Goal: Complete application form: Complete application form

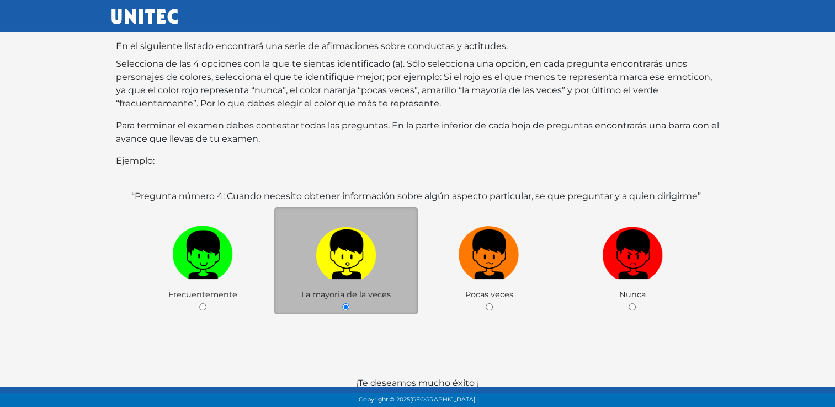
scroll to position [116, 0]
click at [364, 270] on label at bounding box center [346, 254] width 144 height 67
click at [349, 303] on input "radio" at bounding box center [345, 306] width 7 height 7
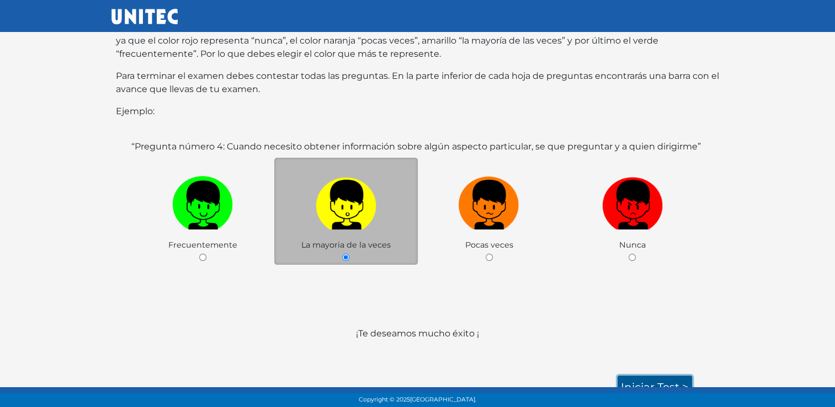
click at [637, 376] on link "Iniciar test >" at bounding box center [655, 387] width 75 height 23
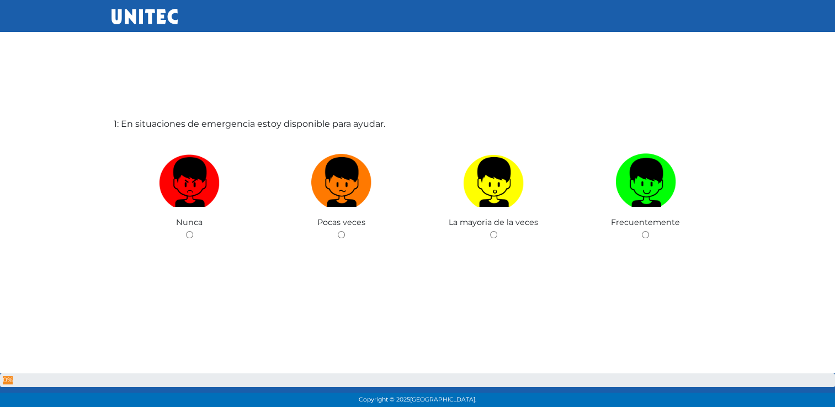
scroll to position [55, 0]
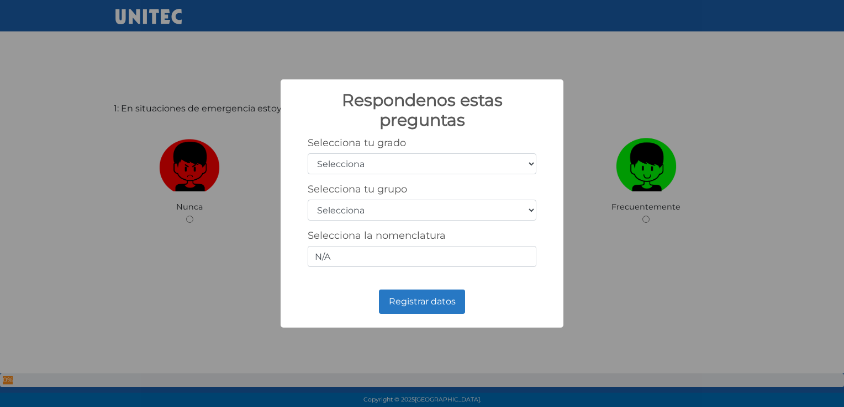
click at [521, 163] on select "Selecciona 1er grado 2do grado 3er grado 4to grado 5to grado 6to grado" at bounding box center [422, 163] width 229 height 21
select select "3"
click at [308, 153] on select "Selecciona 1er grado 2do grado 3er grado 4to grado 5to grado 6to grado" at bounding box center [422, 163] width 229 height 21
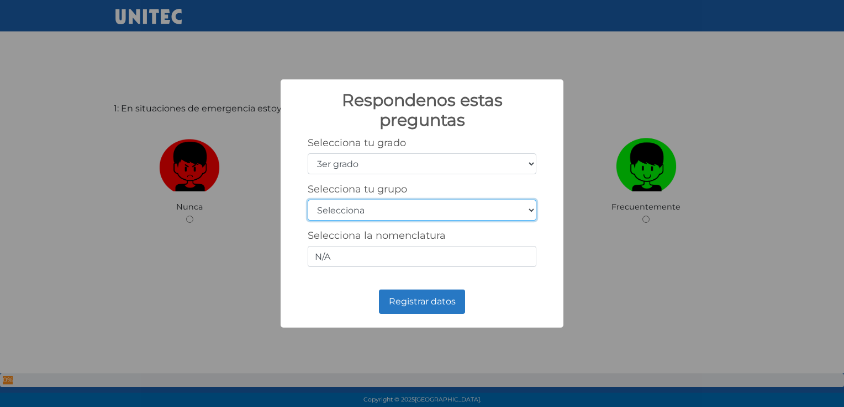
click at [521, 206] on select "Selecciona A B C D E F G H I J K L M N O P Q R S T U V W X Y Z" at bounding box center [422, 210] width 229 height 21
select select "a"
click at [308, 200] on select "Selecciona A B C D E F G H I J K L M N O P Q R S T U V W X Y Z" at bounding box center [422, 210] width 229 height 21
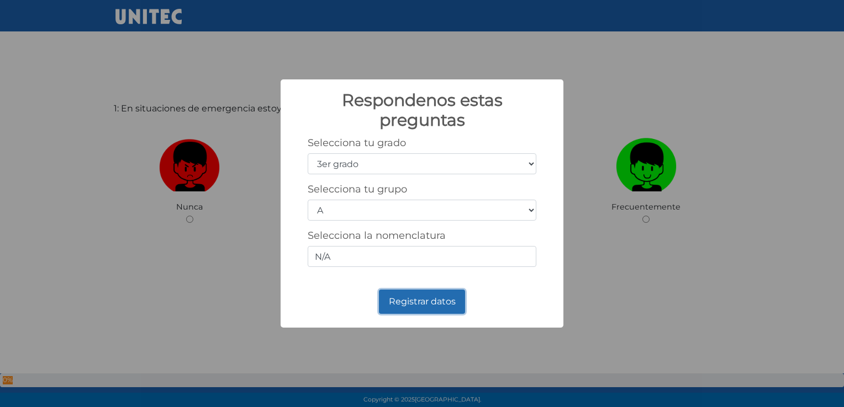
click at [405, 299] on button "Registrar datos" at bounding box center [422, 302] width 86 height 24
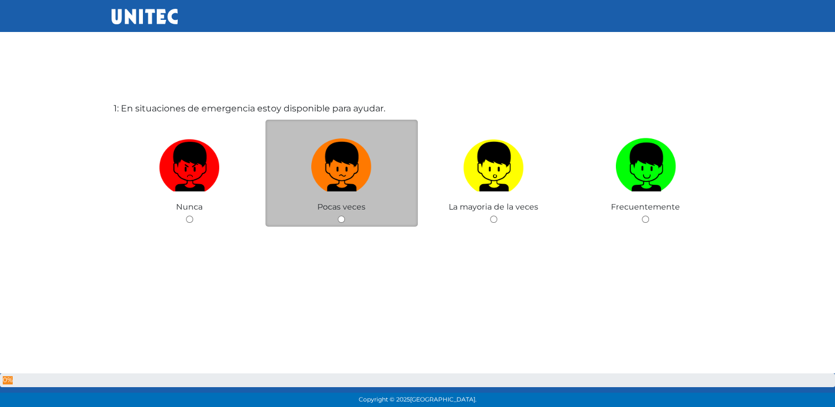
click at [326, 212] on span "Pocas veces" at bounding box center [341, 207] width 48 height 10
click at [341, 218] on input "radio" at bounding box center [341, 219] width 7 height 7
radio input "true"
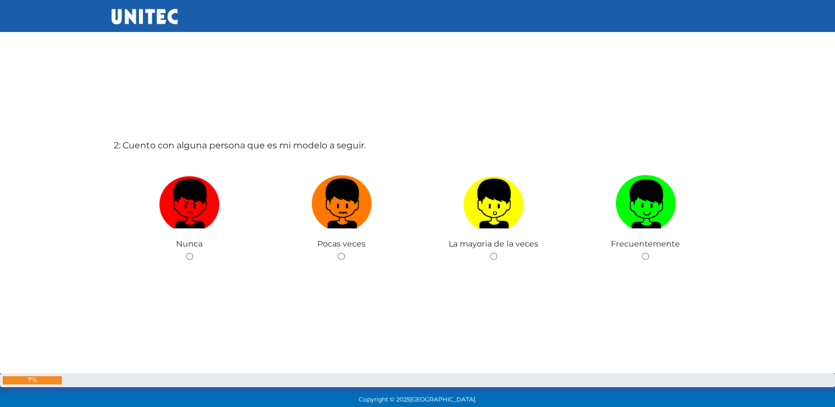
scroll to position [426, 0]
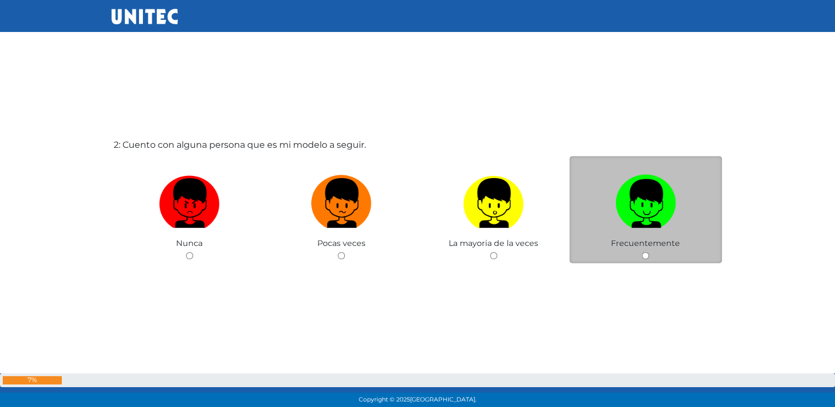
click at [609, 241] on div "Frecuentemente" at bounding box center [646, 210] width 152 height 108
click at [649, 248] on span "Frecuentemente" at bounding box center [645, 243] width 69 height 10
click at [649, 257] on input "radio" at bounding box center [645, 255] width 7 height 7
radio input "true"
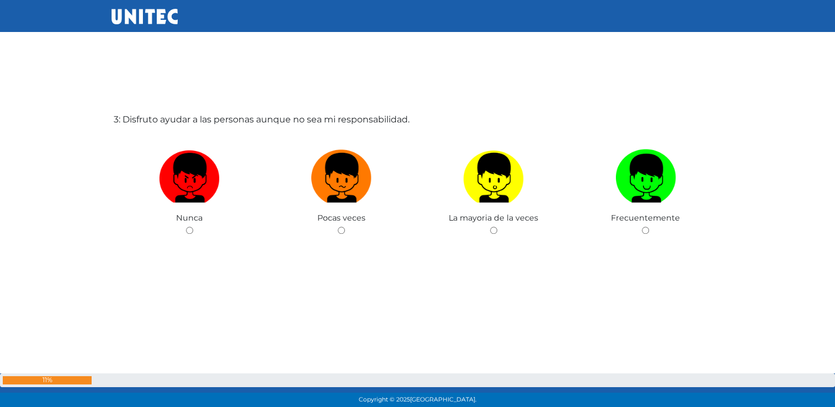
scroll to position [870, 0]
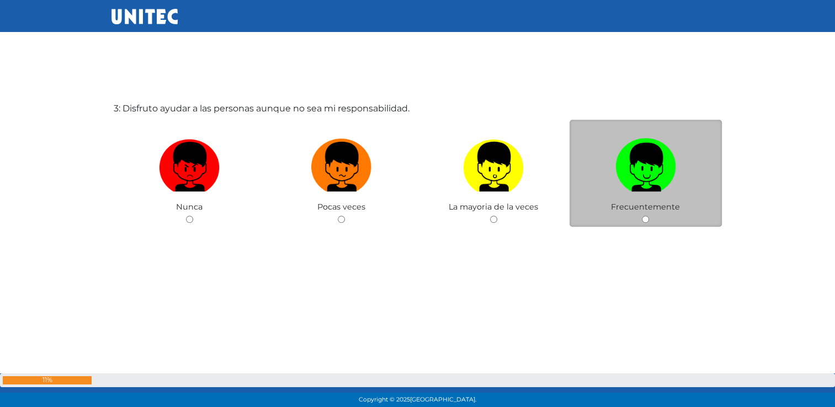
click at [641, 220] on div "Frecuentemente" at bounding box center [646, 174] width 152 height 108
click at [644, 220] on input "radio" at bounding box center [645, 219] width 7 height 7
radio input "true"
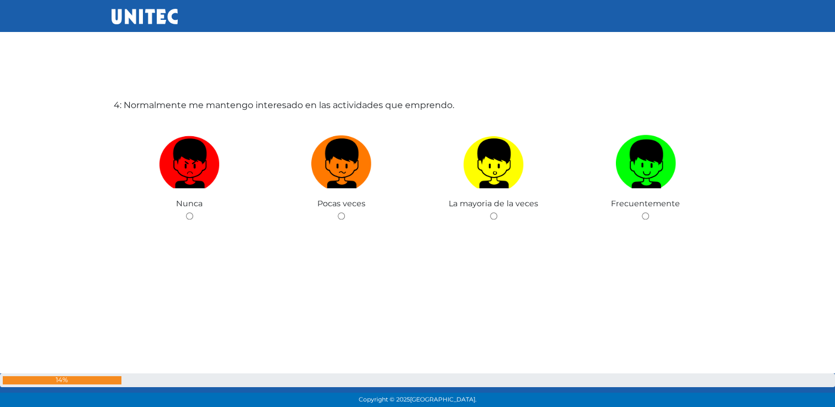
scroll to position [1282, 0]
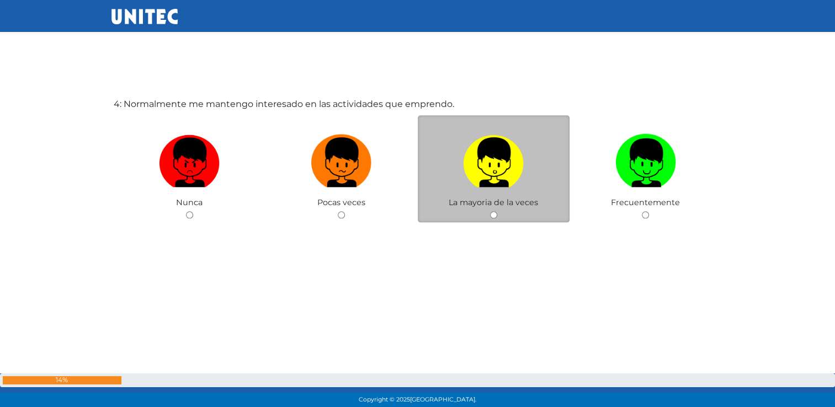
click at [497, 216] on input "radio" at bounding box center [493, 214] width 7 height 7
radio input "true"
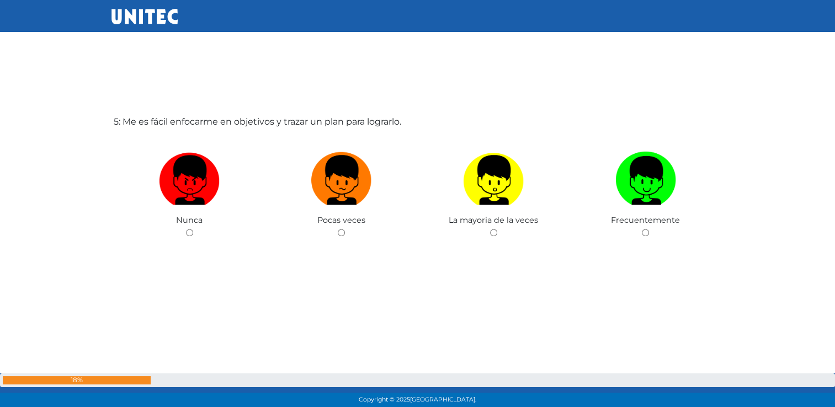
scroll to position [1686, 0]
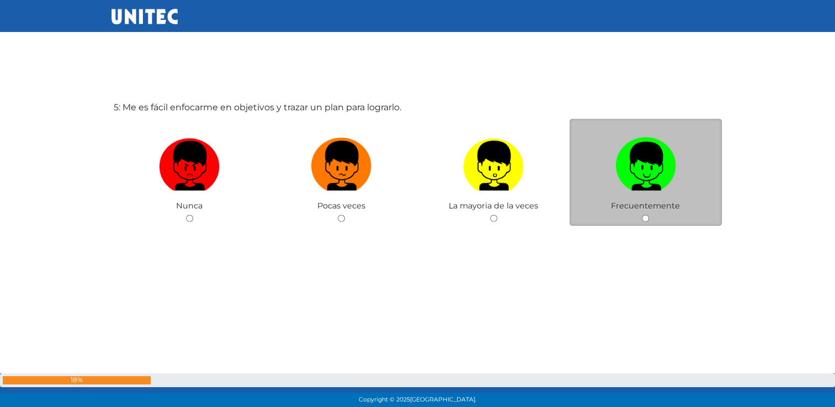
click at [645, 217] on input "radio" at bounding box center [645, 218] width 7 height 7
radio input "true"
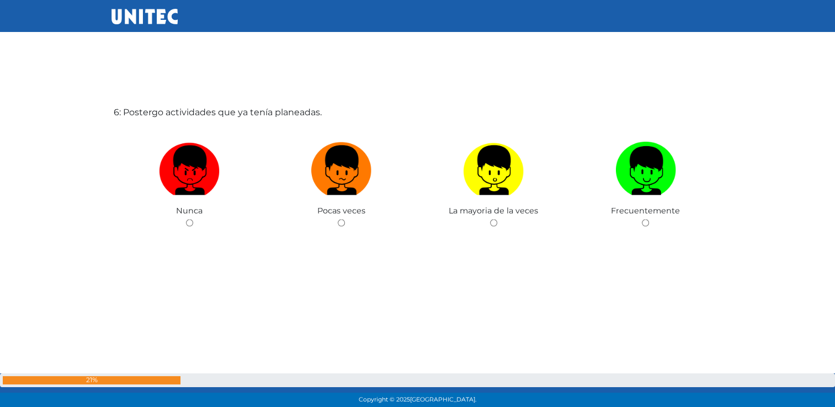
scroll to position [2093, 0]
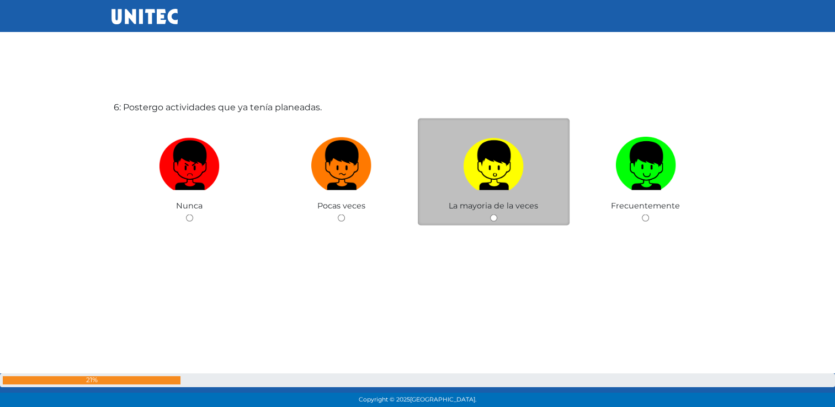
click at [494, 218] on input "radio" at bounding box center [493, 218] width 7 height 7
radio input "true"
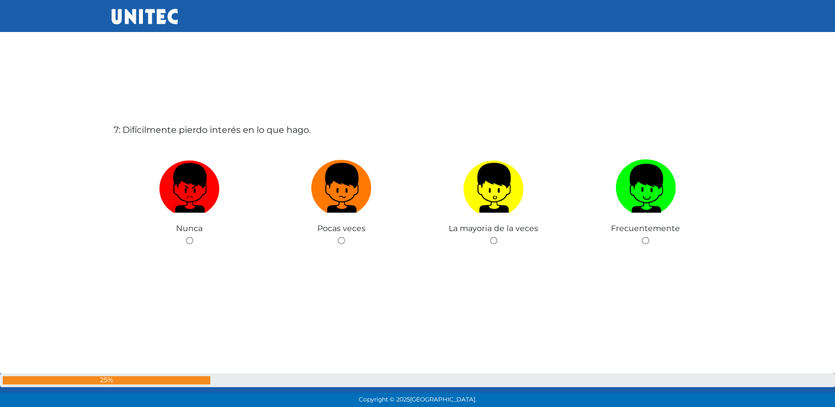
scroll to position [2487, 0]
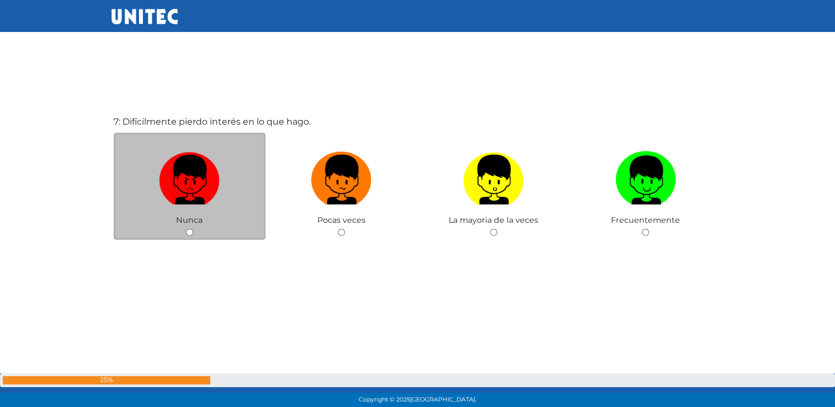
click at [188, 232] on input "radio" at bounding box center [189, 232] width 7 height 7
radio input "true"
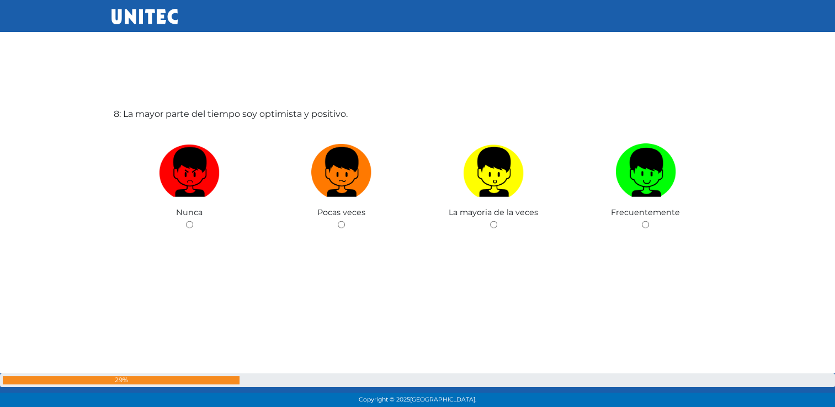
scroll to position [2908, 0]
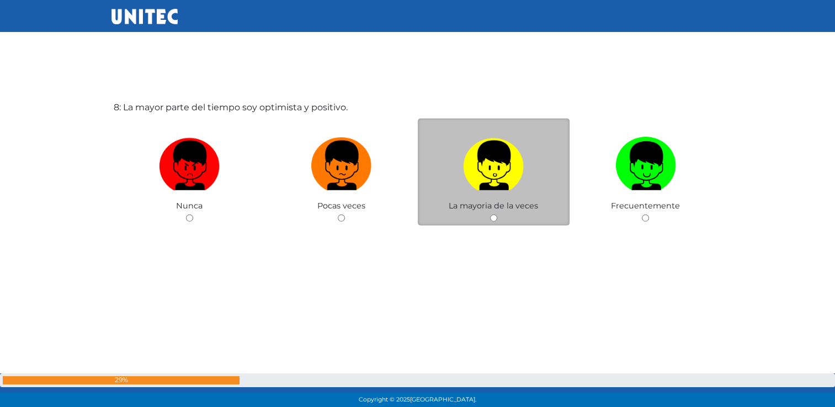
click at [492, 220] on input "radio" at bounding box center [493, 218] width 7 height 7
radio input "true"
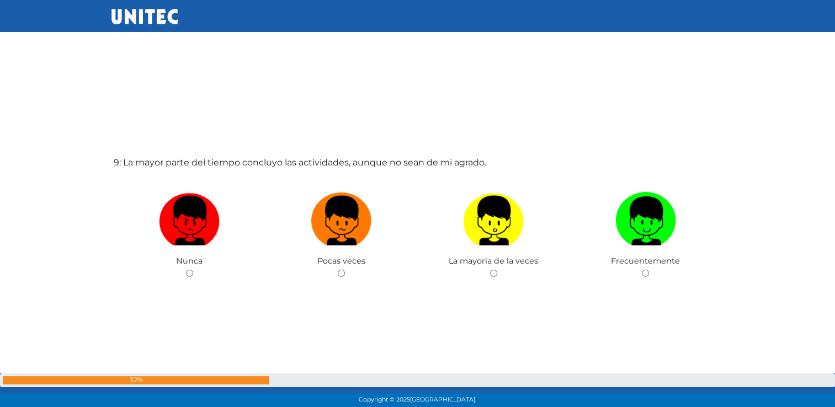
scroll to position [3261, 0]
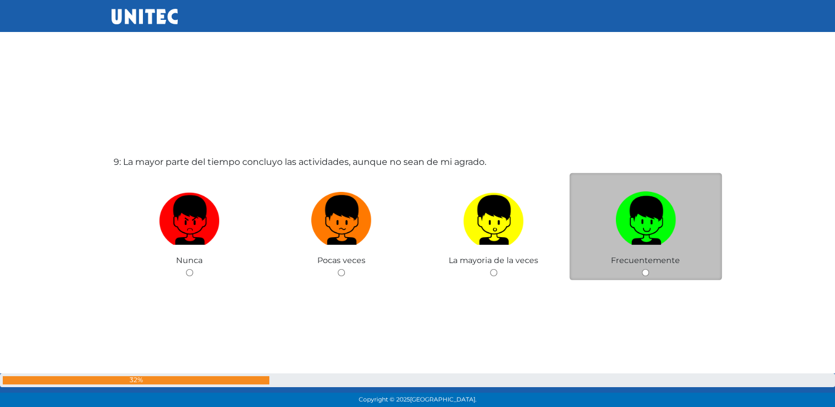
click at [647, 276] on input "radio" at bounding box center [645, 272] width 7 height 7
radio input "true"
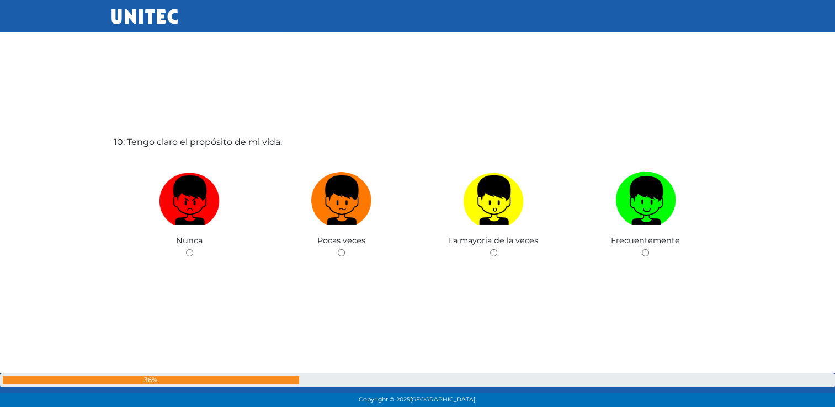
scroll to position [3724, 0]
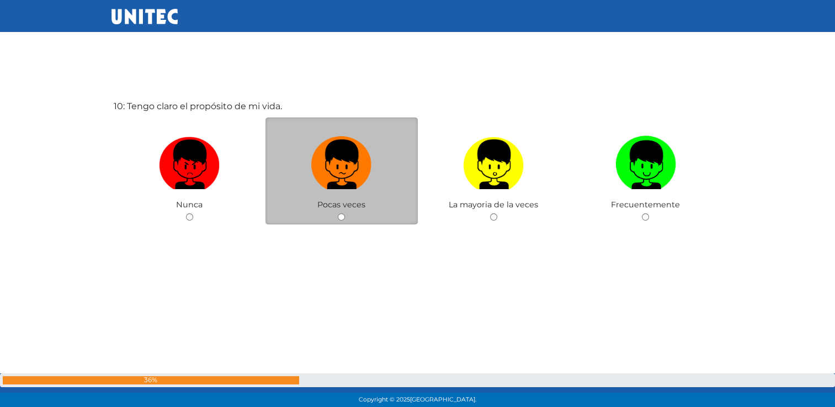
click at [341, 220] on input "radio" at bounding box center [341, 217] width 7 height 7
radio input "true"
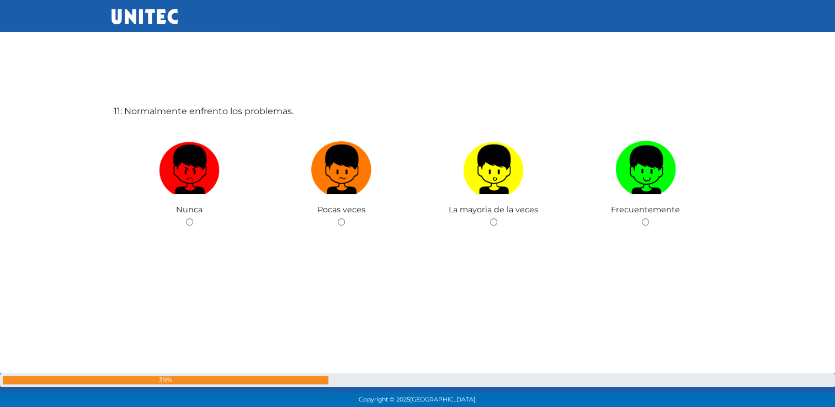
scroll to position [4132, 0]
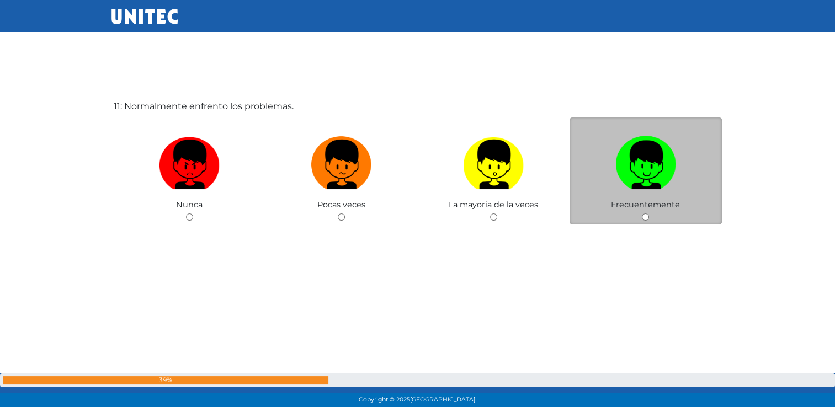
click at [645, 220] on input "radio" at bounding box center [645, 217] width 7 height 7
radio input "true"
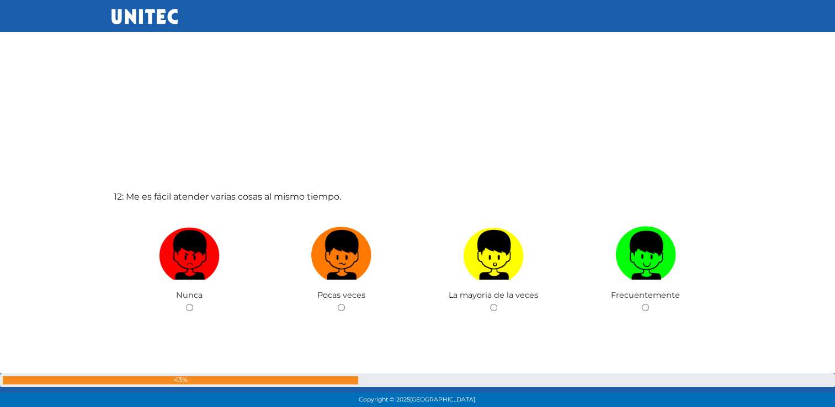
scroll to position [4450, 0]
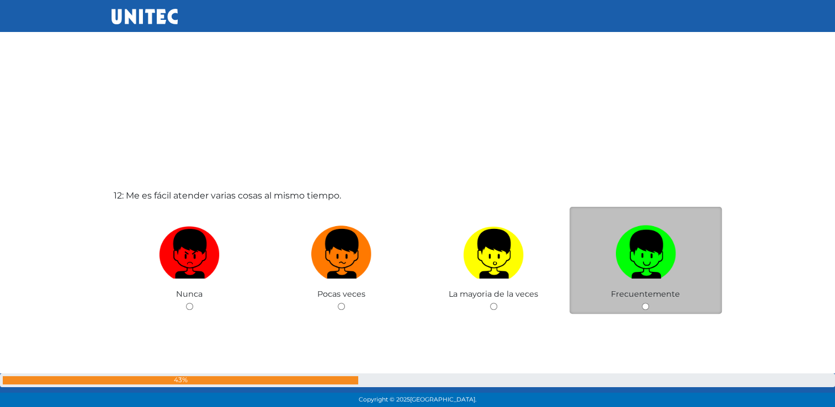
click at [644, 308] on input "radio" at bounding box center [645, 306] width 7 height 7
radio input "true"
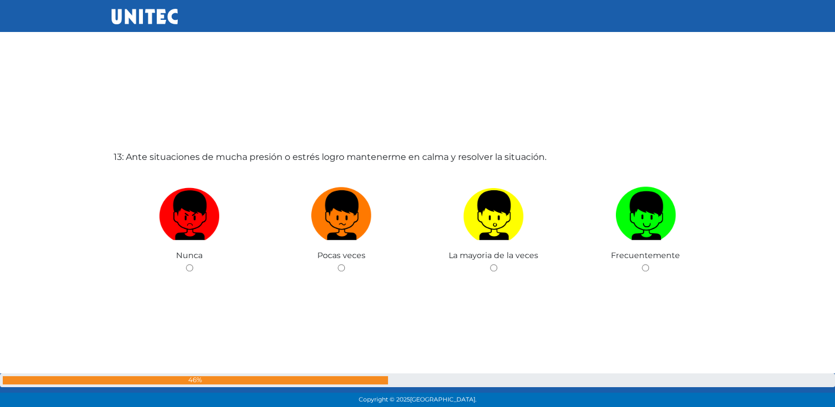
scroll to position [4947, 0]
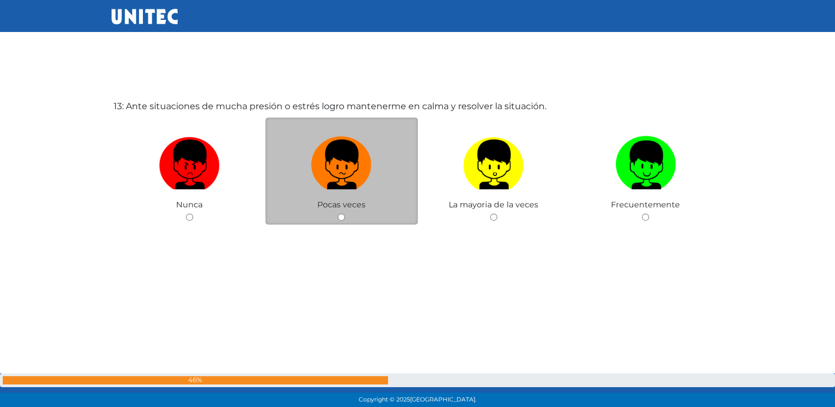
click at [352, 219] on div "Pocas veces" at bounding box center [342, 172] width 152 height 108
click at [340, 221] on input "radio" at bounding box center [341, 217] width 7 height 7
radio input "true"
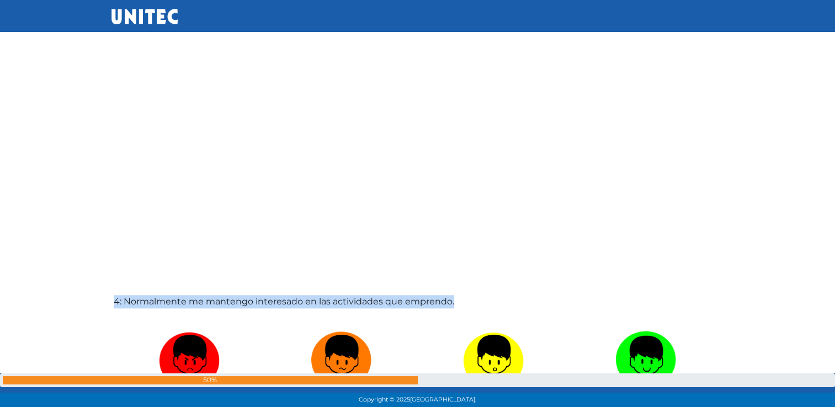
scroll to position [142, 0]
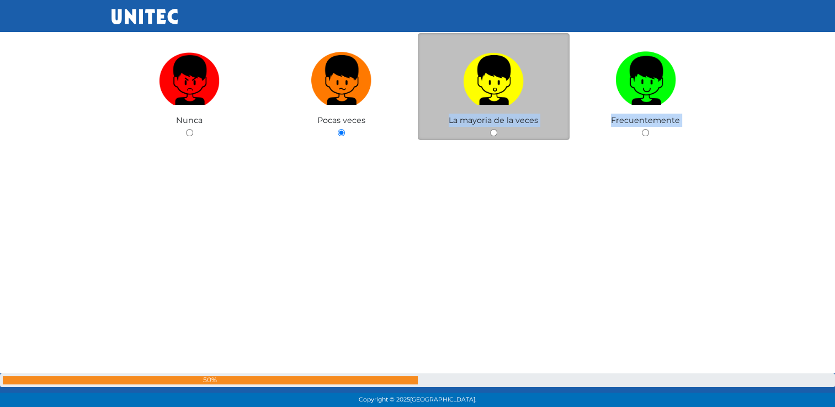
drag, startPoint x: 640, startPoint y: 214, endPoint x: 539, endPoint y: 189, distance: 104.0
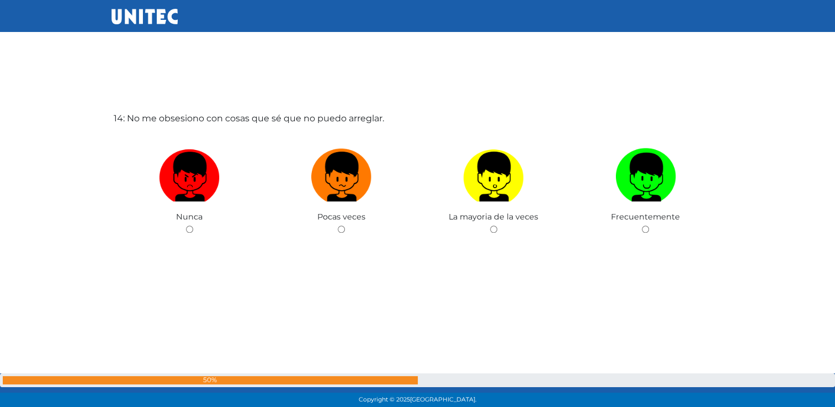
scroll to position [5343, 0]
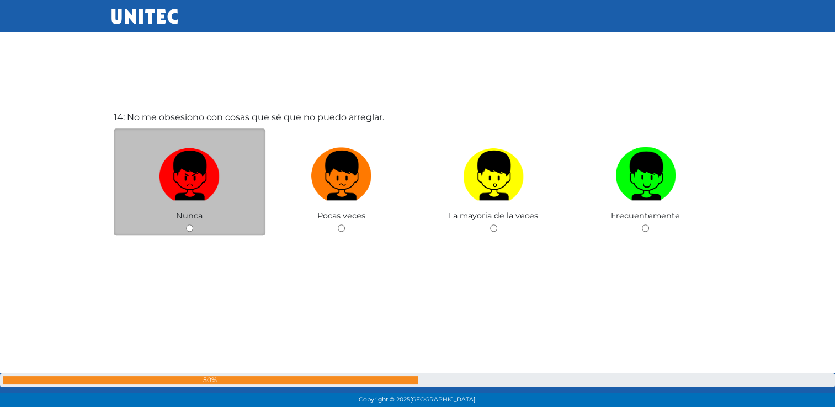
click at [193, 231] on input "radio" at bounding box center [189, 228] width 7 height 7
radio input "true"
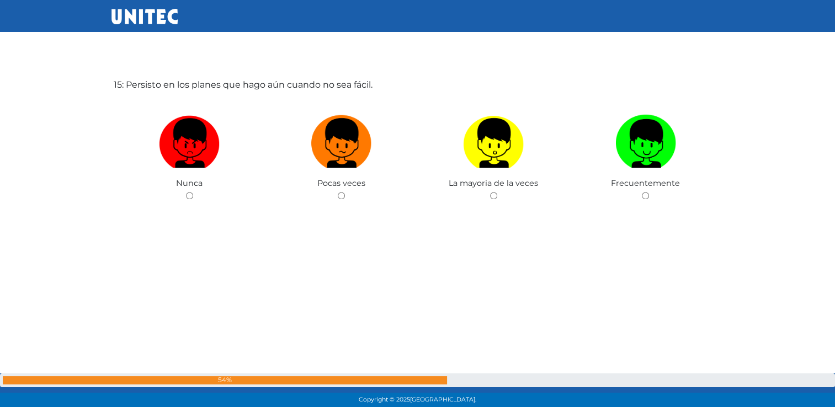
scroll to position [5782, 0]
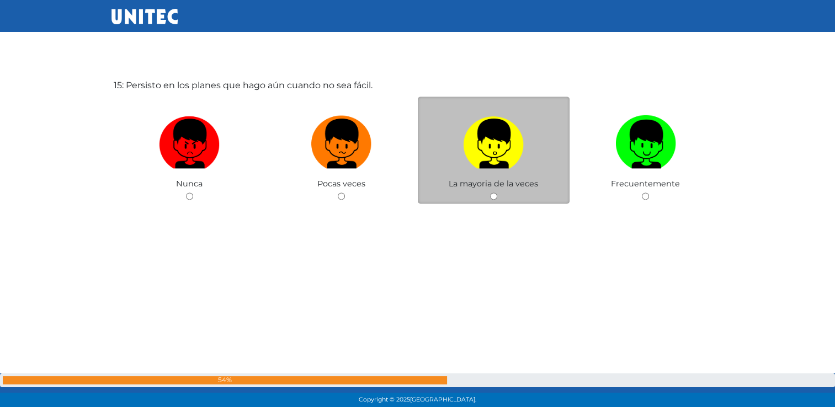
click at [492, 200] on input "radio" at bounding box center [493, 196] width 7 height 7
radio input "true"
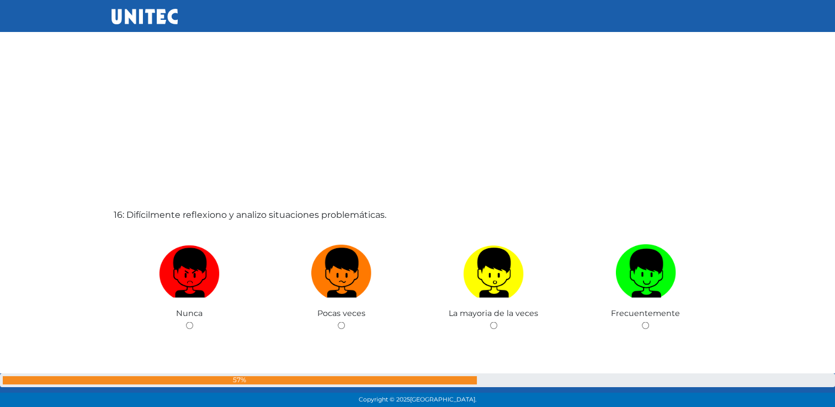
scroll to position [6061, 0]
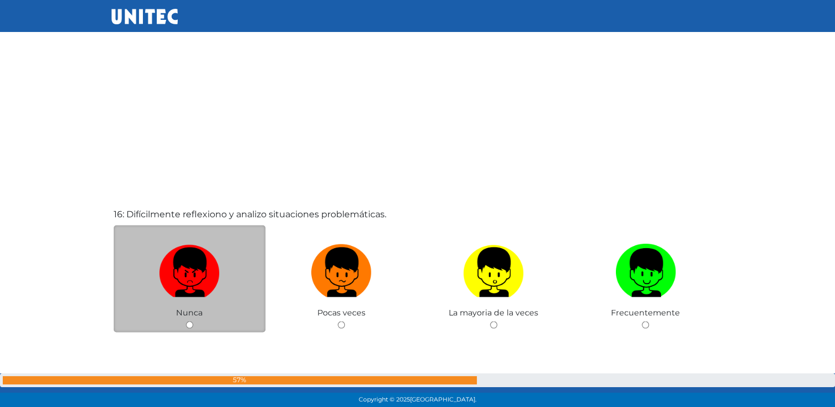
click at [188, 328] on input "radio" at bounding box center [189, 324] width 7 height 7
radio input "true"
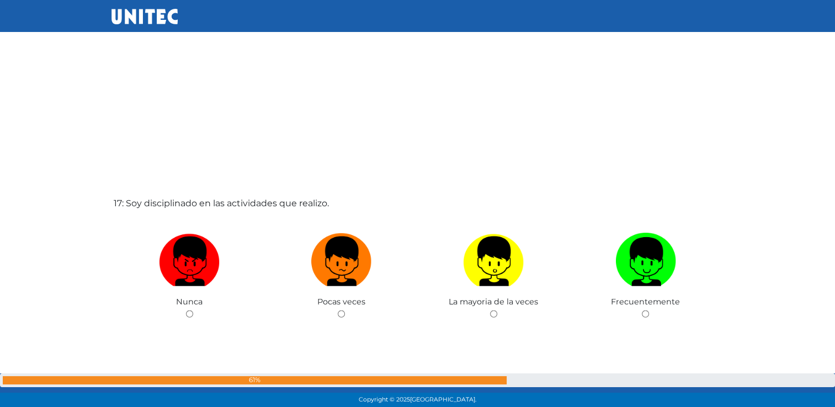
scroll to position [6479, 0]
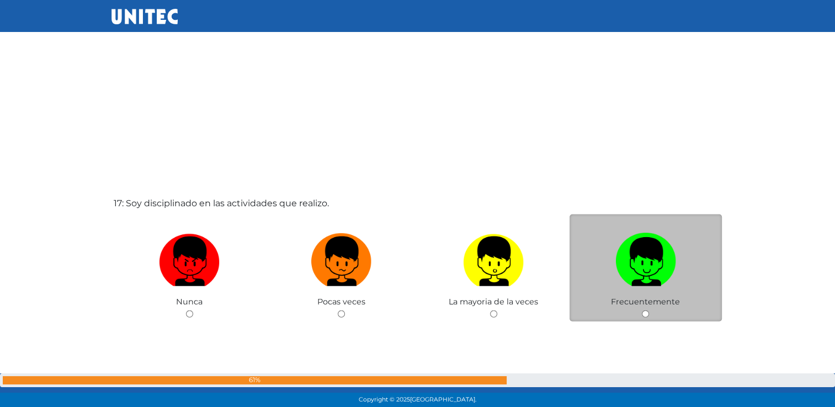
click at [645, 318] on input "radio" at bounding box center [645, 314] width 7 height 7
radio input "true"
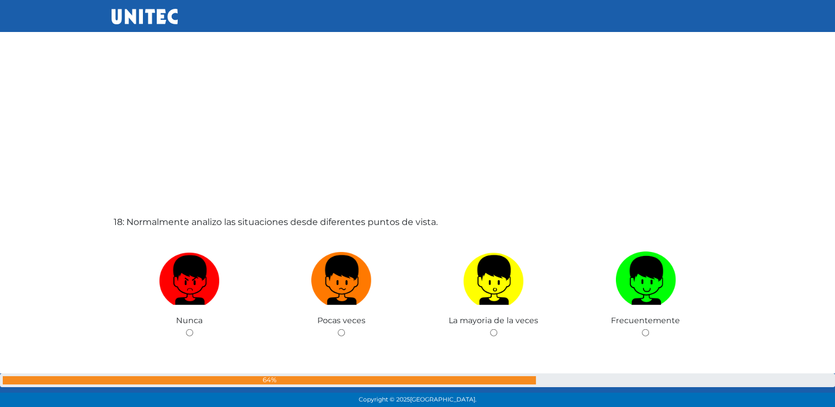
scroll to position [6868, 0]
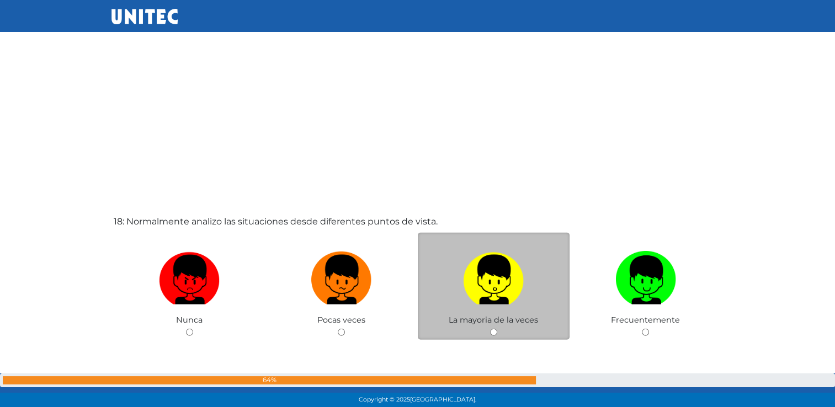
click at [490, 335] on input "radio" at bounding box center [493, 332] width 7 height 7
radio input "true"
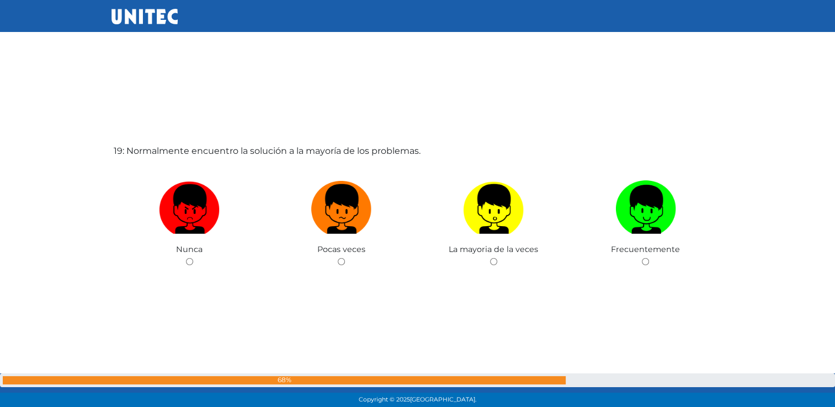
scroll to position [7347, 0]
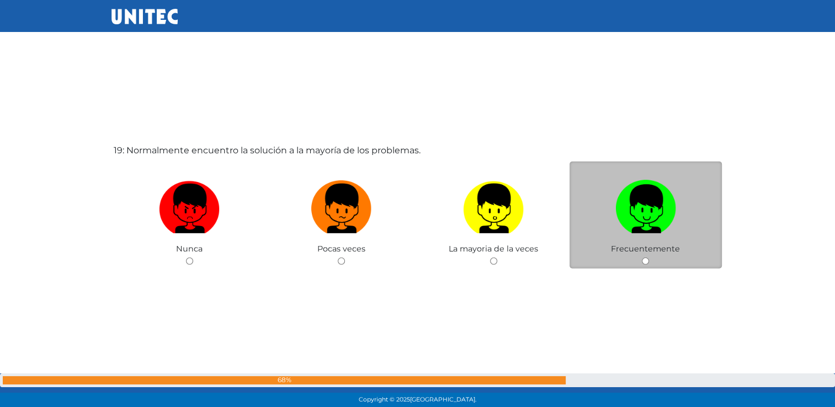
click at [653, 253] on span "Frecuentemente" at bounding box center [645, 249] width 69 height 10
click at [644, 265] on input "radio" at bounding box center [645, 261] width 7 height 7
radio input "true"
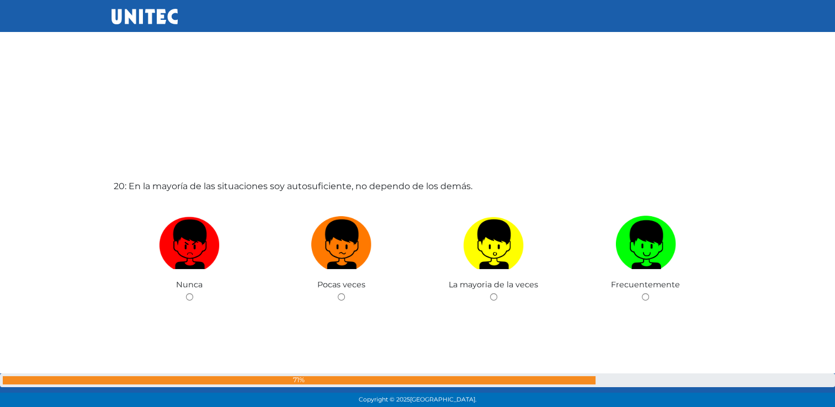
scroll to position [7727, 0]
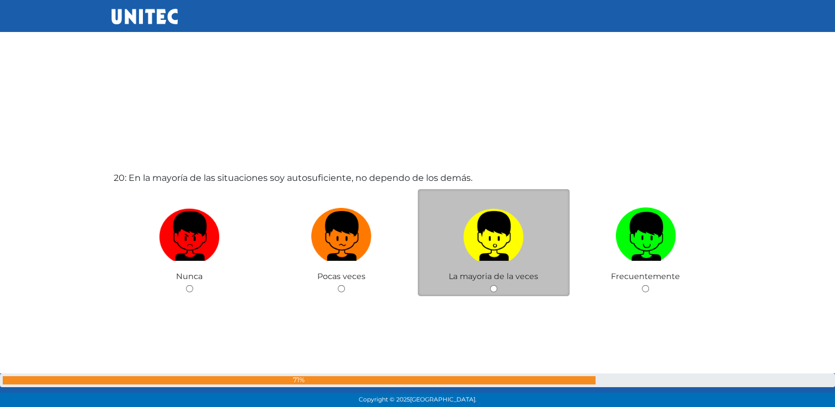
click at [493, 291] on input "radio" at bounding box center [493, 288] width 7 height 7
radio input "true"
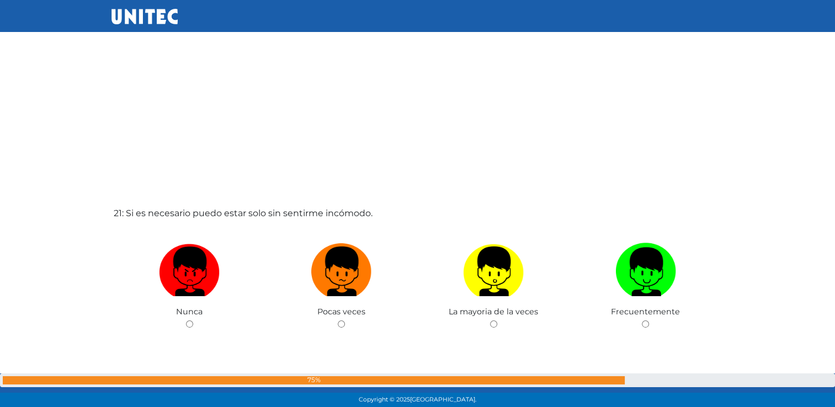
scroll to position [8121, 0]
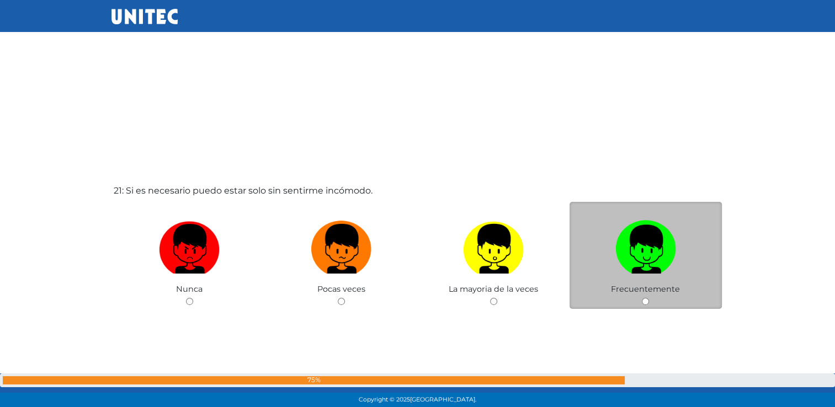
click at [651, 303] on div "Frecuentemente" at bounding box center [646, 256] width 152 height 108
click at [647, 305] on input "radio" at bounding box center [645, 301] width 7 height 7
radio input "true"
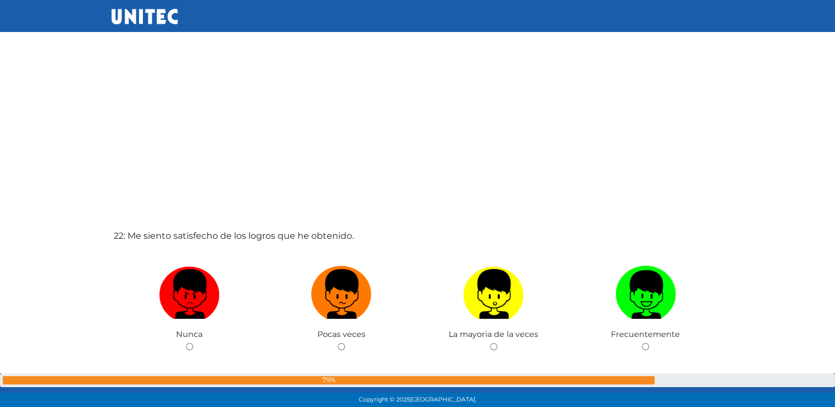
scroll to position [8484, 0]
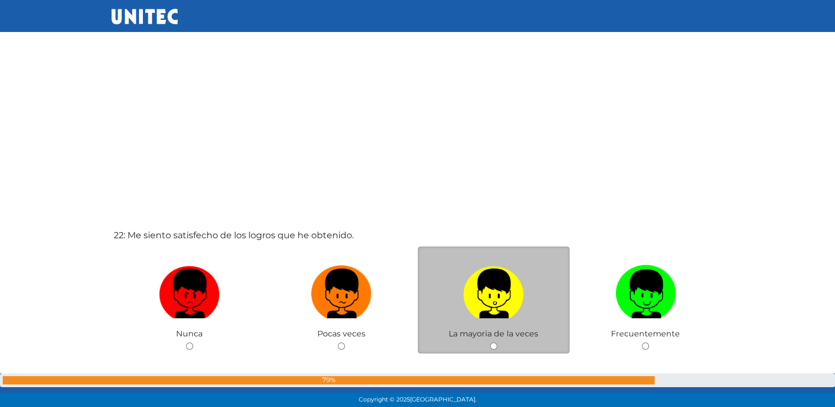
click at [491, 350] on input "radio" at bounding box center [493, 346] width 7 height 7
radio input "true"
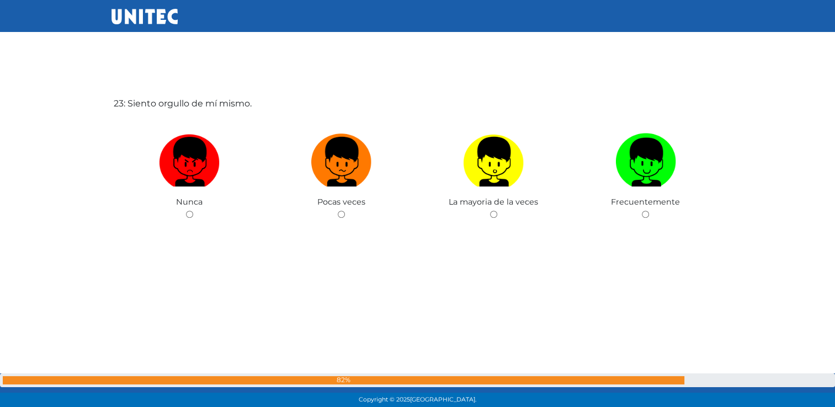
scroll to position [9023, 0]
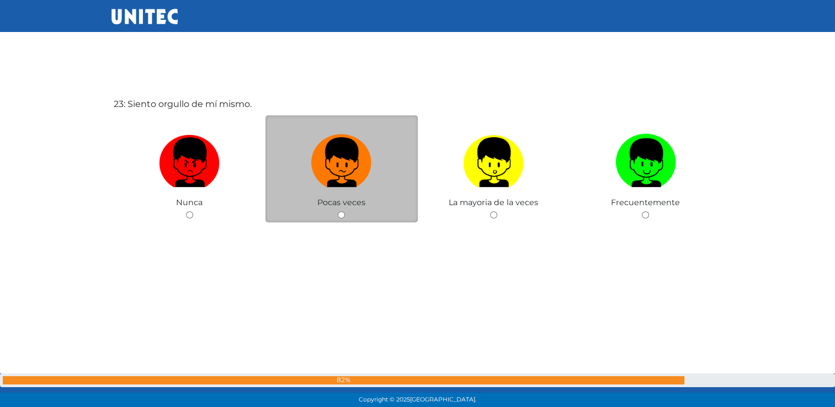
click at [344, 219] on input "radio" at bounding box center [341, 214] width 7 height 7
radio input "true"
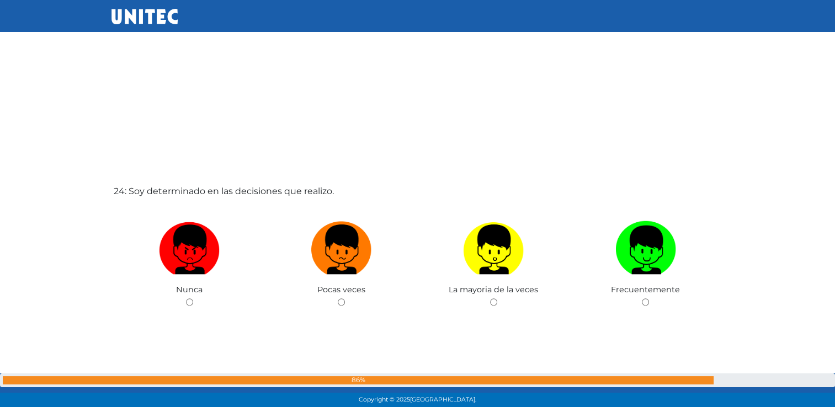
scroll to position [9355, 0]
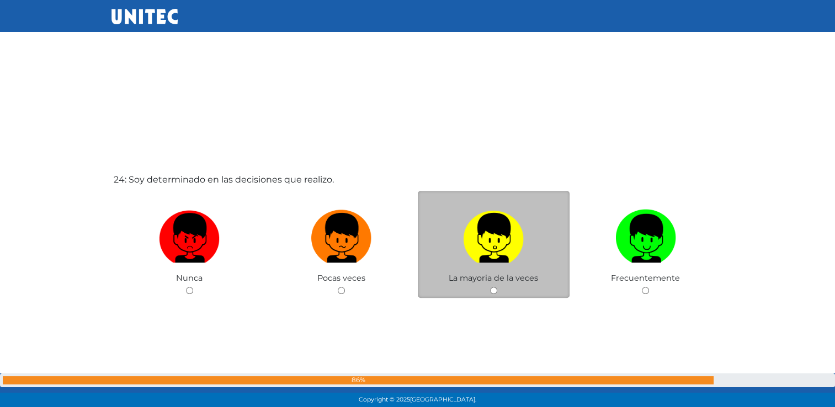
click at [491, 293] on input "radio" at bounding box center [493, 290] width 7 height 7
radio input "true"
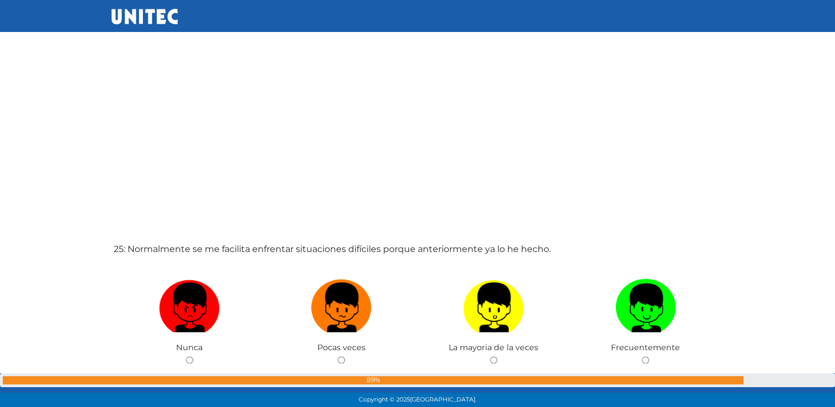
scroll to position [9695, 0]
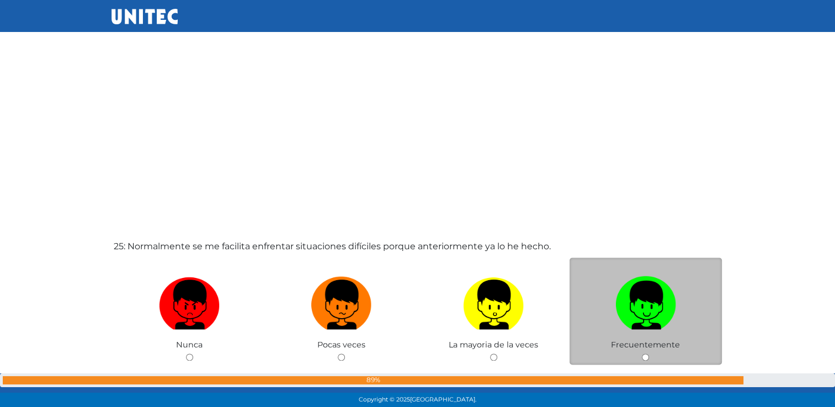
click at [644, 361] on input "radio" at bounding box center [645, 357] width 7 height 7
radio input "true"
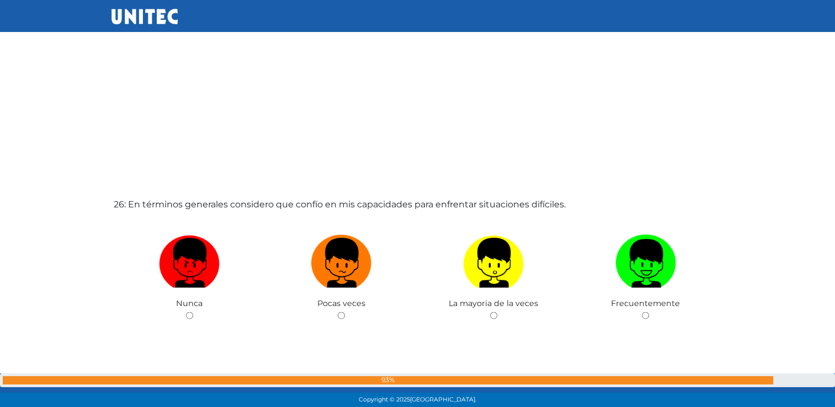
scroll to position [10144, 0]
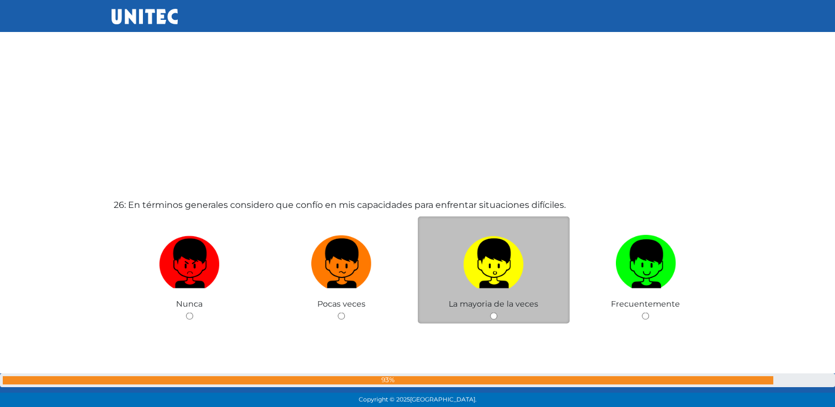
click at [496, 320] on input "radio" at bounding box center [493, 315] width 7 height 7
radio input "true"
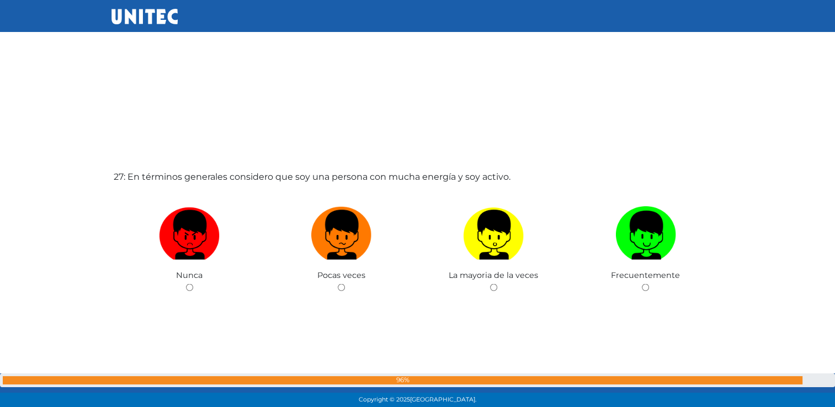
scroll to position [10580, 0]
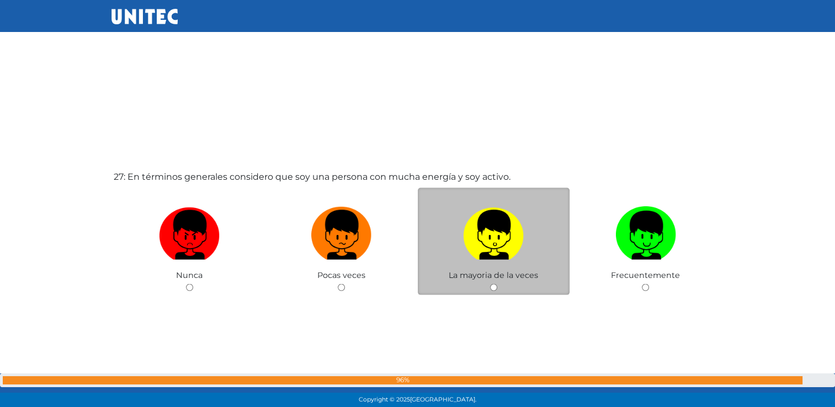
click at [488, 295] on div "La mayoria de la veces" at bounding box center [494, 242] width 152 height 108
click at [494, 291] on input "radio" at bounding box center [493, 287] width 7 height 7
radio input "true"
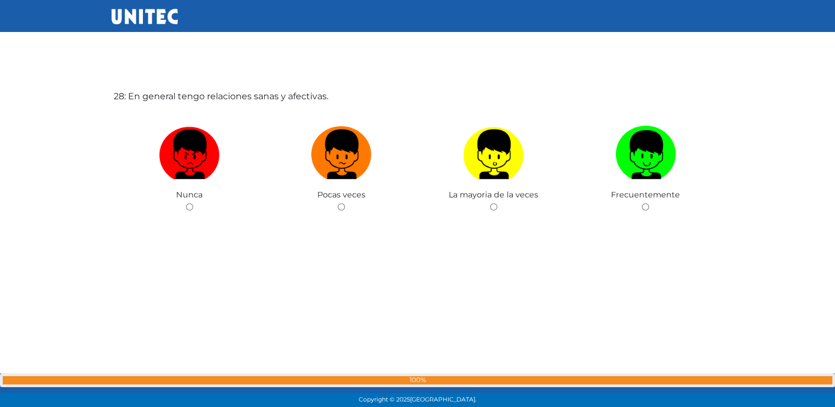
scroll to position [11067, 0]
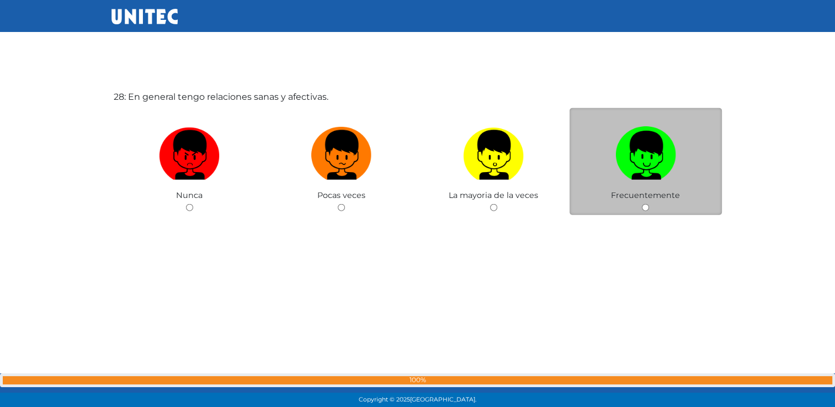
click at [647, 211] on input "radio" at bounding box center [645, 207] width 7 height 7
radio input "true"
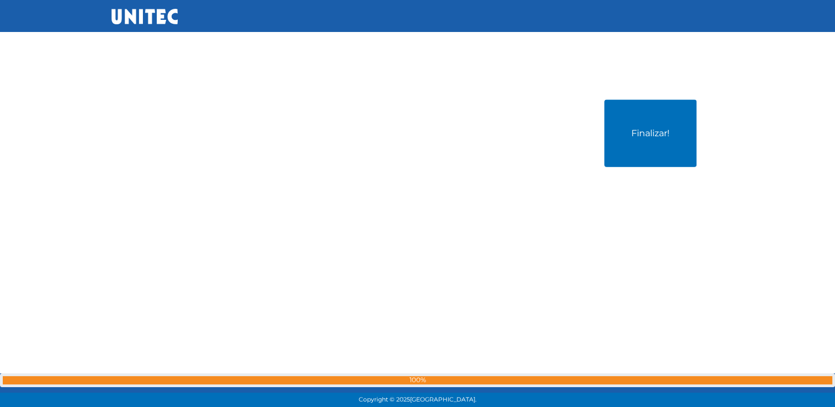
scroll to position [11469, 0]
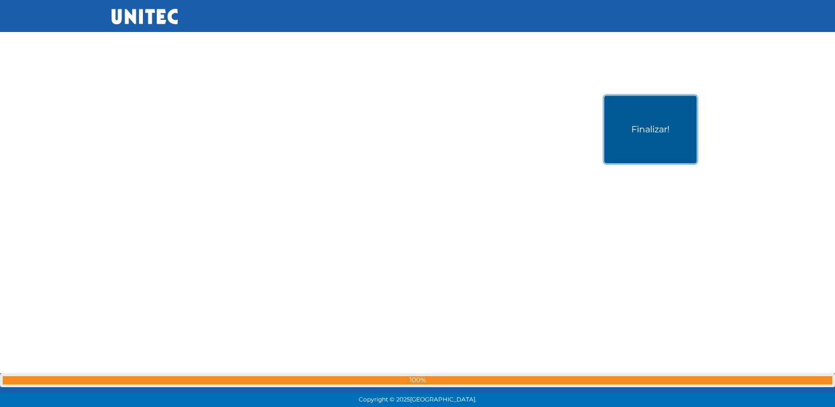
click at [659, 125] on button "Finalizar!" at bounding box center [651, 129] width 92 height 67
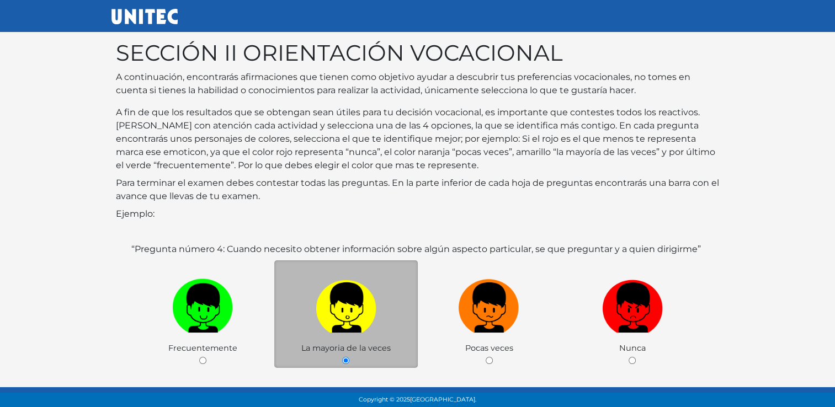
click at [600, 230] on div "“Pregunta número 4: Cuando necesito obtener información sobre algún aspecto par…" at bounding box center [418, 330] width 604 height 200
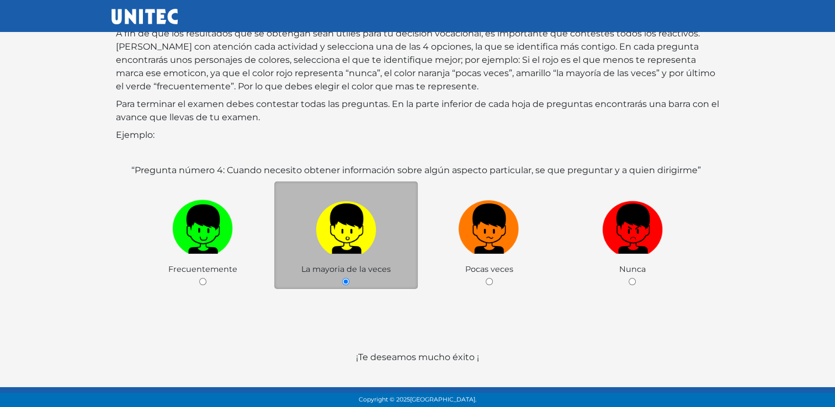
scroll to position [116, 0]
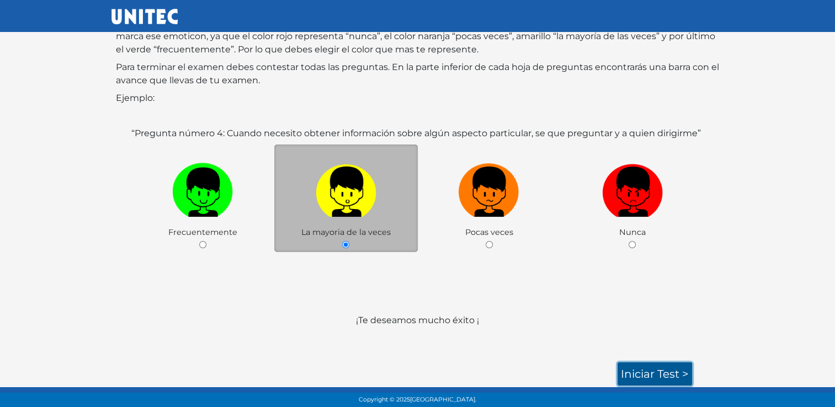
click at [673, 368] on link "Iniciar test >" at bounding box center [655, 374] width 75 height 23
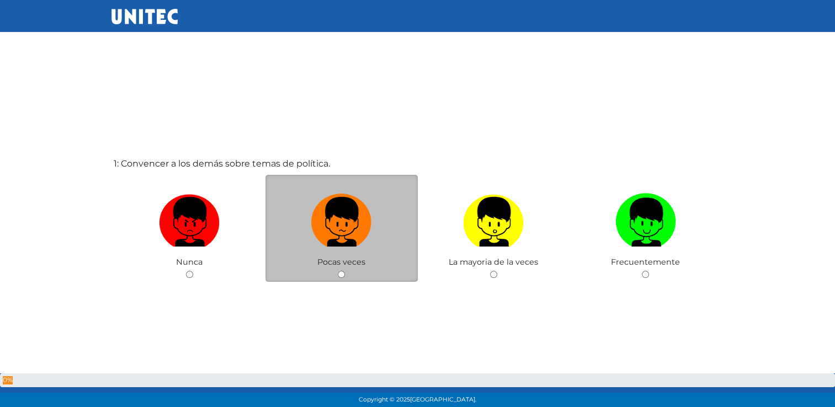
click at [339, 278] on input "radio" at bounding box center [341, 274] width 7 height 7
radio input "true"
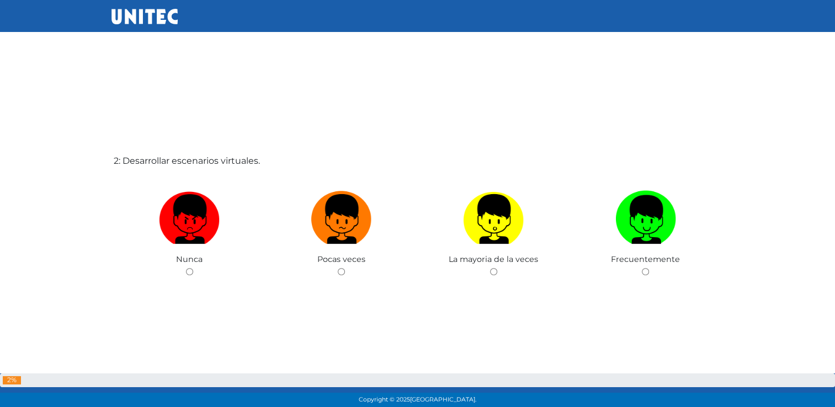
scroll to position [409, 0]
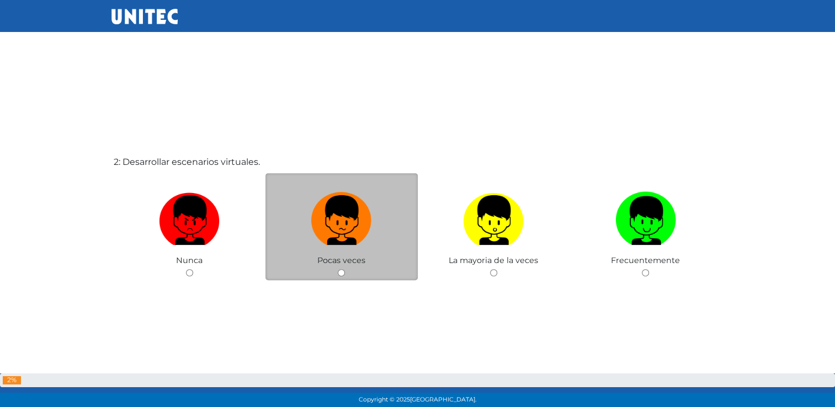
click at [340, 271] on input "radio" at bounding box center [341, 272] width 7 height 7
radio input "true"
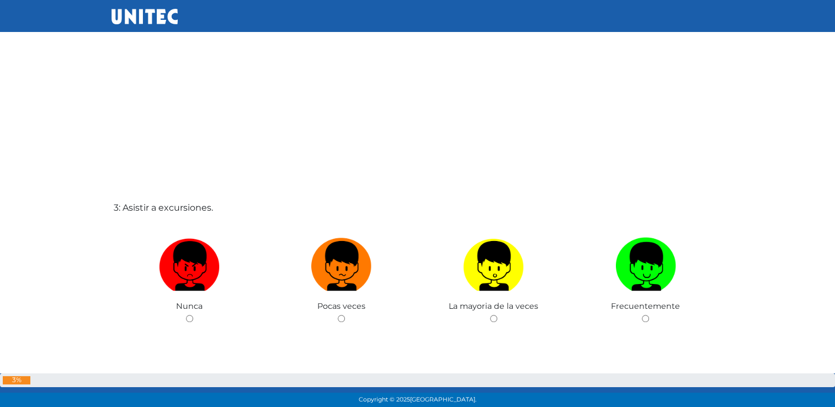
scroll to position [777, 0]
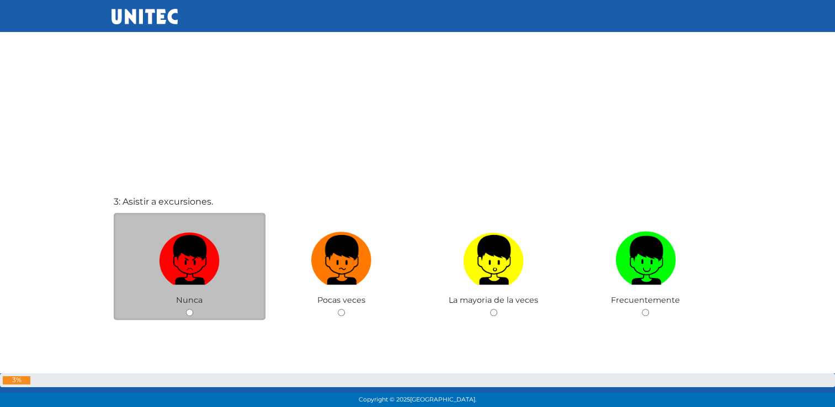
click at [189, 312] on input "radio" at bounding box center [189, 312] width 7 height 7
radio input "true"
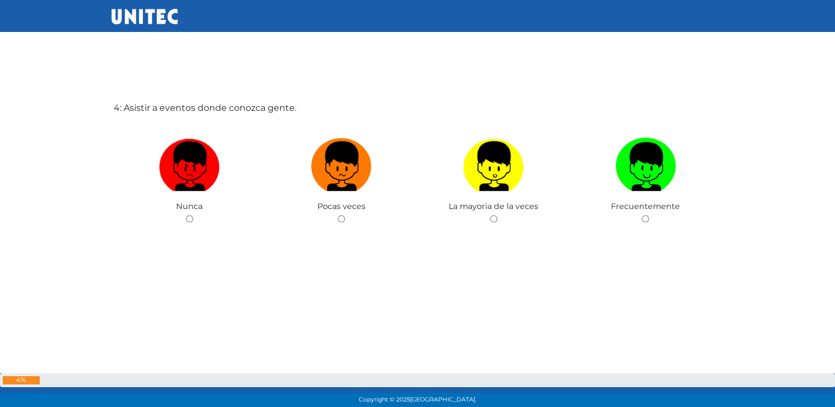
scroll to position [1277, 0]
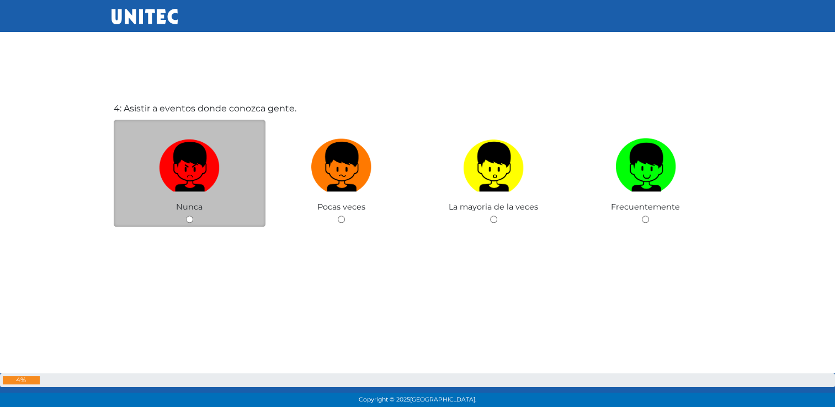
click at [187, 220] on input "radio" at bounding box center [189, 219] width 7 height 7
radio input "true"
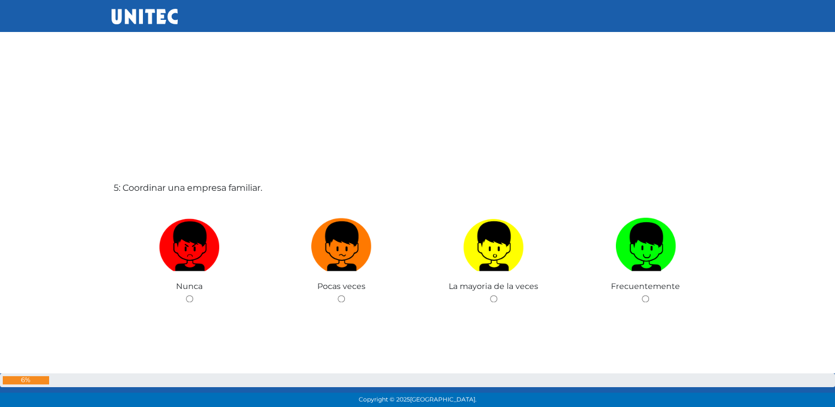
scroll to position [1606, 0]
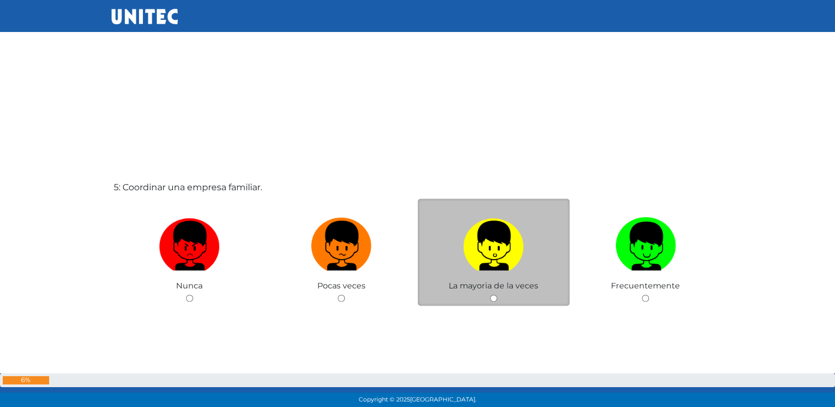
click at [490, 300] on input "radio" at bounding box center [493, 298] width 7 height 7
radio input "true"
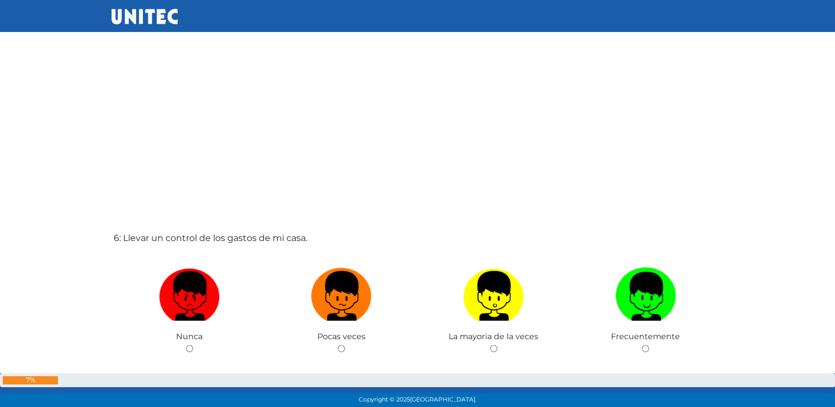
scroll to position [1964, 0]
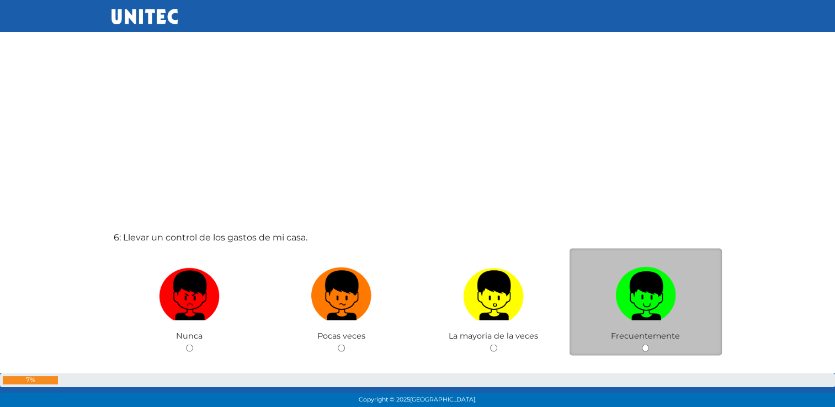
click at [643, 346] on input "radio" at bounding box center [645, 347] width 7 height 7
radio input "true"
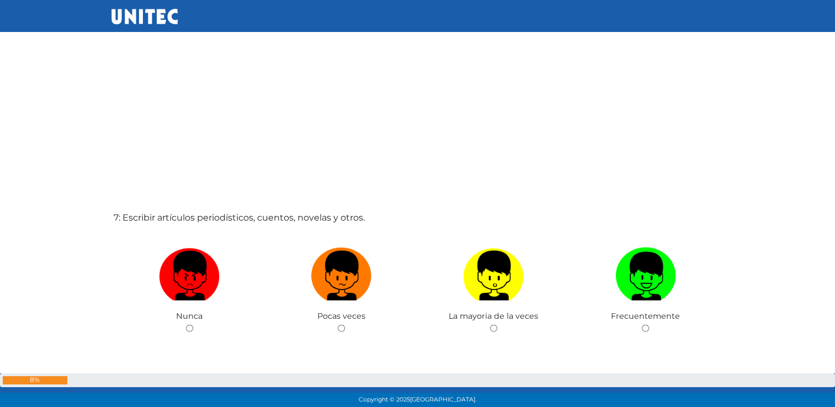
scroll to position [2394, 0]
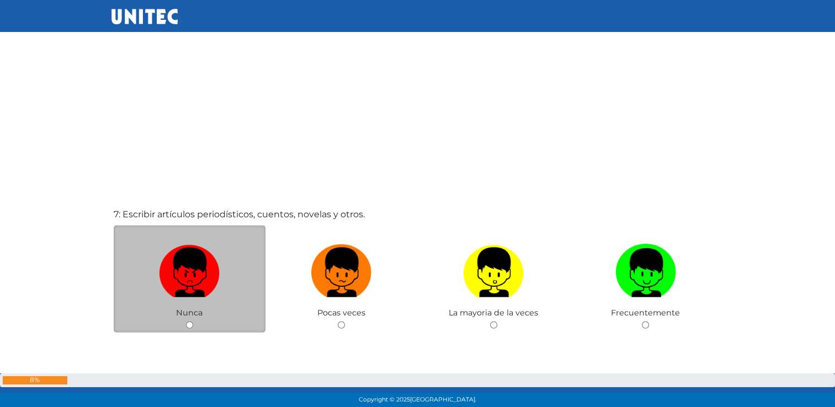
click at [190, 322] on div "Nunca" at bounding box center [190, 280] width 152 height 108
click at [188, 328] on input "radio" at bounding box center [189, 325] width 7 height 7
radio input "true"
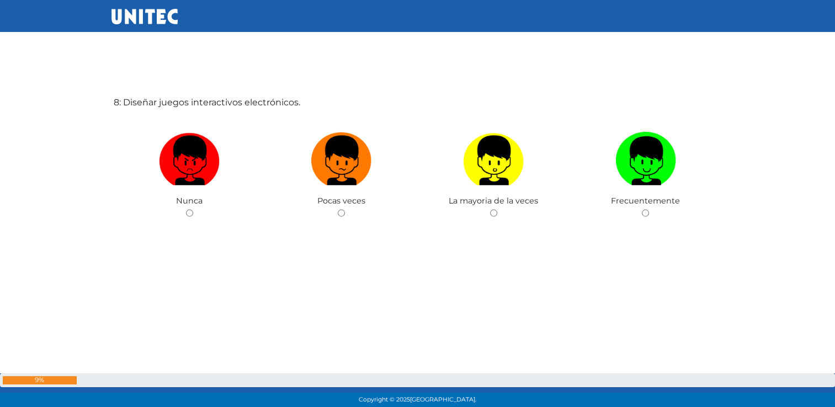
scroll to position [2915, 0]
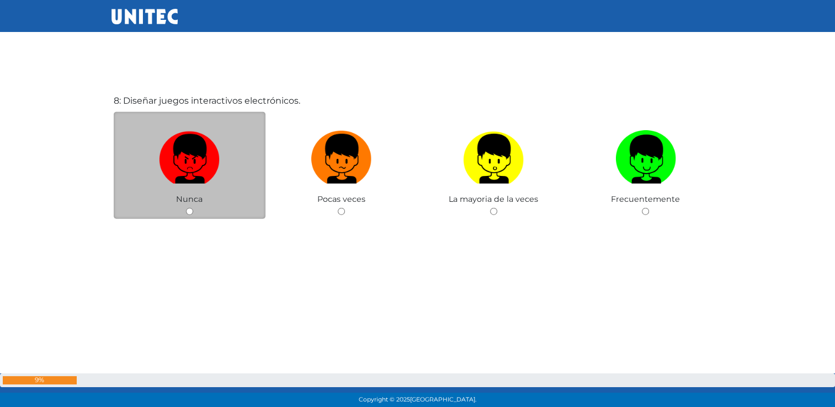
click at [186, 213] on input "radio" at bounding box center [189, 211] width 7 height 7
radio input "true"
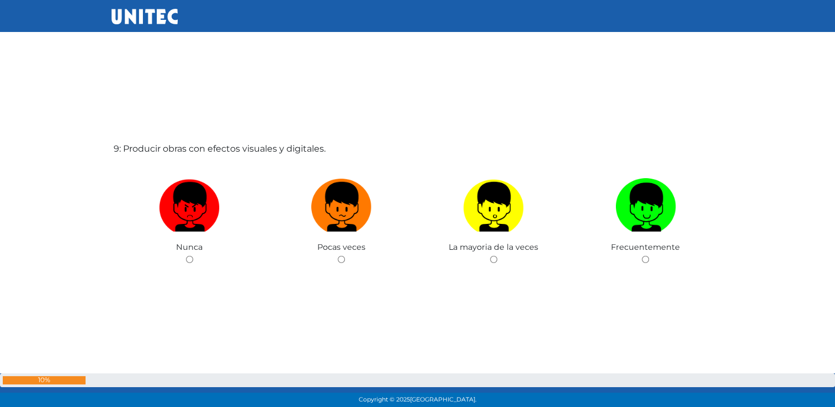
scroll to position [3274, 0]
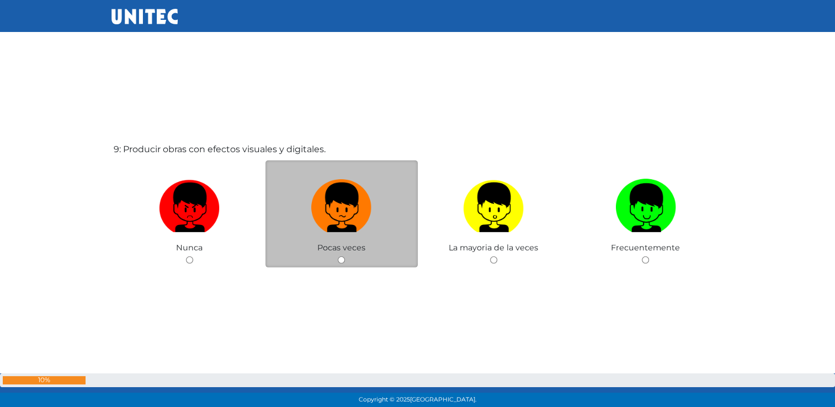
click at [338, 262] on input "radio" at bounding box center [341, 260] width 7 height 7
radio input "true"
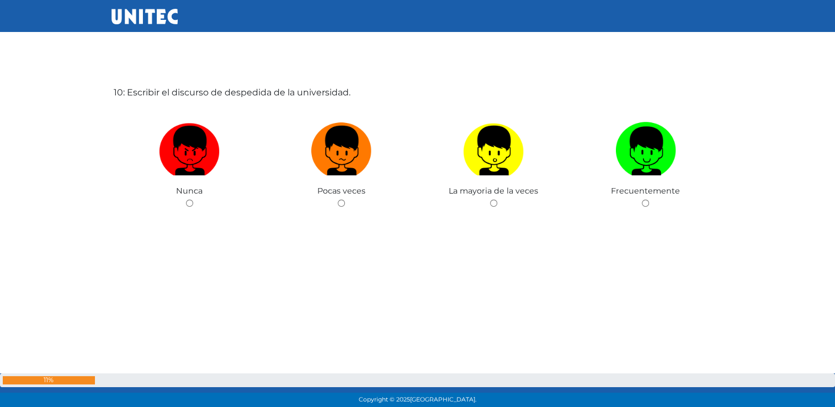
scroll to position [3741, 0]
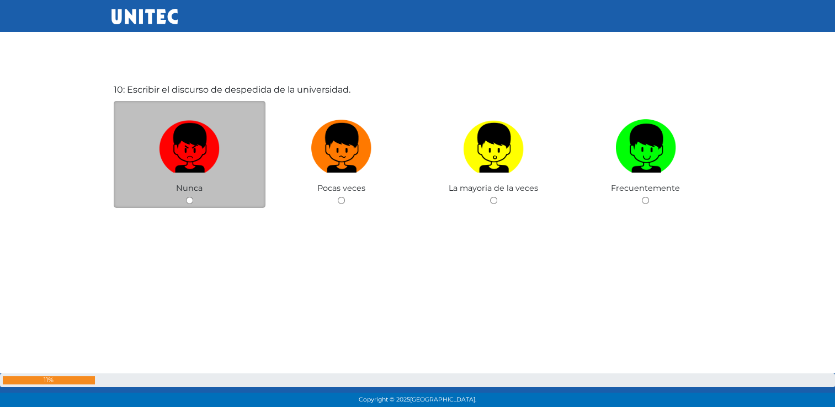
click at [188, 202] on input "radio" at bounding box center [189, 200] width 7 height 7
radio input "true"
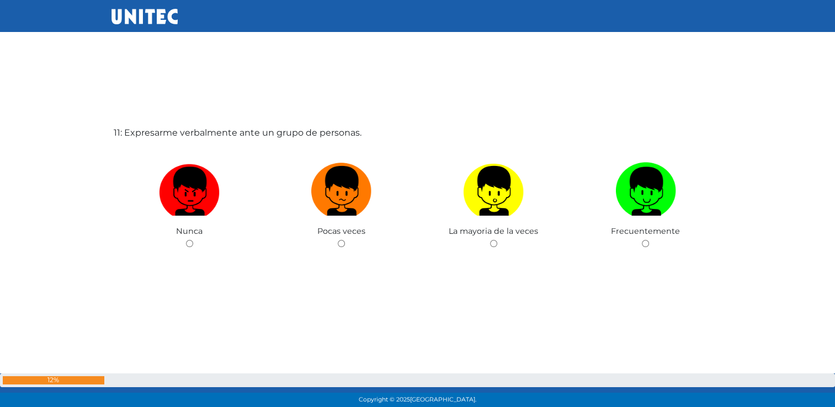
scroll to position [4106, 0]
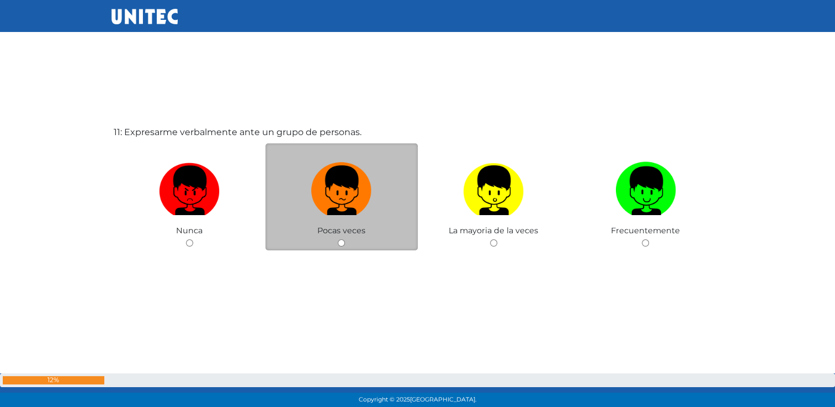
click at [344, 245] on input "radio" at bounding box center [341, 243] width 7 height 7
radio input "true"
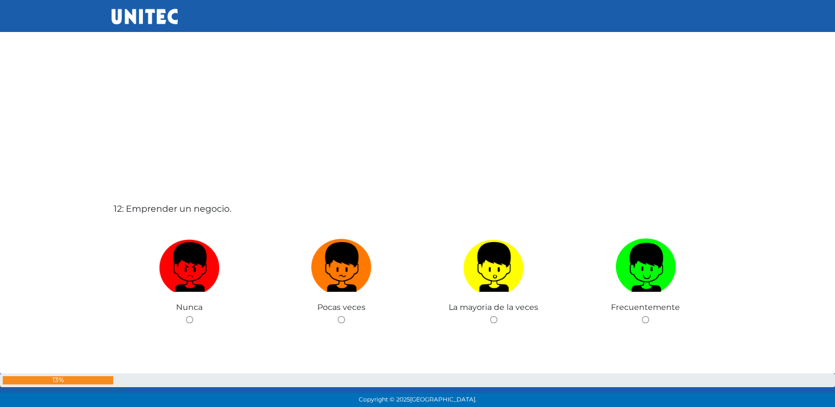
scroll to position [4442, 0]
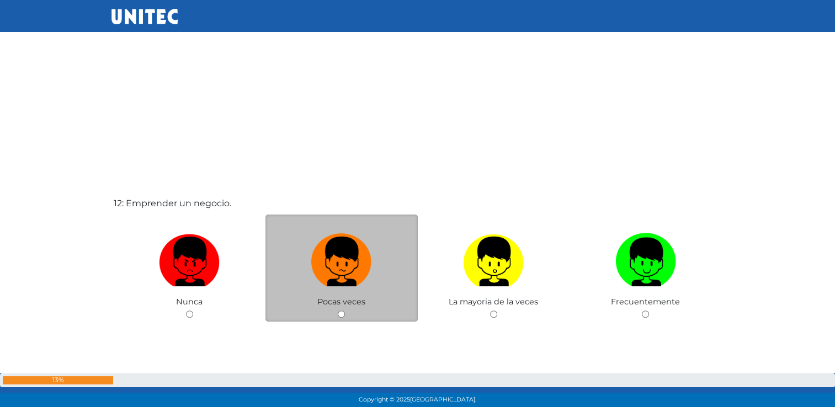
click at [340, 316] on input "radio" at bounding box center [341, 314] width 7 height 7
radio input "true"
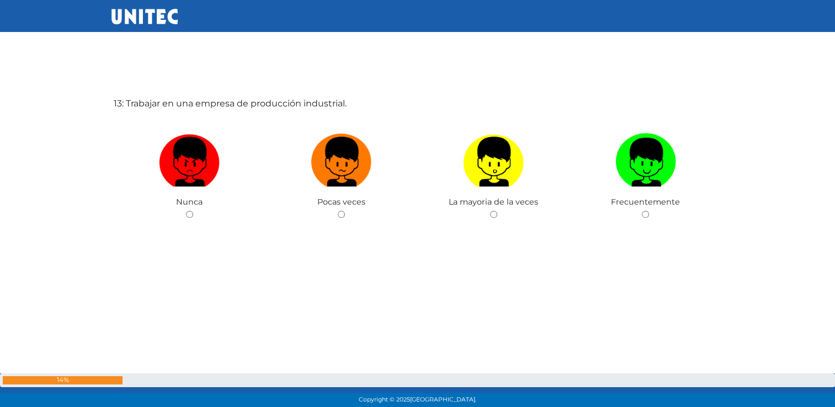
scroll to position [4960, 0]
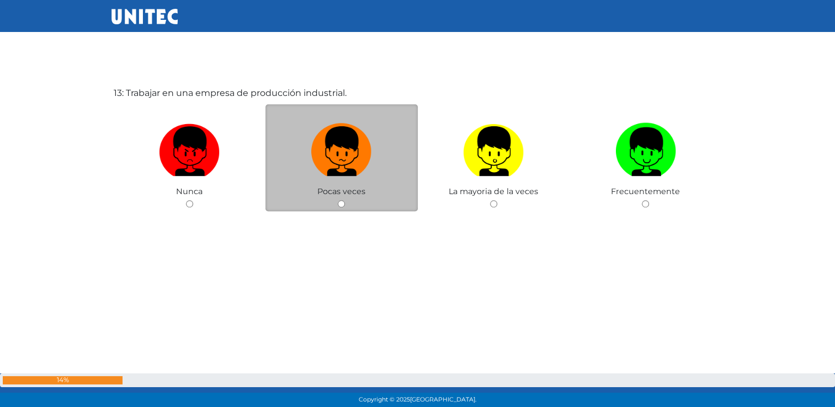
click at [337, 205] on div "Pocas veces" at bounding box center [342, 158] width 152 height 108
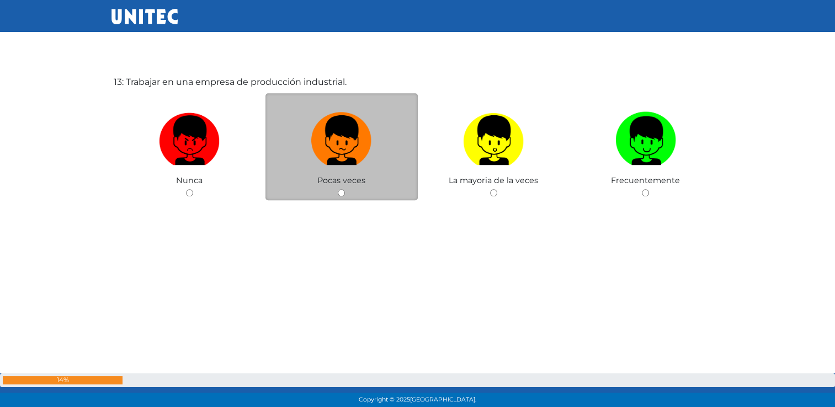
scroll to position [4969, 0]
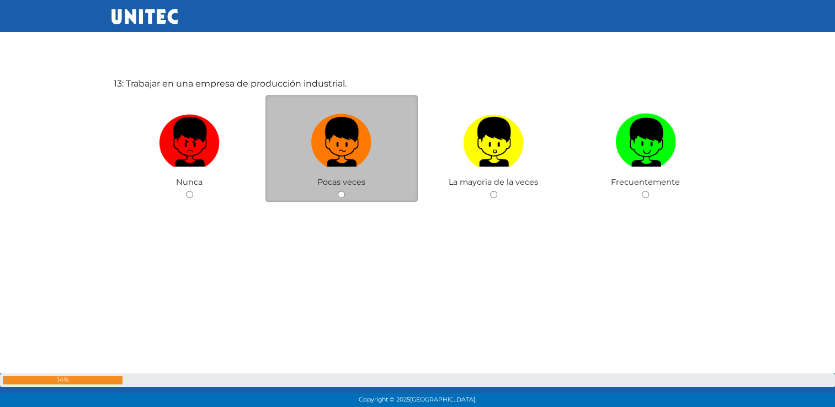
click at [341, 198] on input "radio" at bounding box center [341, 194] width 7 height 7
radio input "true"
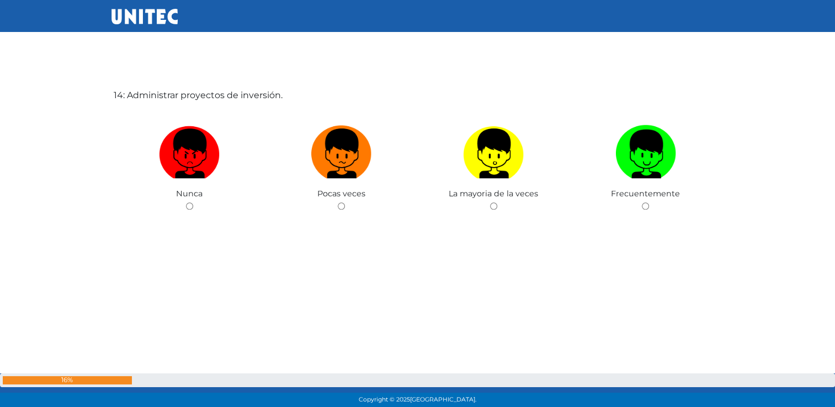
scroll to position [5364, 0]
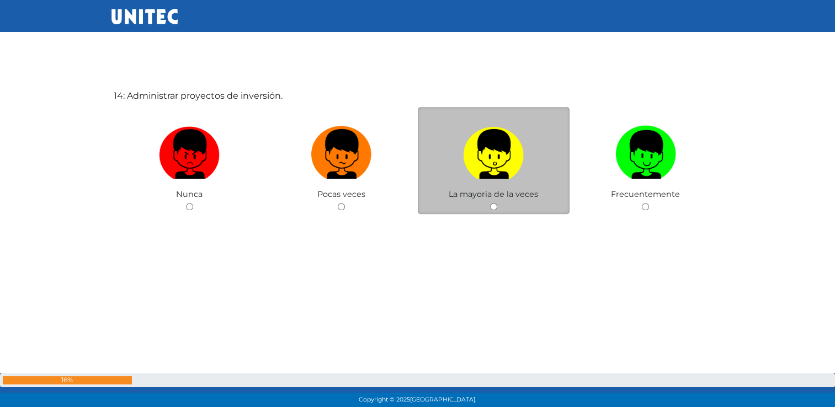
click at [494, 210] on input "radio" at bounding box center [493, 206] width 7 height 7
radio input "true"
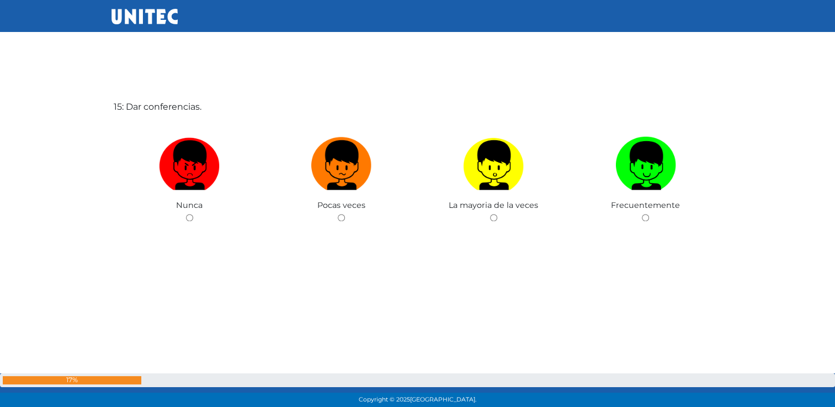
scroll to position [5767, 0]
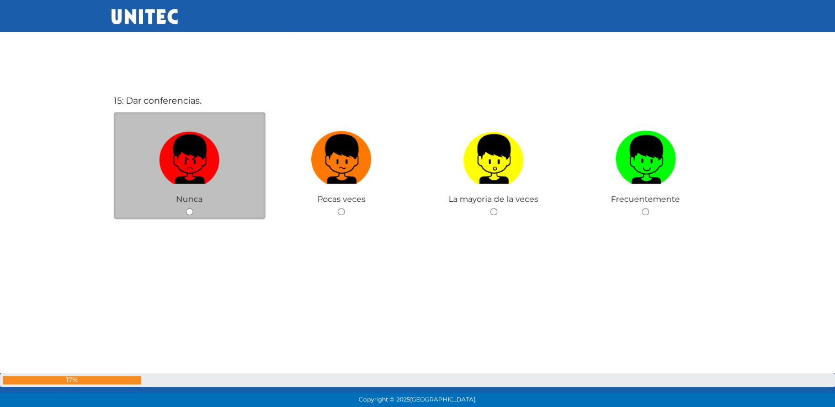
click at [189, 215] on input "radio" at bounding box center [189, 211] width 7 height 7
radio input "true"
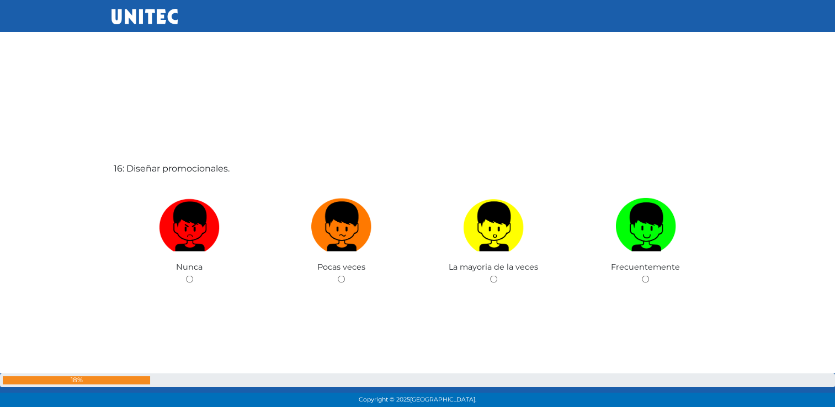
scroll to position [6108, 0]
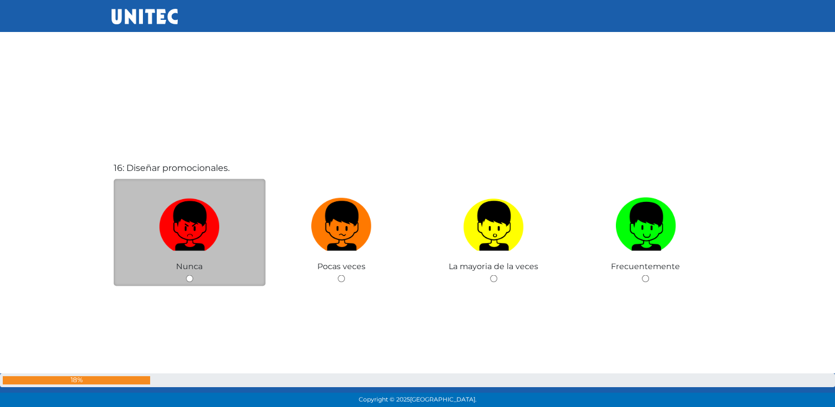
click at [186, 282] on input "radio" at bounding box center [189, 278] width 7 height 7
radio input "true"
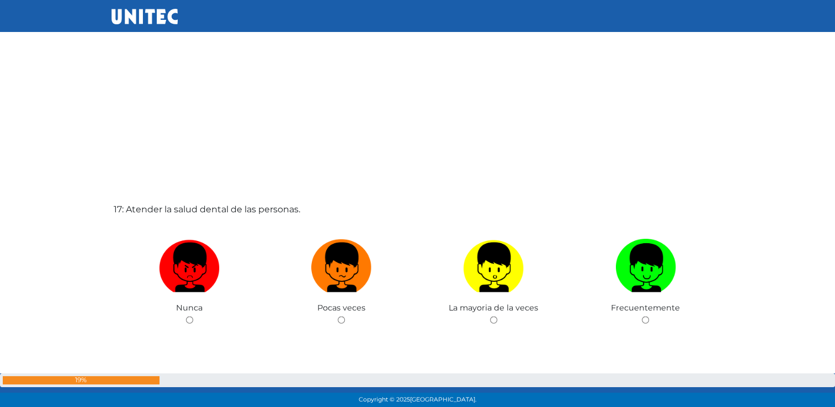
scroll to position [6472, 0]
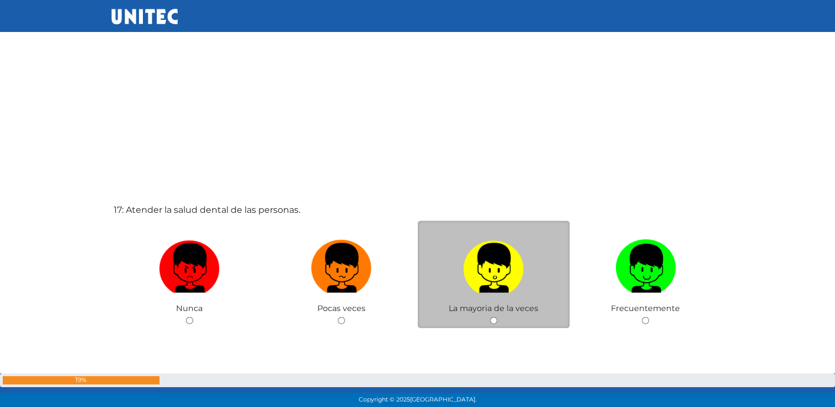
click at [495, 325] on input "radio" at bounding box center [493, 320] width 7 height 7
radio input "true"
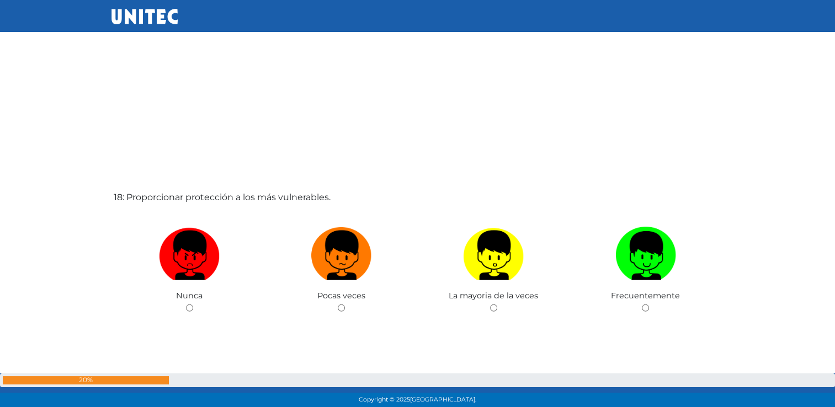
scroll to position [6894, 0]
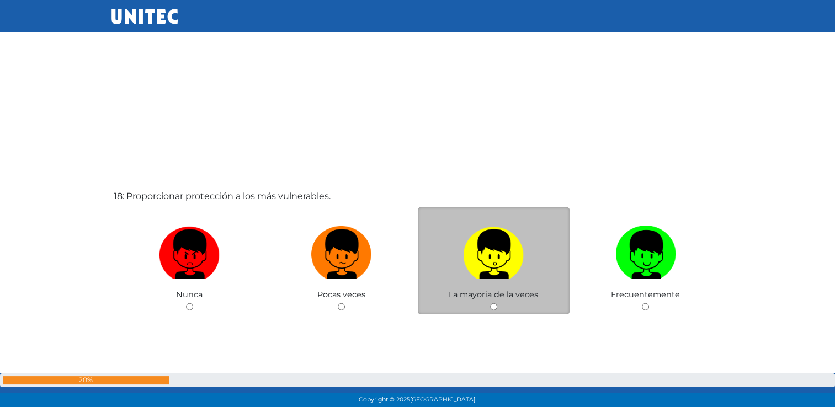
click at [492, 300] on span "La mayoria de la veces" at bounding box center [493, 295] width 89 height 10
click at [491, 311] on input "radio" at bounding box center [493, 307] width 7 height 7
radio input "true"
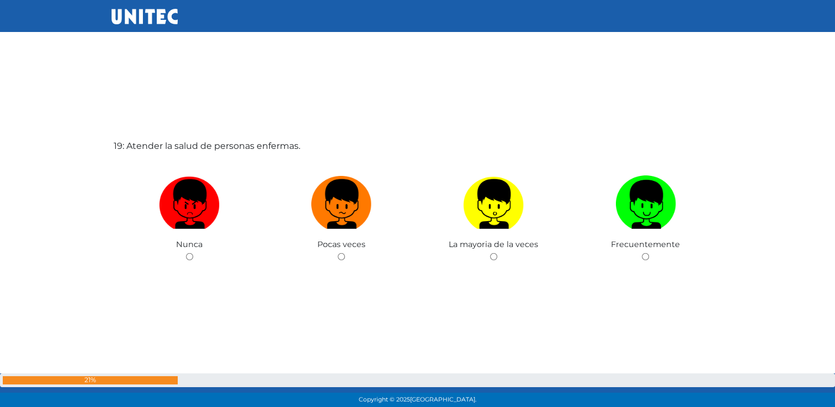
scroll to position [7393, 0]
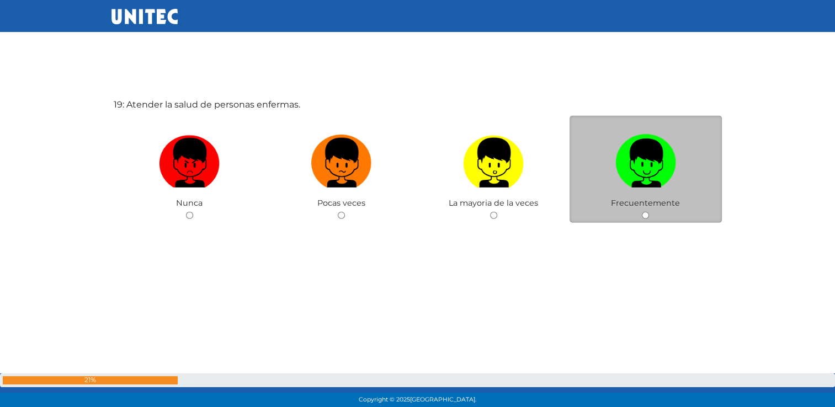
click at [645, 219] on input "radio" at bounding box center [645, 215] width 7 height 7
radio input "true"
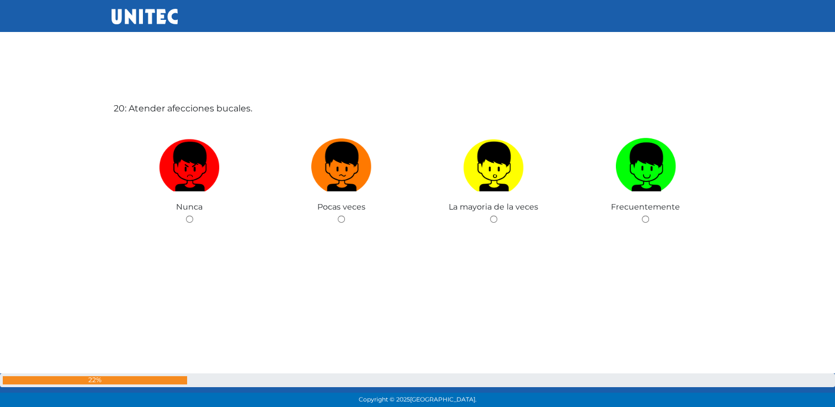
scroll to position [7801, 0]
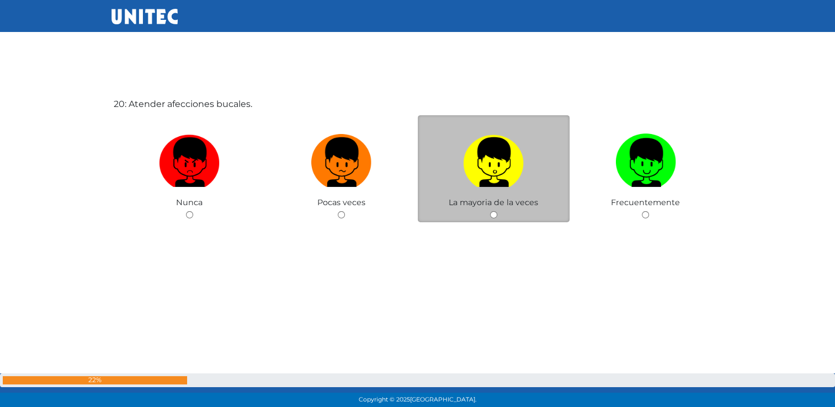
click at [492, 219] on input "radio" at bounding box center [493, 214] width 7 height 7
radio input "true"
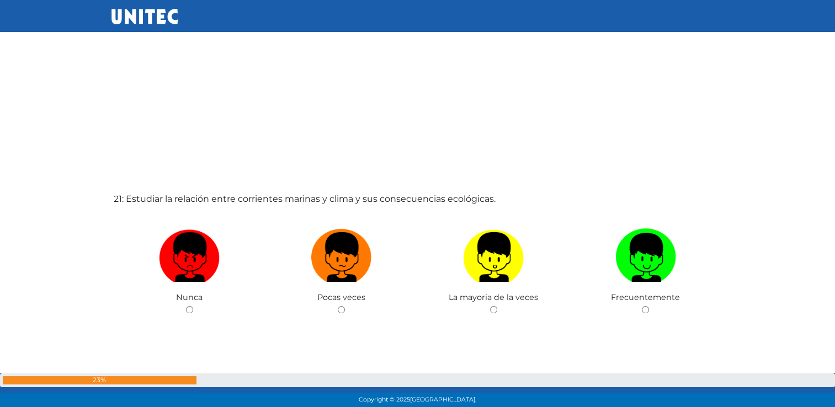
scroll to position [8120, 0]
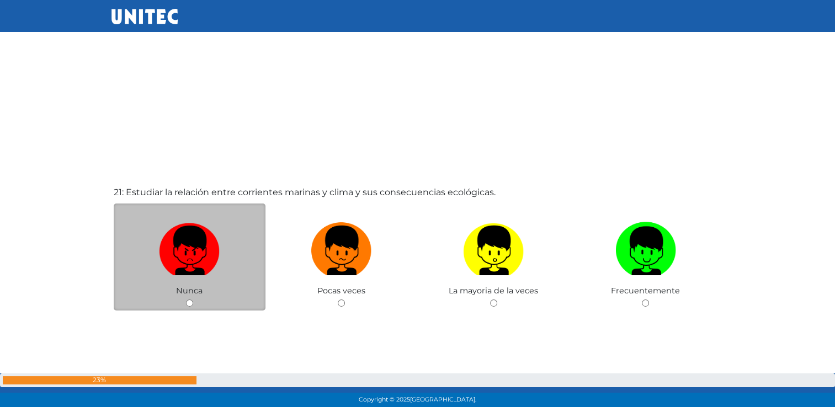
click at [193, 311] on div "Nunca" at bounding box center [190, 258] width 152 height 108
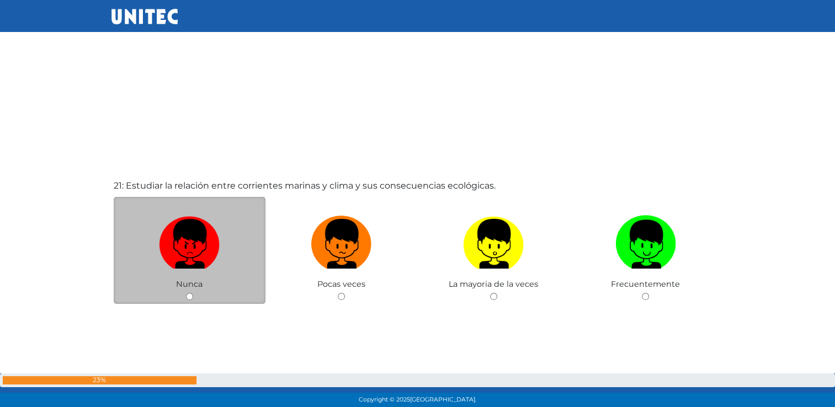
click at [190, 300] on input "radio" at bounding box center [189, 296] width 7 height 7
radio input "true"
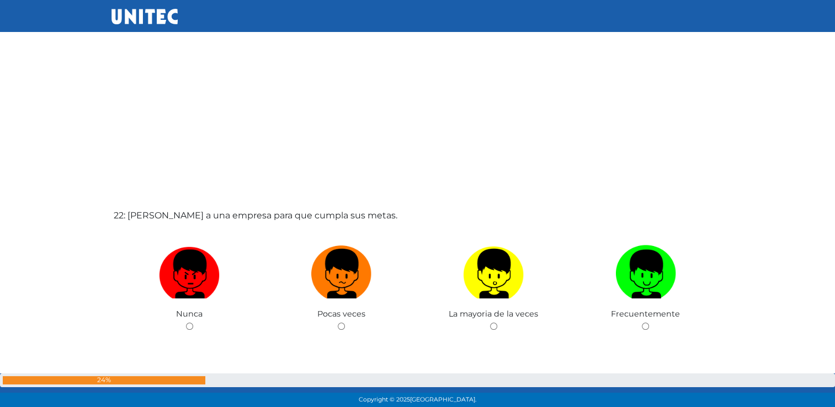
scroll to position [8548, 0]
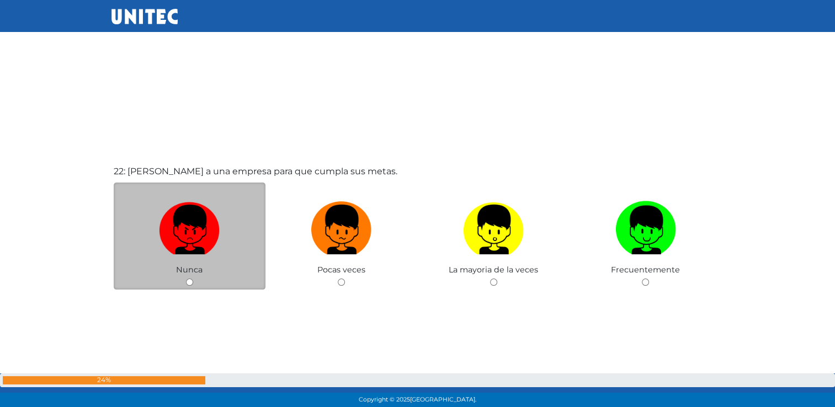
click at [189, 286] on input "radio" at bounding box center [189, 282] width 7 height 7
radio input "true"
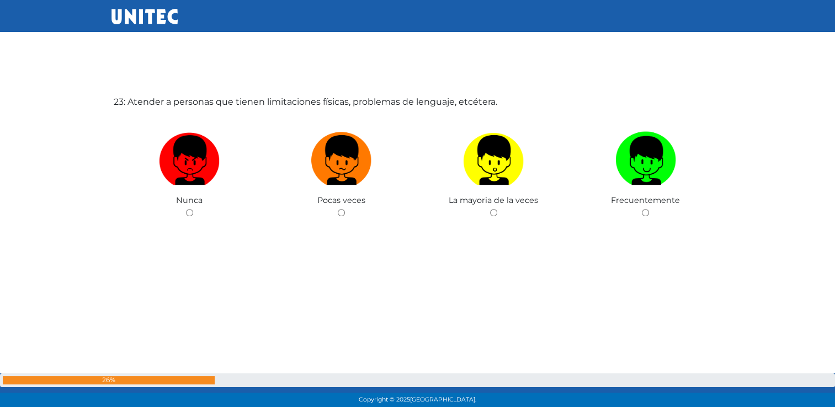
scroll to position [9025, 0]
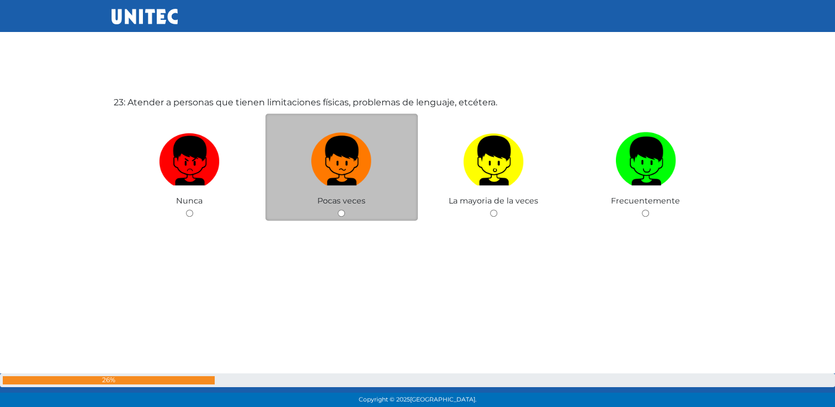
click at [347, 216] on div "Pocas veces" at bounding box center [342, 168] width 152 height 108
click at [342, 216] on input "radio" at bounding box center [341, 213] width 7 height 7
radio input "true"
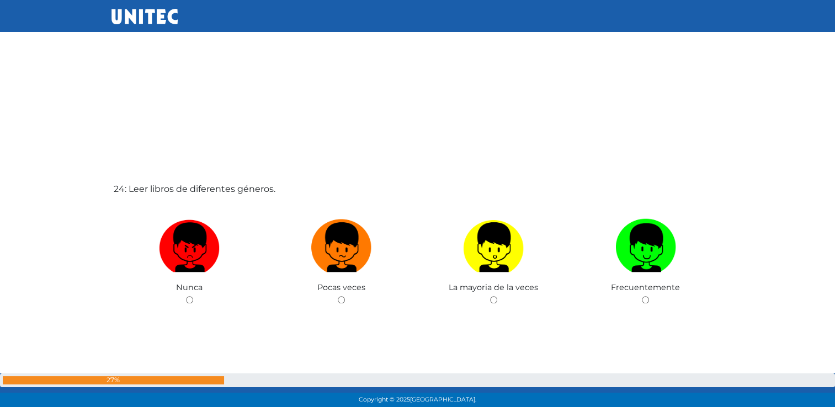
scroll to position [9352, 0]
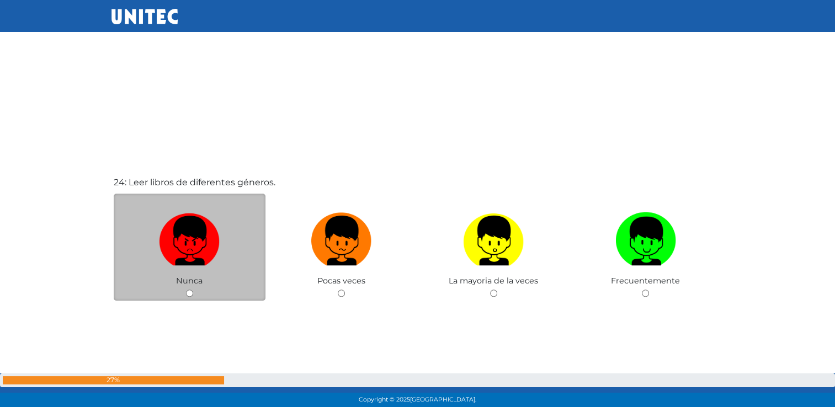
click at [189, 297] on input "radio" at bounding box center [189, 293] width 7 height 7
radio input "true"
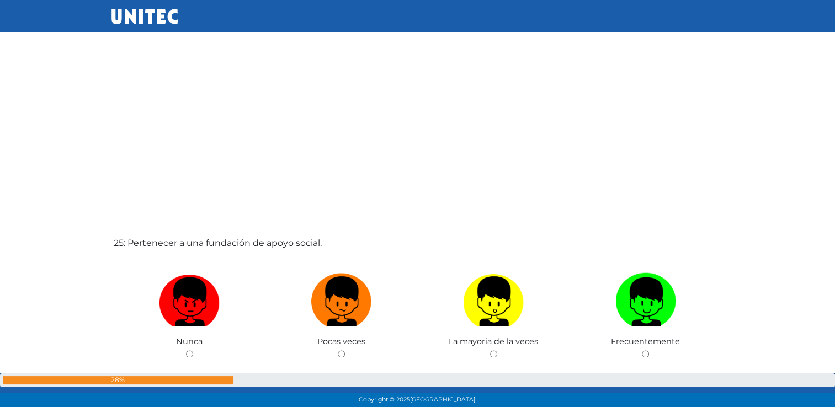
scroll to position [9748, 0]
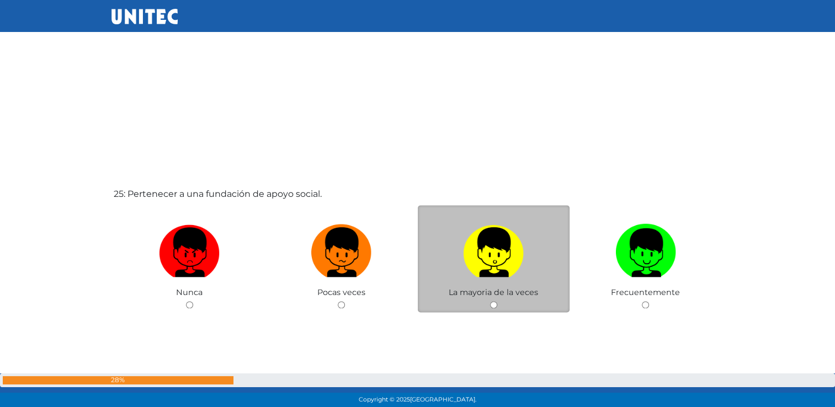
click at [495, 309] on input "radio" at bounding box center [493, 304] width 7 height 7
radio input "true"
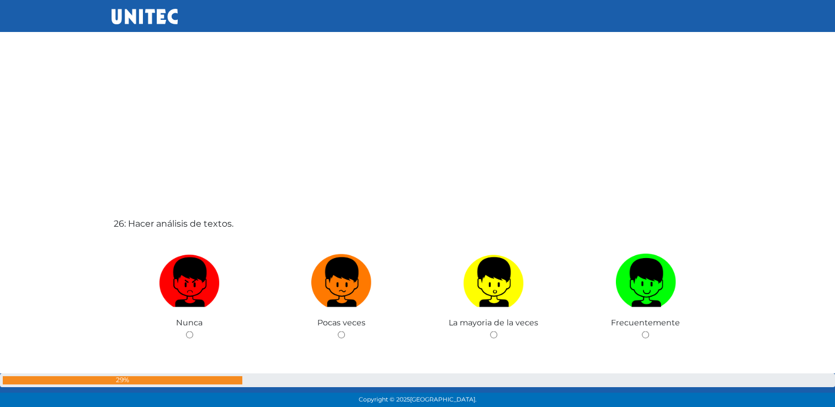
scroll to position [10127, 0]
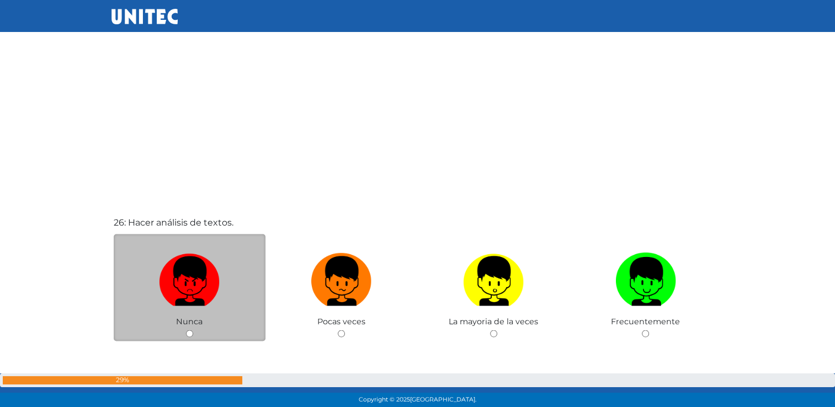
click at [191, 342] on div "Nunca" at bounding box center [190, 288] width 152 height 108
click at [188, 337] on input "radio" at bounding box center [189, 333] width 7 height 7
radio input "true"
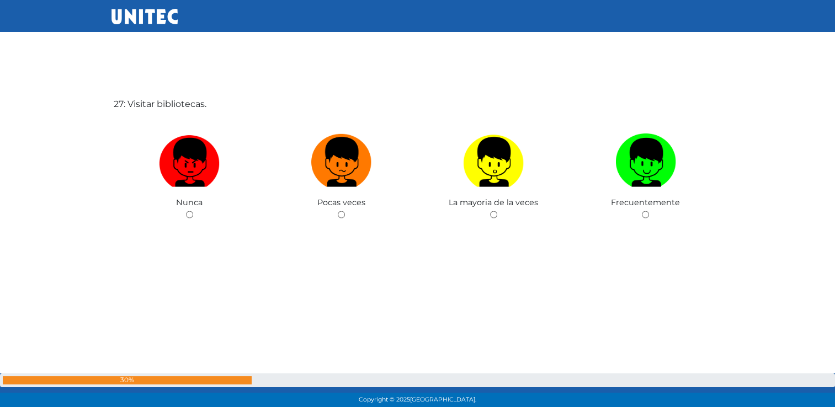
scroll to position [10654, 0]
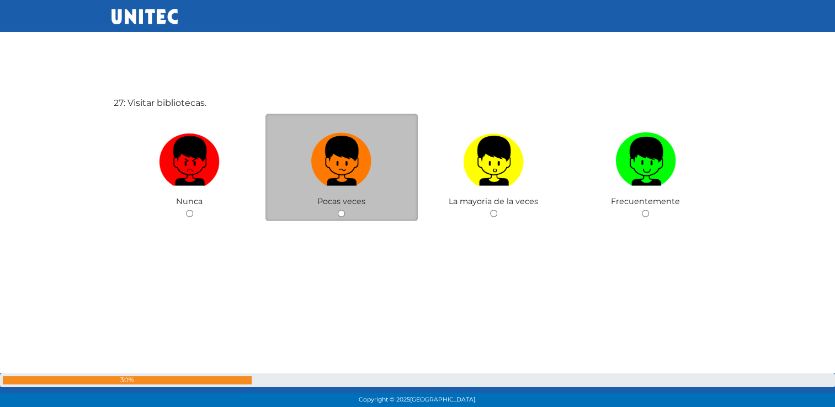
click at [342, 218] on input "radio" at bounding box center [341, 213] width 7 height 7
radio input "true"
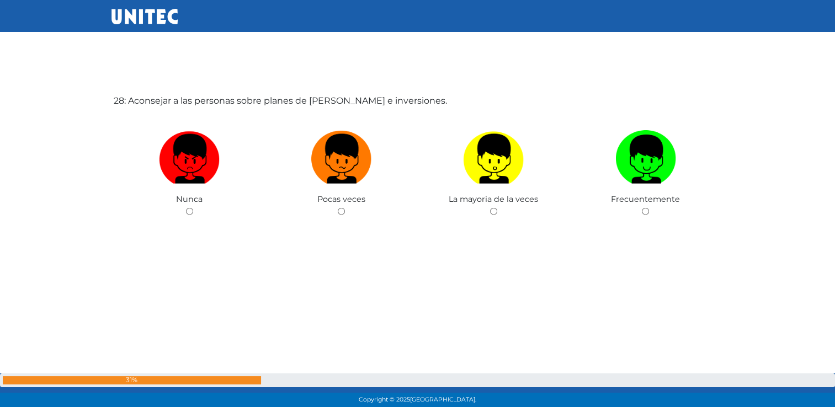
scroll to position [11066, 0]
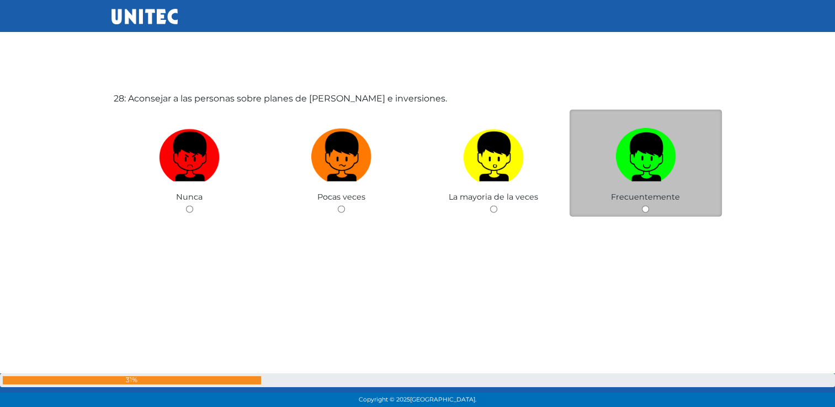
click at [641, 210] on div "Frecuentemente" at bounding box center [646, 164] width 152 height 108
click at [646, 213] on input "radio" at bounding box center [645, 209] width 7 height 7
radio input "true"
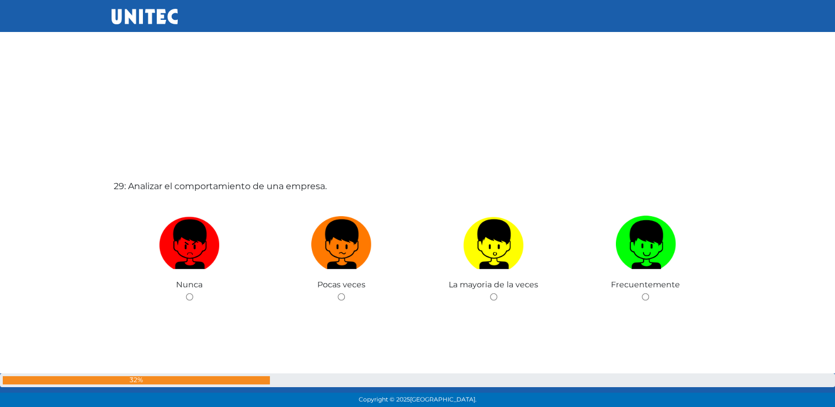
scroll to position [11386, 0]
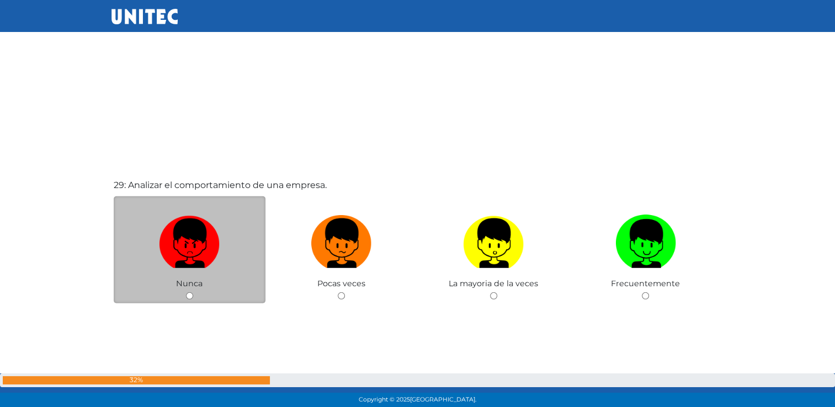
click at [184, 304] on div "Nunca" at bounding box center [190, 251] width 152 height 108
click at [188, 300] on input "radio" at bounding box center [189, 296] width 7 height 7
radio input "true"
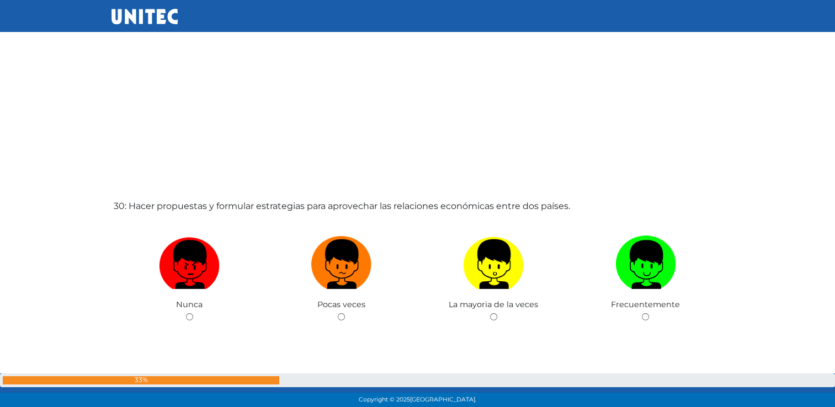
scroll to position [11772, 0]
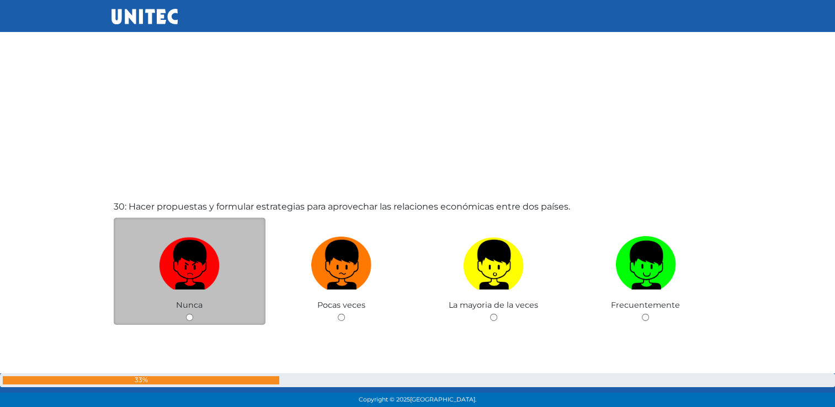
click at [185, 324] on div "Nunca" at bounding box center [190, 272] width 152 height 108
click at [188, 321] on input "radio" at bounding box center [189, 317] width 7 height 7
radio input "true"
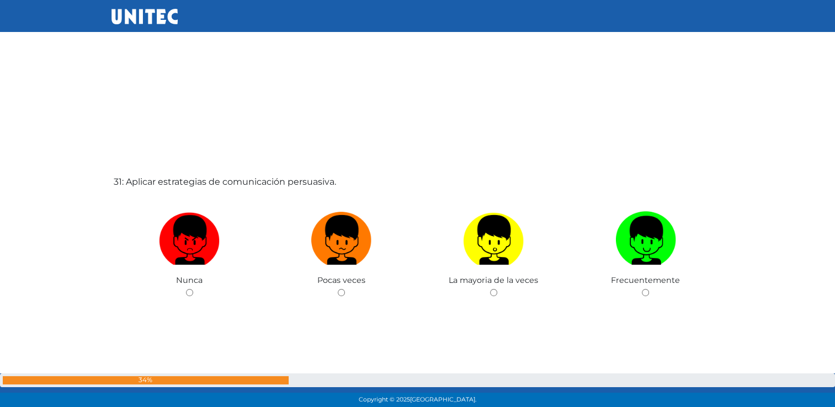
scroll to position [12206, 0]
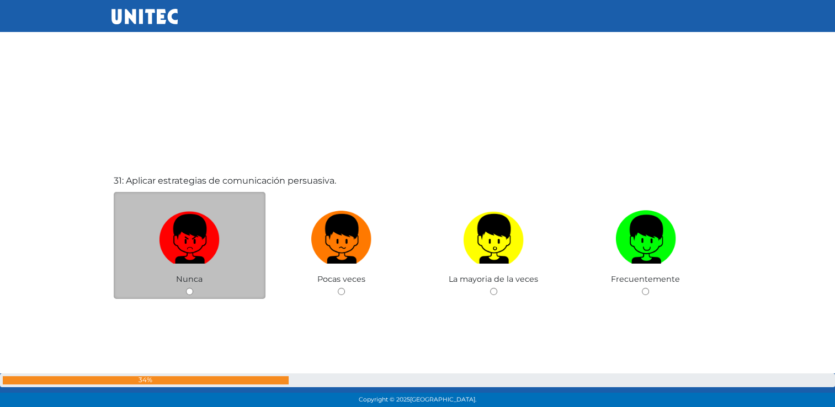
click at [188, 295] on input "radio" at bounding box center [189, 291] width 7 height 7
radio input "true"
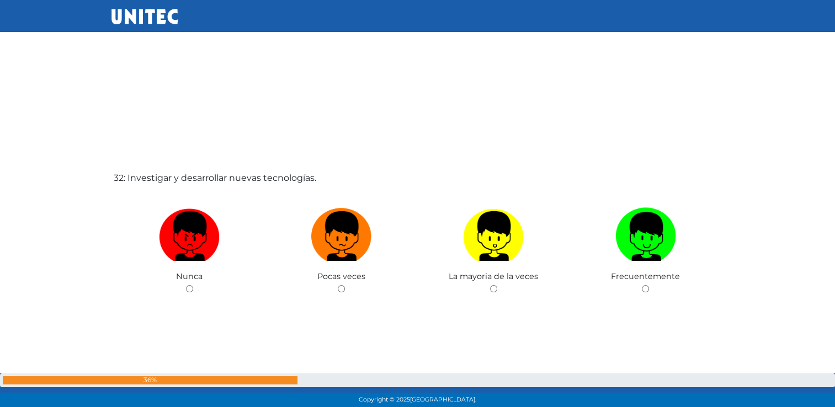
scroll to position [12616, 0]
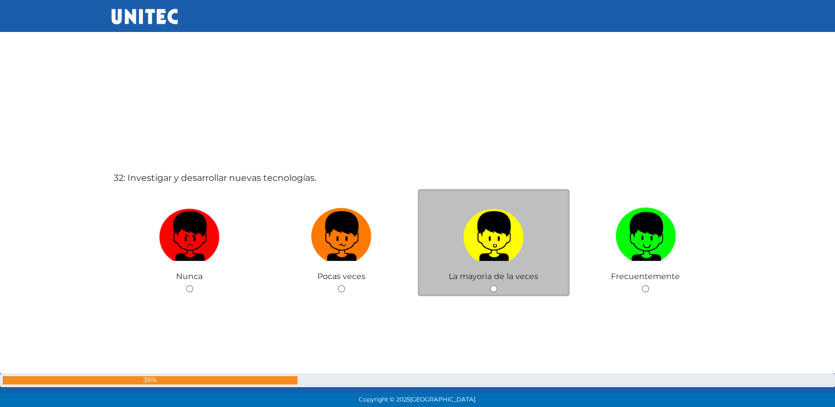
click at [489, 297] on div "La mayoria de la veces" at bounding box center [494, 243] width 152 height 108
click at [496, 293] on input "radio" at bounding box center [493, 288] width 7 height 7
radio input "true"
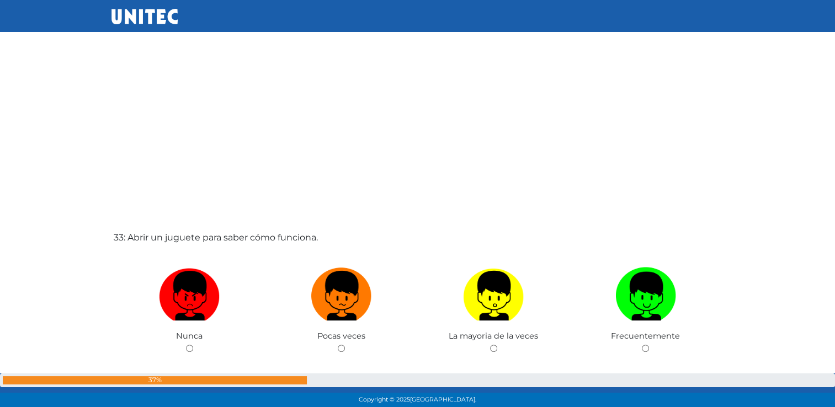
scroll to position [12965, 0]
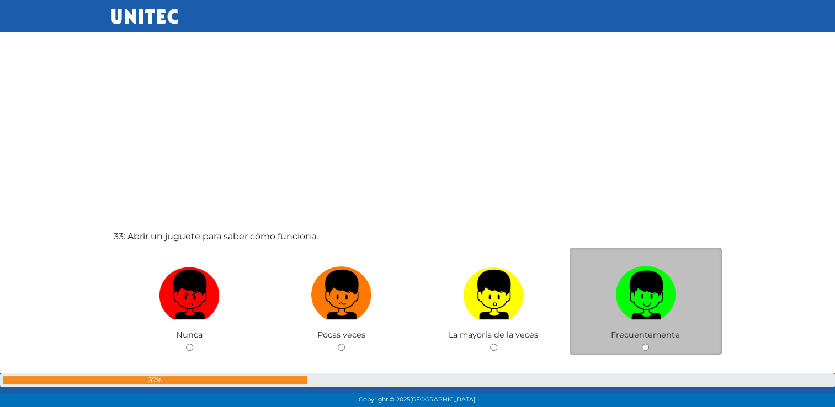
click at [647, 351] on input "radio" at bounding box center [645, 347] width 7 height 7
radio input "true"
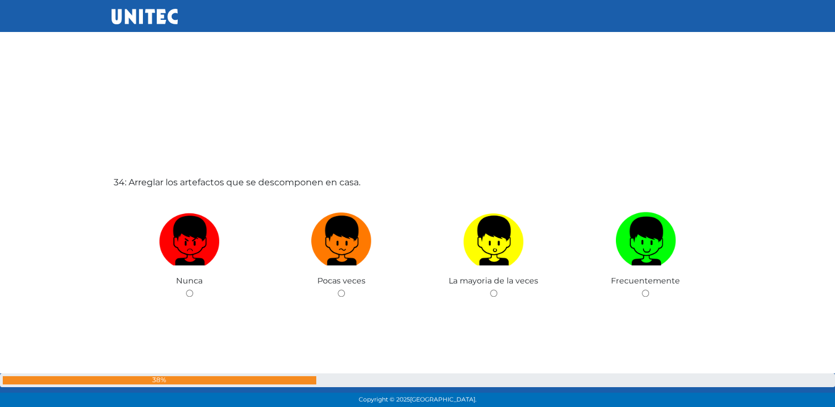
scroll to position [13427, 0]
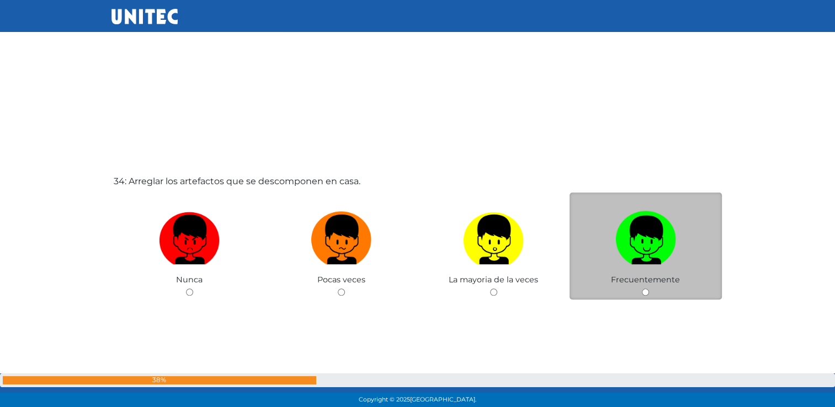
click at [649, 300] on div "Frecuentemente" at bounding box center [646, 247] width 152 height 108
click at [645, 296] on input "radio" at bounding box center [645, 292] width 7 height 7
radio input "true"
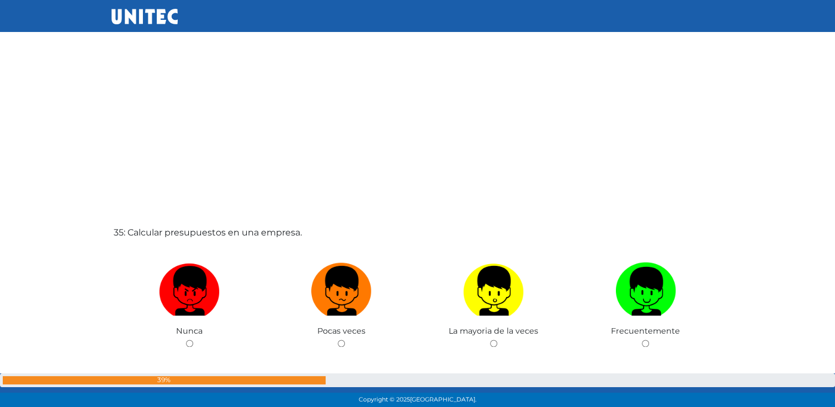
scroll to position [13812, 0]
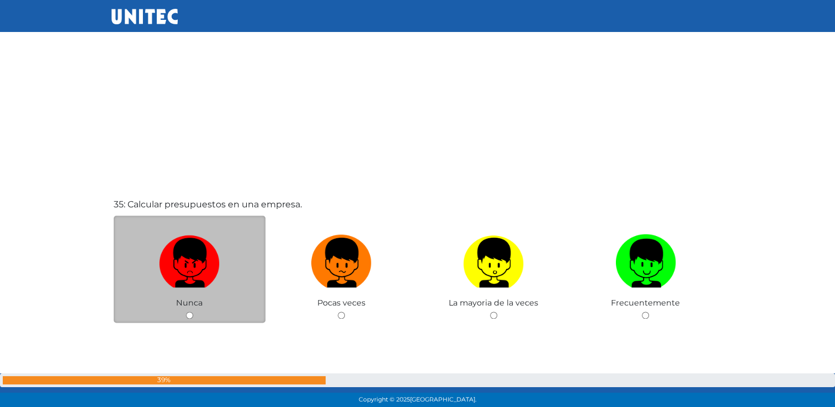
click at [187, 319] on input "radio" at bounding box center [189, 315] width 7 height 7
radio input "true"
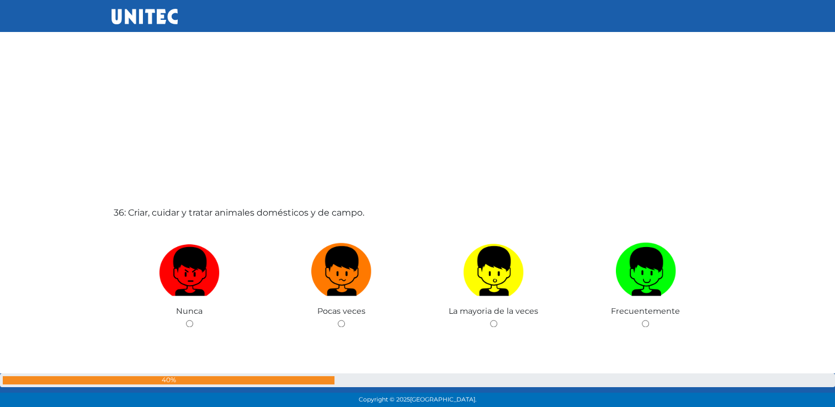
scroll to position [14210, 0]
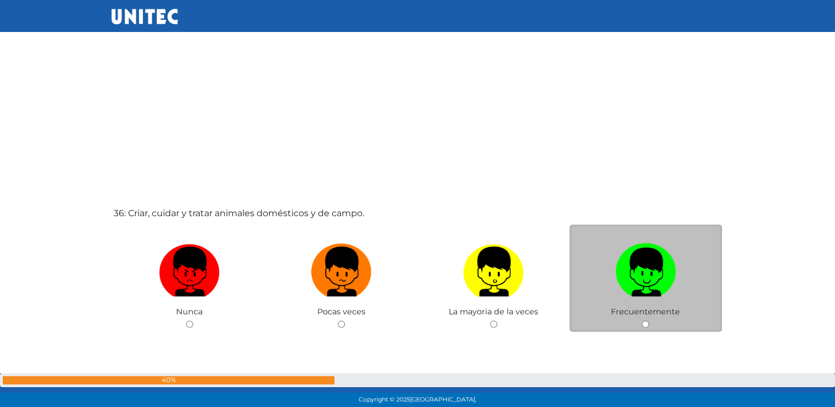
click at [640, 332] on div "Frecuentemente" at bounding box center [646, 279] width 152 height 108
click at [646, 328] on input "radio" at bounding box center [645, 324] width 7 height 7
radio input "true"
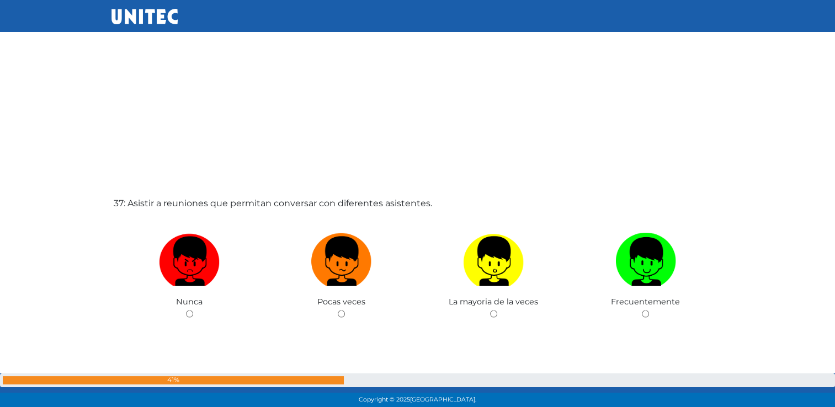
scroll to position [14635, 0]
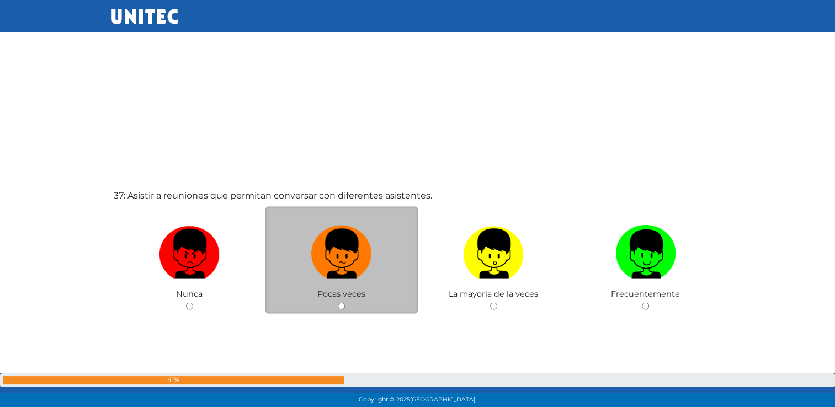
click at [341, 310] on input "radio" at bounding box center [341, 306] width 7 height 7
radio input "true"
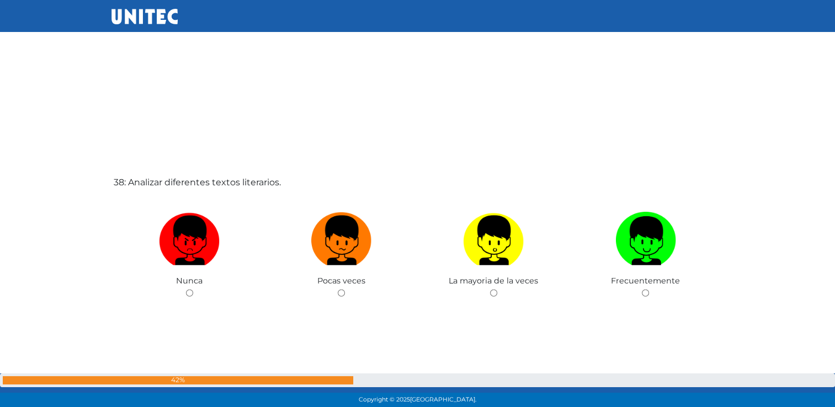
scroll to position [15056, 0]
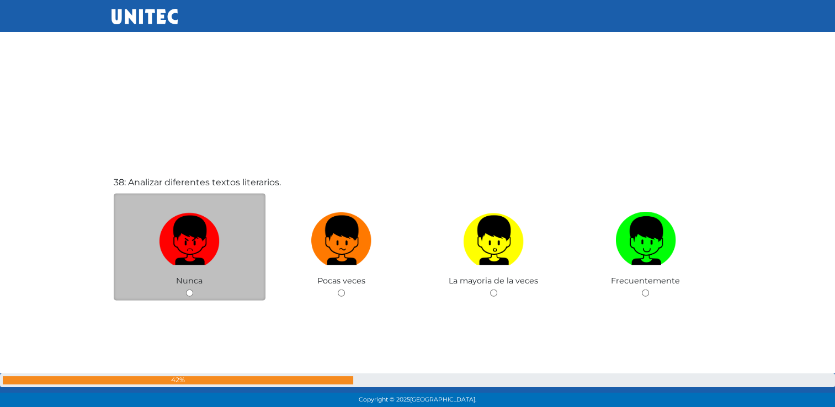
click at [192, 297] on input "radio" at bounding box center [189, 293] width 7 height 7
radio input "true"
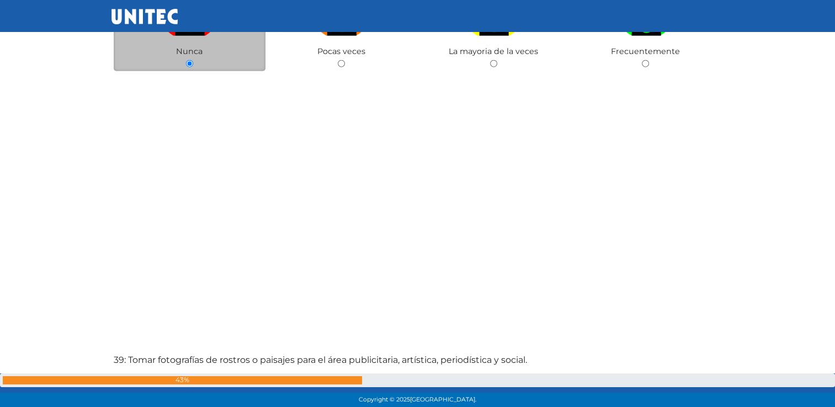
scroll to position [15430, 0]
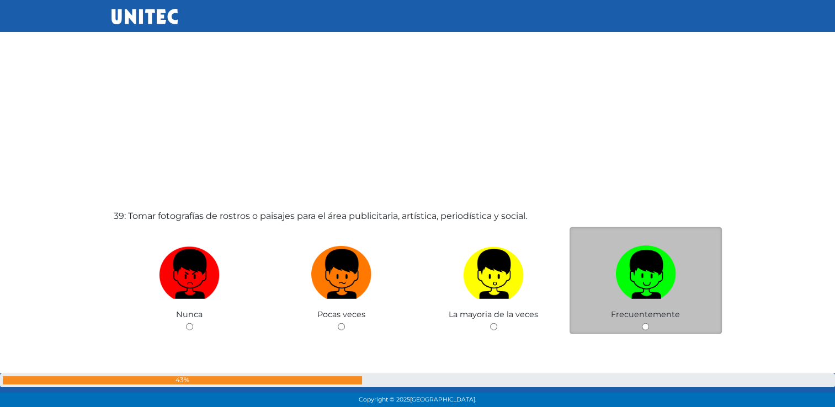
click at [644, 331] on input "radio" at bounding box center [645, 327] width 7 height 7
radio input "true"
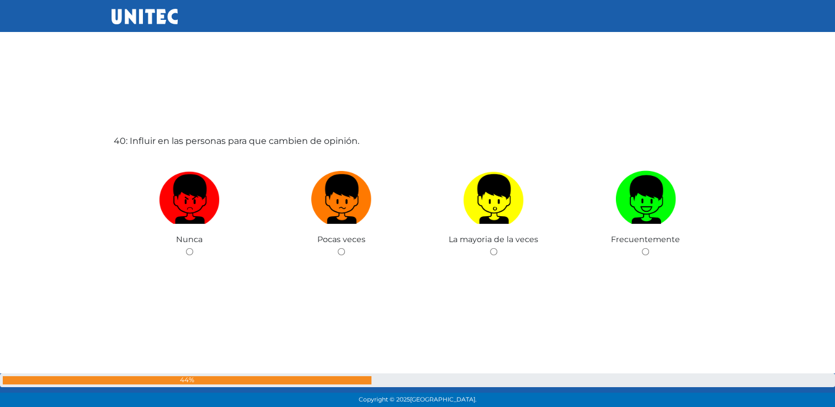
scroll to position [15954, 0]
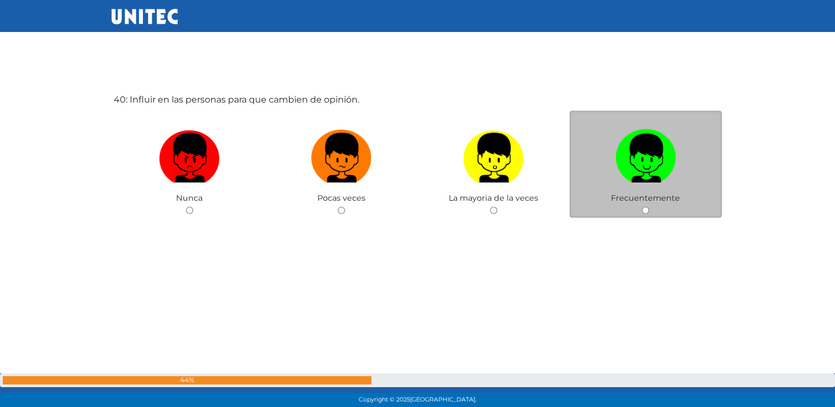
click at [646, 213] on div "Frecuentemente" at bounding box center [646, 165] width 152 height 108
click at [644, 214] on input "radio" at bounding box center [645, 210] width 7 height 7
radio input "true"
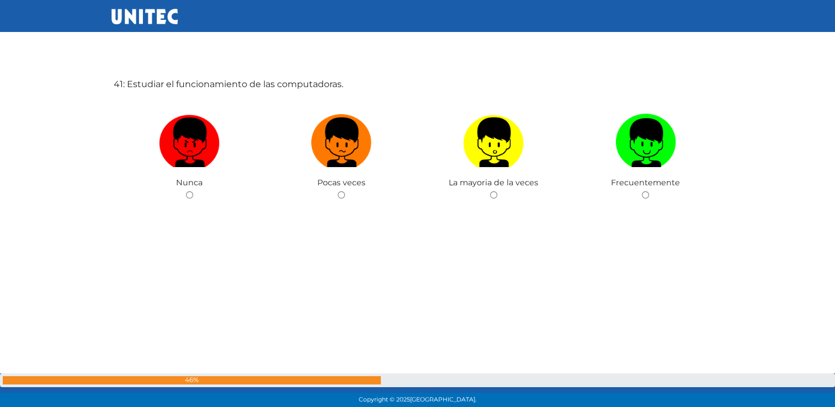
scroll to position [16378, 0]
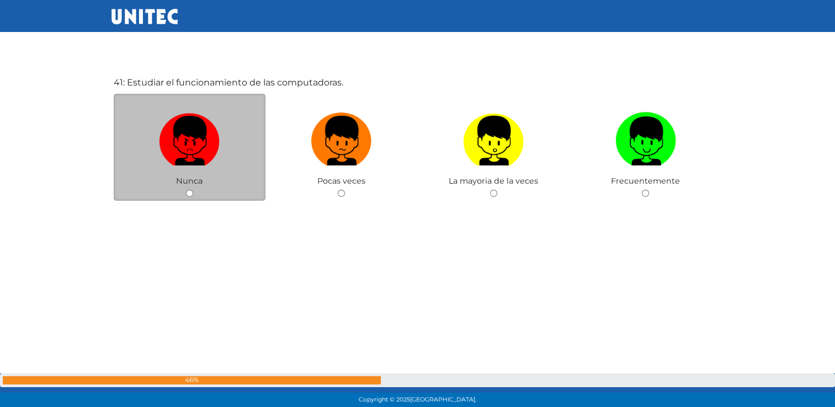
click at [188, 197] on input "radio" at bounding box center [189, 193] width 7 height 7
radio input "true"
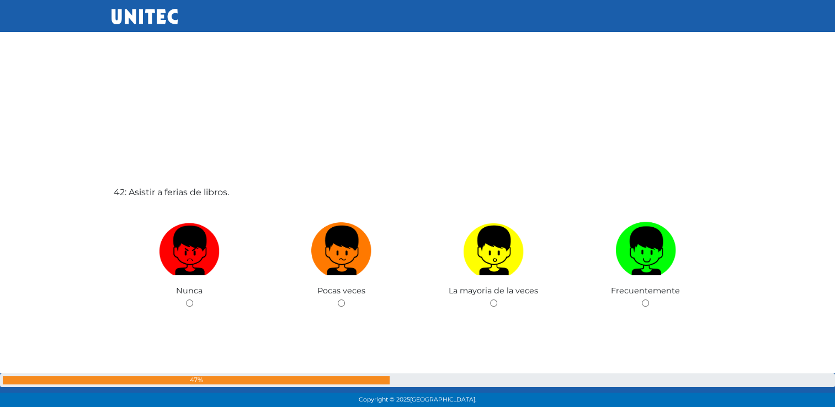
scroll to position [16677, 0]
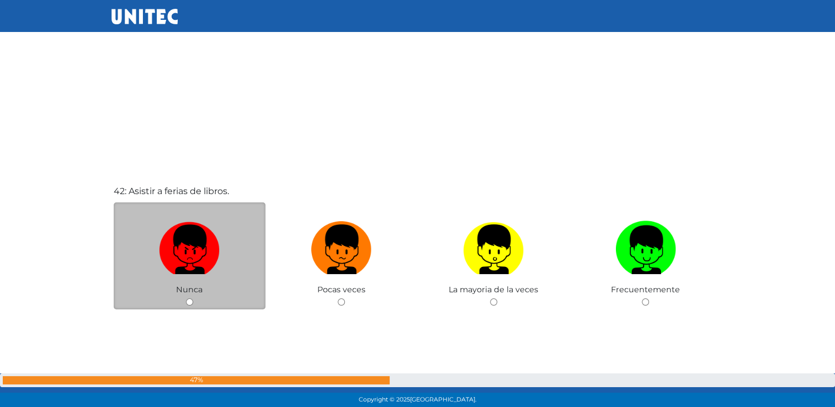
click at [187, 306] on input "radio" at bounding box center [189, 302] width 7 height 7
radio input "true"
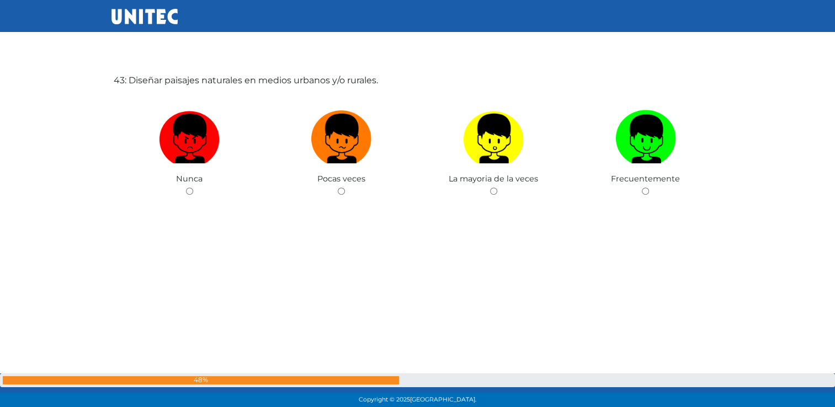
scroll to position [17194, 0]
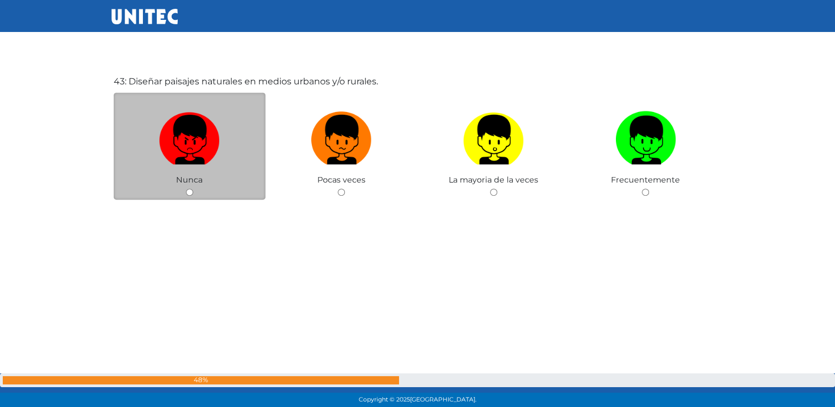
click at [185, 195] on div "Nunca" at bounding box center [190, 147] width 152 height 108
click at [188, 196] on input "radio" at bounding box center [189, 192] width 7 height 7
radio input "true"
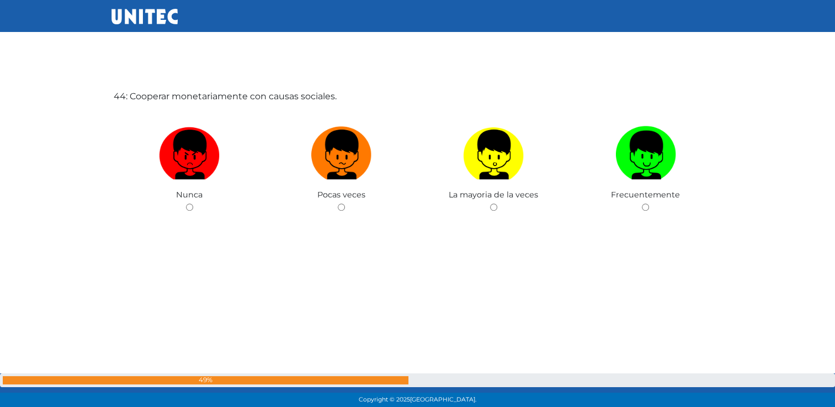
scroll to position [17587, 0]
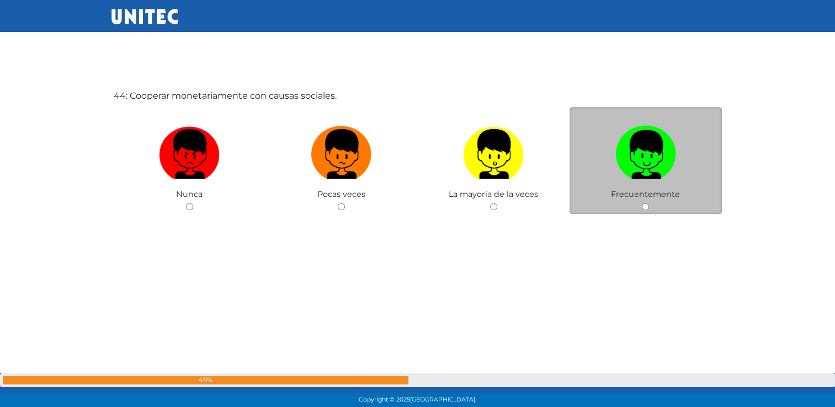
click at [643, 210] on input "radio" at bounding box center [645, 206] width 7 height 7
radio input "true"
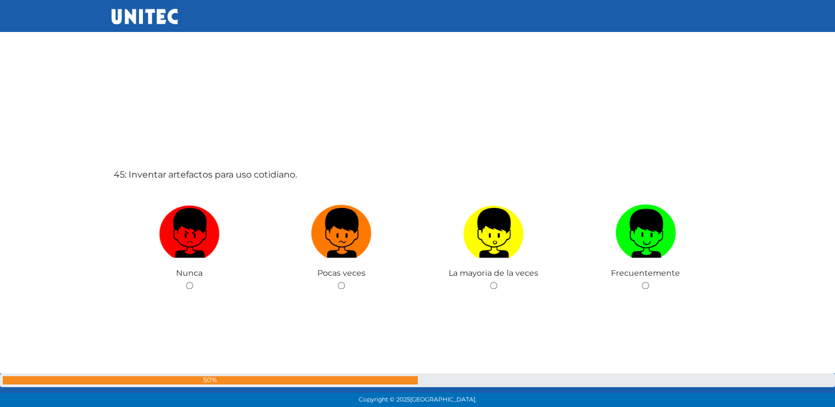
scroll to position [17921, 0]
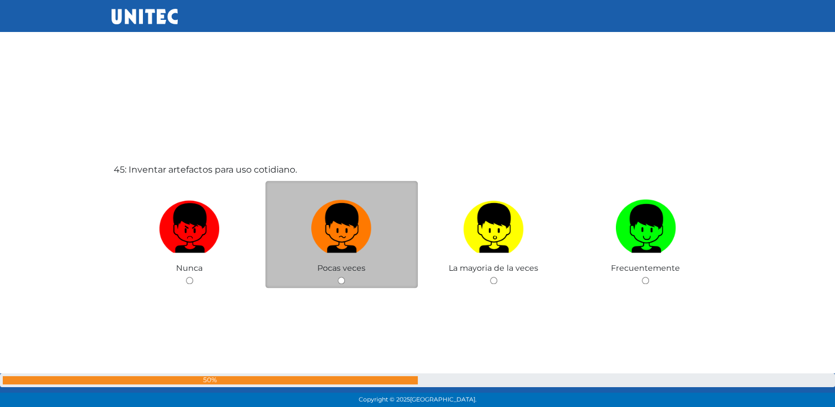
click at [338, 284] on input "radio" at bounding box center [341, 280] width 7 height 7
radio input "true"
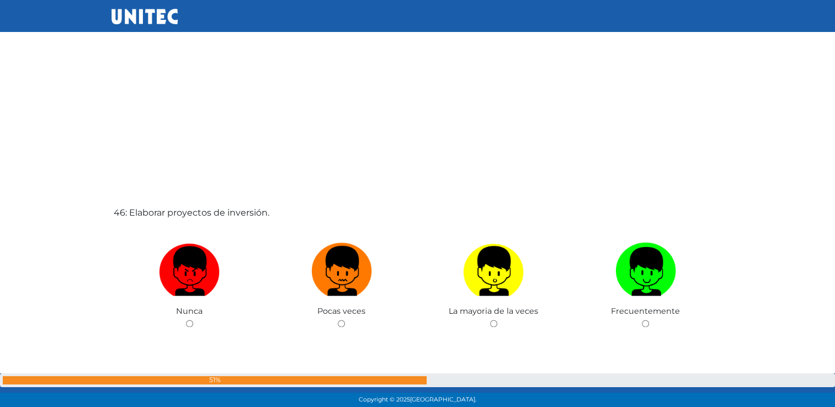
scroll to position [18300, 0]
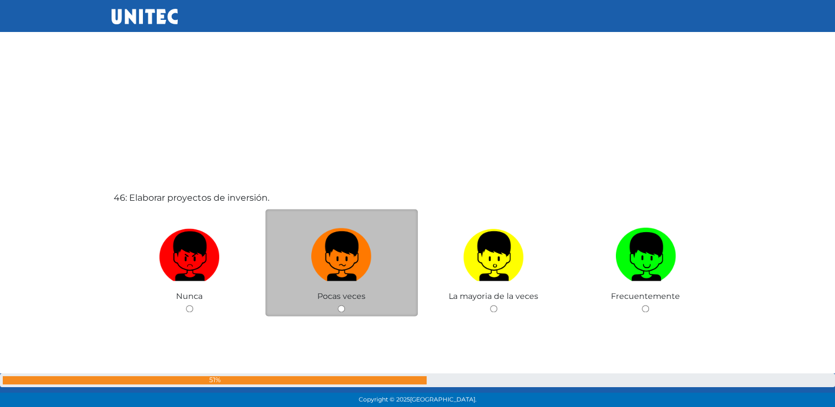
click at [339, 312] on input "radio" at bounding box center [341, 308] width 7 height 7
radio input "true"
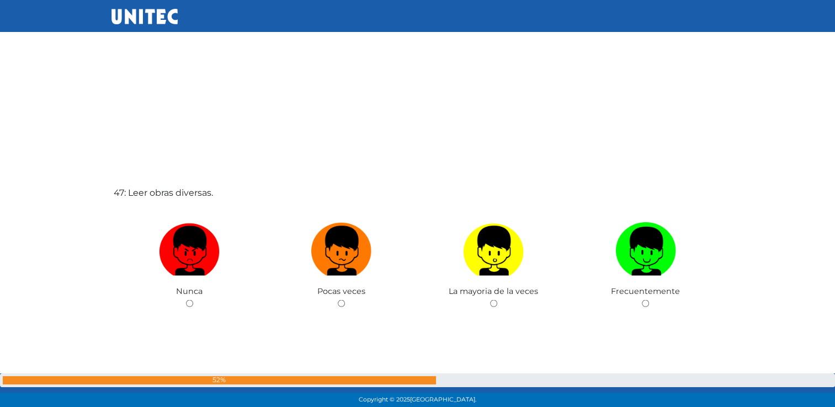
scroll to position [18747, 0]
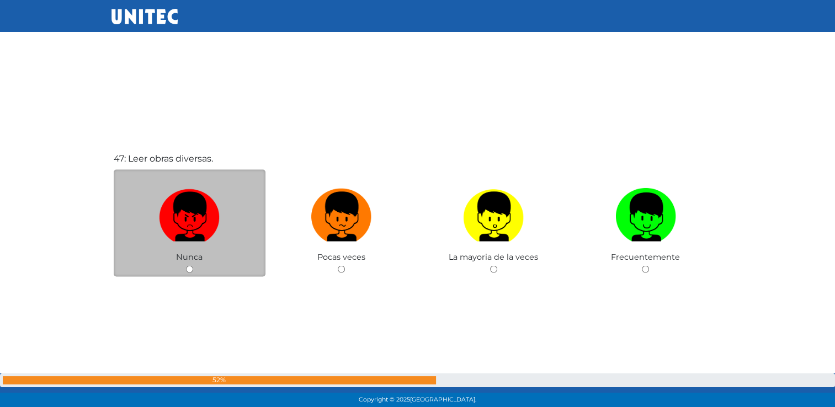
click at [190, 273] on input "radio" at bounding box center [189, 269] width 7 height 7
radio input "true"
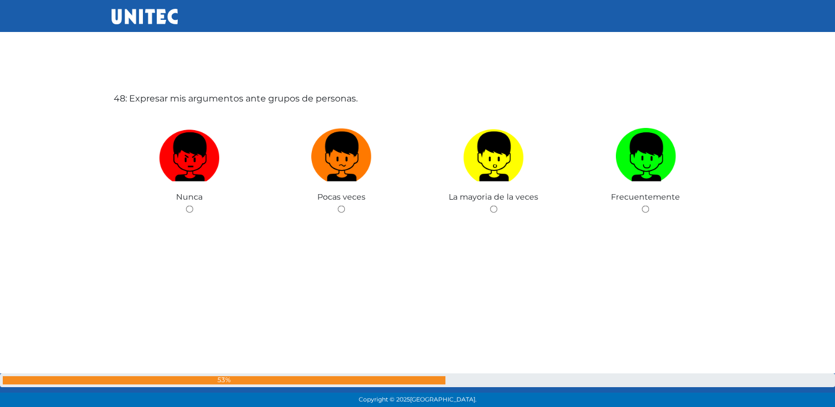
scroll to position [19215, 0]
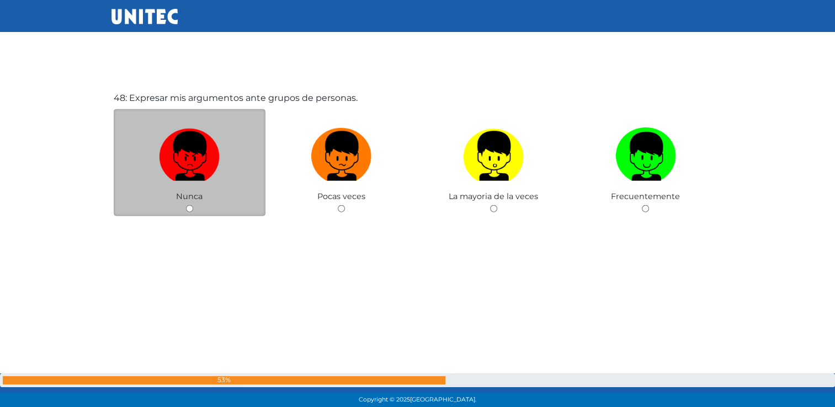
click at [188, 213] on input "radio" at bounding box center [189, 208] width 7 height 7
radio input "true"
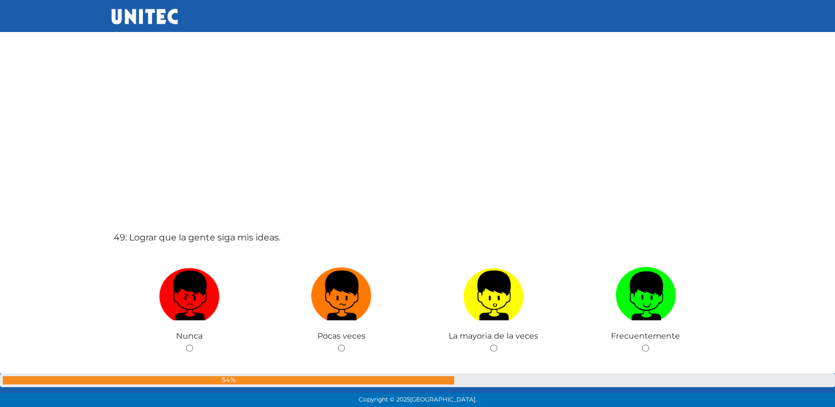
scroll to position [19524, 0]
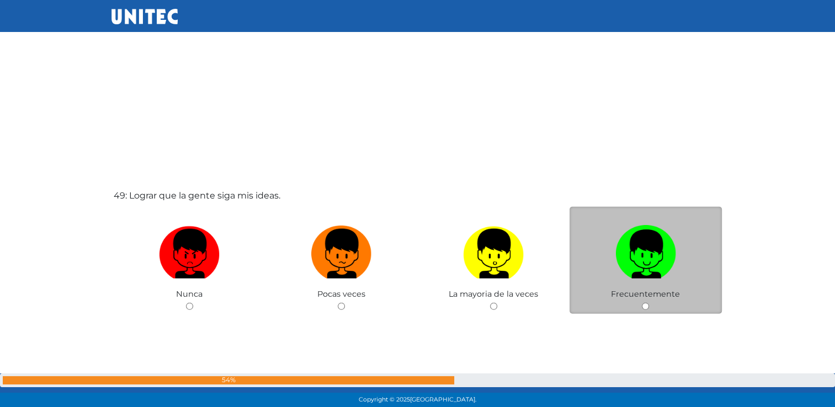
click at [649, 315] on div "Frecuentemente" at bounding box center [646, 261] width 152 height 108
click at [647, 315] on div "Frecuentemente" at bounding box center [646, 261] width 152 height 108
click at [643, 310] on input "radio" at bounding box center [645, 306] width 7 height 7
radio input "true"
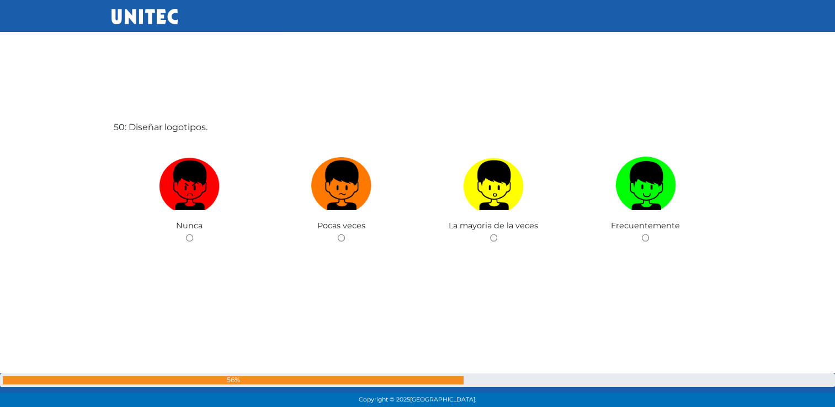
scroll to position [20030, 0]
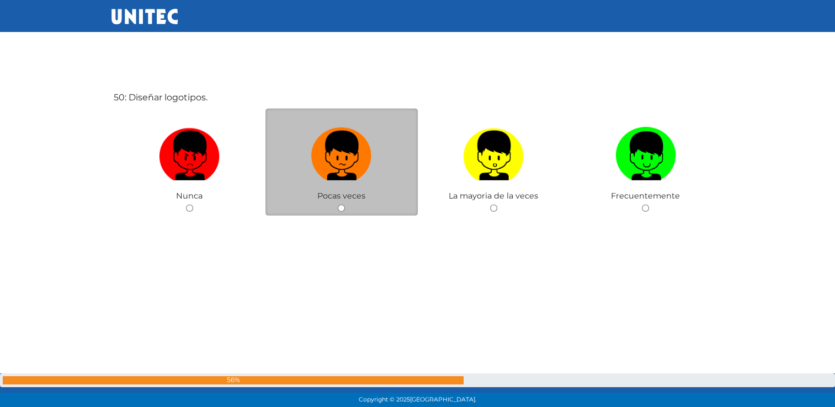
click at [338, 212] on input "radio" at bounding box center [341, 208] width 7 height 7
radio input "true"
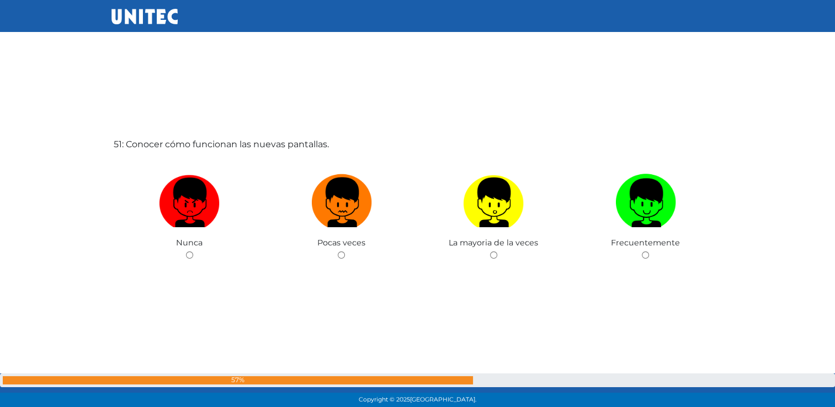
scroll to position [20391, 0]
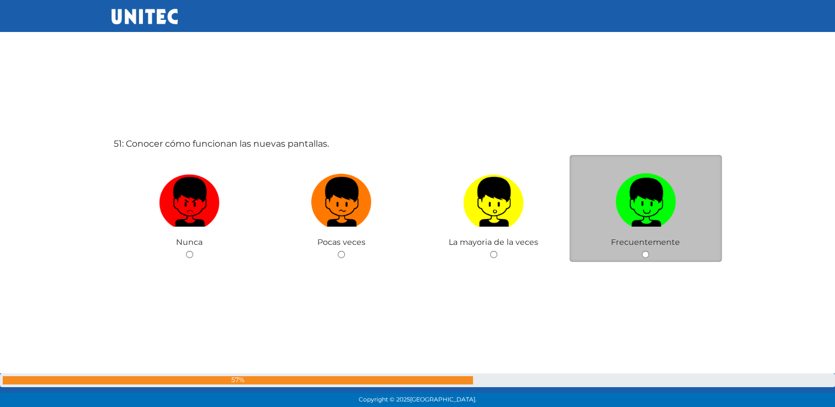
click at [646, 258] on input "radio" at bounding box center [645, 254] width 7 height 7
radio input "true"
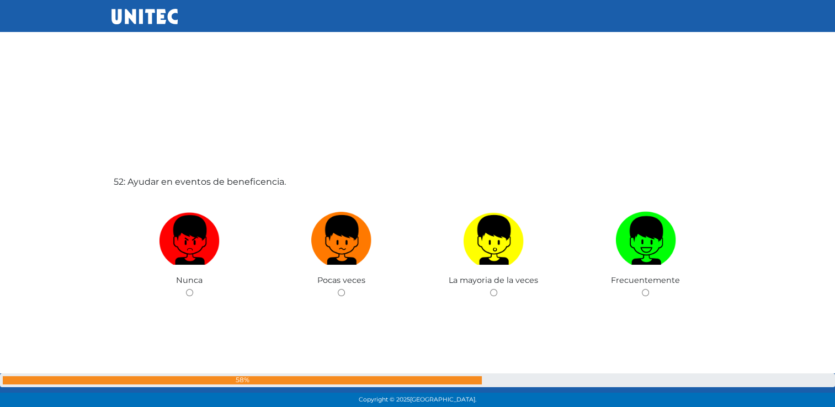
scroll to position [20772, 0]
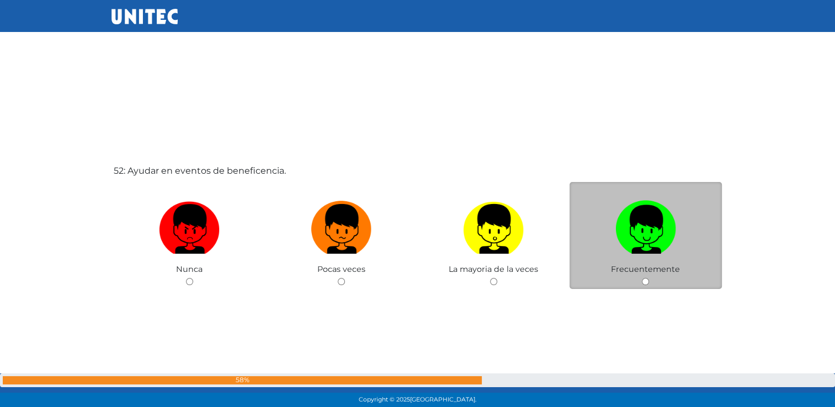
click at [645, 285] on input "radio" at bounding box center [645, 281] width 7 height 7
radio input "true"
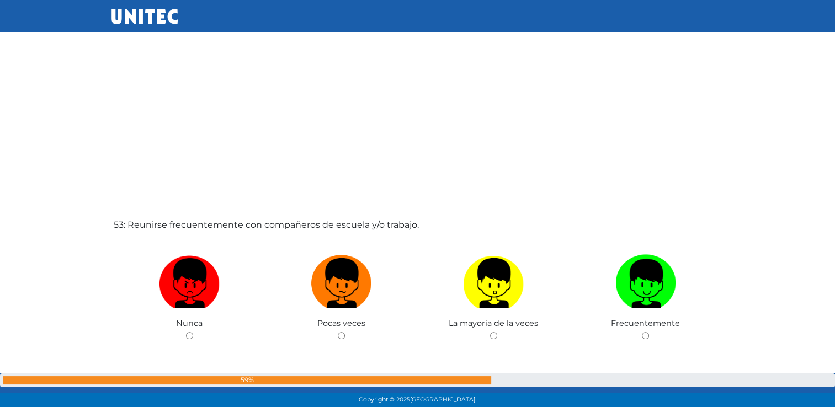
scroll to position [21125, 0]
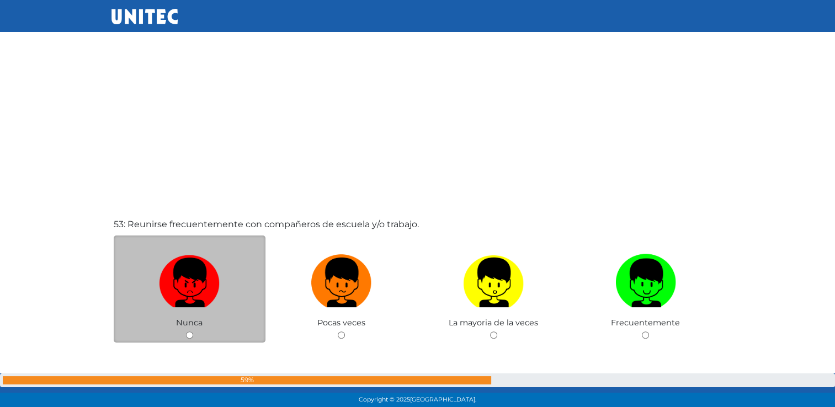
click at [188, 339] on input "radio" at bounding box center [189, 335] width 7 height 7
radio input "true"
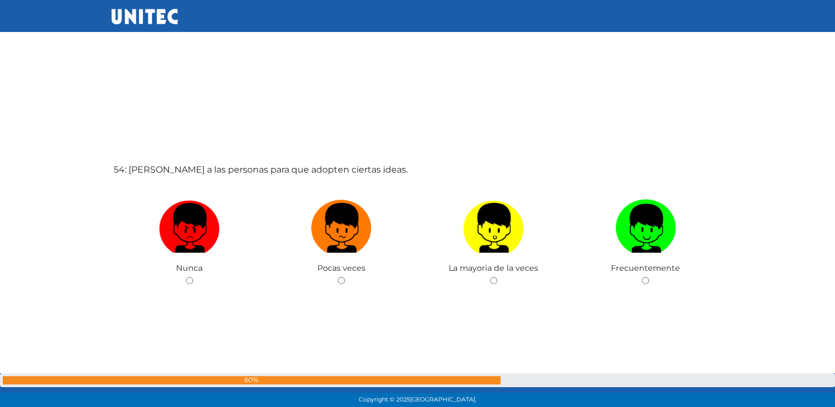
scroll to position [21594, 0]
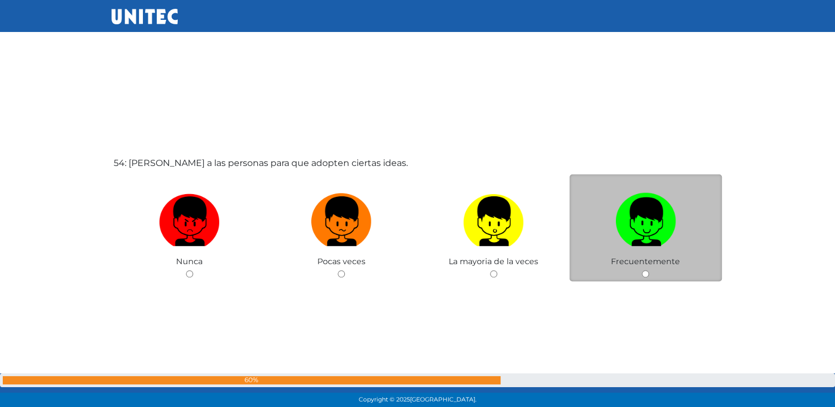
click at [644, 278] on input "radio" at bounding box center [645, 274] width 7 height 7
radio input "true"
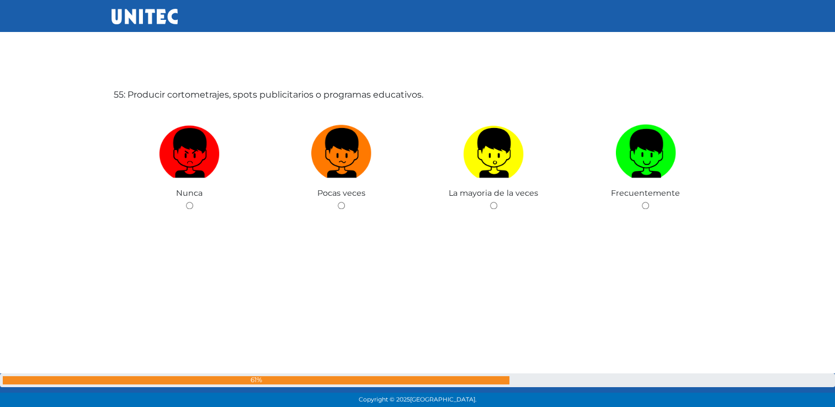
scroll to position [22071, 0]
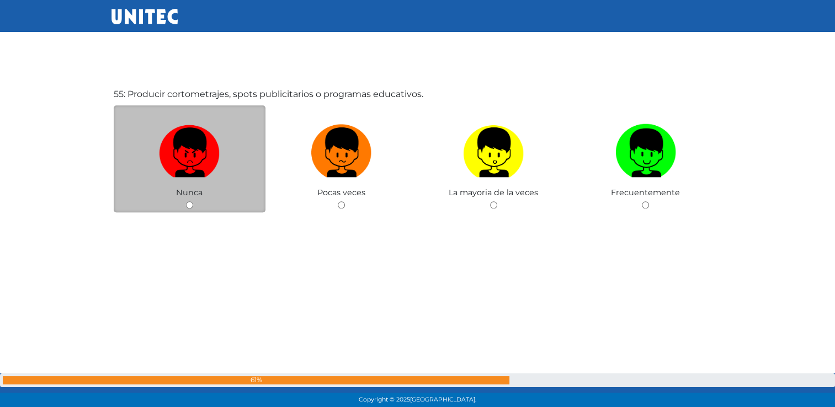
click at [183, 213] on div "Nunca" at bounding box center [190, 159] width 152 height 108
click at [193, 209] on input "radio" at bounding box center [189, 205] width 7 height 7
radio input "true"
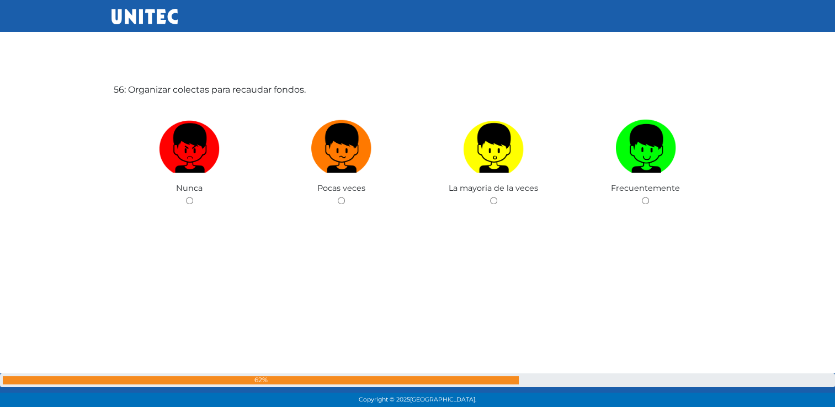
scroll to position [22482, 0]
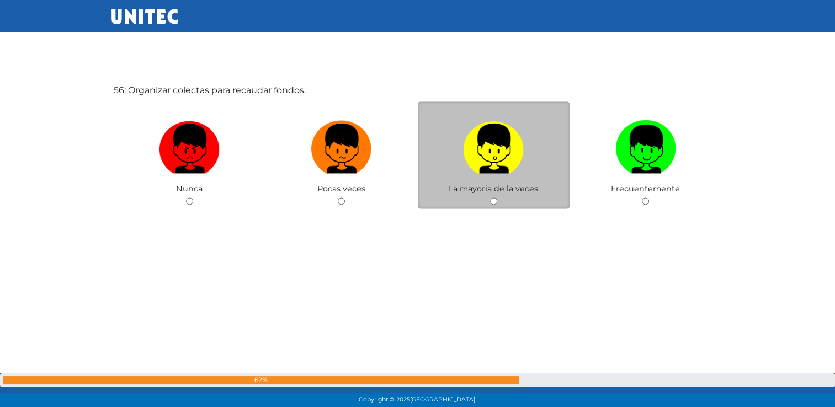
click at [492, 205] on input "radio" at bounding box center [493, 201] width 7 height 7
radio input "true"
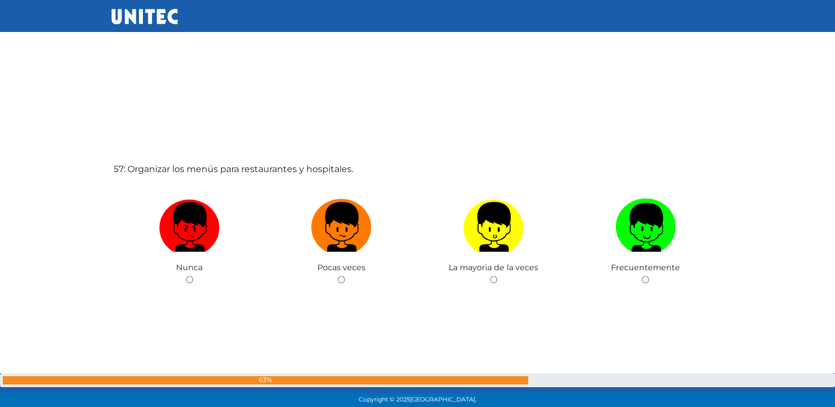
scroll to position [22811, 0]
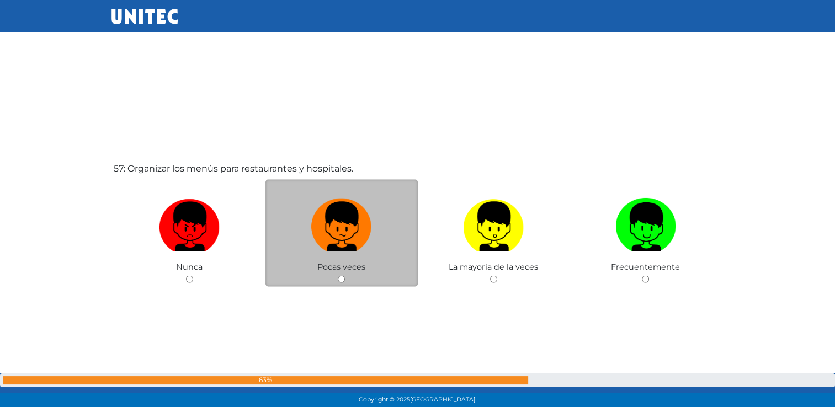
click at [340, 283] on input "radio" at bounding box center [341, 278] width 7 height 7
radio input "true"
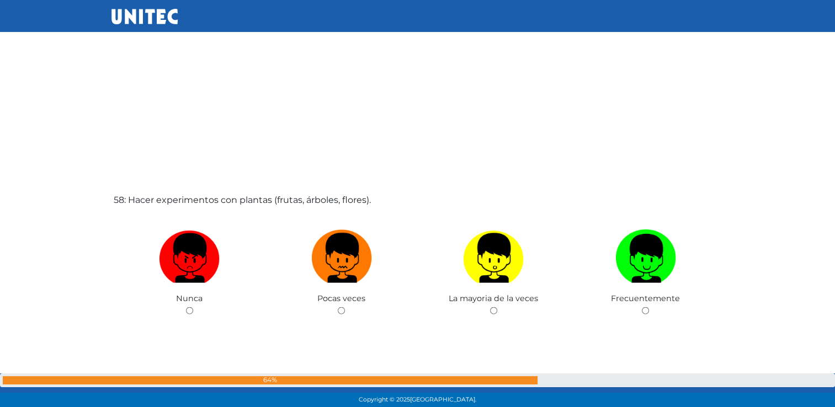
scroll to position [23189, 0]
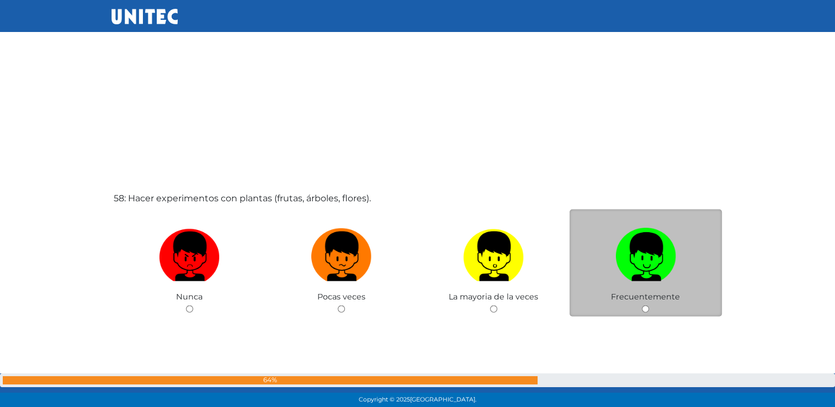
click at [648, 313] on input "radio" at bounding box center [645, 309] width 7 height 7
radio input "true"
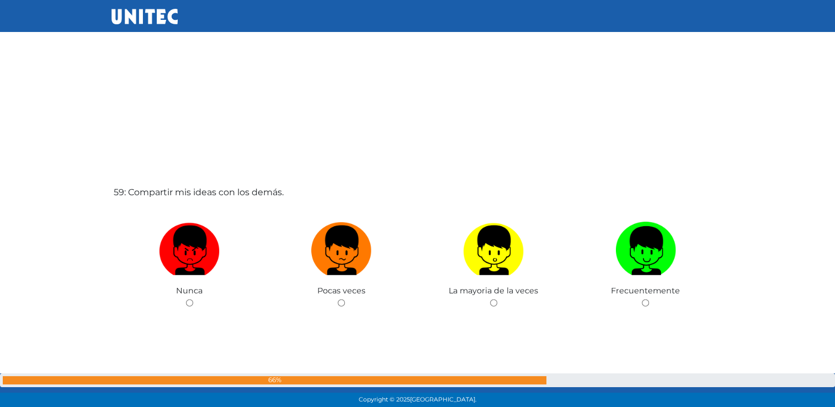
scroll to position [23603, 0]
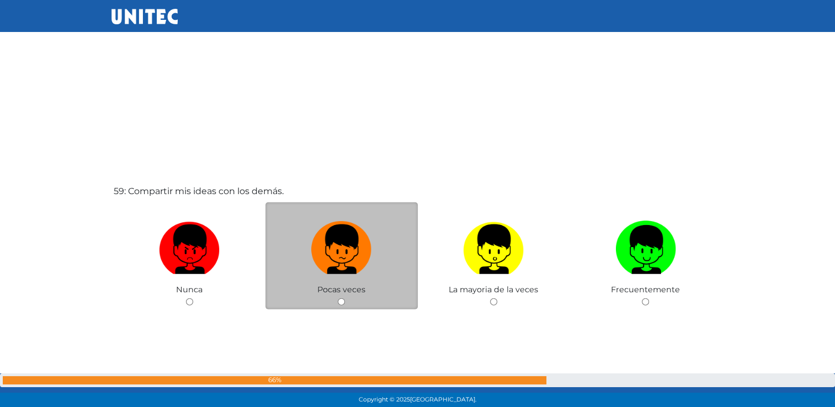
click at [342, 306] on input "radio" at bounding box center [341, 302] width 7 height 7
radio input "true"
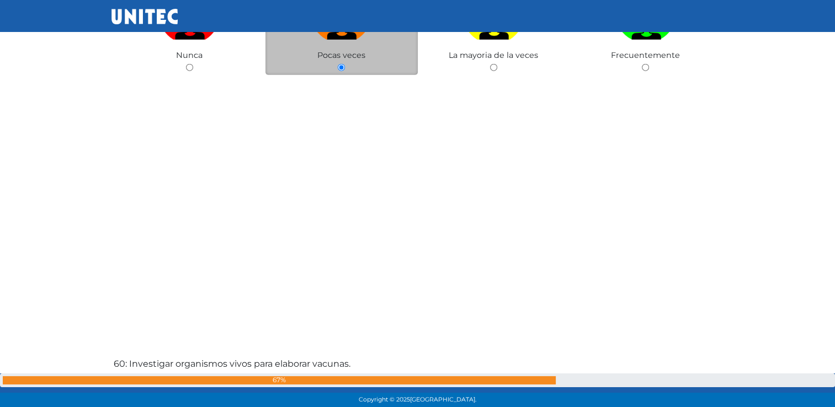
scroll to position [23837, 0]
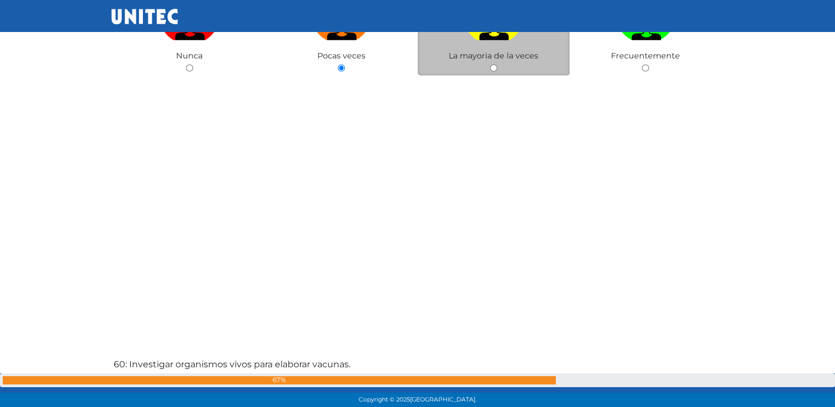
click at [493, 72] on input "radio" at bounding box center [493, 68] width 7 height 7
radio input "true"
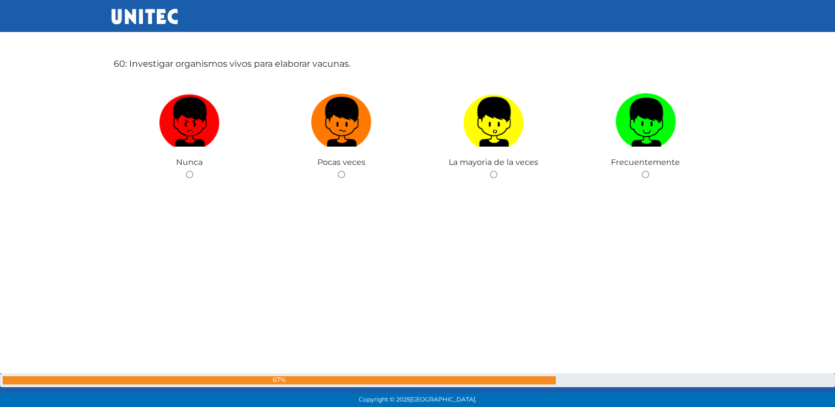
scroll to position [24139, 0]
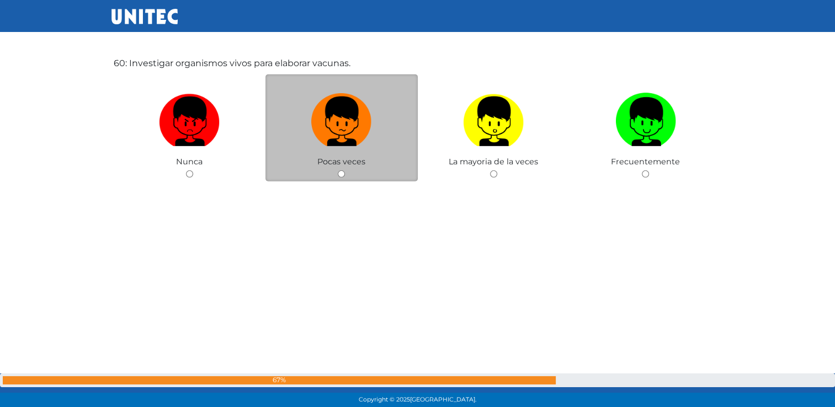
click at [342, 178] on input "radio" at bounding box center [341, 174] width 7 height 7
radio input "true"
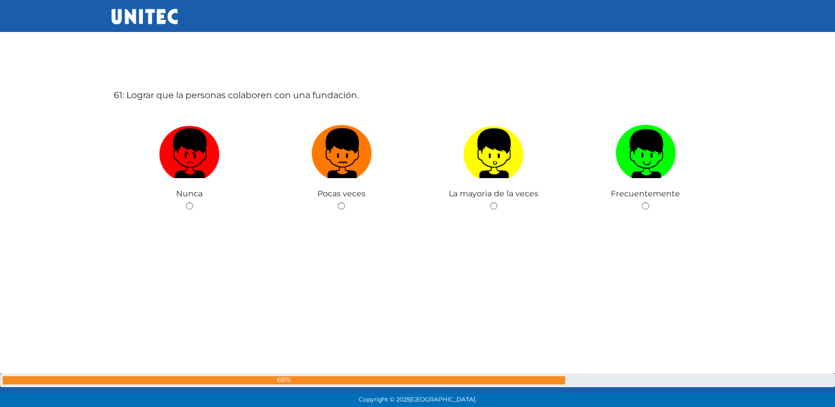
scroll to position [24523, 0]
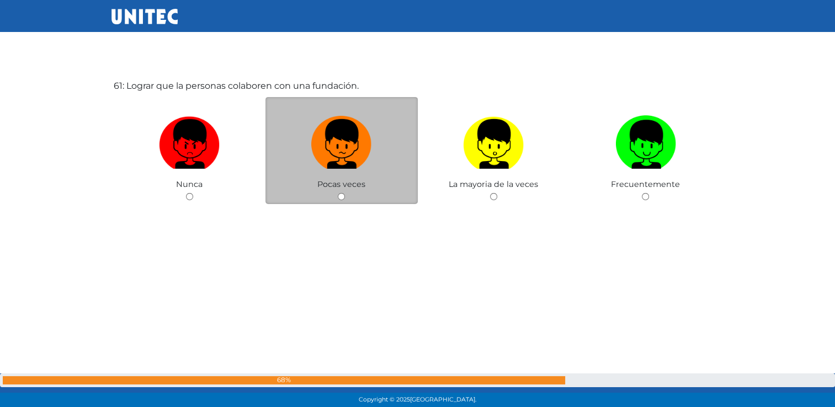
click at [339, 200] on input "radio" at bounding box center [341, 196] width 7 height 7
radio input "true"
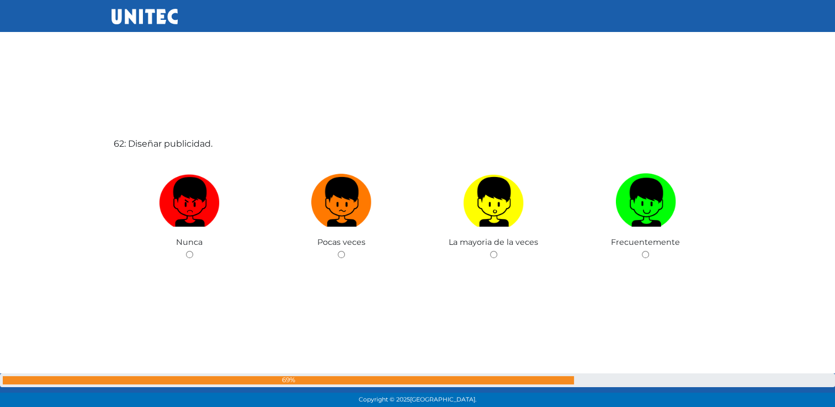
scroll to position [24885, 0]
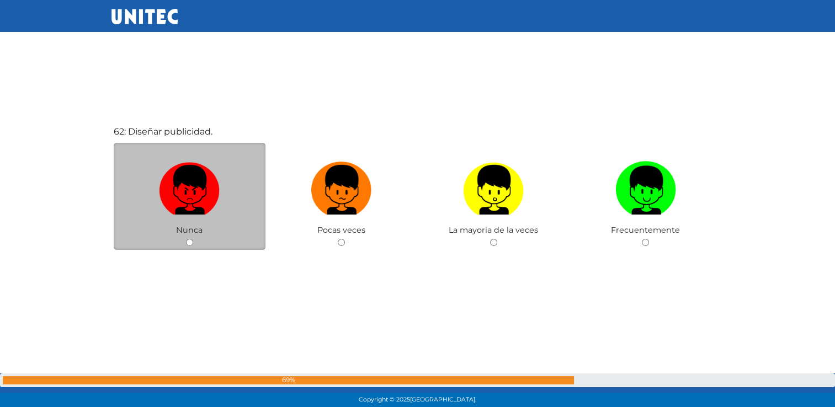
click at [187, 246] on input "radio" at bounding box center [189, 242] width 7 height 7
radio input "true"
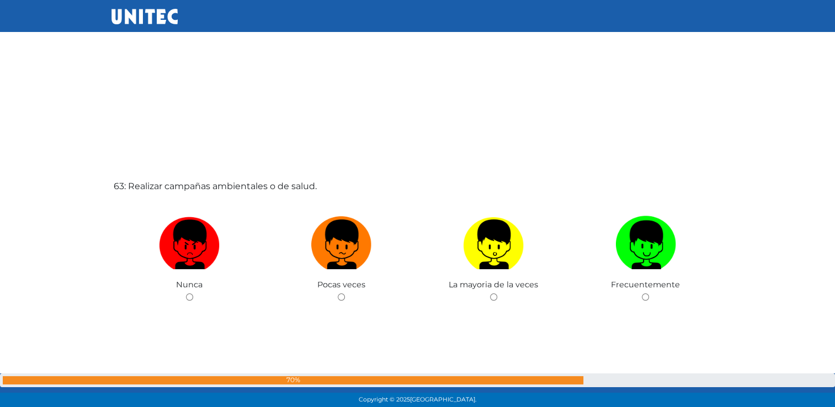
scroll to position [25271, 0]
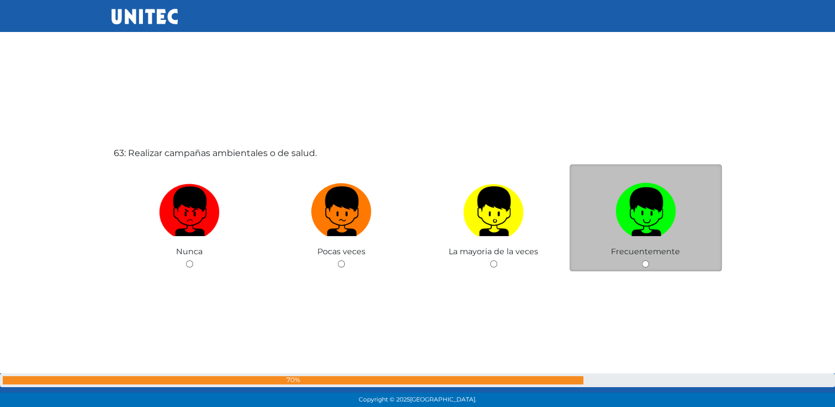
click at [645, 268] on input "radio" at bounding box center [645, 264] width 7 height 7
radio input "true"
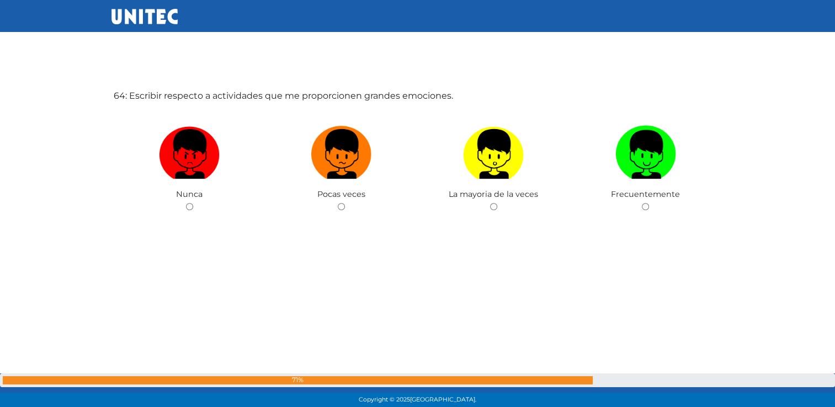
scroll to position [25737, 0]
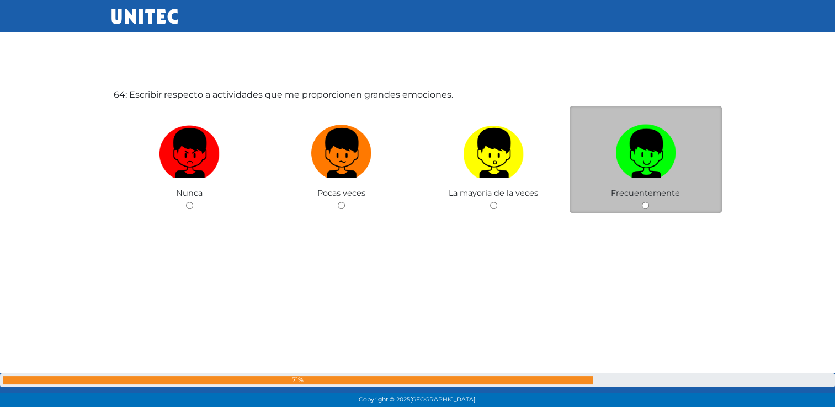
click at [645, 209] on input "radio" at bounding box center [645, 205] width 7 height 7
radio input "true"
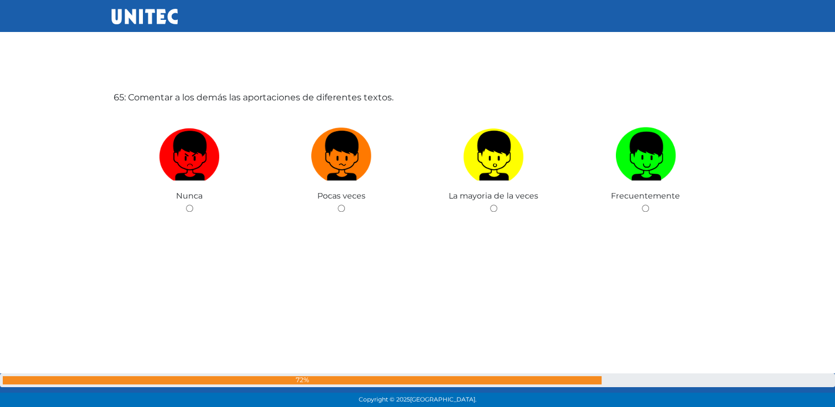
scroll to position [26145, 0]
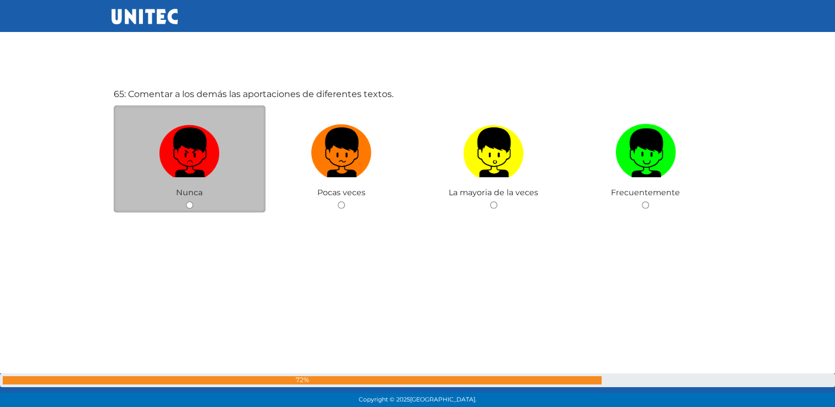
click at [196, 213] on div "Nunca" at bounding box center [190, 159] width 152 height 108
click at [189, 209] on input "radio" at bounding box center [189, 205] width 7 height 7
radio input "true"
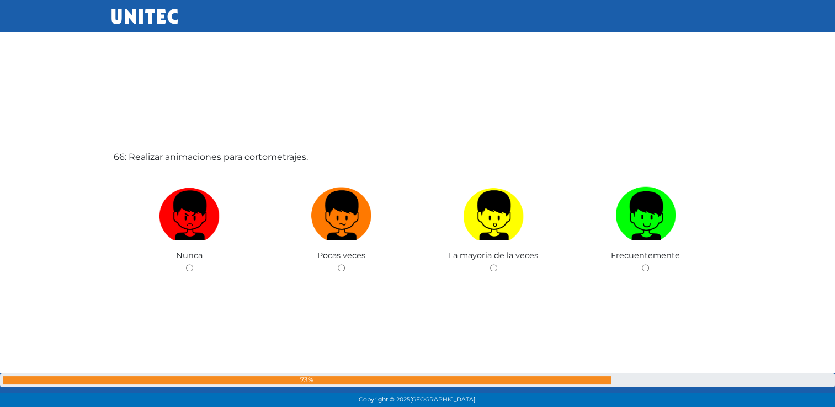
scroll to position [26489, 0]
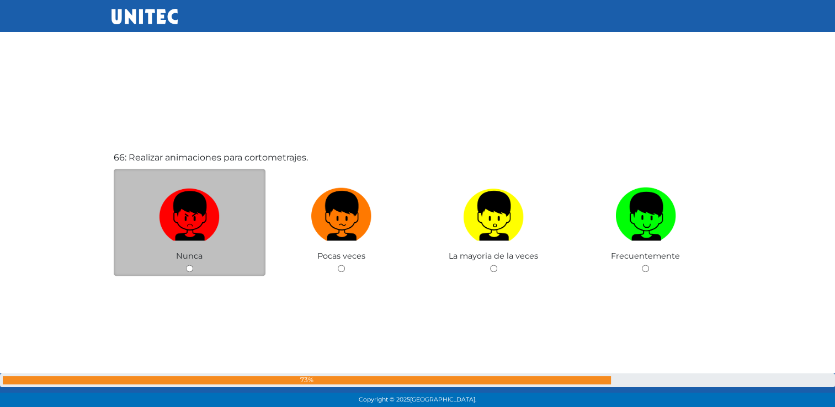
click at [189, 272] on input "radio" at bounding box center [189, 268] width 7 height 7
radio input "true"
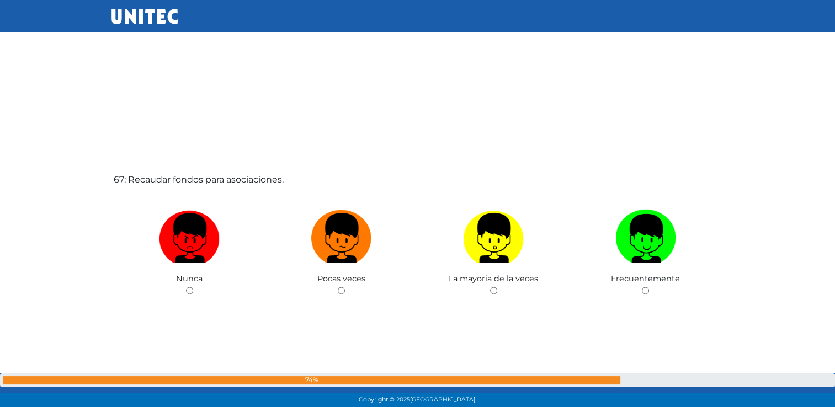
scroll to position [26877, 0]
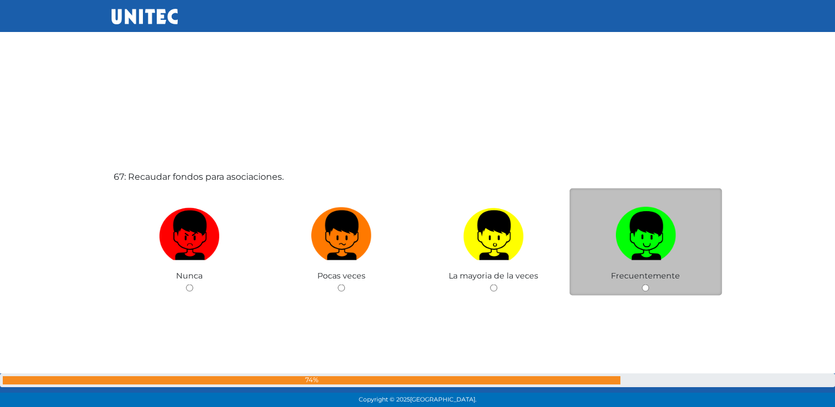
click at [647, 291] on input "radio" at bounding box center [645, 287] width 7 height 7
radio input "true"
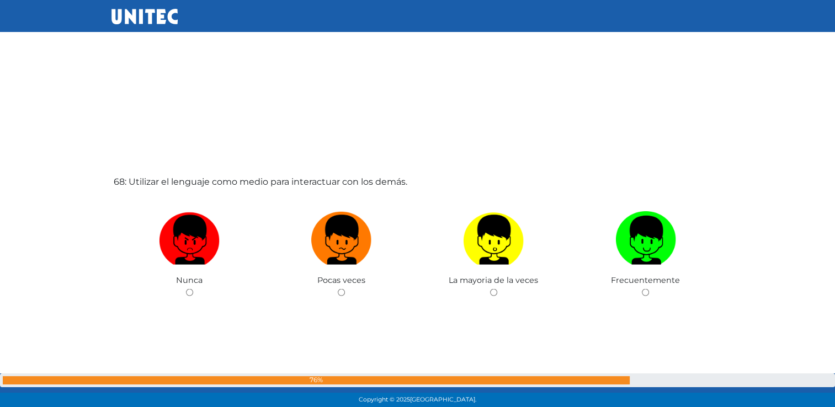
scroll to position [27280, 0]
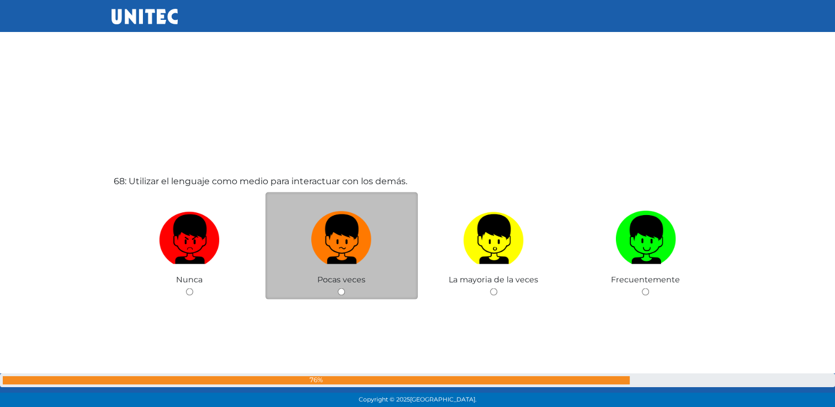
click at [342, 296] on input "radio" at bounding box center [341, 292] width 7 height 7
radio input "true"
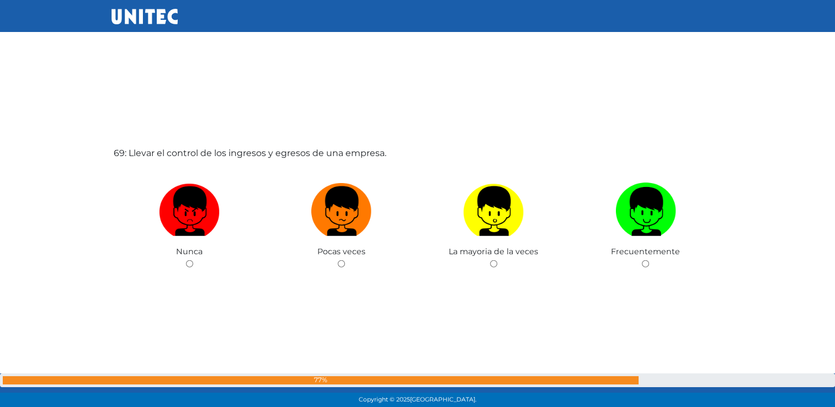
scroll to position [27775, 0]
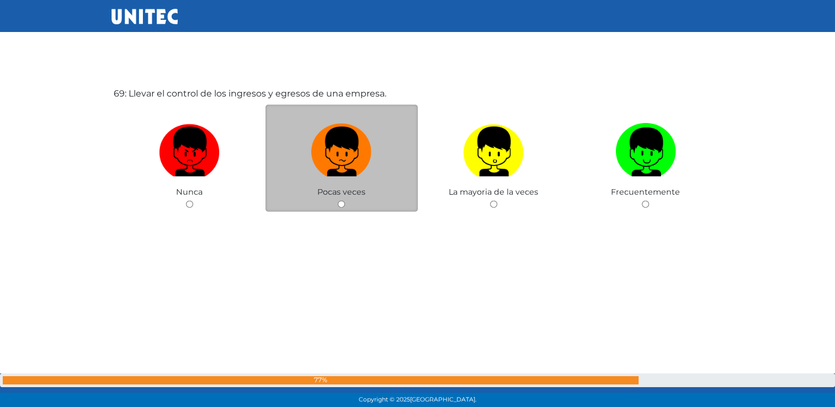
click at [342, 208] on input "radio" at bounding box center [341, 204] width 7 height 7
radio input "true"
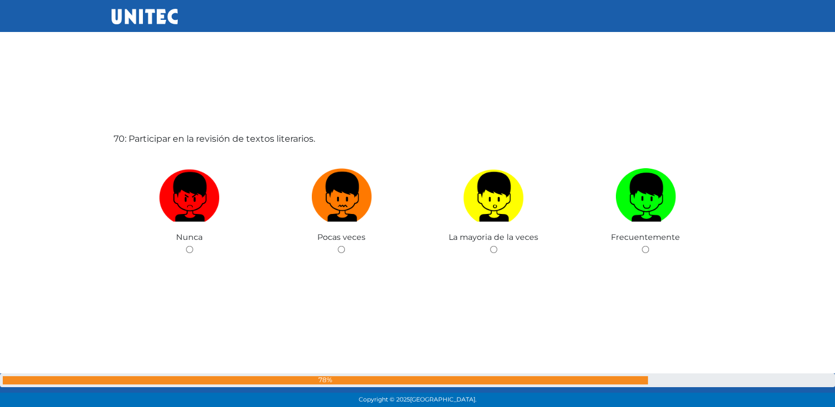
scroll to position [28183, 0]
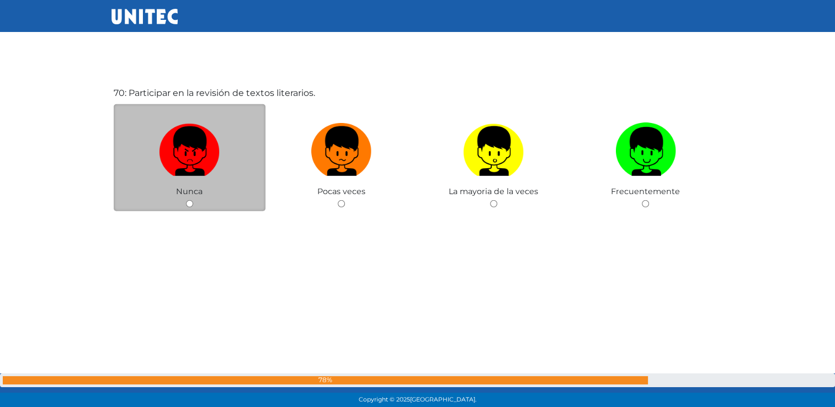
click at [192, 208] on input "radio" at bounding box center [189, 203] width 7 height 7
radio input "true"
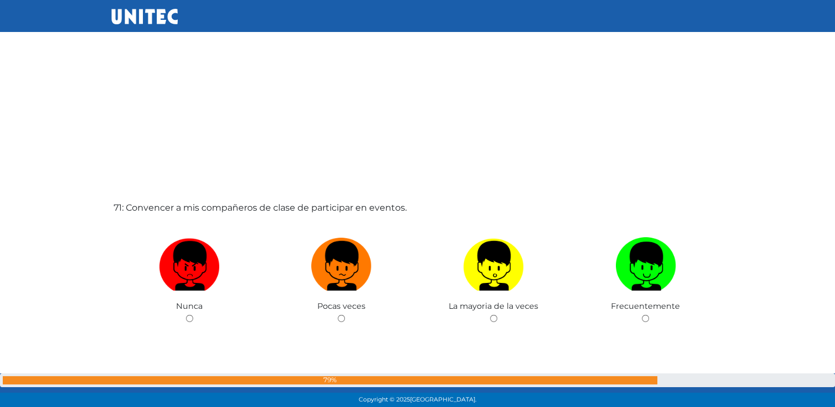
scroll to position [28476, 0]
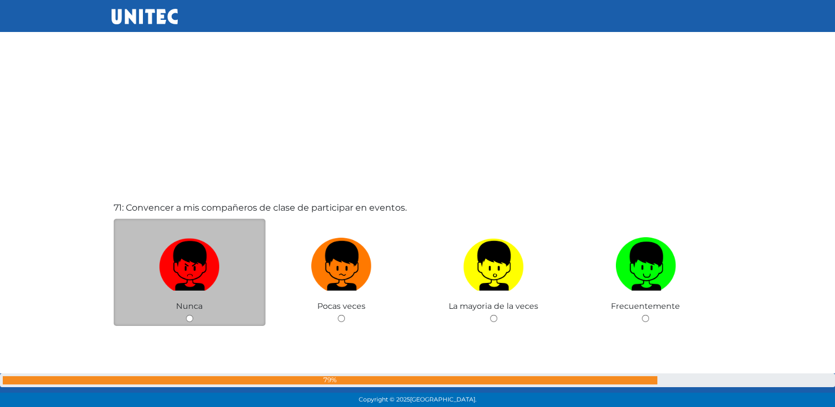
click at [188, 322] on input "radio" at bounding box center [189, 318] width 7 height 7
radio input "true"
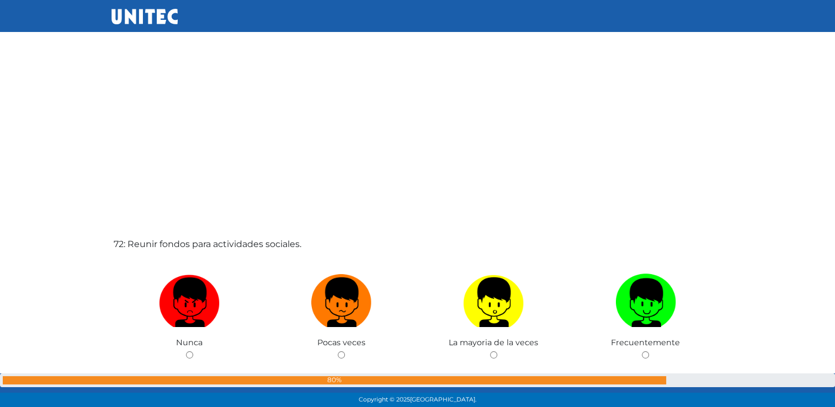
scroll to position [28850, 0]
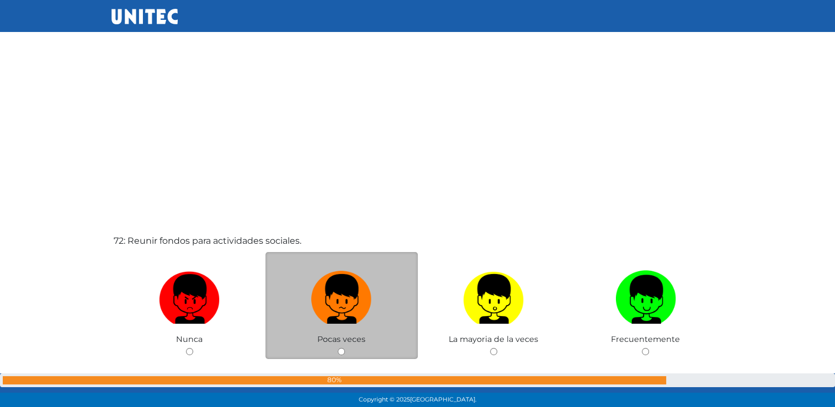
click at [339, 356] on input "radio" at bounding box center [341, 351] width 7 height 7
radio input "true"
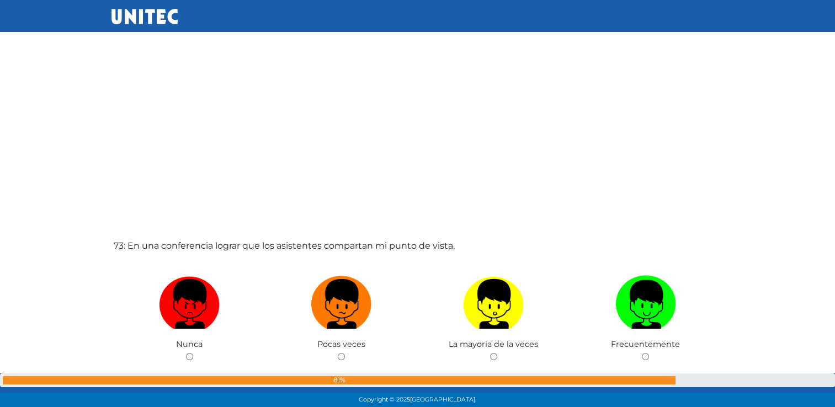
scroll to position [29253, 0]
click at [188, 374] on div "81%" at bounding box center [417, 381] width 835 height 14
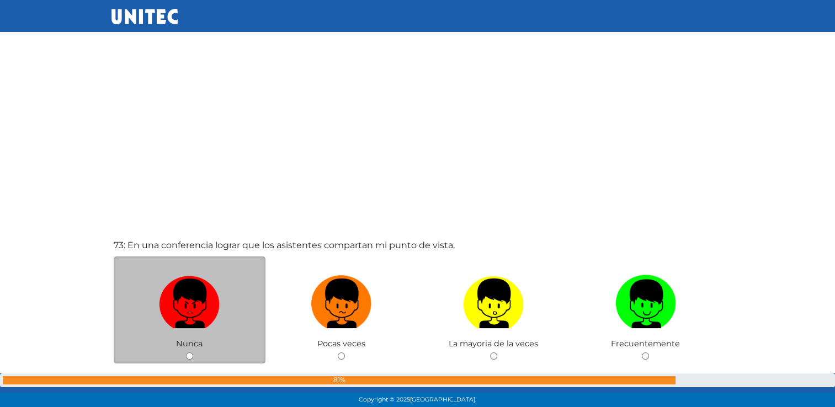
click at [189, 360] on input "radio" at bounding box center [189, 356] width 7 height 7
radio input "true"
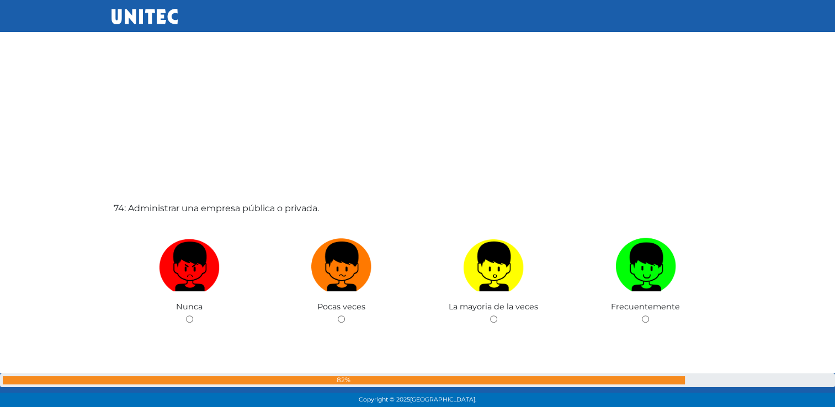
scroll to position [29696, 0]
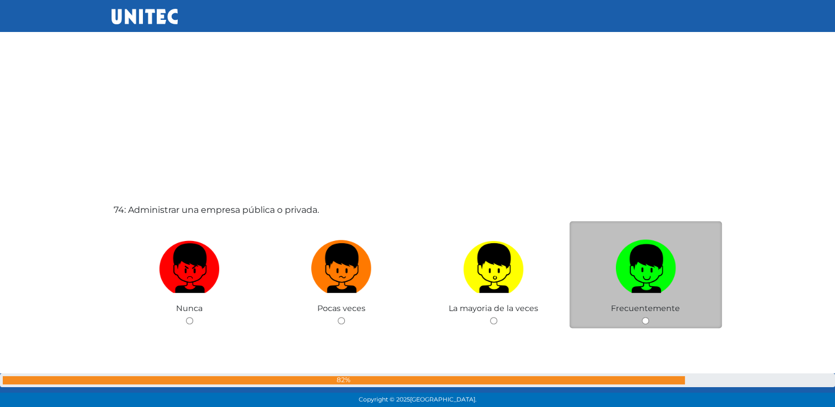
click at [644, 325] on input "radio" at bounding box center [645, 320] width 7 height 7
radio input "true"
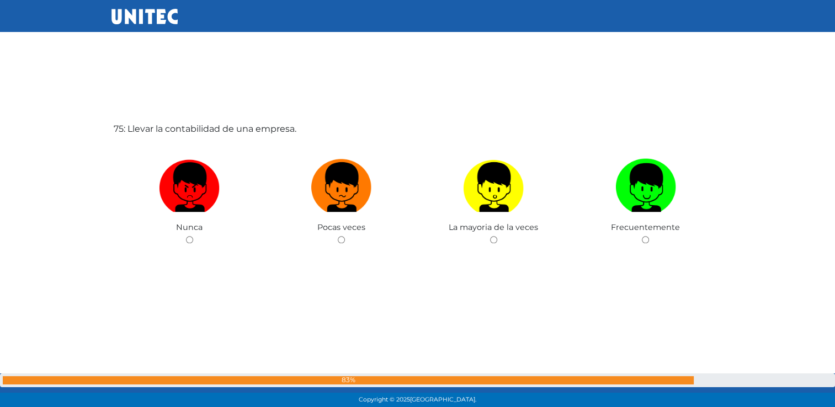
scroll to position [30221, 0]
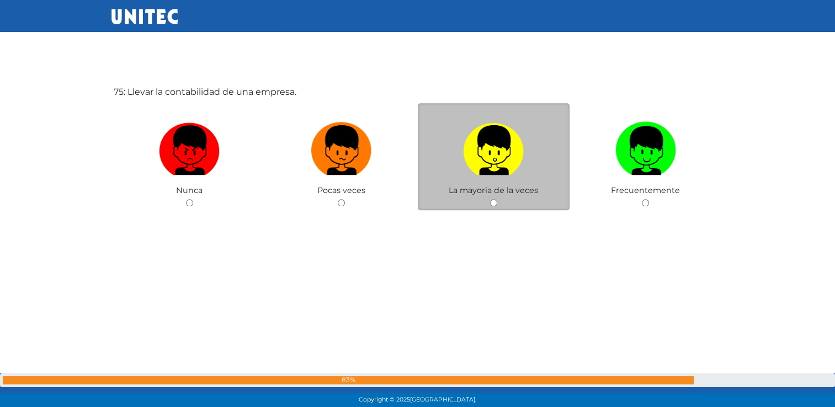
click at [495, 206] on input "radio" at bounding box center [493, 202] width 7 height 7
radio input "true"
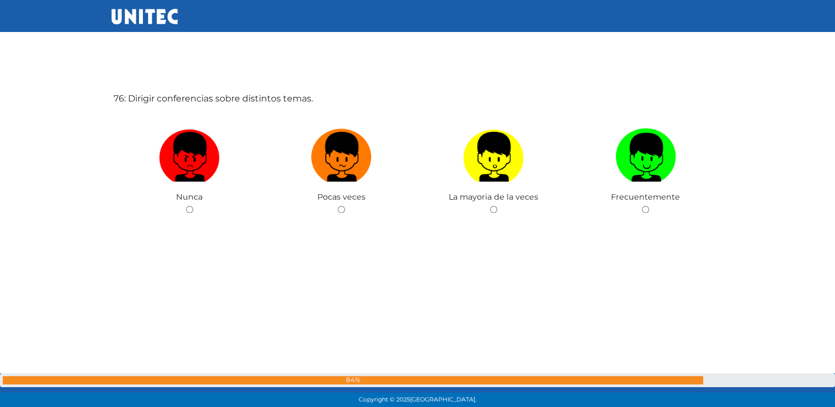
scroll to position [30629, 0]
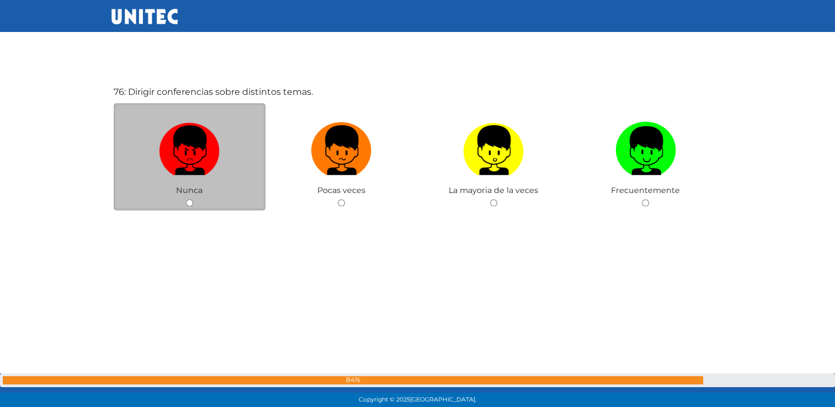
click at [190, 206] on input "radio" at bounding box center [189, 202] width 7 height 7
radio input "true"
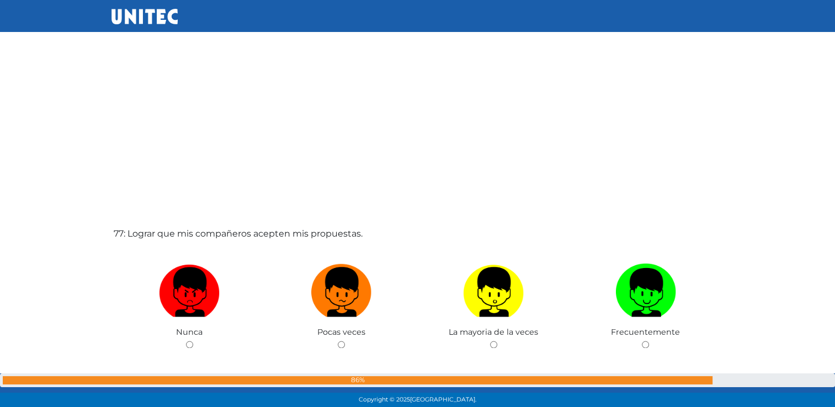
scroll to position [30900, 0]
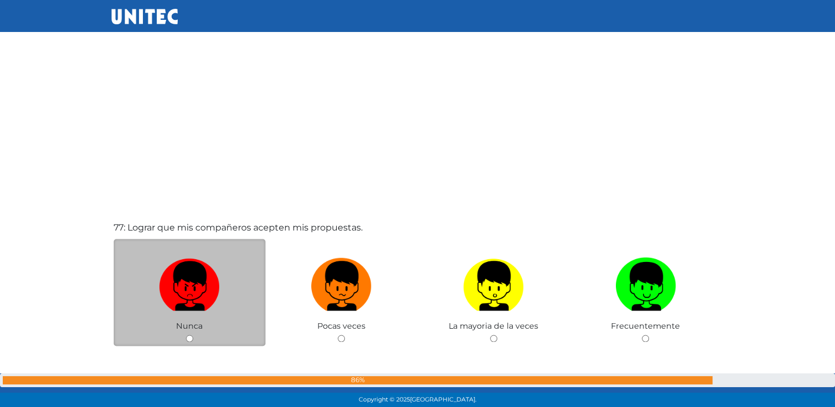
click at [189, 342] on input "radio" at bounding box center [189, 338] width 7 height 7
radio input "true"
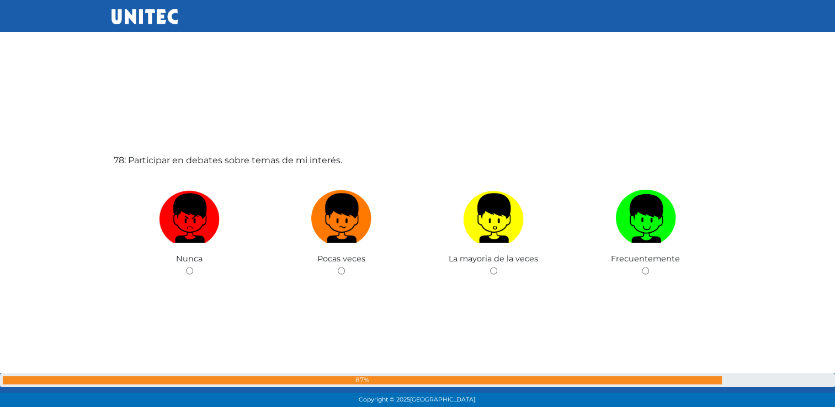
scroll to position [31376, 0]
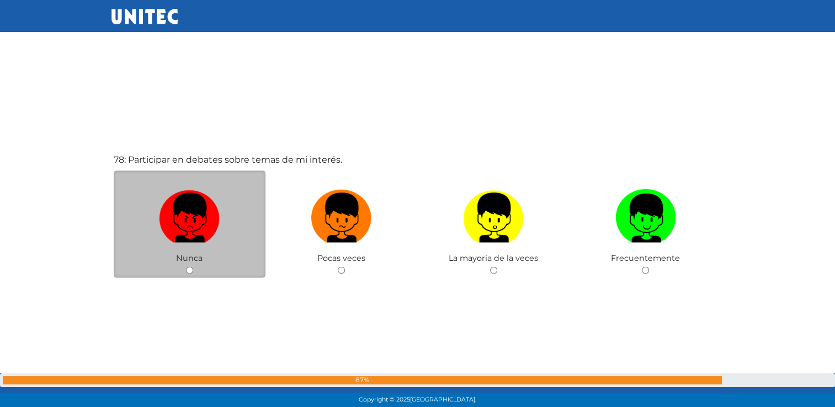
click at [188, 274] on input "radio" at bounding box center [189, 270] width 7 height 7
radio input "true"
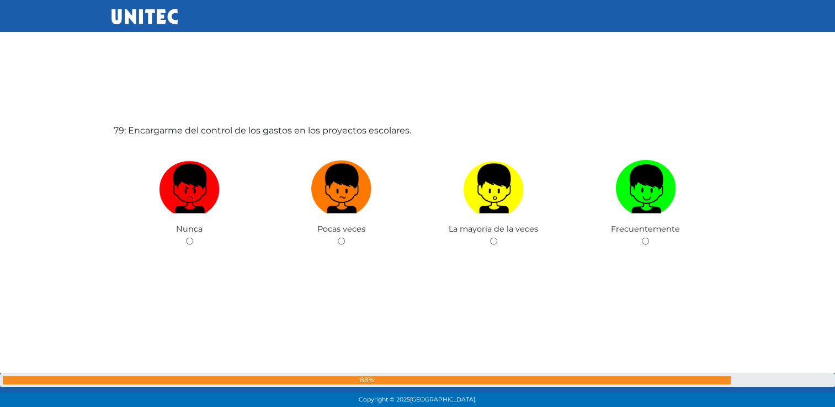
scroll to position [31811, 0]
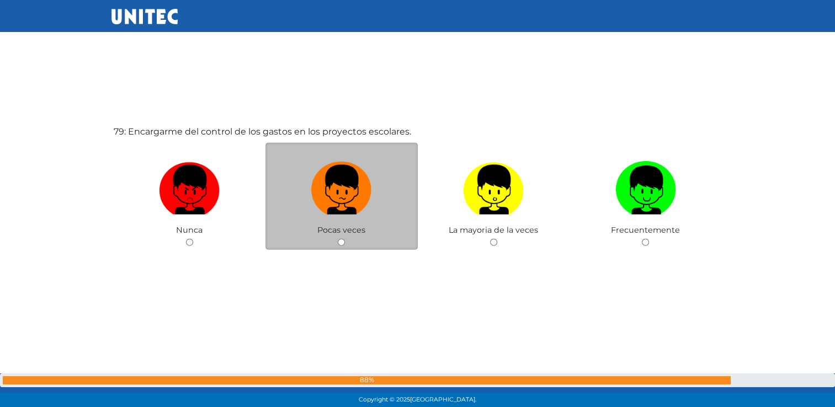
click at [342, 246] on input "radio" at bounding box center [341, 242] width 7 height 7
radio input "true"
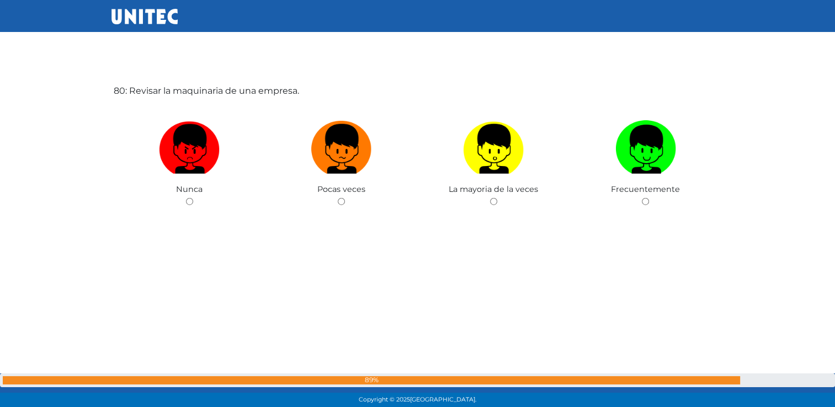
scroll to position [32283, 0]
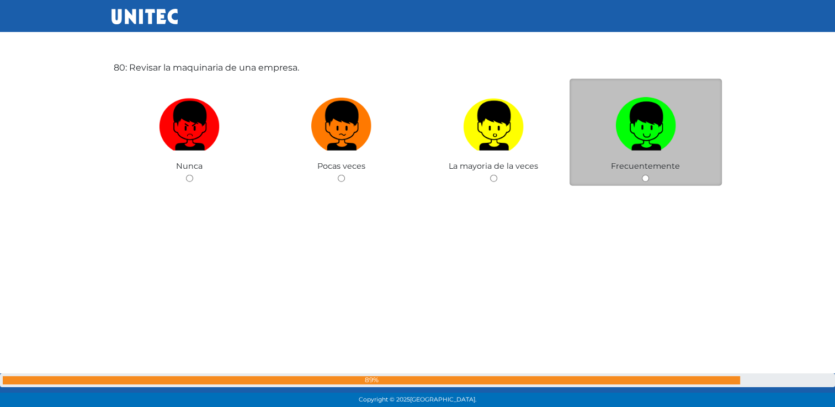
click at [640, 187] on div "Frecuentemente" at bounding box center [646, 133] width 152 height 108
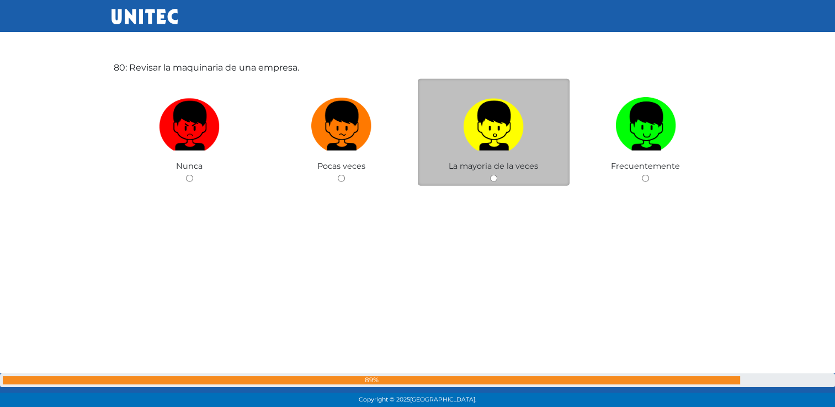
click at [496, 182] on input "radio" at bounding box center [493, 178] width 7 height 7
radio input "true"
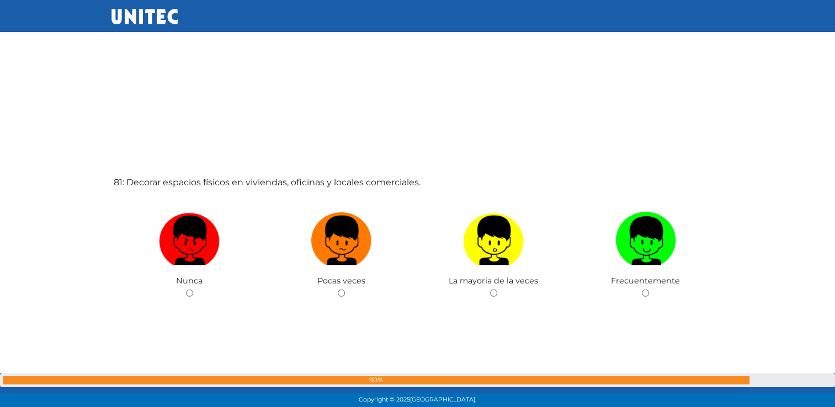
scroll to position [32577, 0]
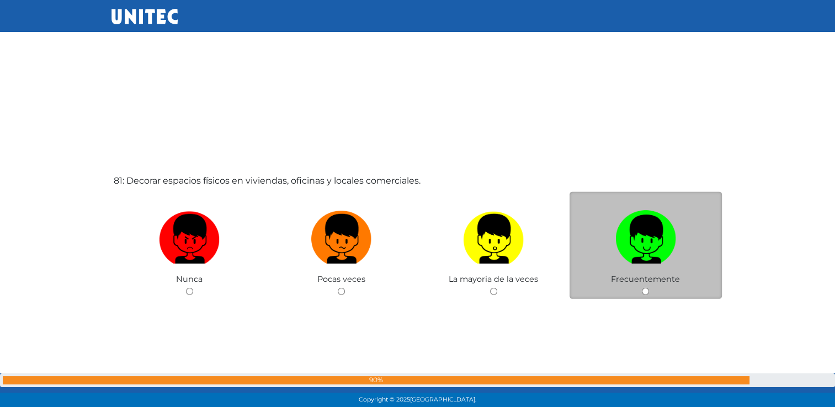
click at [644, 295] on input "radio" at bounding box center [645, 291] width 7 height 7
radio input "true"
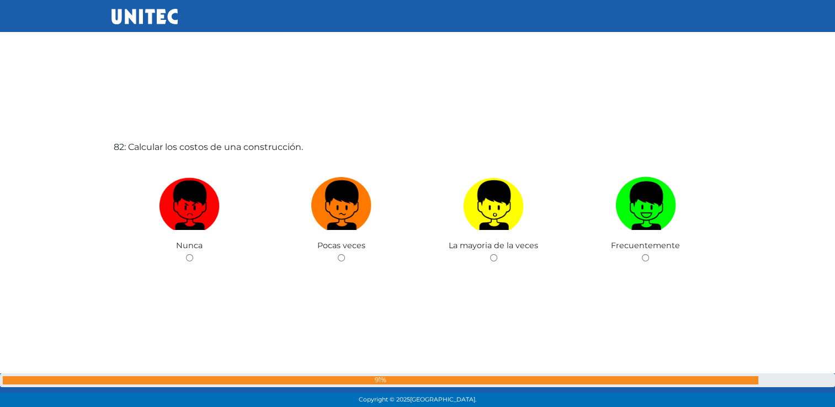
scroll to position [33019, 0]
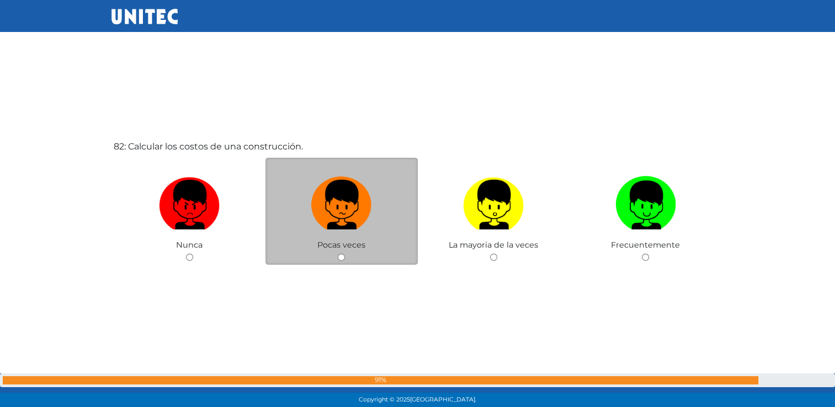
click at [342, 261] on input "radio" at bounding box center [341, 257] width 7 height 7
radio input "true"
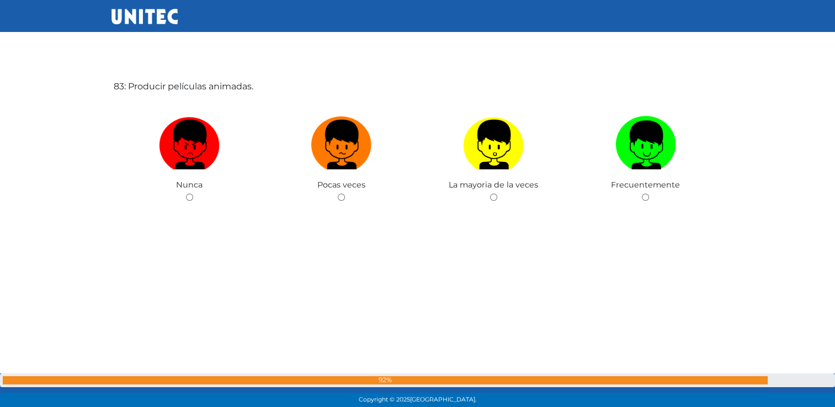
scroll to position [33488, 0]
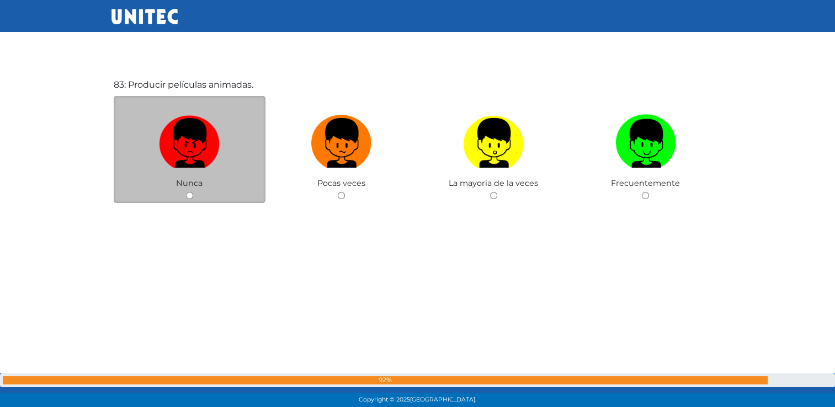
click at [189, 199] on input "radio" at bounding box center [189, 195] width 7 height 7
radio input "true"
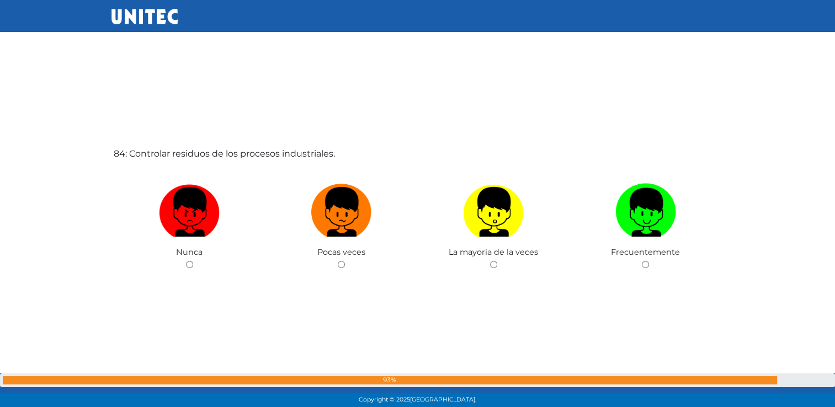
scroll to position [33837, 0]
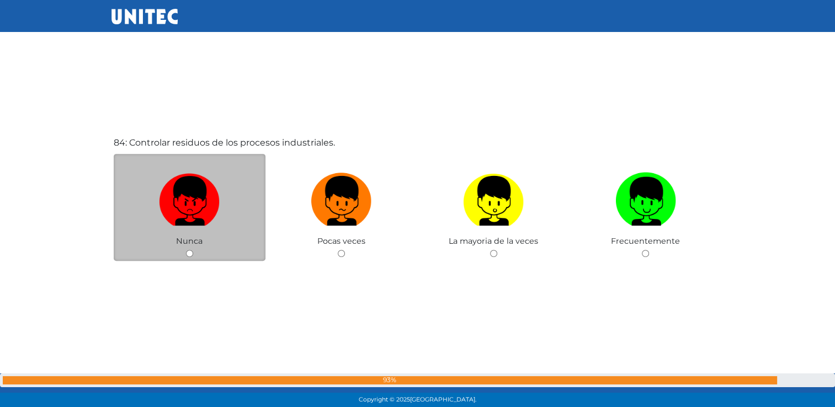
click at [188, 257] on input "radio" at bounding box center [189, 253] width 7 height 7
radio input "true"
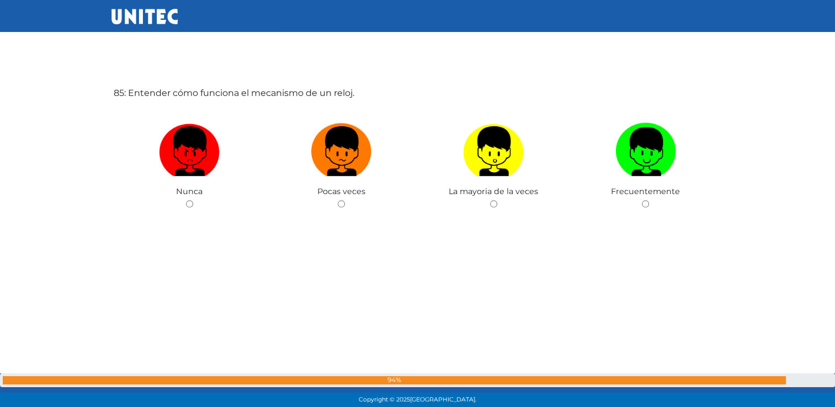
scroll to position [34303, 0]
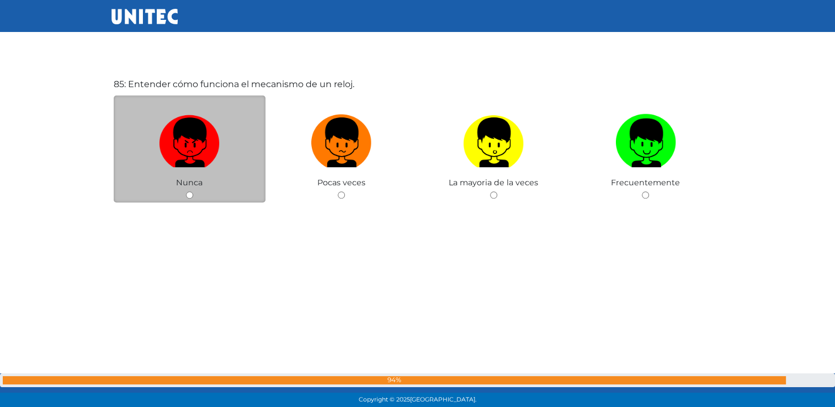
click at [187, 199] on input "radio" at bounding box center [189, 195] width 7 height 7
radio input "true"
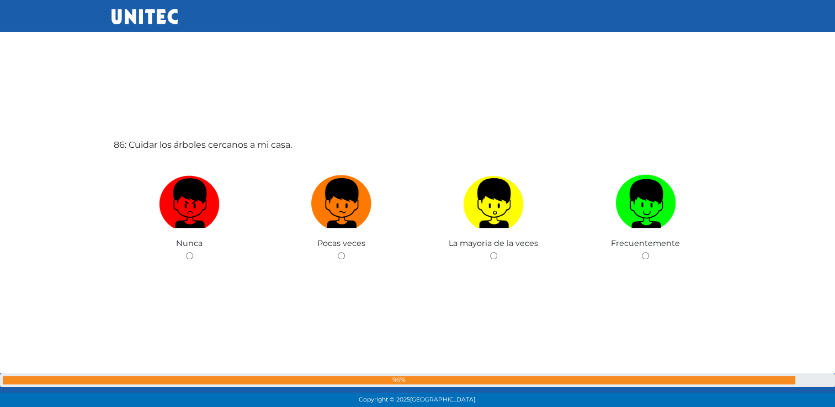
scroll to position [34651, 0]
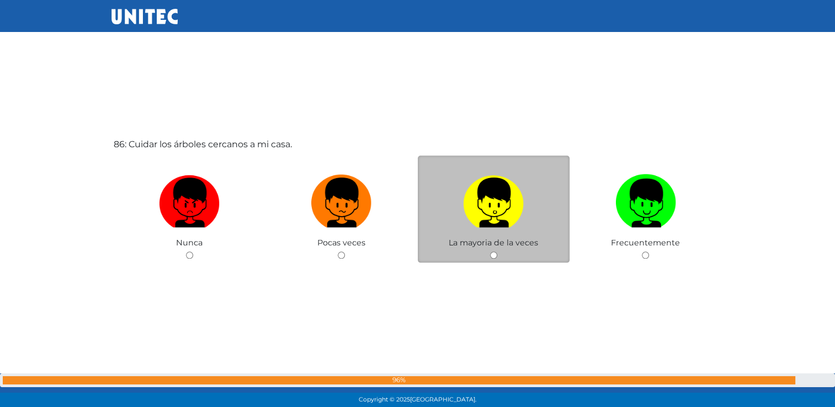
click at [492, 259] on input "radio" at bounding box center [493, 255] width 7 height 7
radio input "true"
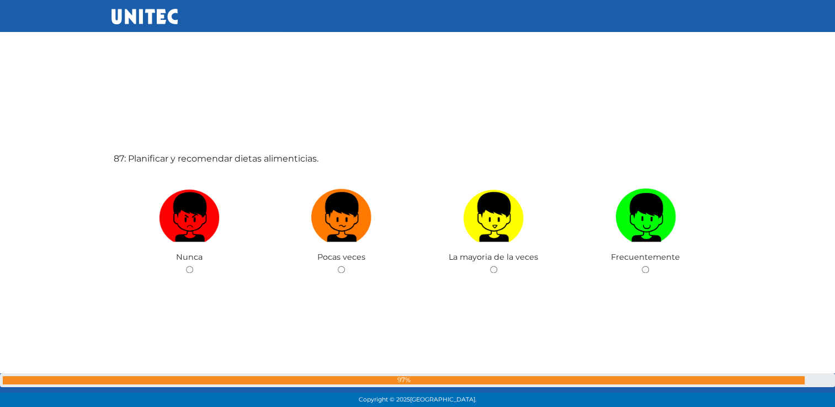
scroll to position [35045, 0]
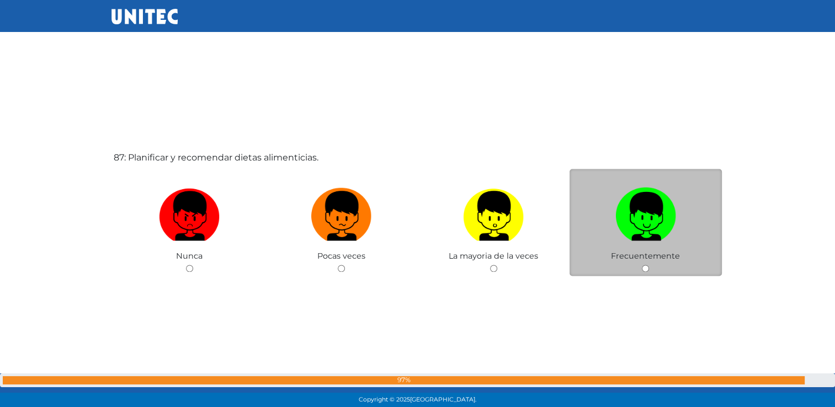
click at [643, 272] on input "radio" at bounding box center [645, 268] width 7 height 7
radio input "true"
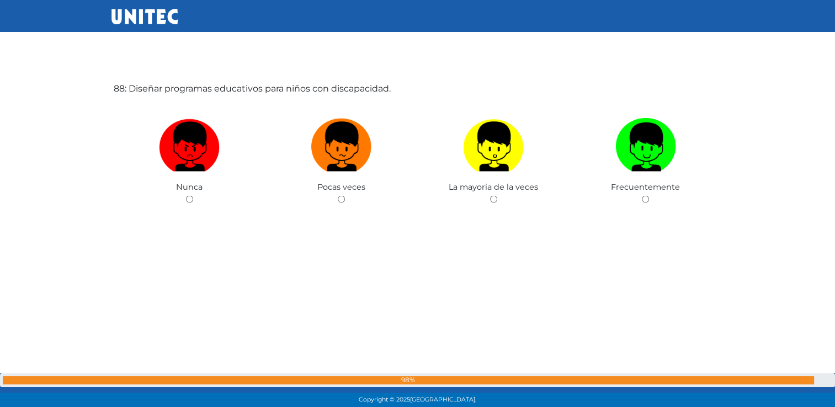
scroll to position [35520, 0]
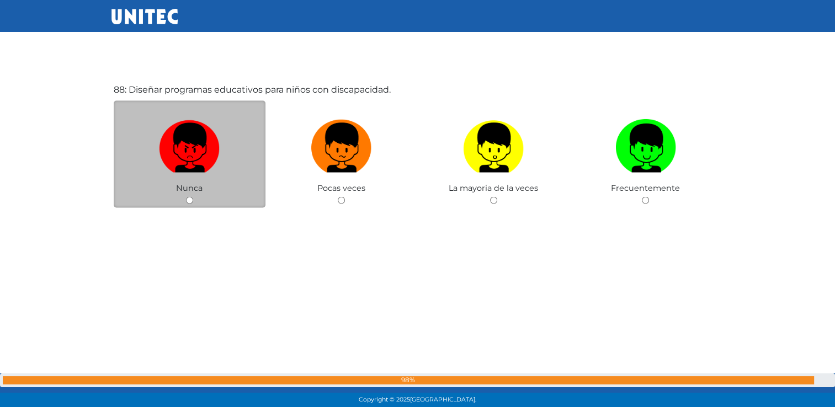
click at [194, 209] on div "Nunca" at bounding box center [190, 155] width 152 height 108
click at [188, 204] on input "radio" at bounding box center [189, 200] width 7 height 7
radio input "true"
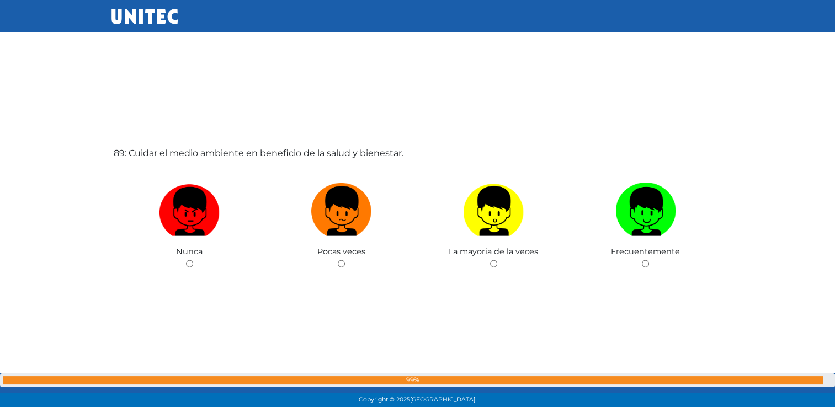
scroll to position [35865, 0]
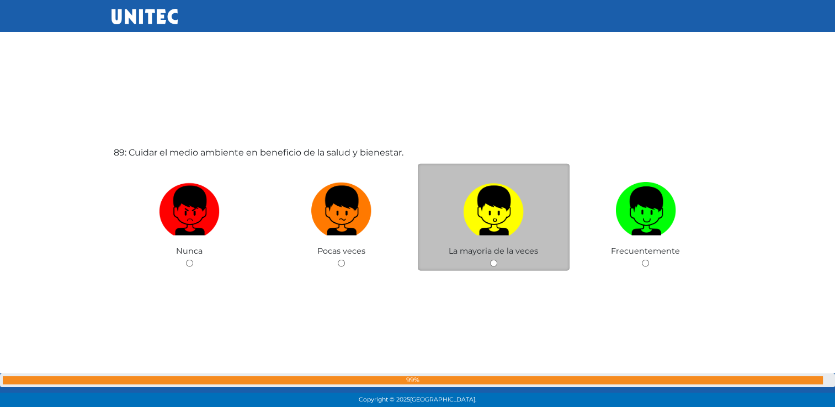
click at [495, 267] on input "radio" at bounding box center [493, 263] width 7 height 7
radio input "true"
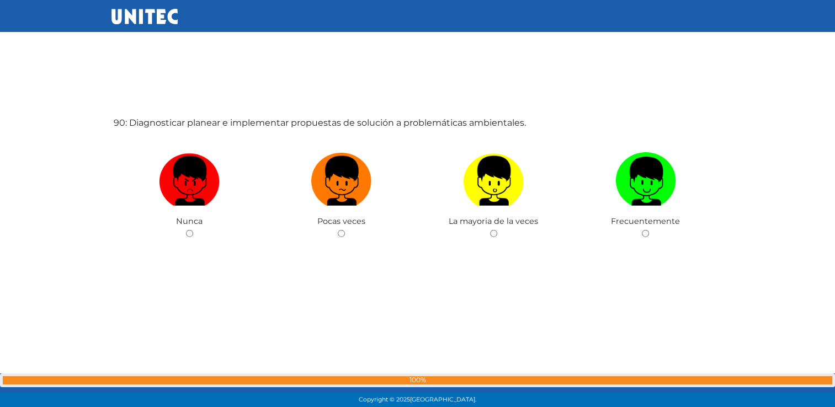
scroll to position [36336, 0]
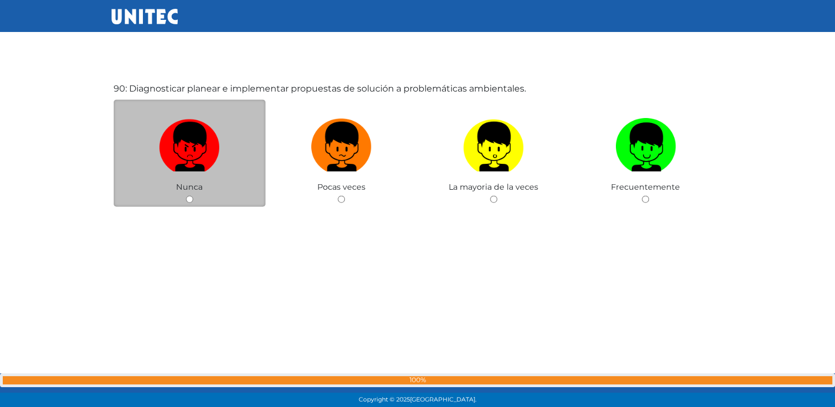
click at [188, 203] on input "radio" at bounding box center [189, 199] width 7 height 7
radio input "true"
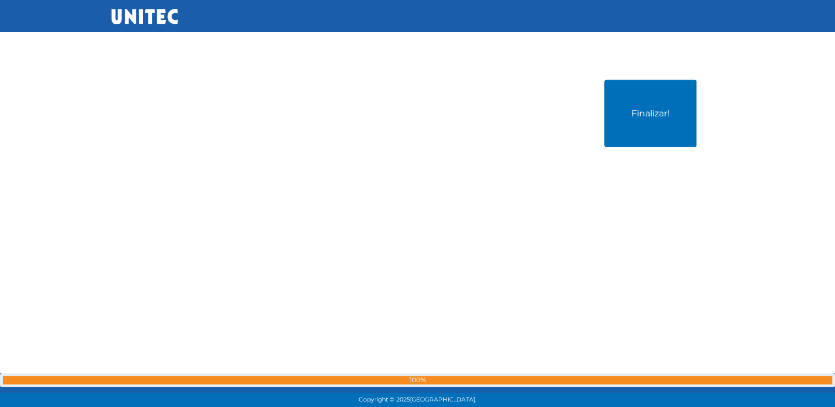
scroll to position [36765, 0]
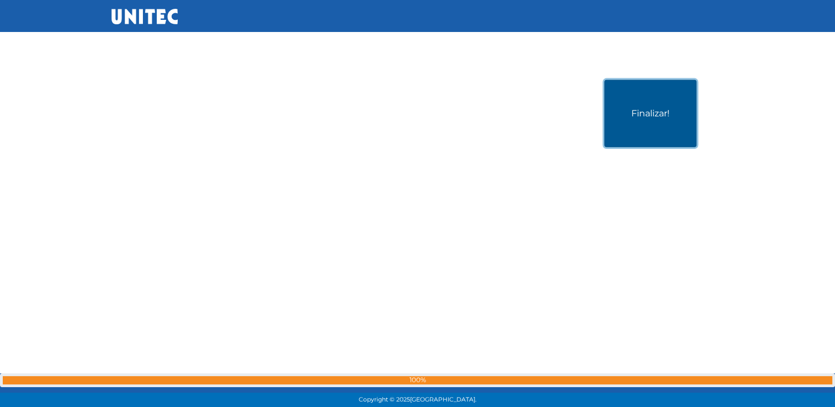
click at [661, 126] on button "Finalizar!" at bounding box center [651, 113] width 92 height 67
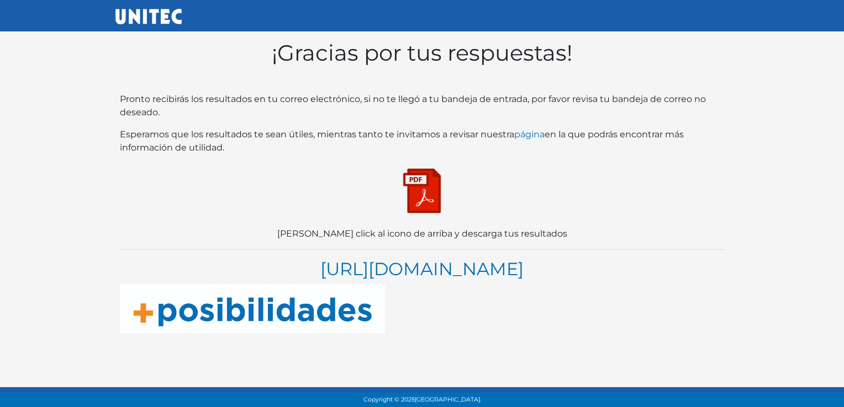
click at [426, 194] on img at bounding box center [421, 190] width 55 height 55
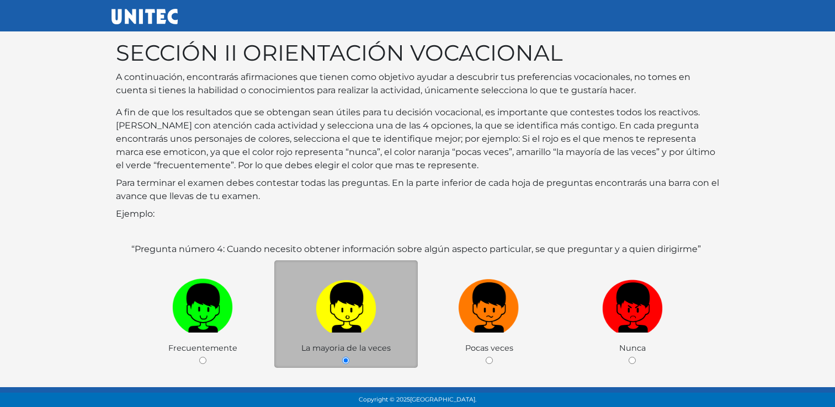
scroll to position [116, 0]
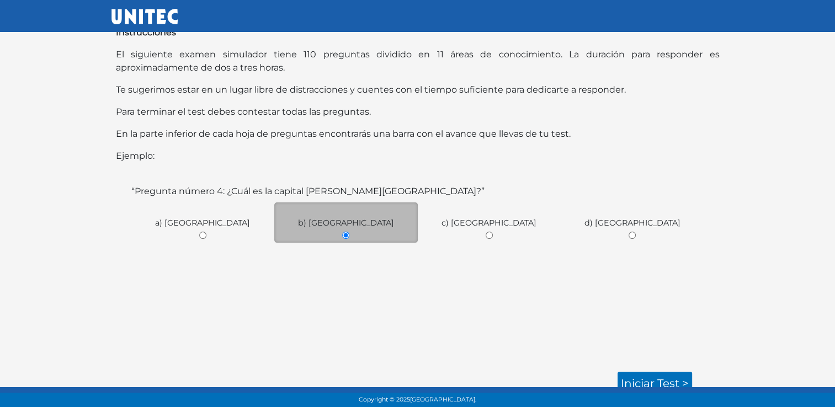
scroll to position [161, 0]
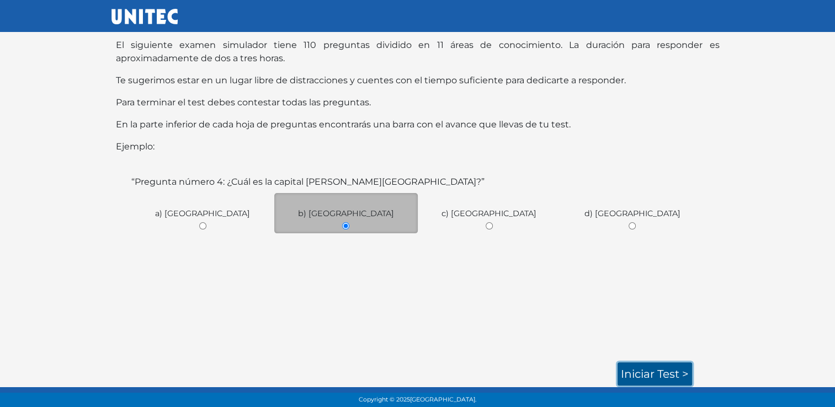
click at [648, 376] on link "Iniciar test >" at bounding box center [655, 374] width 75 height 23
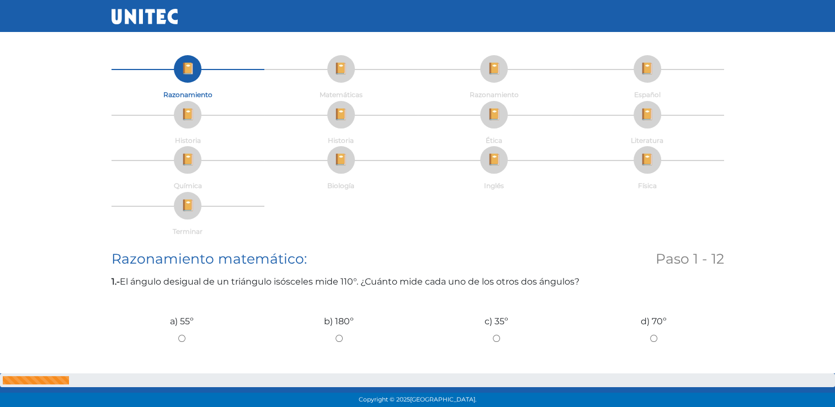
click at [494, 342] on input "c) 35º" at bounding box center [496, 338] width 141 height 7
radio input "true"
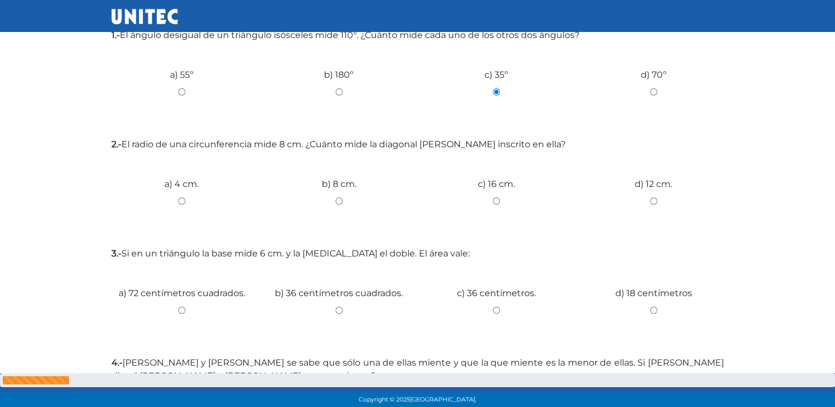
scroll to position [250, 0]
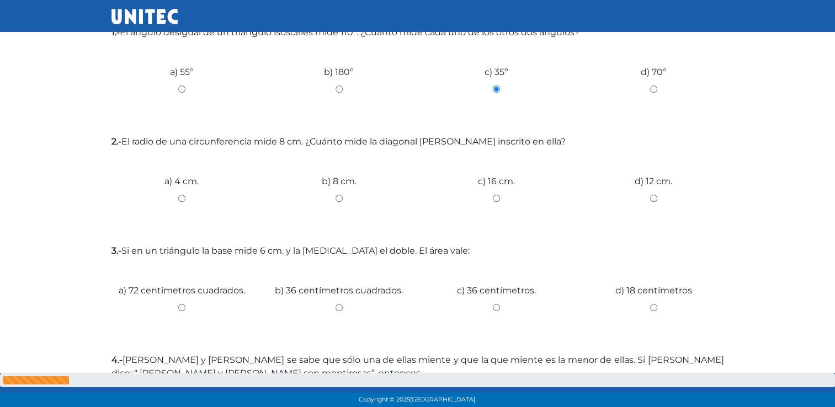
click at [497, 195] on input "c) 16 cm." at bounding box center [496, 198] width 141 height 7
radio input "true"
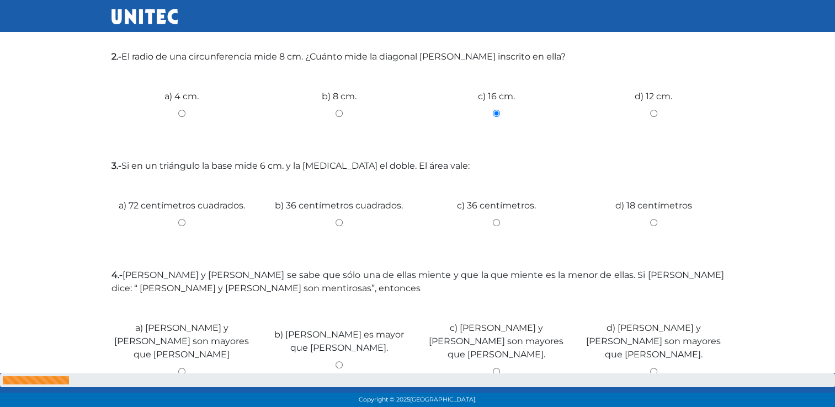
scroll to position [338, 0]
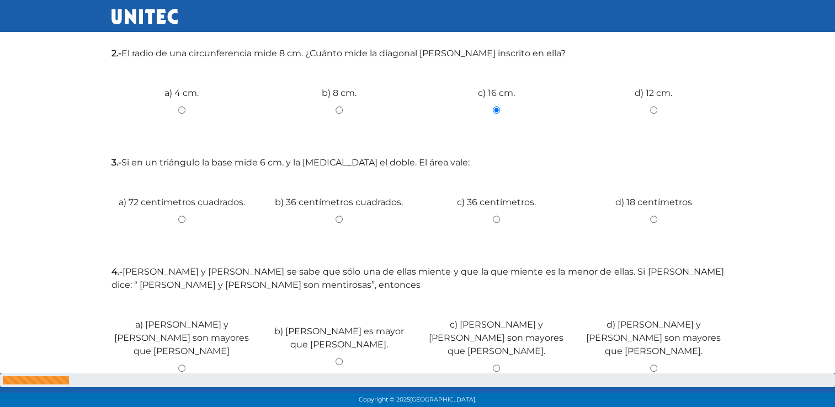
click at [656, 218] on input "d) 18 centímetros" at bounding box center [654, 219] width 141 height 7
radio input "true"
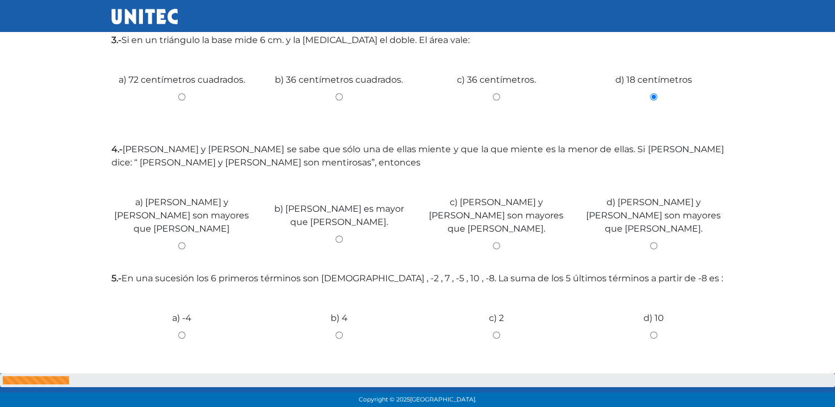
scroll to position [462, 0]
click at [493, 241] on input "c) [PERSON_NAME] y [PERSON_NAME] son mayores que [PERSON_NAME]." at bounding box center [496, 244] width 141 height 7
radio input "true"
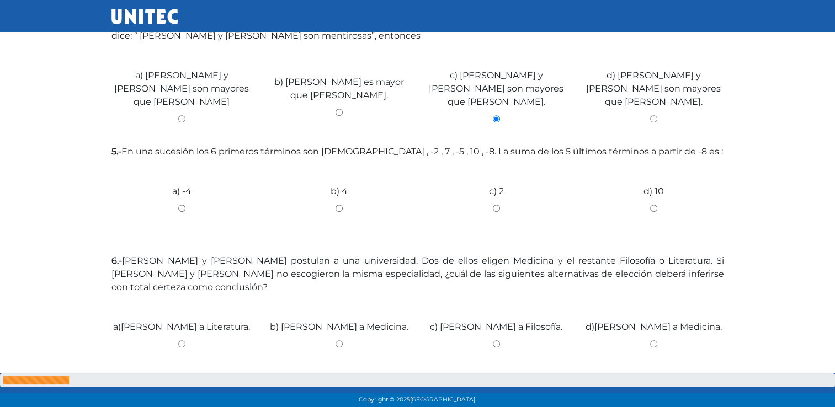
scroll to position [589, 0]
click at [495, 203] on input "c) 2" at bounding box center [496, 206] width 141 height 7
radio input "true"
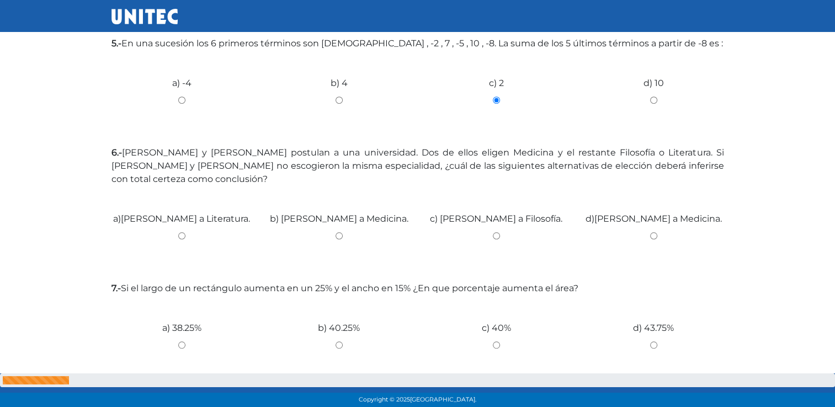
scroll to position [730, 0]
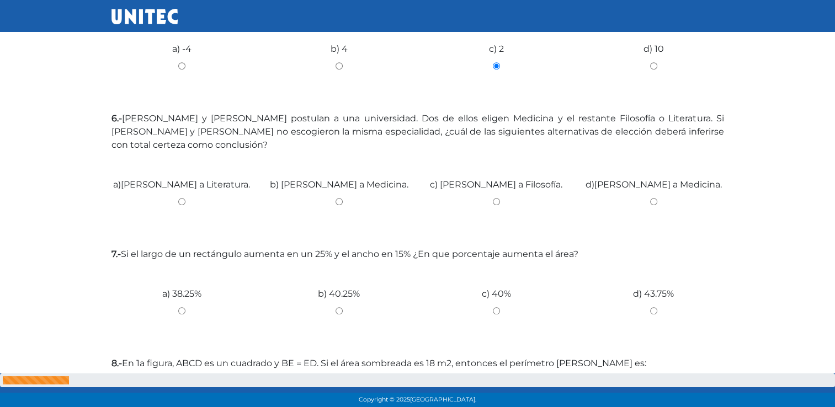
click at [656, 198] on input "d)[PERSON_NAME] a Medicina." at bounding box center [654, 201] width 141 height 7
radio input "true"
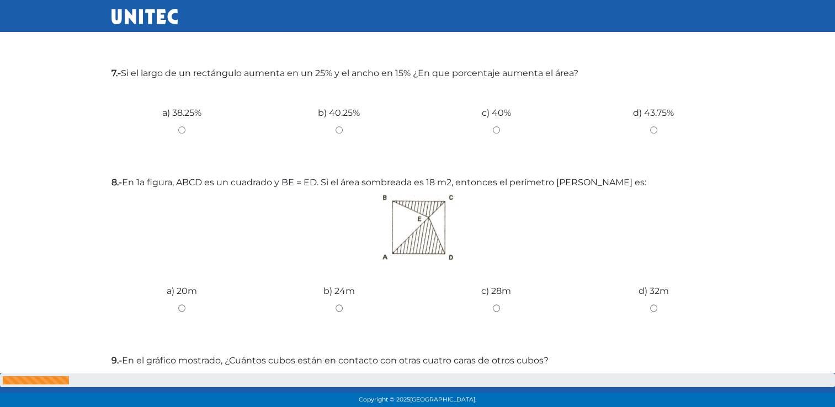
scroll to position [931, 0]
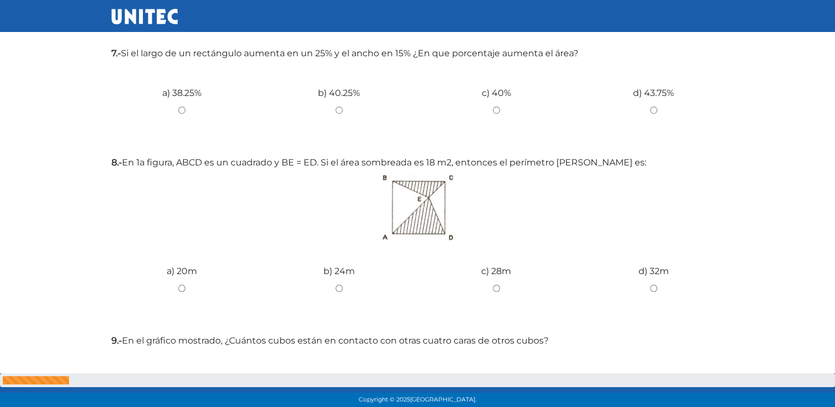
click at [335, 107] on input "b) 40.25%" at bounding box center [339, 110] width 141 height 7
radio input "true"
click at [496, 285] on input "c) 28m" at bounding box center [496, 288] width 141 height 7
radio input "true"
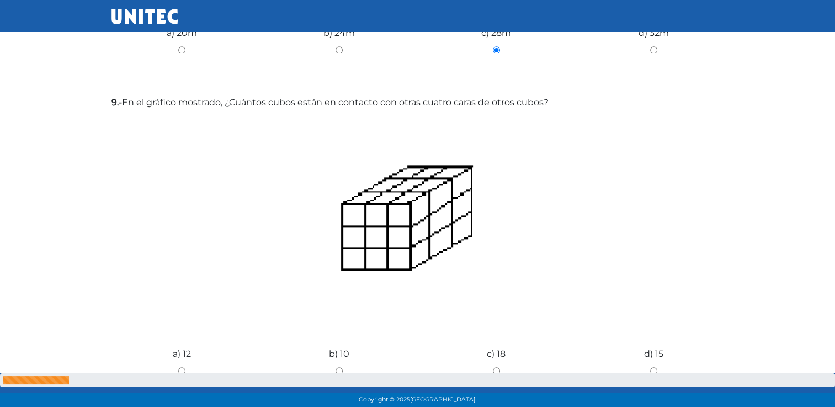
scroll to position [1168, 0]
click at [492, 369] on input "c) 18" at bounding box center [496, 372] width 141 height 7
radio input "true"
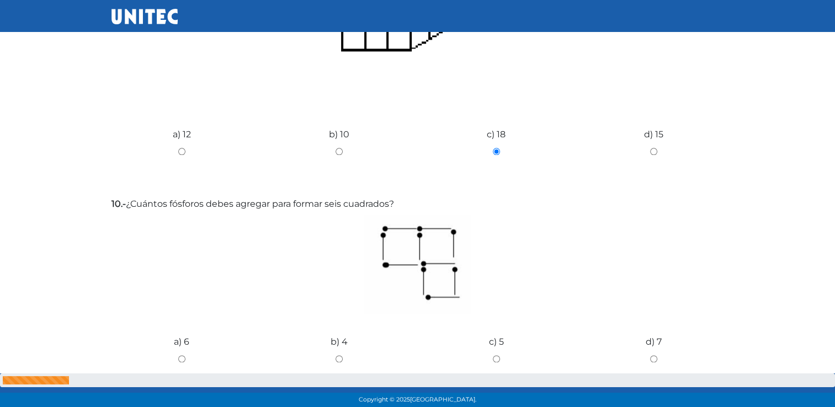
scroll to position [1389, 0]
click at [653, 333] on div "d) 7" at bounding box center [653, 355] width 157 height 83
click at [184, 356] on input "a) 6" at bounding box center [182, 359] width 141 height 7
radio input "true"
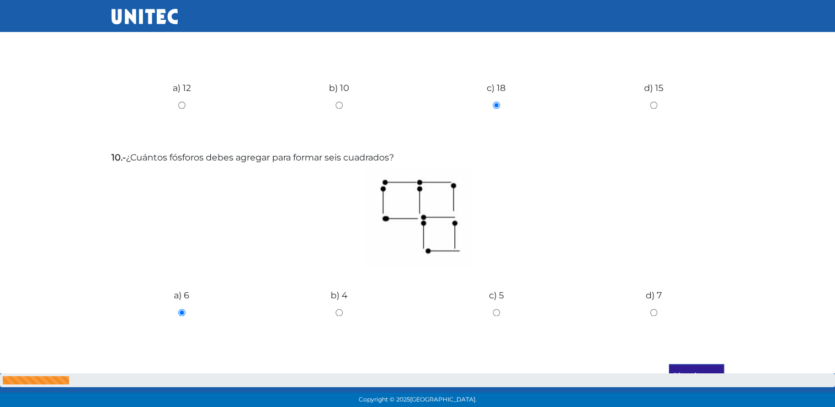
click at [690, 364] on input "Siguiente" at bounding box center [696, 376] width 55 height 25
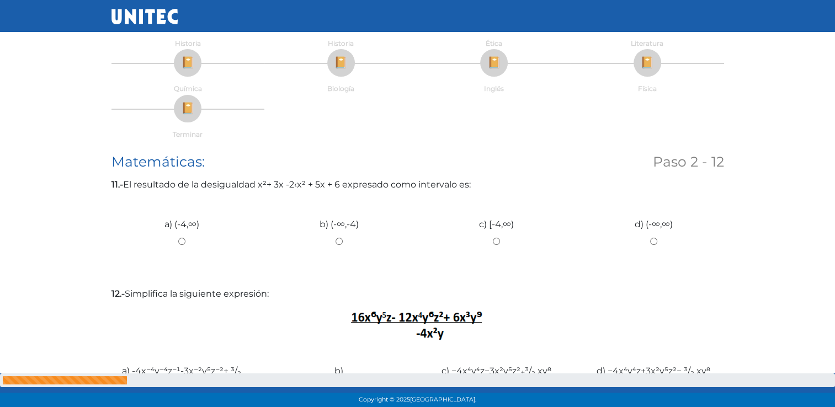
scroll to position [99, 0]
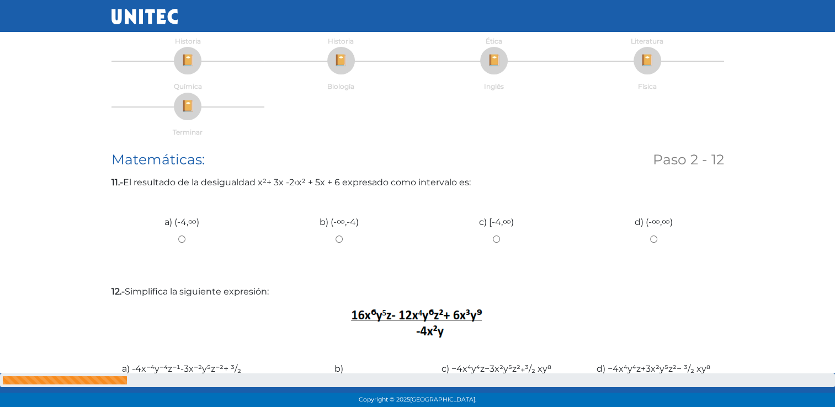
click at [492, 234] on div "c) [-4,∞)" at bounding box center [496, 235] width 157 height 83
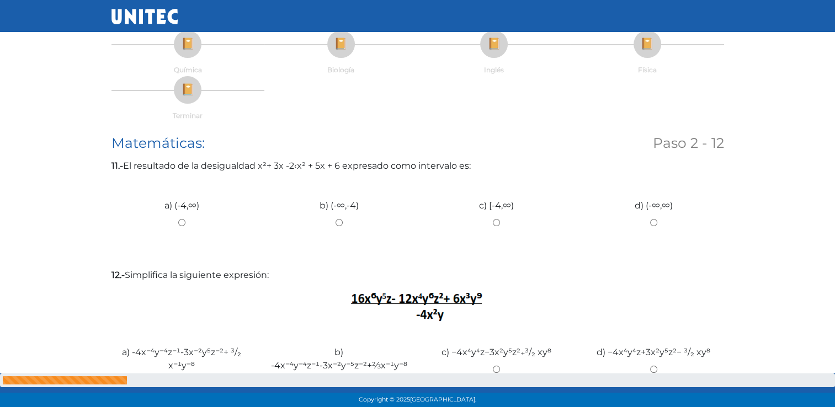
click at [495, 222] on input "c) [-4,∞)" at bounding box center [496, 222] width 141 height 7
radio input "true"
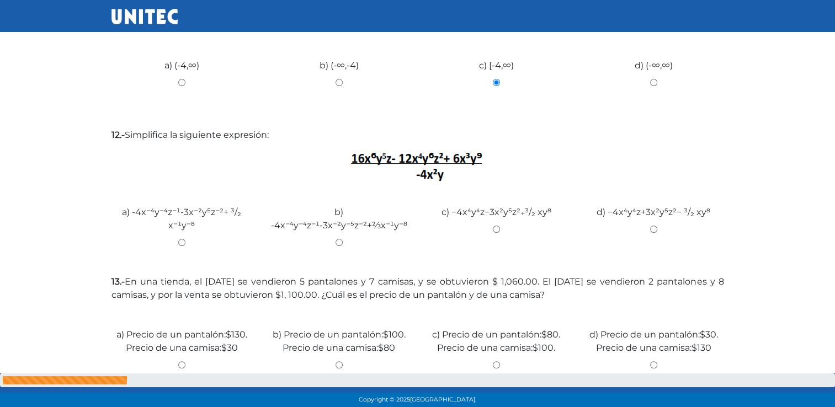
scroll to position [288, 0]
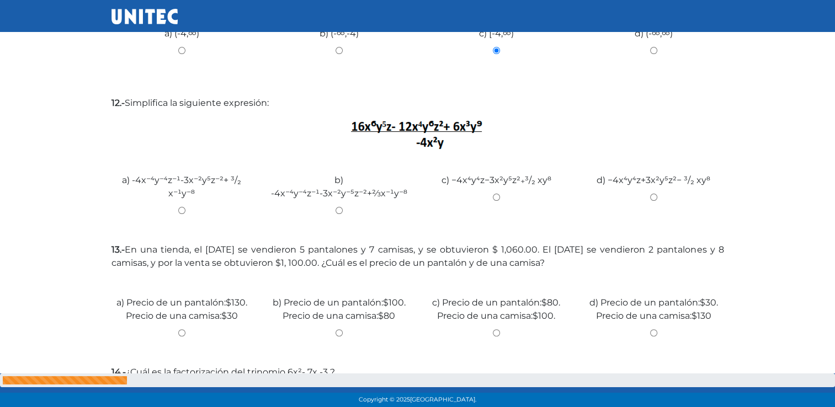
click at [337, 207] on input "b) -4x⁻⁴y⁻⁴z⁻¹-3x⁻²y⁻⁵z⁻²+⅔x⁻¹y⁻⁸" at bounding box center [339, 210] width 141 height 7
radio input "true"
click at [338, 333] on input "b) Precio de un pantalón:$100. Precio de una camisa:$80" at bounding box center [339, 333] width 141 height 7
radio input "true"
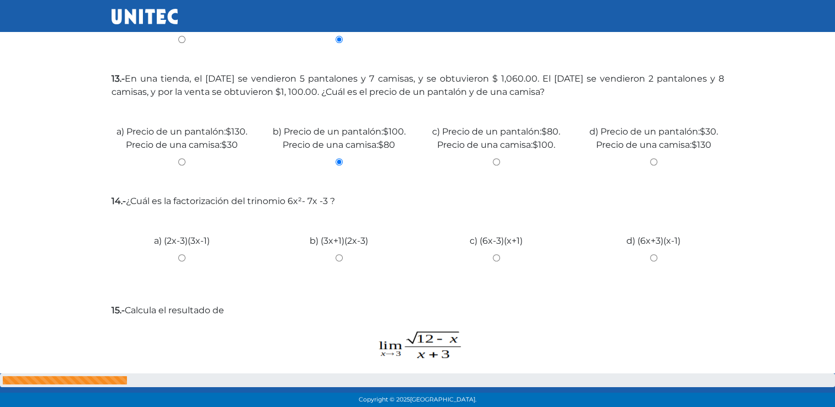
scroll to position [473, 0]
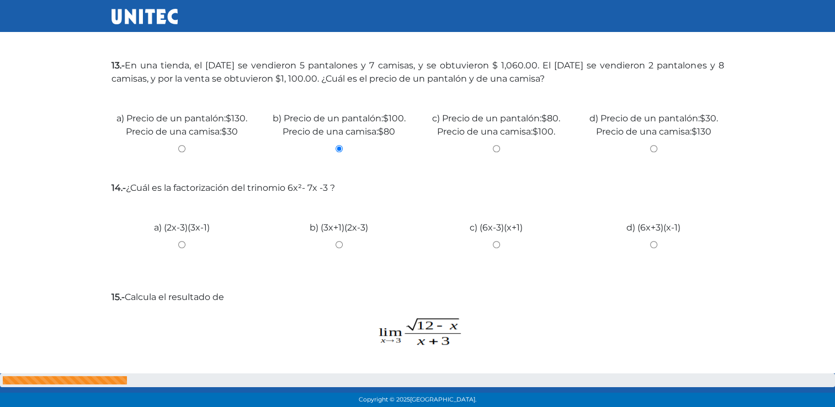
click at [493, 240] on div "c) (6x-3)(x+1)" at bounding box center [496, 240] width 157 height 83
click at [495, 243] on input "c) (6x-3)(x+1)" at bounding box center [496, 244] width 141 height 7
radio input "true"
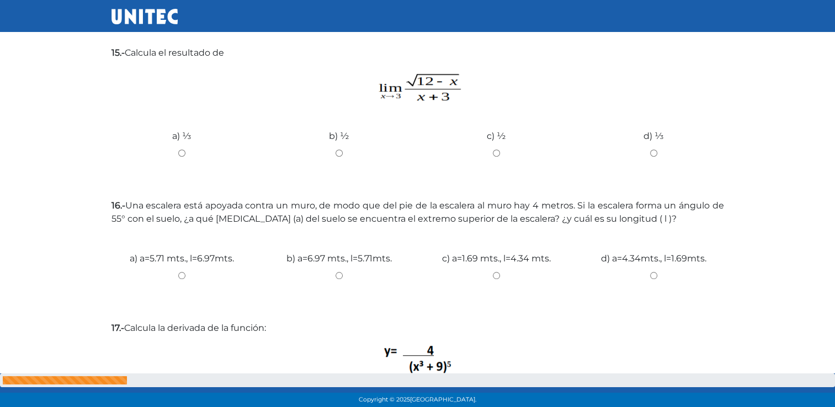
scroll to position [718, 0]
click at [336, 153] on input "b) ½" at bounding box center [339, 152] width 141 height 7
radio input "true"
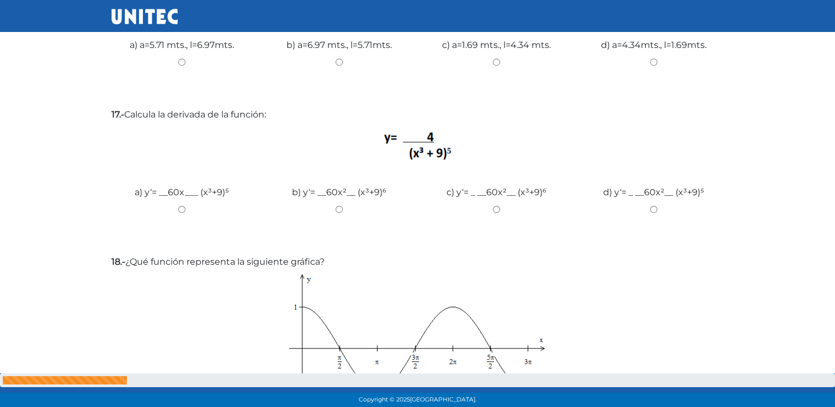
scroll to position [933, 0]
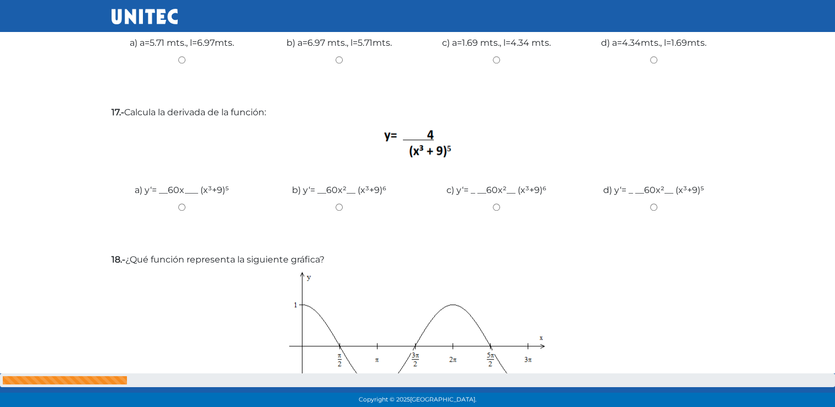
click at [338, 59] on input "b) a=6.97 mts., l=5.71mts." at bounding box center [339, 59] width 141 height 7
radio input "true"
click at [496, 209] on input "c) y‘= _ __60x²__ (x³+9)⁶" at bounding box center [496, 207] width 141 height 7
radio input "true"
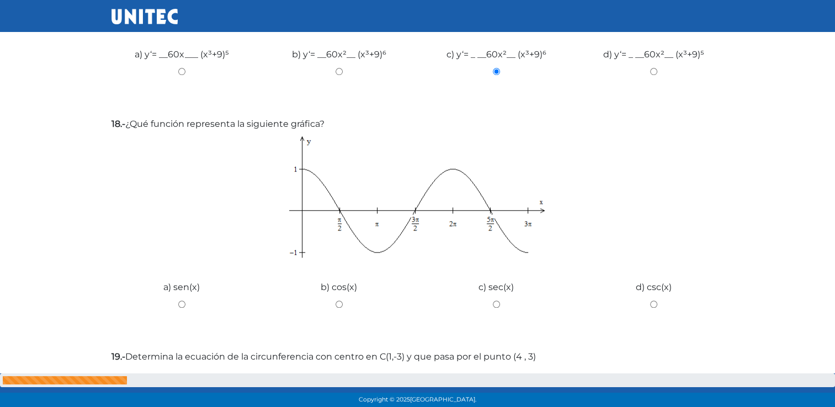
scroll to position [1070, 0]
click at [495, 300] on input "c) sec(x)" at bounding box center [496, 303] width 141 height 7
radio input "true"
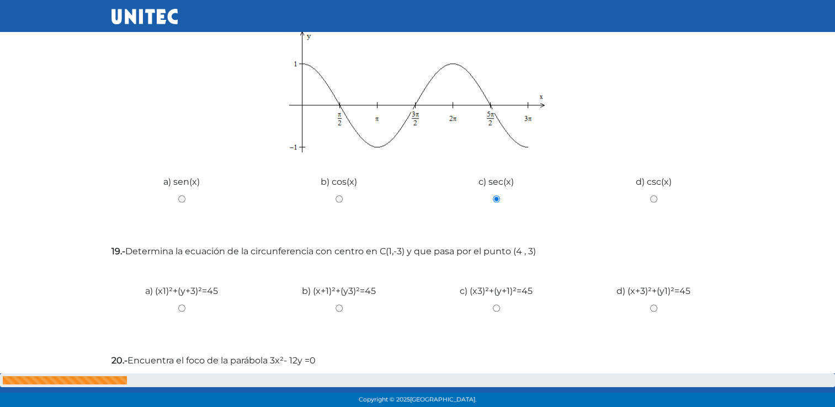
scroll to position [1188, 0]
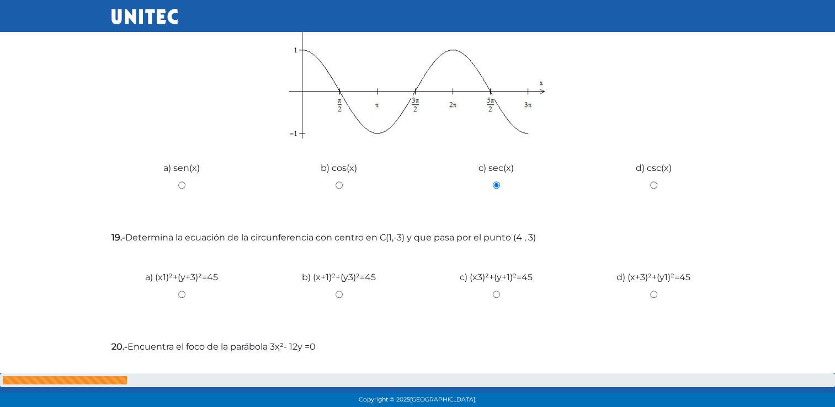
click at [337, 289] on div "b) (x+1)²+(y­3)²=45" at bounding box center [339, 290] width 157 height 83
click at [339, 294] on input "b) (x+1)²+(y­3)²=45" at bounding box center [339, 294] width 141 height 7
radio input "true"
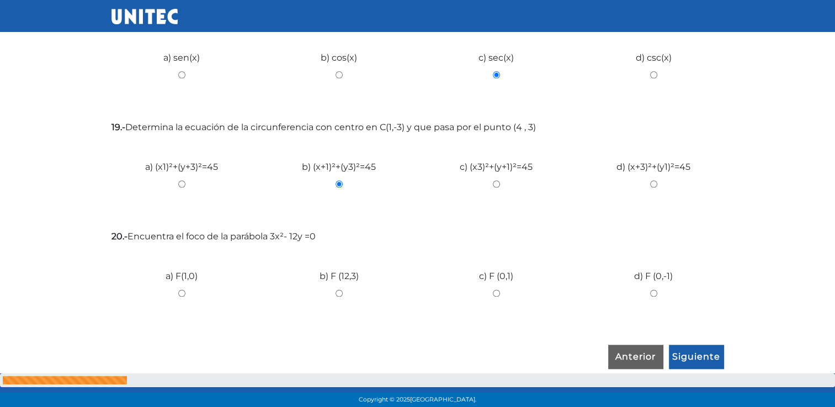
click at [495, 293] on input "c) F (0,1)" at bounding box center [496, 293] width 141 height 7
radio input "true"
click at [691, 350] on input "Siguiente" at bounding box center [696, 357] width 55 height 25
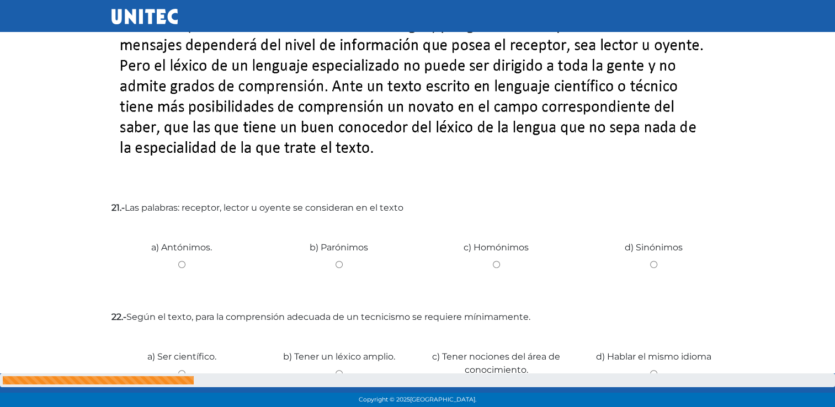
scroll to position [427, 0]
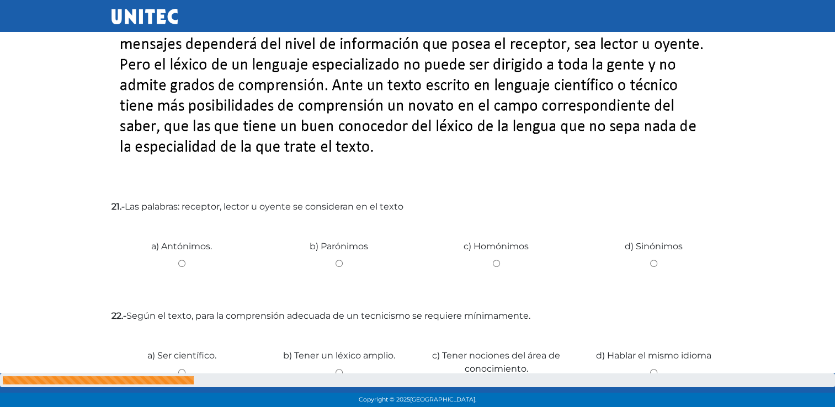
click at [654, 263] on input "d) Sinónimos" at bounding box center [654, 263] width 141 height 7
radio input "true"
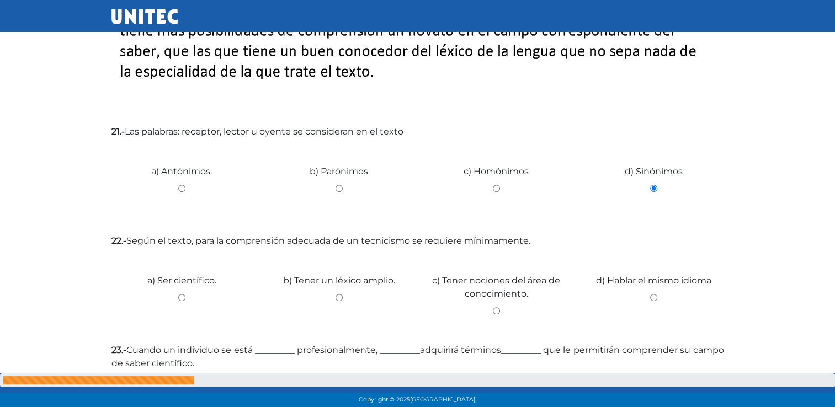
scroll to position [503, 0]
click at [338, 296] on input "b) Tener un léxico amplio." at bounding box center [339, 297] width 141 height 7
radio input "true"
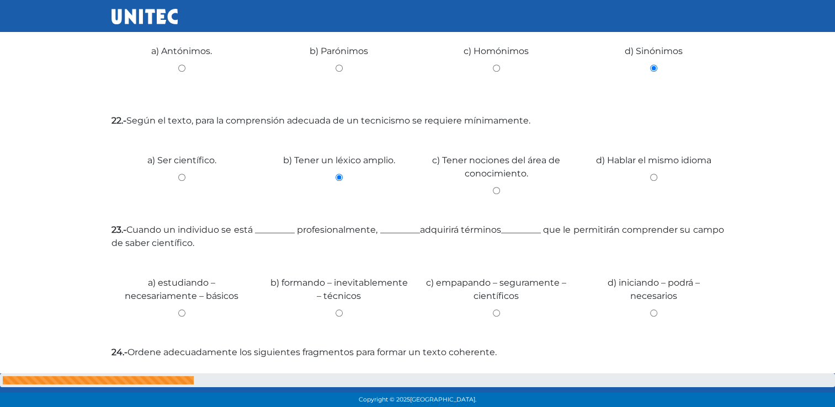
scroll to position [624, 0]
click at [337, 313] on input "b) formando – inevitablemente – técnicos" at bounding box center [339, 312] width 141 height 7
radio input "true"
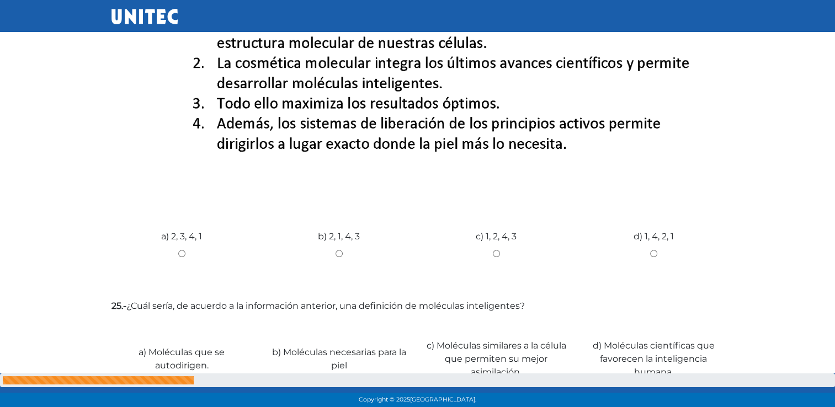
scroll to position [995, 0]
click at [492, 253] on input "c) 1, 2, 4, 3" at bounding box center [496, 253] width 141 height 7
radio input "true"
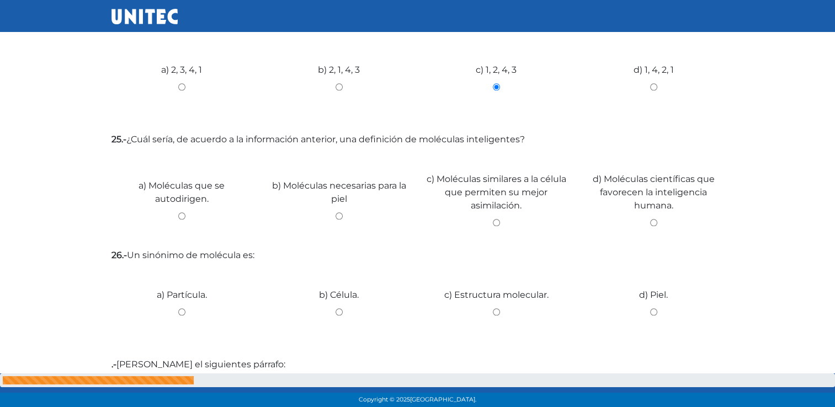
scroll to position [1163, 0]
click at [495, 221] on input "c) Moléculas similares a la célula que permiten su mejor asimilación." at bounding box center [496, 221] width 141 height 7
radio input "true"
click at [343, 307] on input "b) Célula." at bounding box center [339, 310] width 141 height 7
radio input "true"
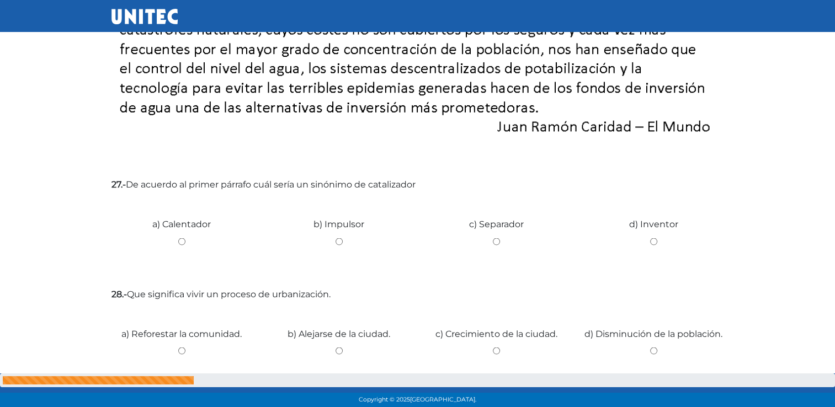
scroll to position [1854, 0]
click at [495, 238] on input "c) Separador" at bounding box center [496, 240] width 141 height 7
radio input "true"
click at [496, 347] on input "c) Crecimiento de la ciudad." at bounding box center [496, 349] width 141 height 7
radio input "true"
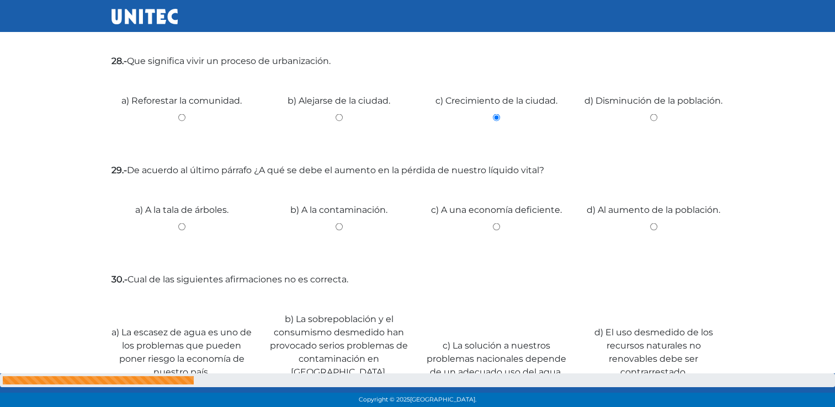
scroll to position [2088, 0]
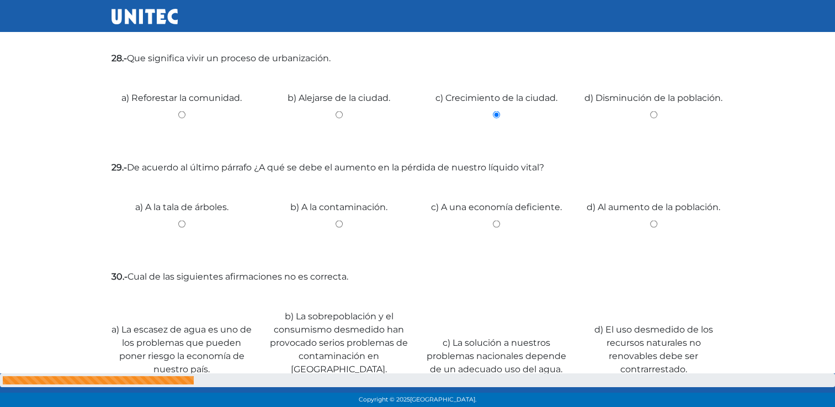
click at [336, 224] on input "b) A la contaminación." at bounding box center [339, 224] width 141 height 7
radio input "true"
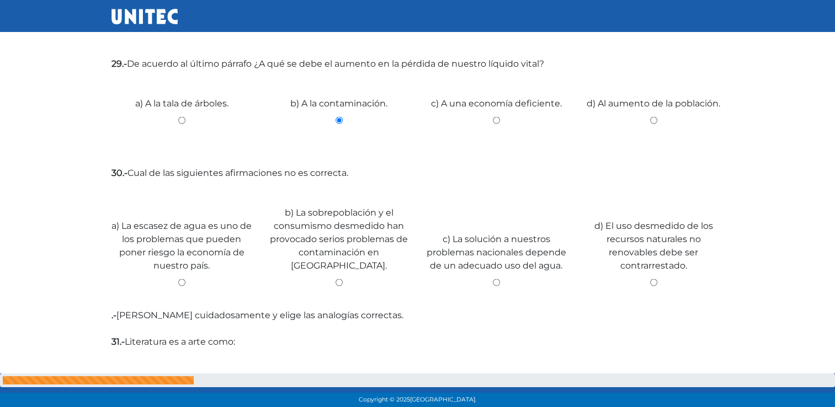
scroll to position [2238, 0]
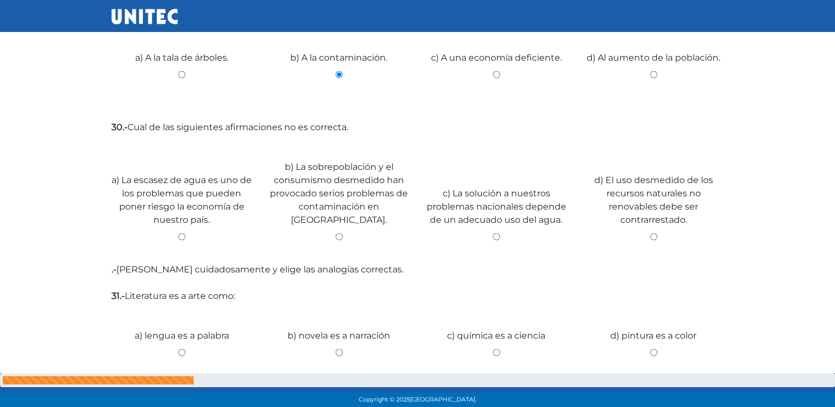
click at [337, 234] on input "b) La sobrepoblación y el consumismo desmedido han provocado serios problemas d…" at bounding box center [339, 237] width 141 height 7
radio input "true"
click at [337, 349] on input "b) novela es a narración" at bounding box center [339, 352] width 141 height 7
radio input "true"
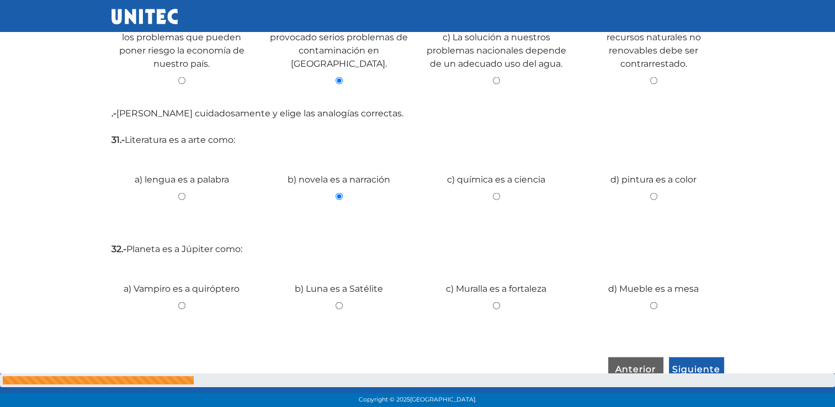
click at [492, 303] on input "c) Muralla es a fortaleza" at bounding box center [496, 306] width 141 height 7
radio input "true"
click at [701, 359] on input "Siguiente" at bounding box center [696, 370] width 55 height 25
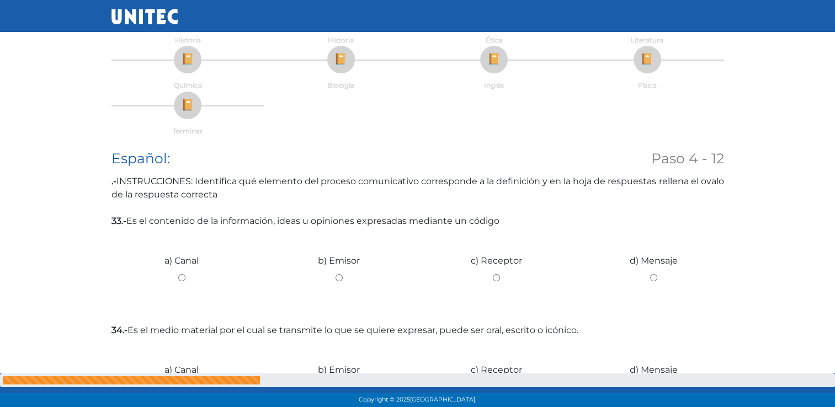
scroll to position [101, 0]
click at [497, 277] on input "c) Receptor" at bounding box center [496, 277] width 141 height 7
radio input "true"
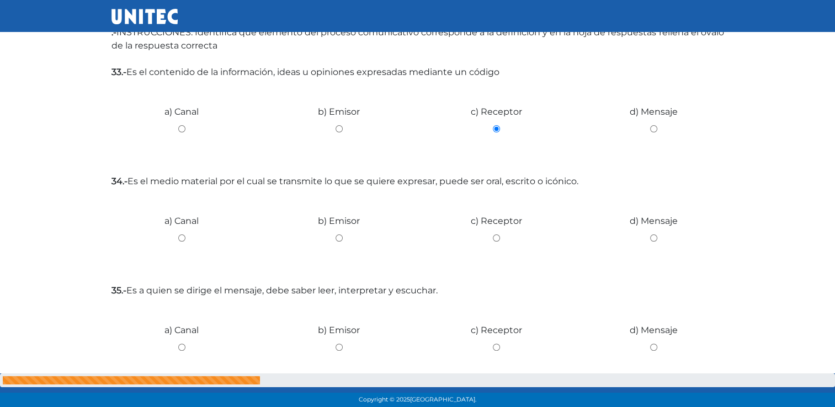
scroll to position [249, 0]
click at [651, 237] on input "d) Mensaje" at bounding box center [654, 238] width 141 height 7
radio input "true"
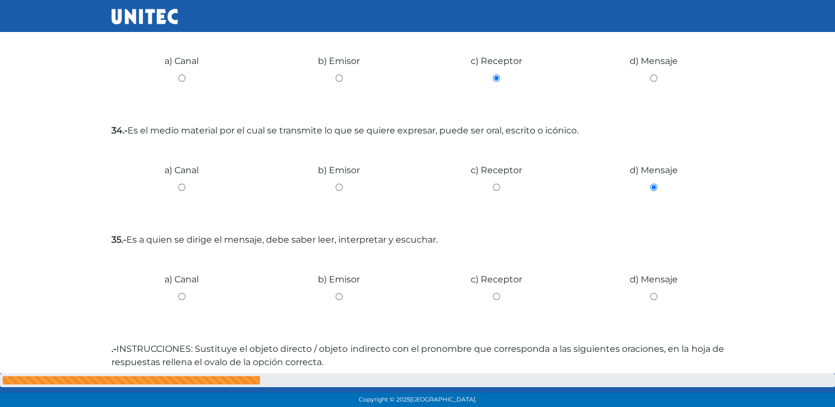
scroll to position [300, 0]
click at [338, 295] on input "b) Emisor" at bounding box center [339, 296] width 141 height 7
radio input "true"
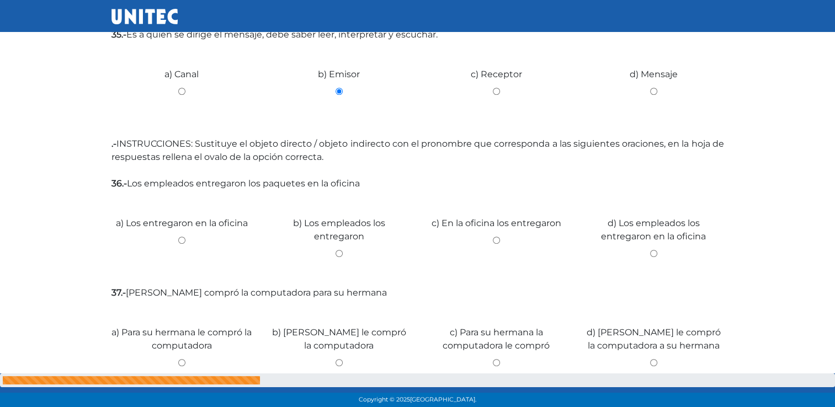
scroll to position [510, 0]
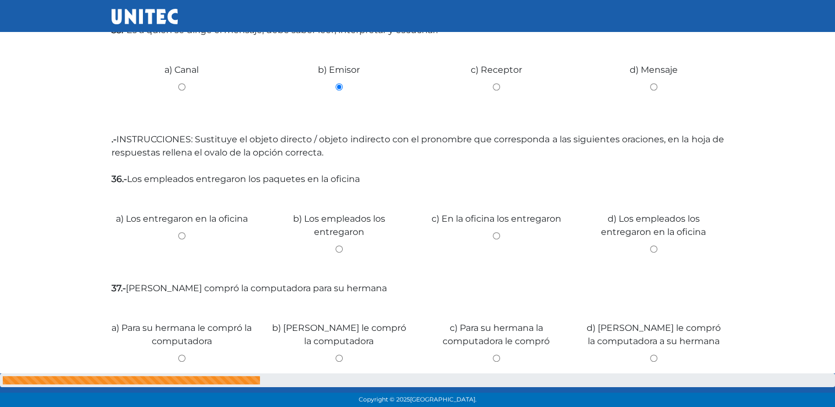
click at [494, 235] on input "c) En la oficina los entregaron" at bounding box center [496, 235] width 141 height 7
radio input "true"
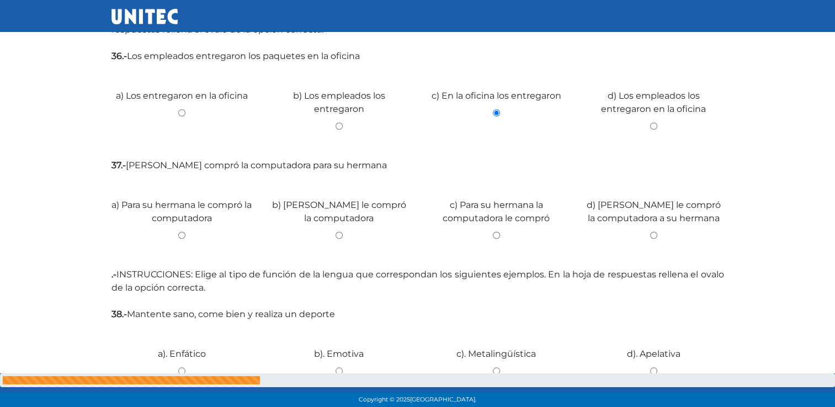
scroll to position [634, 0]
click at [337, 234] on input "b) [PERSON_NAME] le compró la computadora" at bounding box center [339, 234] width 141 height 7
radio input "true"
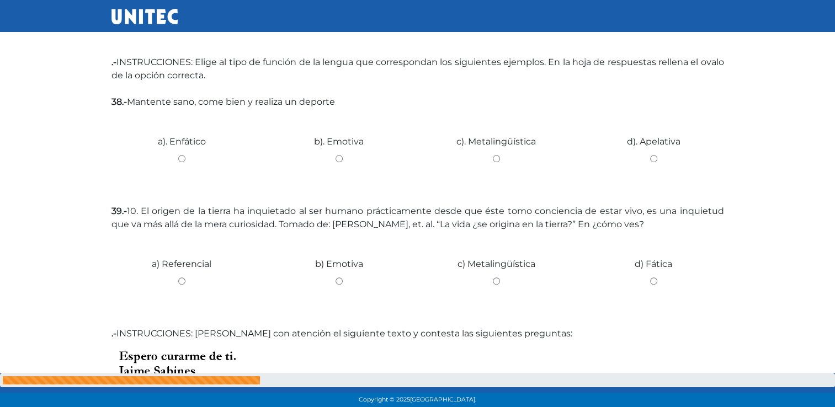
scroll to position [847, 0]
click at [494, 156] on input "c). Metalingüística" at bounding box center [496, 157] width 141 height 7
radio input "true"
click at [340, 284] on div "b) Emotiva" at bounding box center [339, 276] width 157 height 83
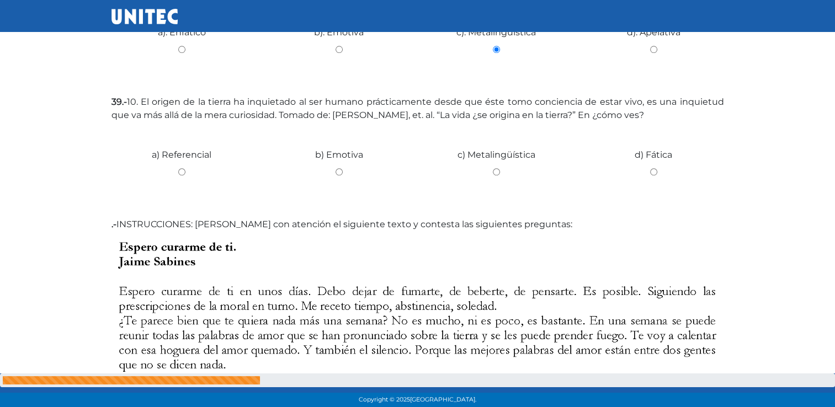
click at [338, 174] on input "b) Emotiva" at bounding box center [339, 171] width 141 height 7
radio input "true"
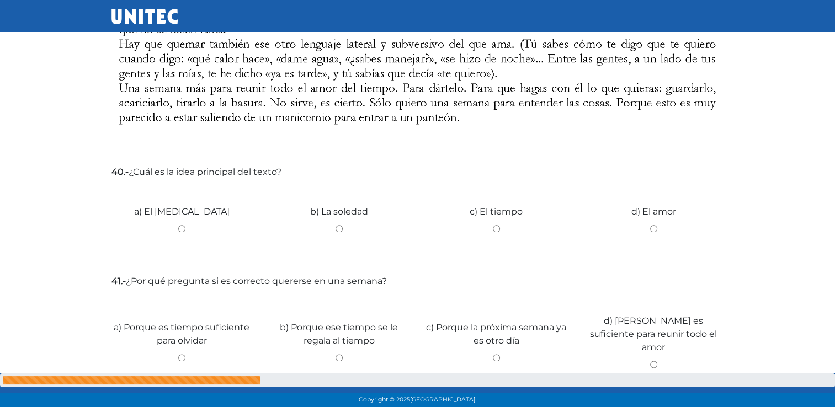
scroll to position [1292, 0]
click at [499, 223] on div "c) El tiempo" at bounding box center [496, 223] width 157 height 83
click at [494, 229] on input "c) El tiempo" at bounding box center [496, 227] width 141 height 7
radio input "true"
click at [338, 353] on input "b) Porque ese tiempo se le regala al tiempo" at bounding box center [339, 356] width 141 height 7
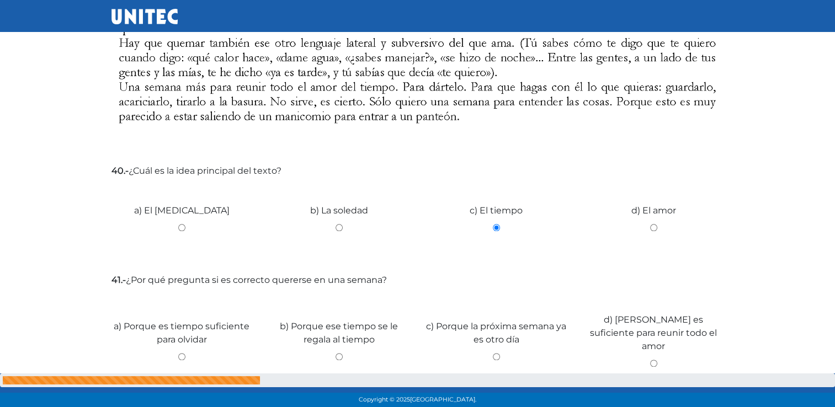
radio input "true"
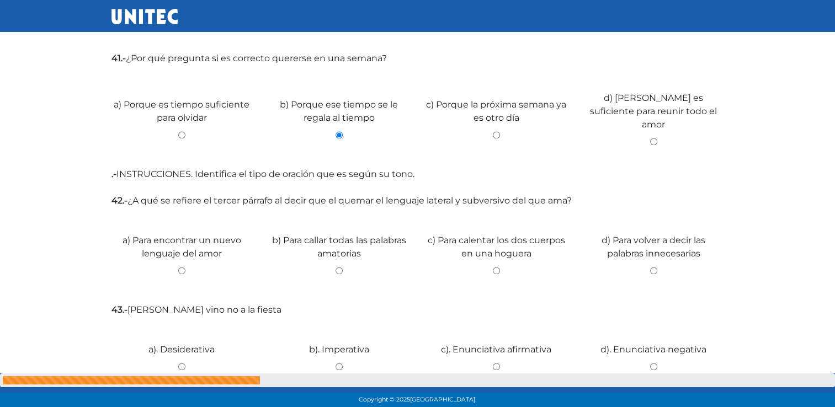
scroll to position [1521, 0]
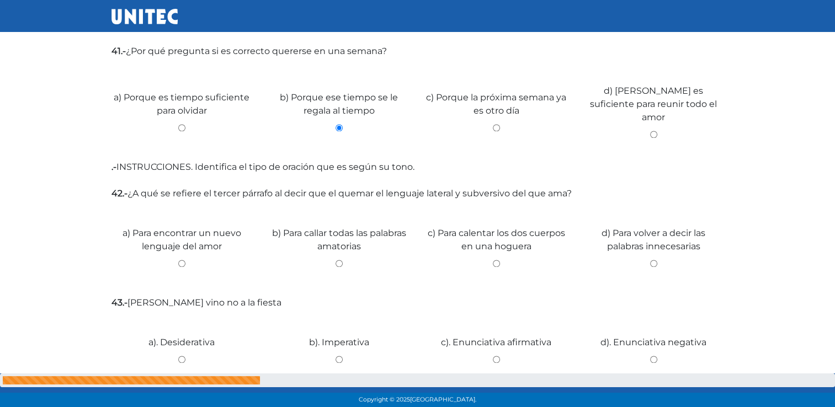
click at [499, 260] on input "c) Para calentar los dos cuerpos en una hoguera" at bounding box center [496, 263] width 141 height 7
radio input "true"
click at [337, 356] on input "b). Imperativa" at bounding box center [339, 359] width 141 height 7
radio input "true"
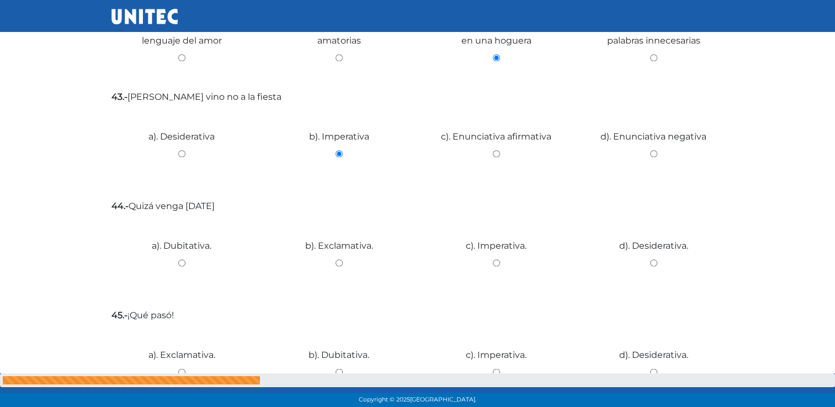
scroll to position [1727, 0]
click at [185, 259] on input "a). Dubitativa." at bounding box center [182, 262] width 141 height 7
radio input "true"
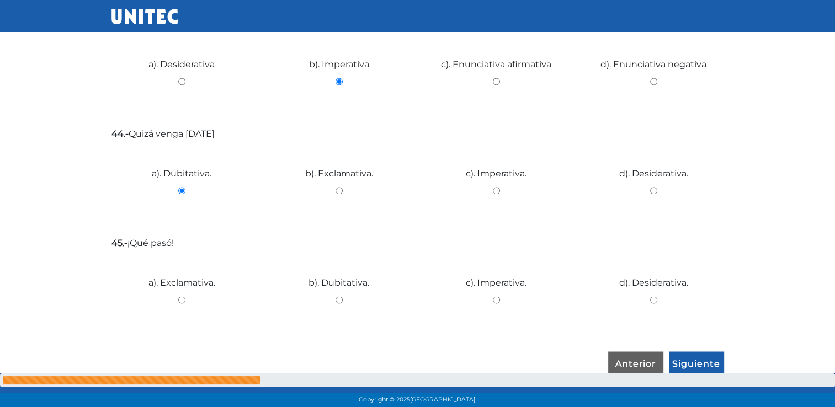
click at [497, 296] on input "c). Imperativa." at bounding box center [496, 299] width 141 height 7
radio input "true"
click at [695, 352] on input "Siguiente" at bounding box center [696, 364] width 55 height 25
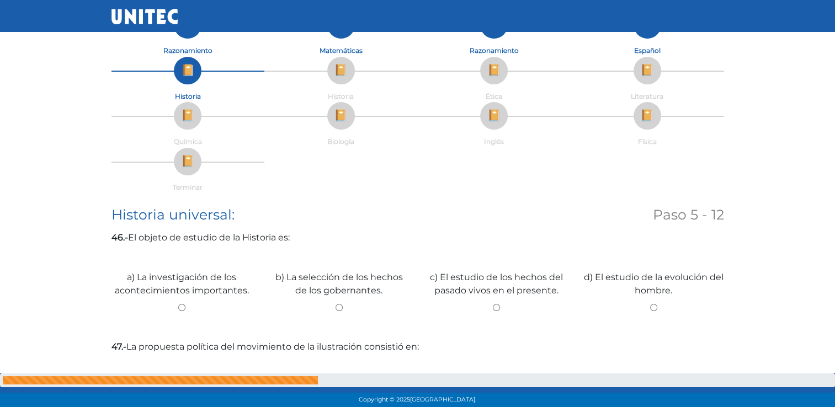
scroll to position [45, 0]
click at [179, 303] on div "a) La investigación de los acontecimientos importantes." at bounding box center [181, 289] width 157 height 83
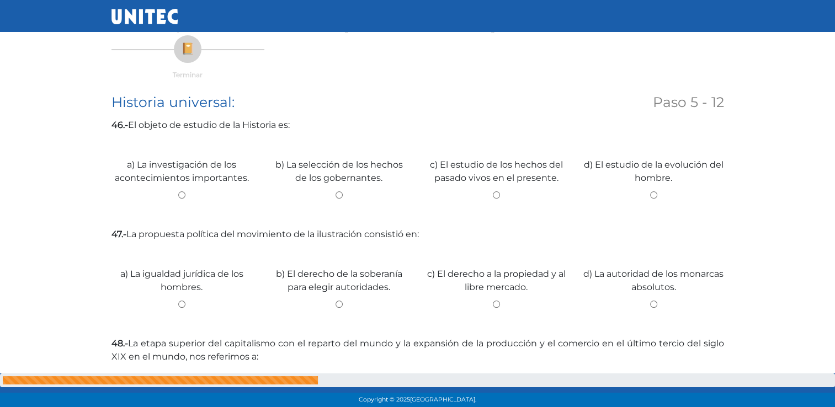
scroll to position [157, 0]
click at [181, 193] on input "a) La investigación de los acontecimientos importantes." at bounding box center [182, 195] width 141 height 7
radio input "true"
click at [495, 303] on input "c) El derecho a la propiedad y al libre mercado." at bounding box center [496, 304] width 141 height 7
radio input "true"
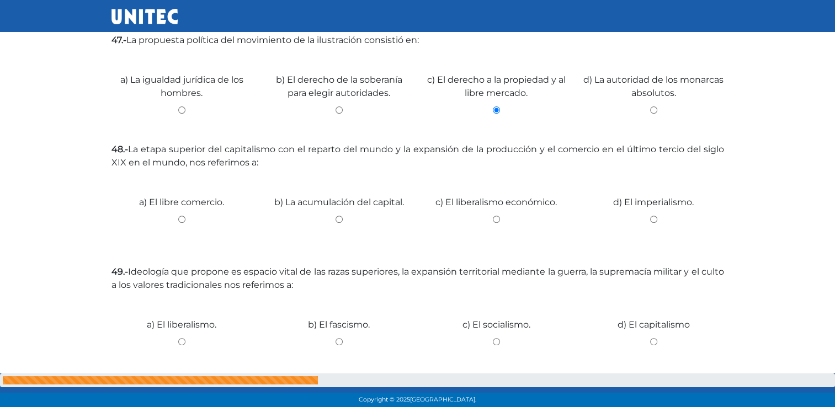
scroll to position [362, 0]
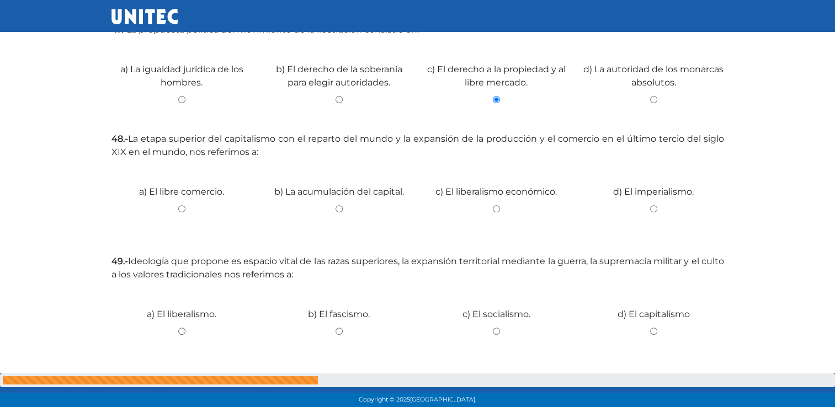
click at [340, 209] on input "b) La acumulación del capital." at bounding box center [339, 208] width 141 height 7
radio input "true"
click at [494, 326] on div "c) El socialismo." at bounding box center [496, 327] width 157 height 83
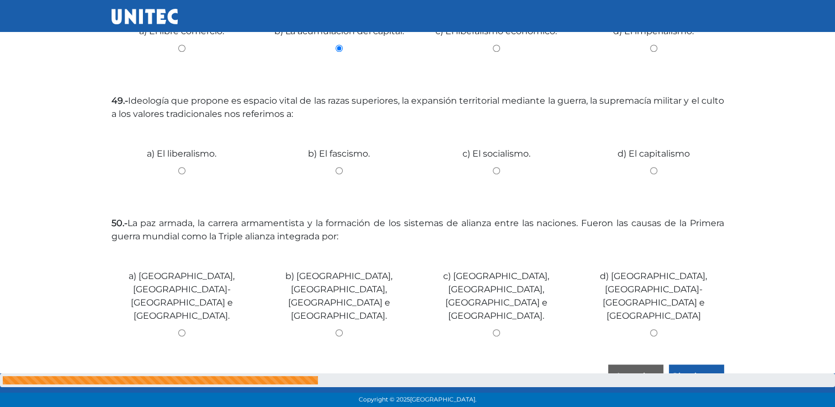
click at [341, 330] on input "b) [GEOGRAPHIC_DATA], [GEOGRAPHIC_DATA], [GEOGRAPHIC_DATA] e [GEOGRAPHIC_DATA]." at bounding box center [339, 333] width 141 height 7
radio input "true"
click at [702, 365] on input "Siguiente" at bounding box center [696, 377] width 55 height 25
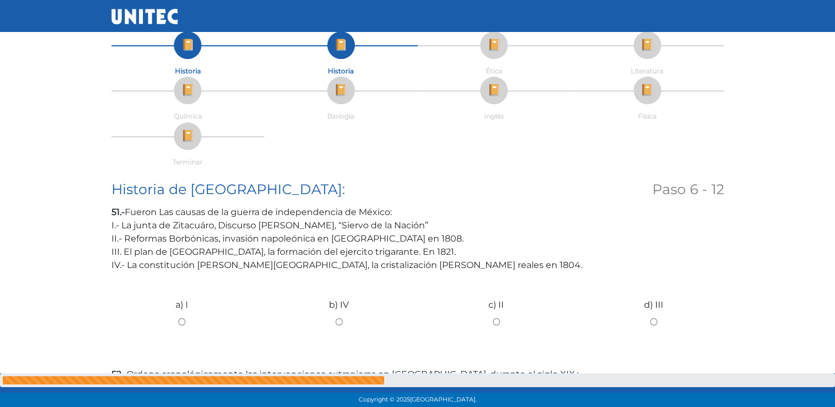
scroll to position [70, 0]
click at [651, 319] on input "d) III" at bounding box center [654, 321] width 141 height 7
radio input "true"
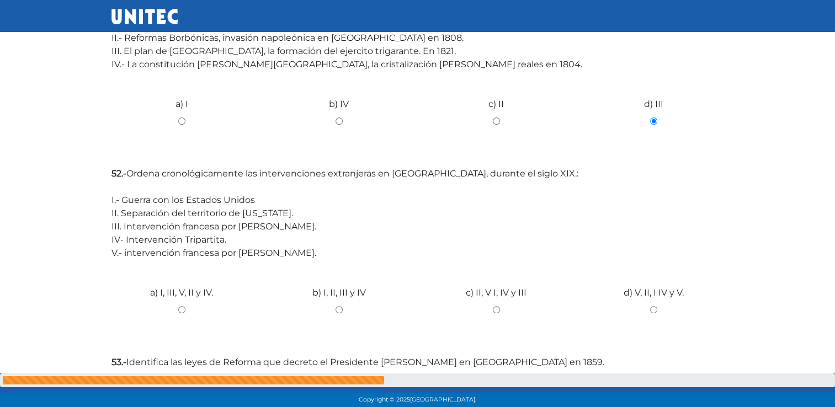
scroll to position [271, 0]
click at [495, 308] on input "c) II, V I, IV y III" at bounding box center [496, 309] width 141 height 7
radio input "true"
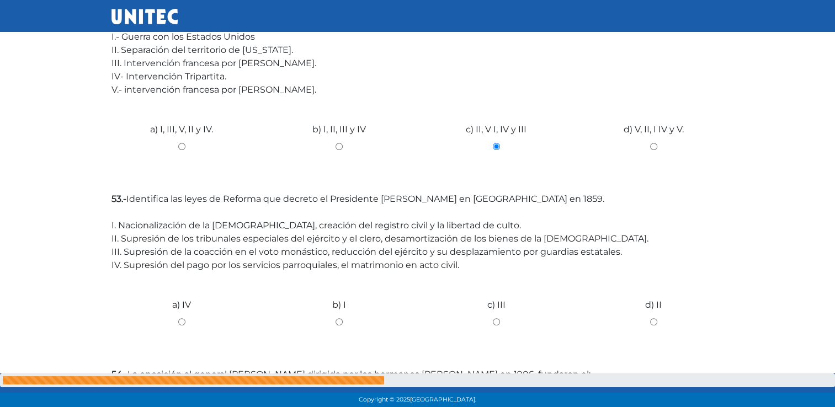
scroll to position [443, 0]
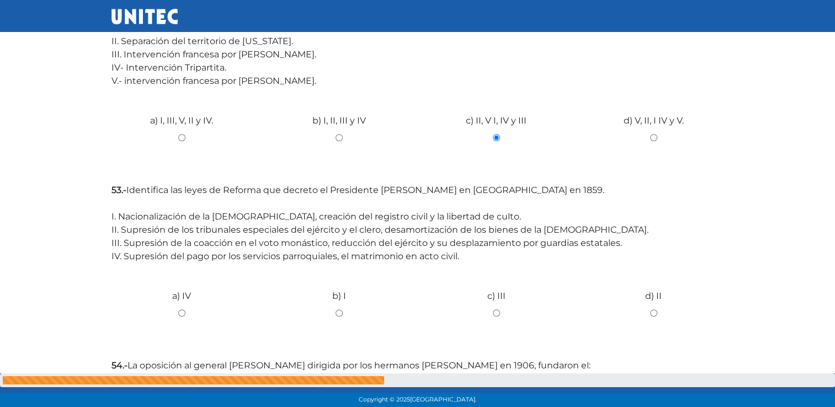
click at [341, 315] on input "b) I" at bounding box center [339, 313] width 141 height 7
radio input "true"
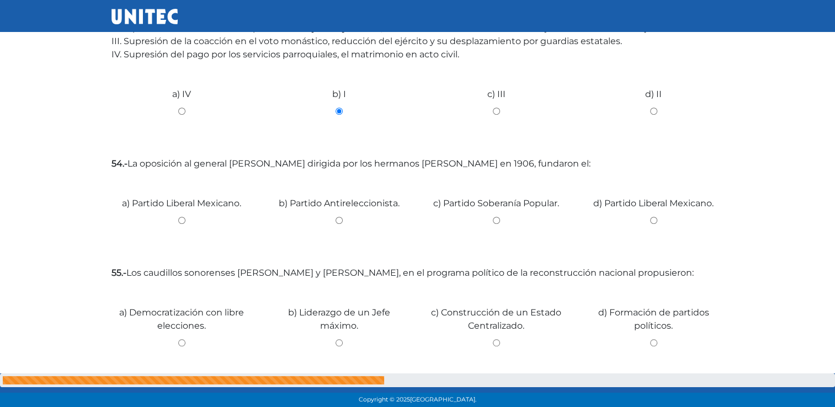
scroll to position [664, 0]
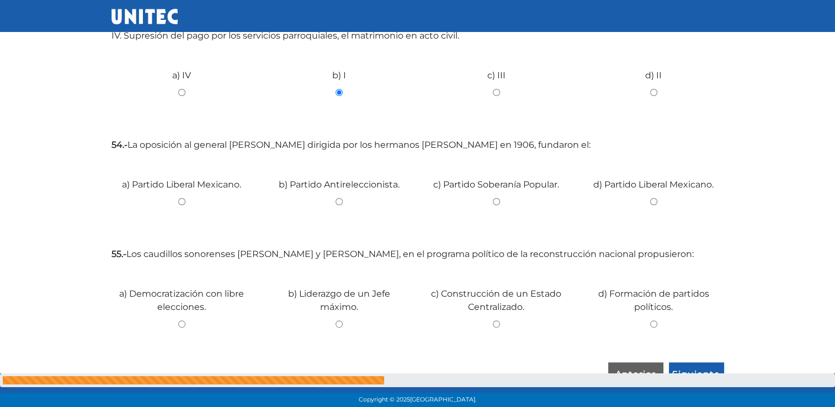
click at [490, 196] on div "c) Partido Soberanía Popular." at bounding box center [496, 197] width 157 height 83
click at [337, 322] on input "b) Liderazgo de un Jefe máximo." at bounding box center [339, 324] width 141 height 7
radio input "true"
click at [655, 204] on input "d) Partido Liberal Mexicano." at bounding box center [654, 201] width 141 height 7
radio input "true"
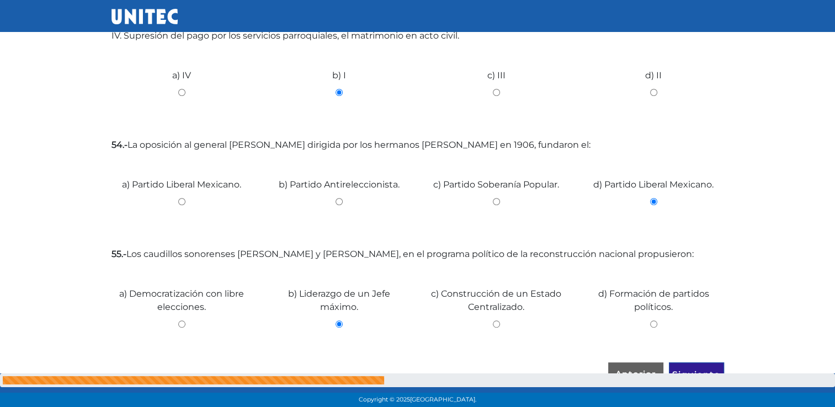
click at [688, 371] on input "Siguiente" at bounding box center [696, 375] width 55 height 25
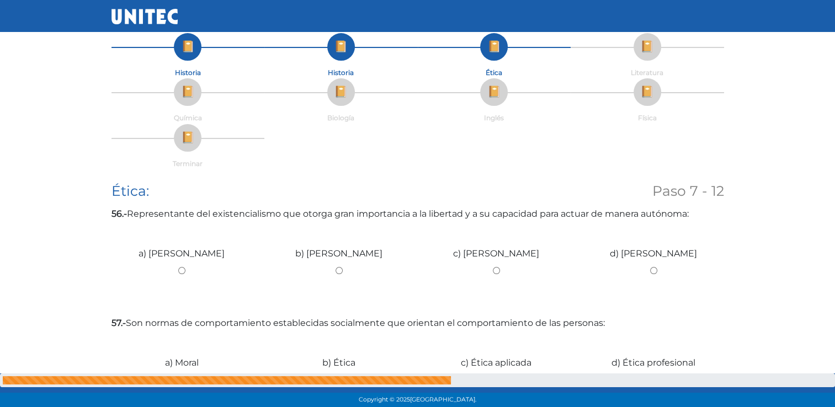
scroll to position [68, 0]
click at [497, 269] on input "c) [PERSON_NAME]" at bounding box center [496, 270] width 141 height 7
radio input "true"
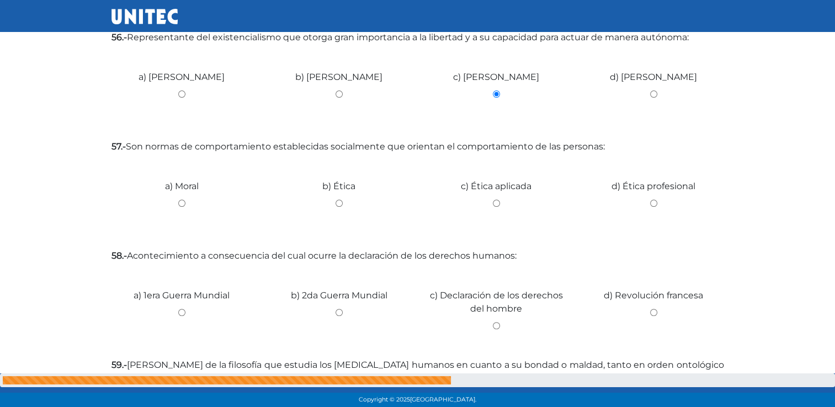
scroll to position [249, 0]
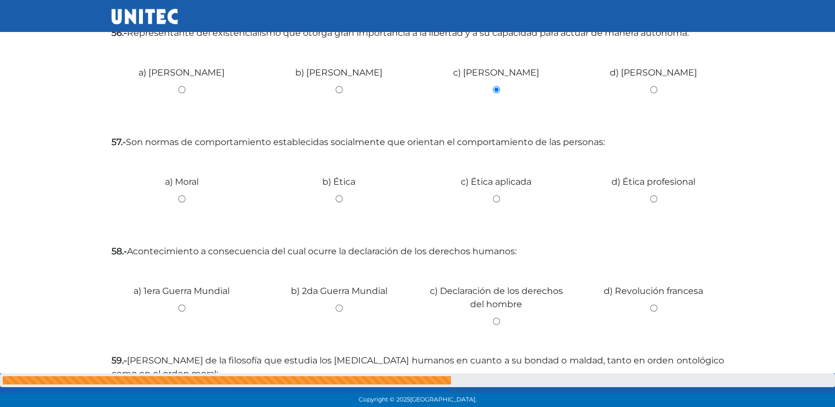
drag, startPoint x: 499, startPoint y: 198, endPoint x: 340, endPoint y: 308, distance: 193.1
click at [340, 308] on fieldset "Ética: Paso 7 - 12 56.- Representante del existencialismo que otorga gran impor…" at bounding box center [418, 317] width 613 height 631
click at [340, 308] on input "b) 2da Guerra Mundial" at bounding box center [339, 308] width 141 height 7
radio input "true"
click at [496, 198] on input "c) Ética aplicada" at bounding box center [496, 198] width 141 height 7
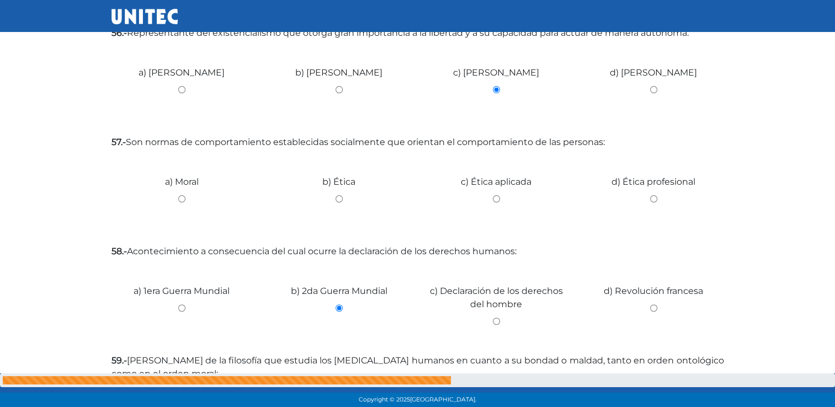
radio input "true"
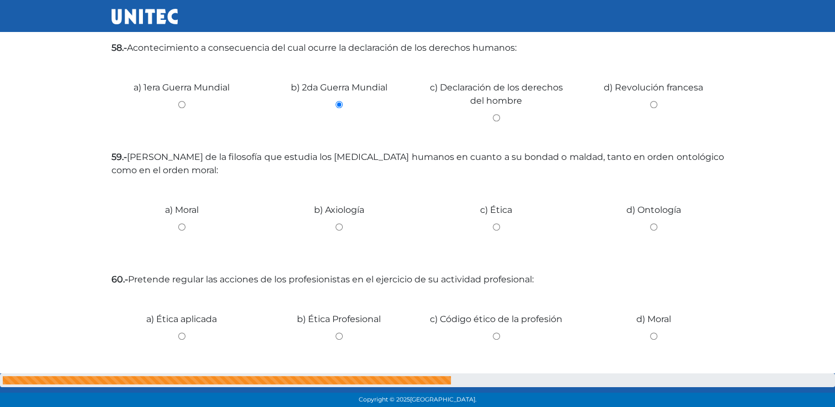
scroll to position [457, 0]
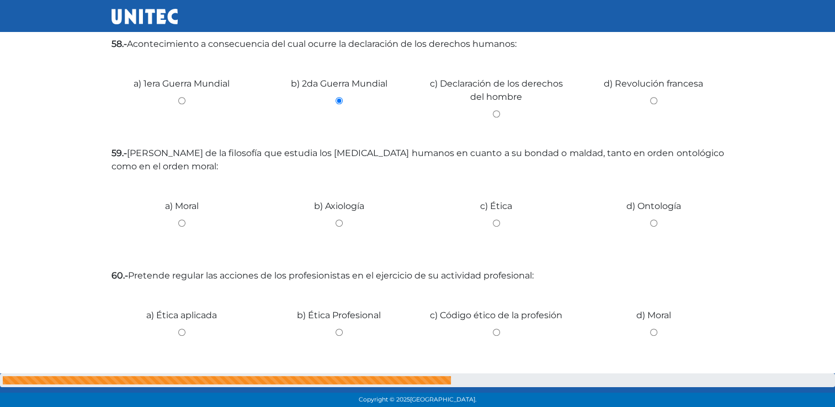
click at [496, 218] on div "c) Ética" at bounding box center [496, 219] width 157 height 83
click at [496, 220] on input "c) Ética" at bounding box center [496, 223] width 141 height 7
radio input "true"
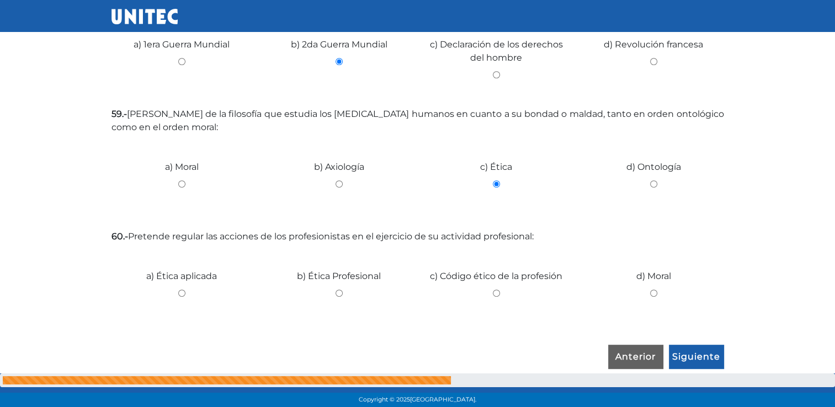
click at [340, 296] on input "b) Ética Profesional" at bounding box center [339, 293] width 141 height 7
radio input "true"
click at [712, 358] on input "Siguiente" at bounding box center [696, 357] width 55 height 25
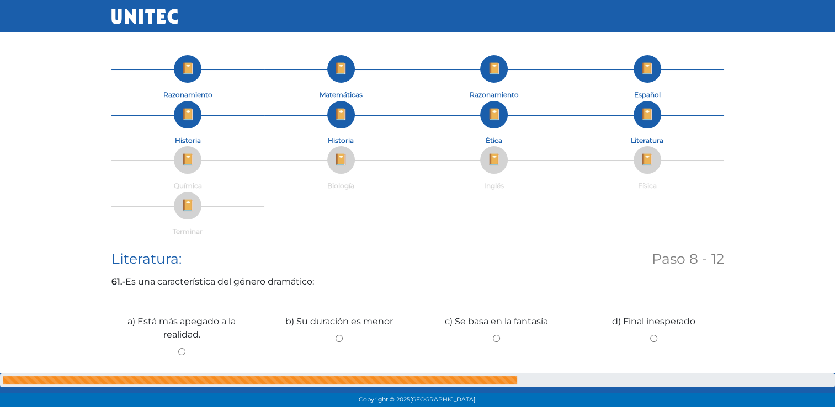
scroll to position [64, 0]
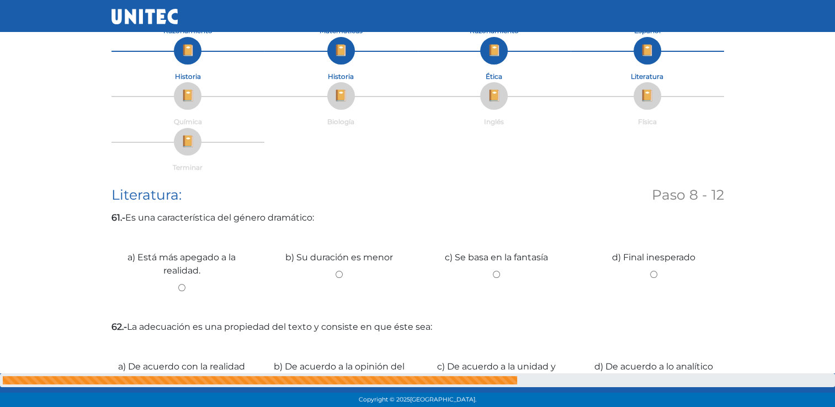
click at [179, 287] on input "a) Está más apegado a la realidad." at bounding box center [182, 287] width 141 height 7
radio input "true"
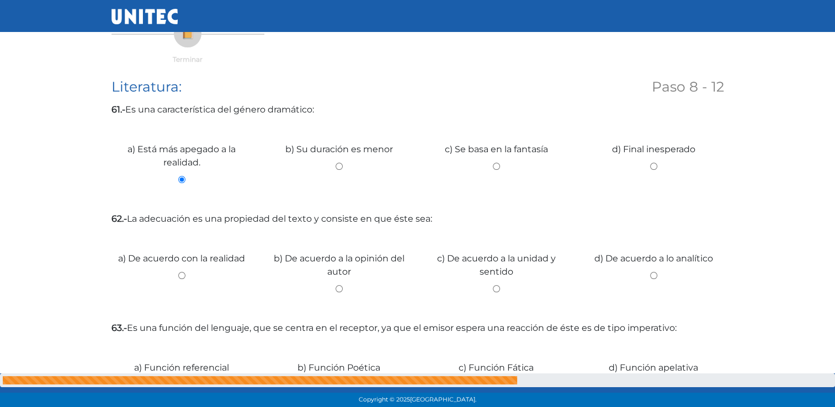
scroll to position [173, 0]
click at [340, 275] on label "b) De acuerdo a la opinión del autor" at bounding box center [339, 264] width 141 height 26
click at [340, 284] on input "b) De acuerdo a la opinión del autor" at bounding box center [339, 287] width 141 height 7
radio input "true"
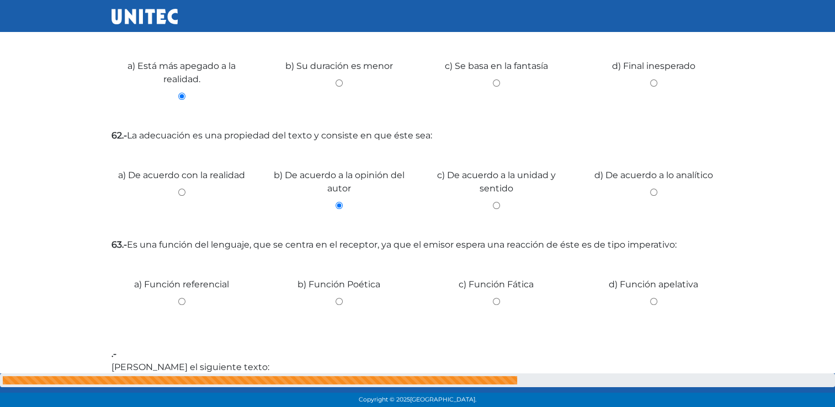
scroll to position [326, 0]
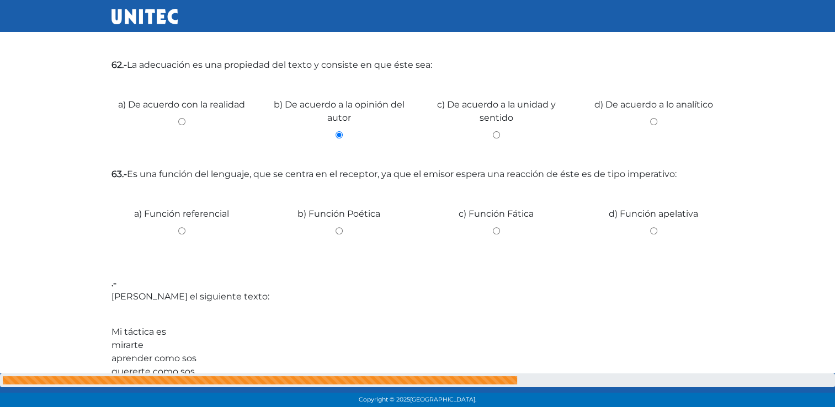
click at [487, 209] on label "c) Función Fática" at bounding box center [496, 214] width 75 height 13
click at [487, 227] on input "c) Función Fática" at bounding box center [496, 230] width 141 height 7
radio input "true"
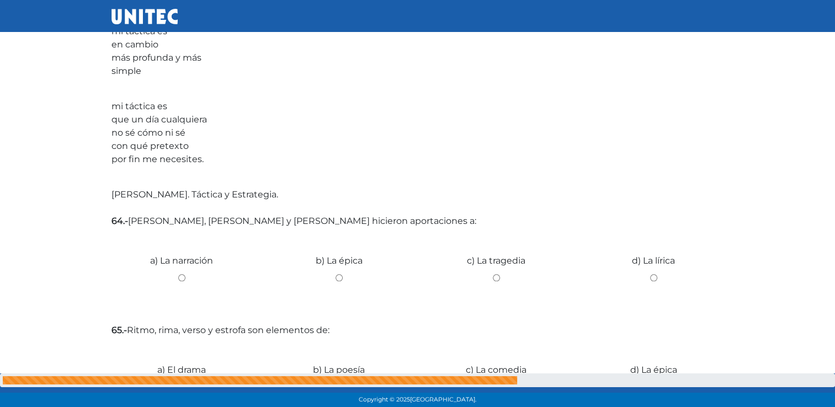
scroll to position [1000, 0]
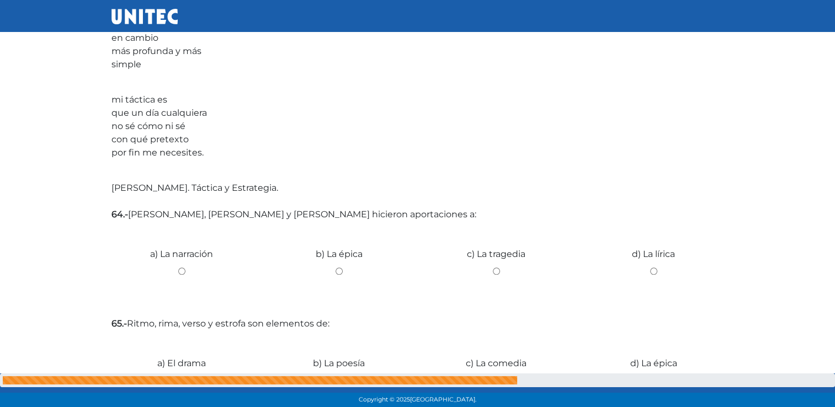
click at [341, 269] on input "b) La épica" at bounding box center [339, 271] width 141 height 7
radio input "true"
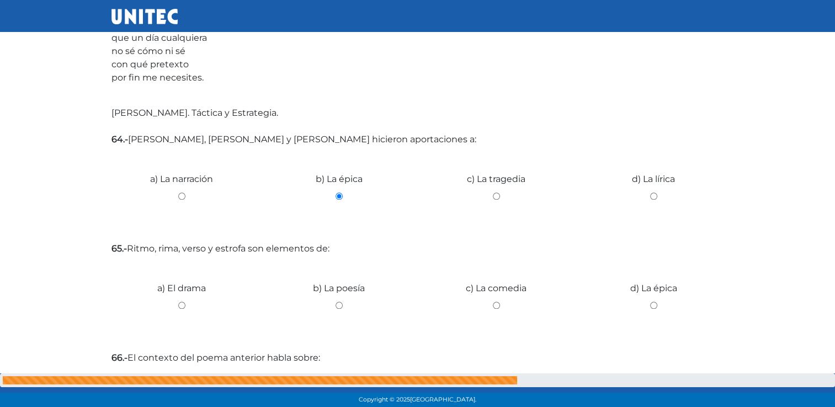
scroll to position [1113, 0]
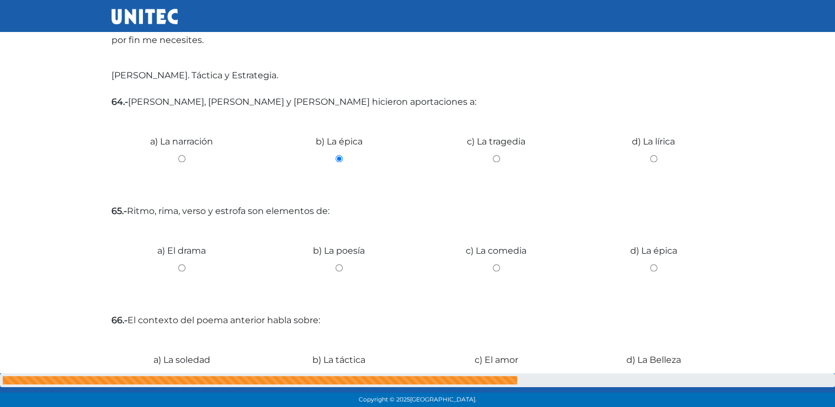
click at [337, 266] on input "b) La poesía" at bounding box center [339, 267] width 141 height 7
radio input "true"
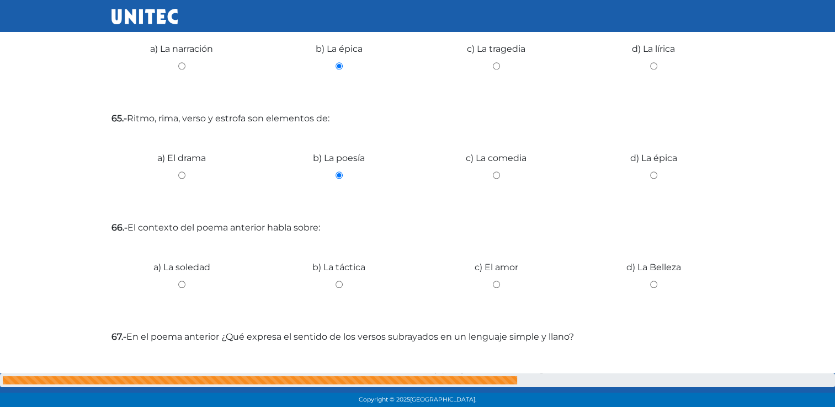
scroll to position [1206, 0]
click at [501, 279] on div "c) El amor" at bounding box center [496, 280] width 157 height 83
click at [498, 282] on input "c) El amor" at bounding box center [496, 284] width 141 height 7
radio input "true"
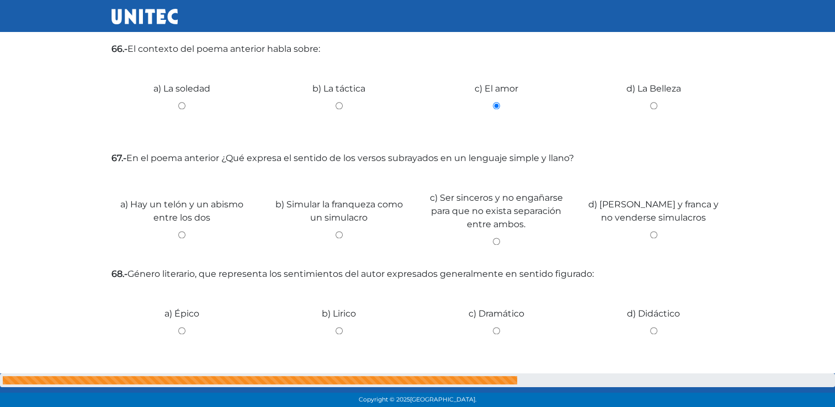
scroll to position [1385, 0]
click at [500, 240] on input "c) Ser sinceros y no engañarse para que no exista separación entre ambos." at bounding box center [496, 241] width 141 height 7
radio input "true"
click at [341, 329] on input "b) Lirico" at bounding box center [339, 330] width 141 height 7
radio input "true"
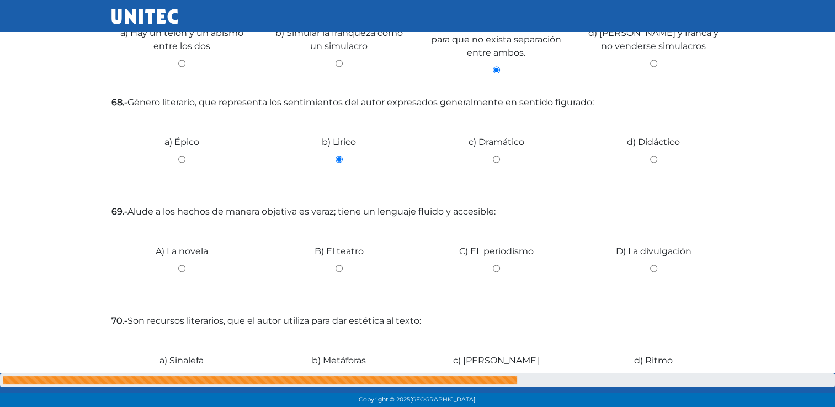
scroll to position [1557, 0]
click at [181, 272] on input "A) La novela" at bounding box center [182, 267] width 141 height 7
radio input "true"
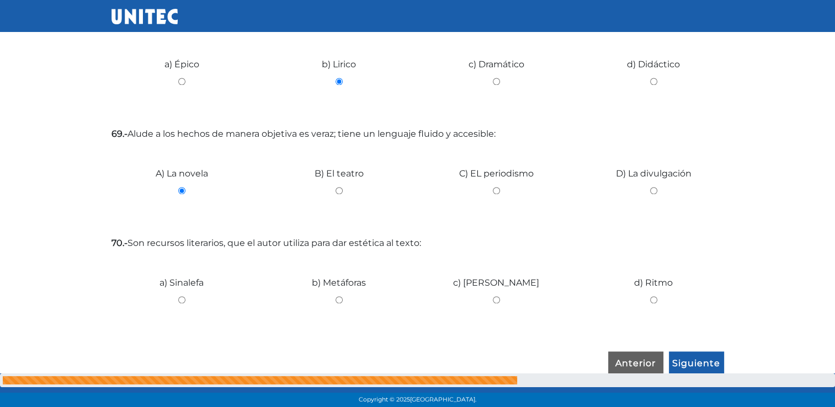
scroll to position [1641, 0]
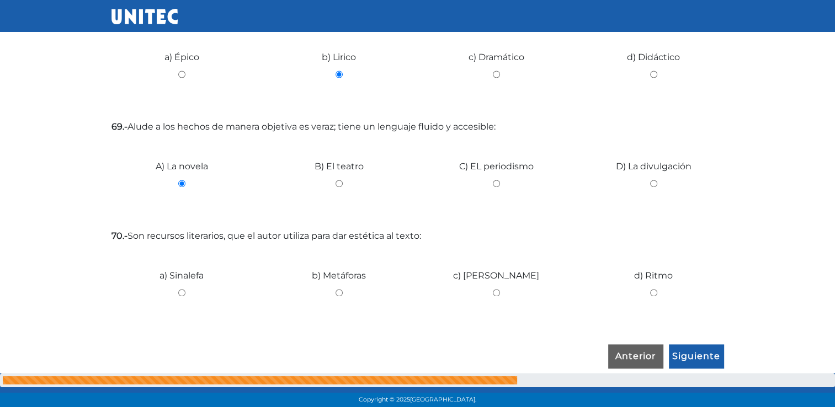
click at [497, 291] on input "c) [PERSON_NAME]" at bounding box center [496, 292] width 141 height 7
radio input "true"
click at [705, 364] on input "Siguiente" at bounding box center [696, 356] width 55 height 25
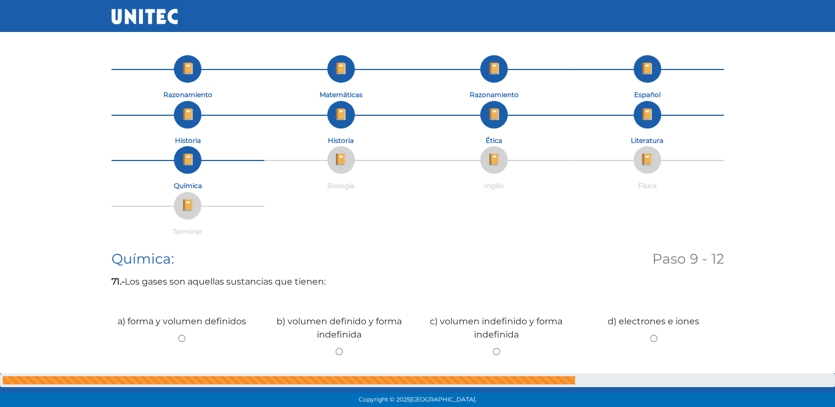
scroll to position [144, 0]
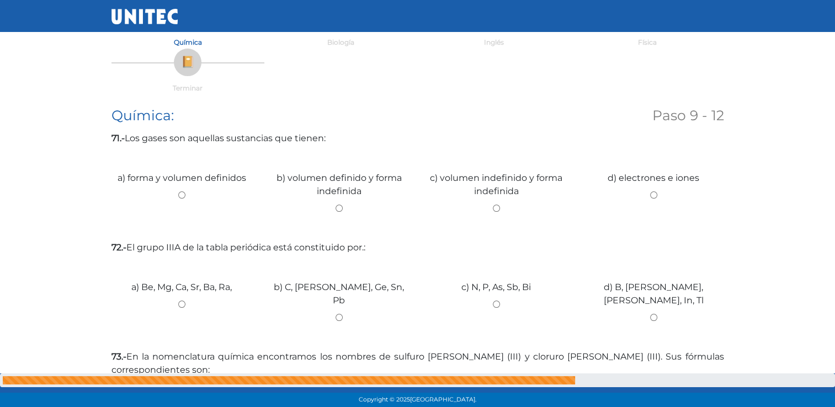
click at [495, 205] on input "c) volumen indefinido y forma indefinida" at bounding box center [496, 208] width 141 height 7
radio input "true"
click at [336, 314] on input "b) C, [PERSON_NAME], Ge, Sn, Pb" at bounding box center [339, 317] width 141 height 7
radio input "true"
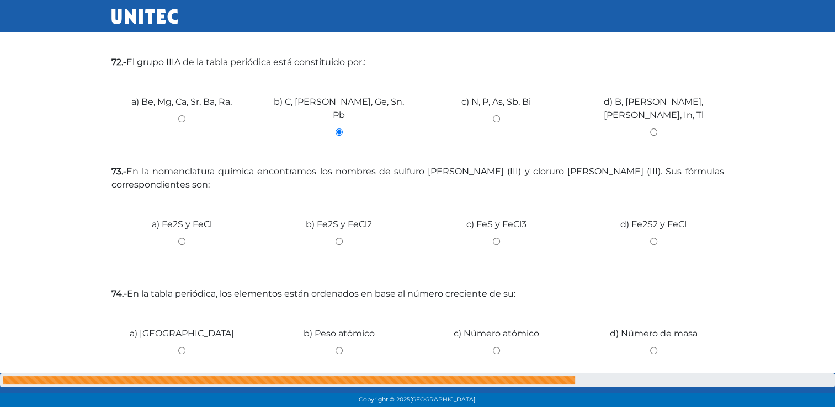
scroll to position [331, 0]
click at [495, 221] on label "c) FeS y FeCl3" at bounding box center [496, 222] width 60 height 13
click at [495, 236] on input "c) FeS y FeCl3" at bounding box center [496, 239] width 141 height 7
radio input "true"
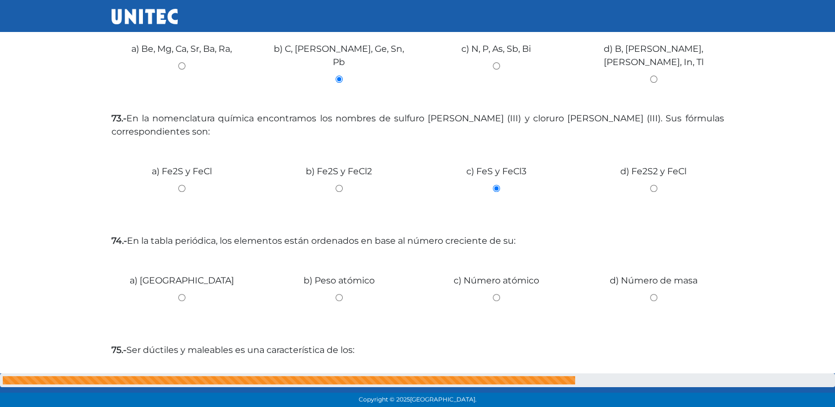
scroll to position [395, 0]
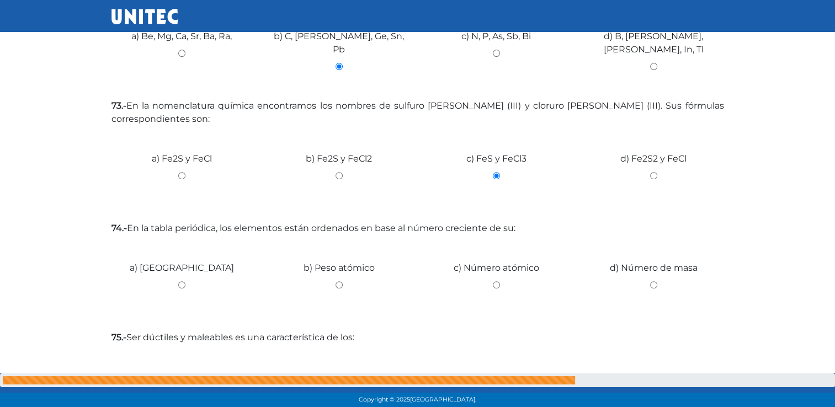
click at [333, 268] on label "b) Peso atómico" at bounding box center [339, 268] width 71 height 13
click at [333, 282] on input "b) Peso atómico" at bounding box center [339, 285] width 141 height 7
radio input "true"
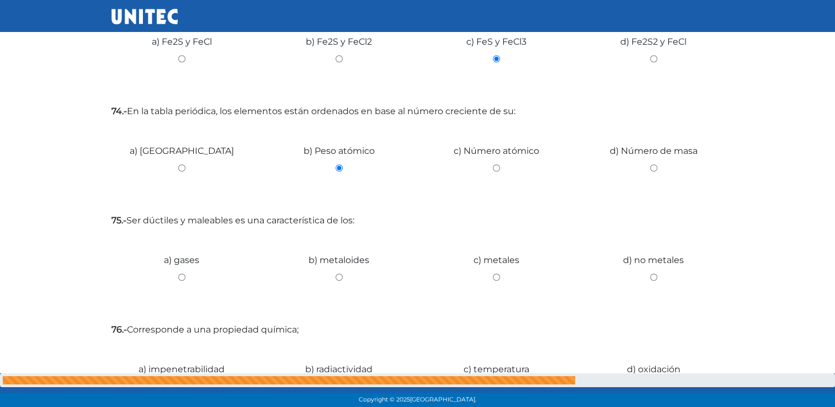
scroll to position [543, 0]
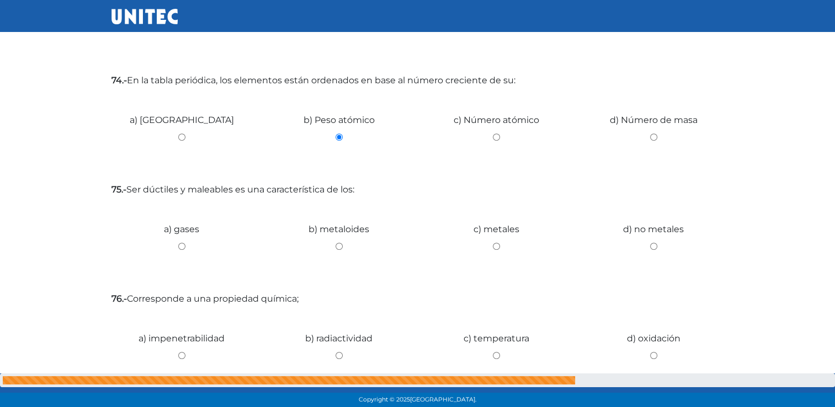
click at [489, 227] on label "c) metales" at bounding box center [497, 229] width 46 height 13
click at [489, 243] on input "c) metales" at bounding box center [496, 246] width 141 height 7
radio input "true"
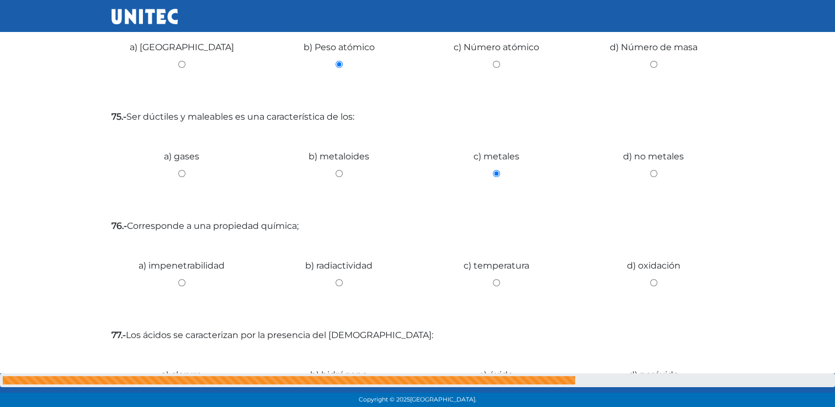
scroll to position [696, 0]
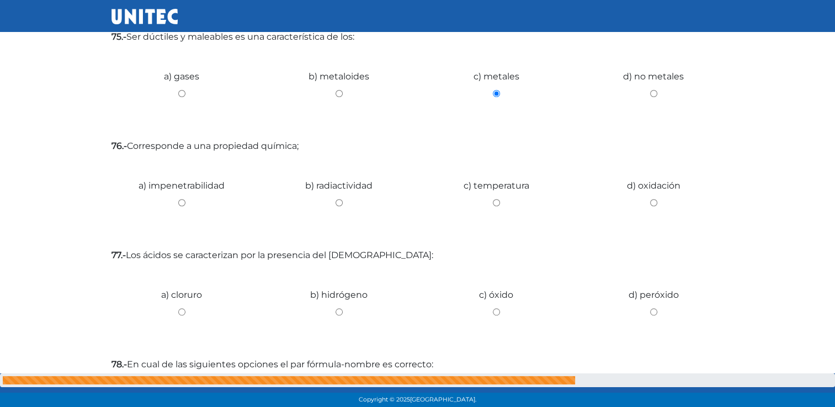
click at [352, 183] on label "b) radiactividad" at bounding box center [338, 185] width 67 height 13
click at [352, 199] on input "b) radiactividad" at bounding box center [339, 202] width 141 height 7
radio input "true"
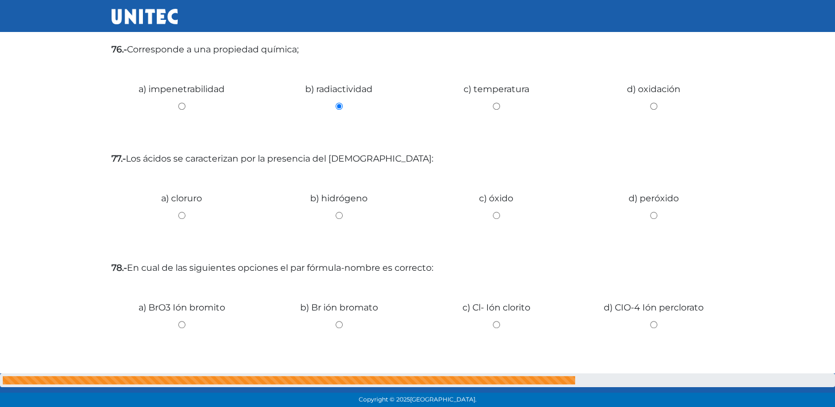
scroll to position [861, 0]
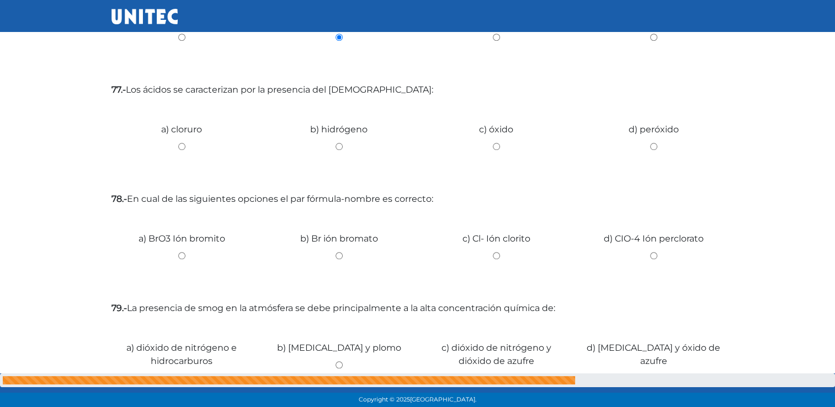
click at [354, 128] on label "b) hidrógeno" at bounding box center [338, 129] width 57 height 13
click at [354, 143] on input "b) hidrógeno" at bounding box center [339, 146] width 141 height 7
radio input "true"
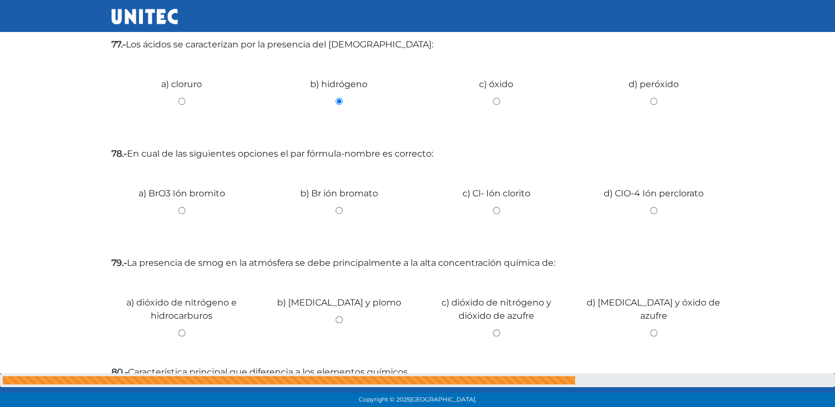
scroll to position [914, 0]
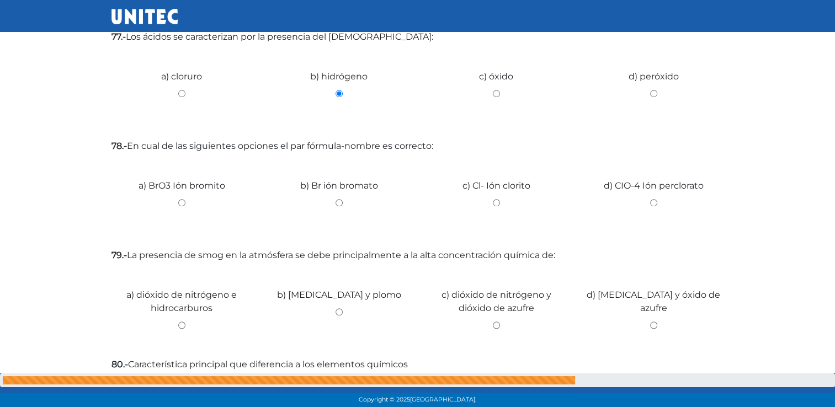
click at [505, 189] on label "c) Cl- Ión clorito" at bounding box center [497, 185] width 68 height 13
click at [505, 199] on input "c) Cl- Ión clorito" at bounding box center [496, 202] width 141 height 7
radio input "true"
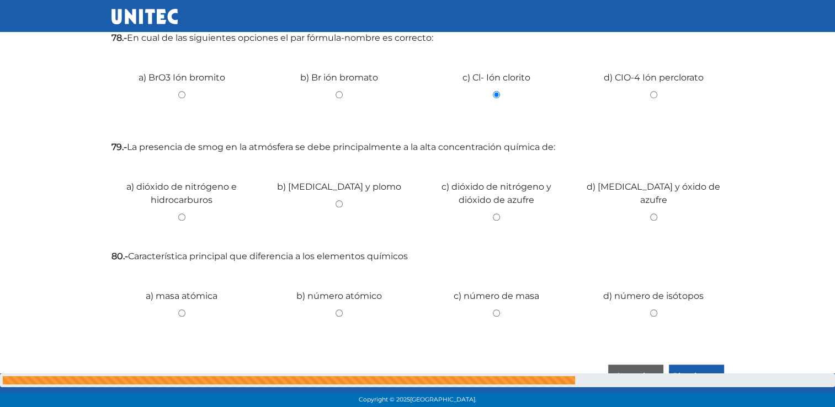
click at [505, 189] on label "c) dióxido de nitrógeno y dióxido de azufre" at bounding box center [496, 194] width 141 height 26
click at [505, 214] on input "c) dióxido de nitrógeno y dióxido de azufre" at bounding box center [496, 217] width 141 height 7
radio input "true"
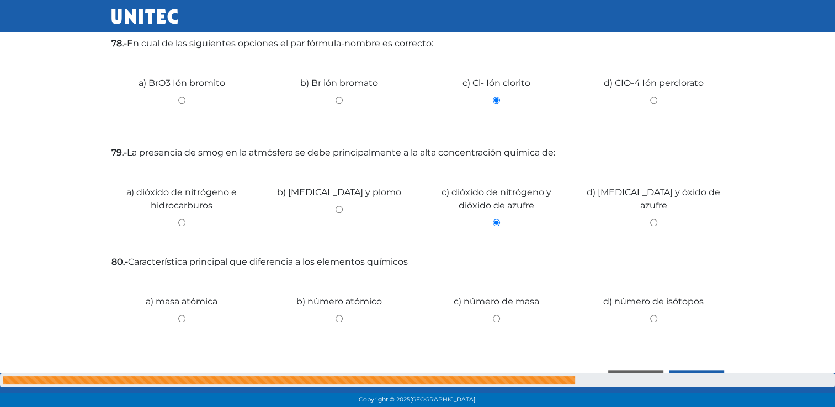
scroll to position [1042, 0]
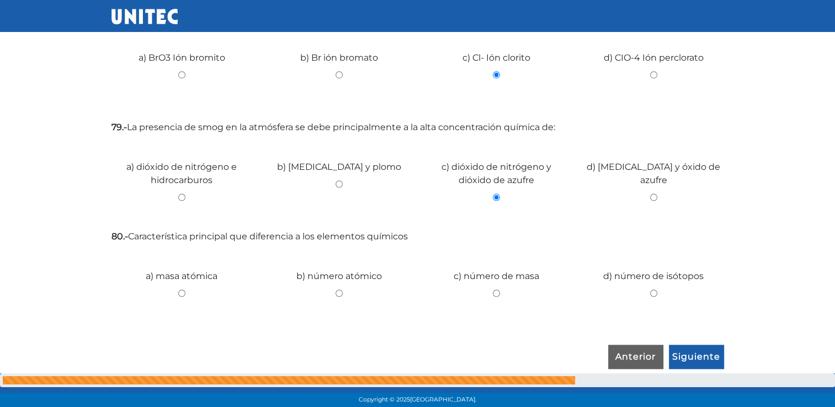
click at [354, 275] on label "b) número atómico" at bounding box center [339, 276] width 86 height 13
click at [354, 290] on input "b) número atómico" at bounding box center [339, 293] width 141 height 7
radio input "true"
click at [698, 351] on input "Siguiente" at bounding box center [696, 357] width 55 height 25
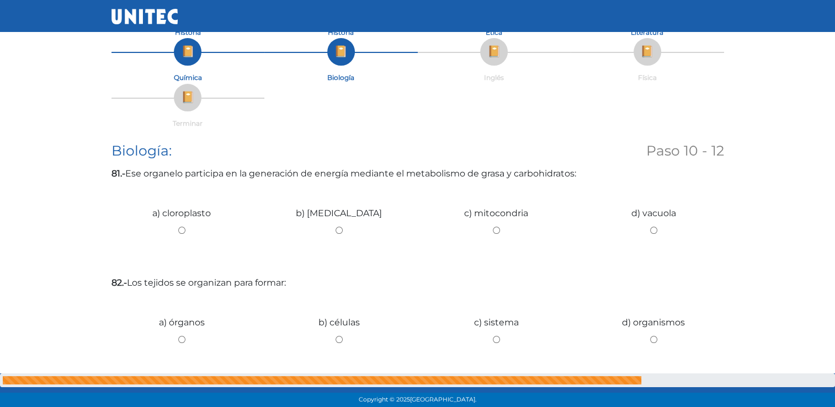
scroll to position [109, 0]
click at [338, 232] on input "b) [MEDICAL_DATA]" at bounding box center [339, 229] width 141 height 7
radio input "true"
click at [182, 339] on input "a) órganos" at bounding box center [182, 338] width 141 height 7
radio input "true"
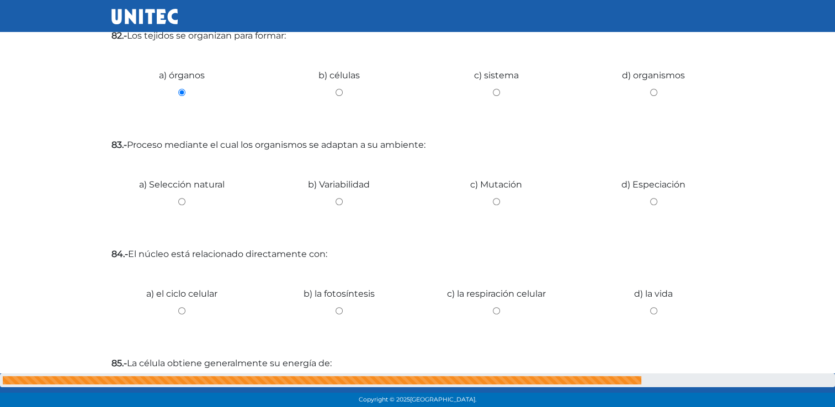
scroll to position [357, 0]
click at [337, 198] on input "b) Variabilidad" at bounding box center [339, 200] width 141 height 7
radio input "true"
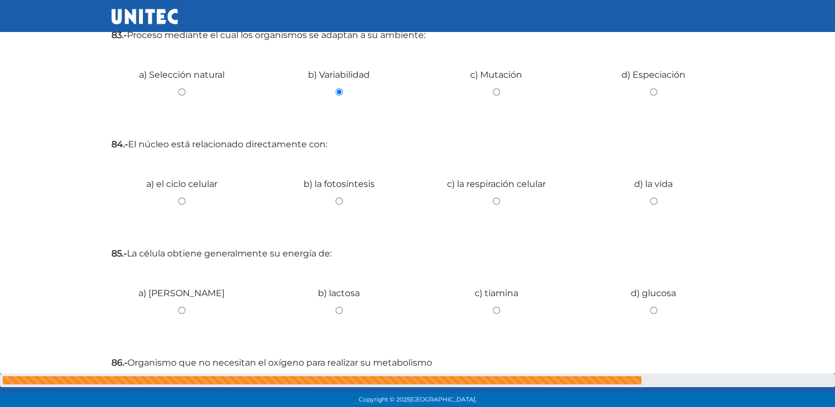
scroll to position [467, 0]
click at [496, 198] on input "c) la respiración celular" at bounding box center [496, 199] width 141 height 7
radio input "true"
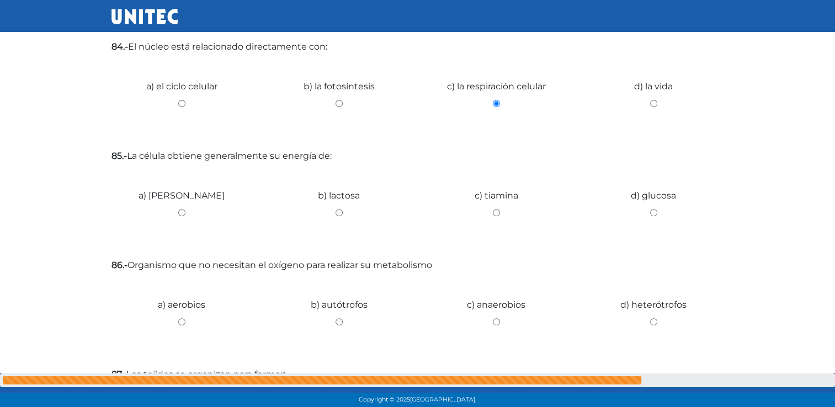
scroll to position [563, 0]
click at [340, 215] on input "b) lactosa" at bounding box center [339, 212] width 141 height 7
radio input "true"
click at [656, 211] on input "d) glucosa" at bounding box center [654, 212] width 141 height 7
radio input "true"
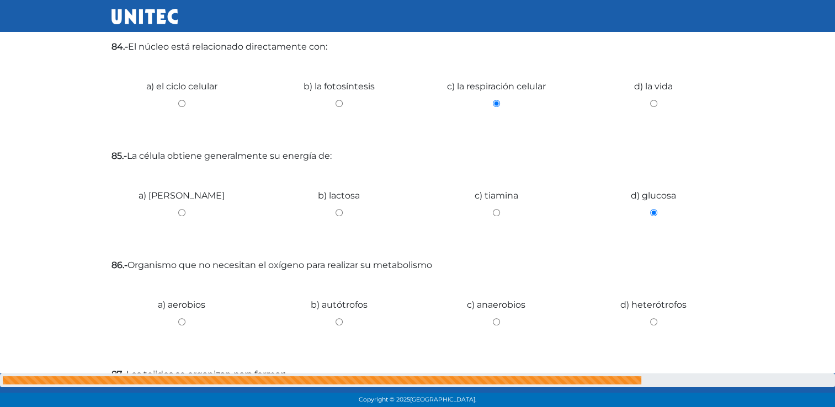
scroll to position [682, 0]
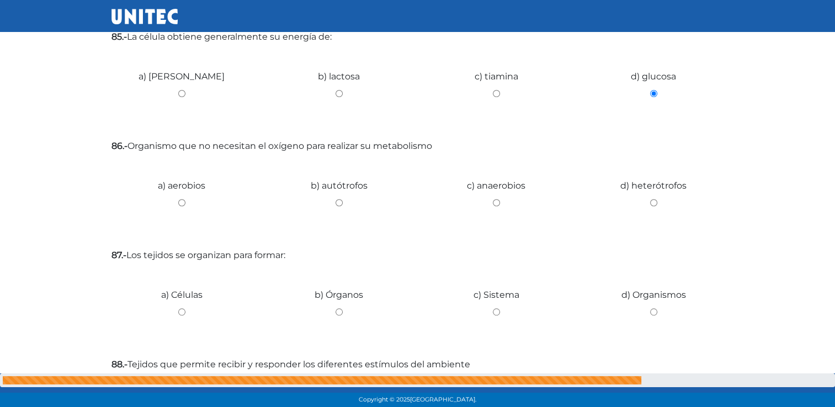
click at [184, 197] on div "a) aerobios" at bounding box center [181, 198] width 157 height 83
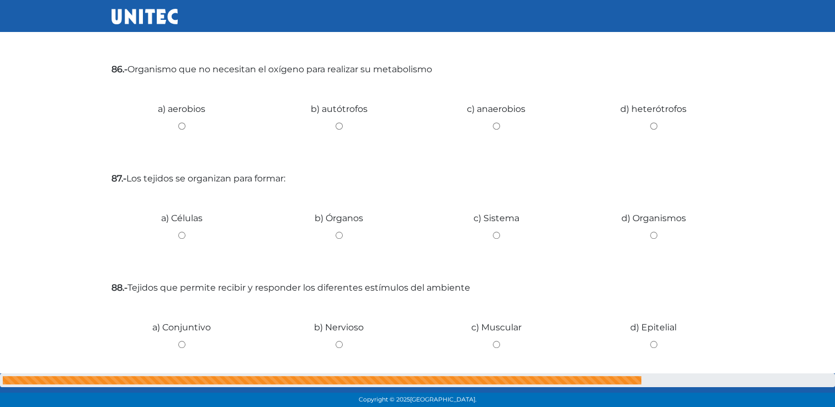
click at [183, 124] on input "a) aerobios" at bounding box center [182, 126] width 141 height 7
radio input "true"
click at [338, 231] on div "b) Órganos" at bounding box center [339, 231] width 157 height 83
click at [338, 237] on input "b) Órganos" at bounding box center [339, 235] width 141 height 7
radio input "true"
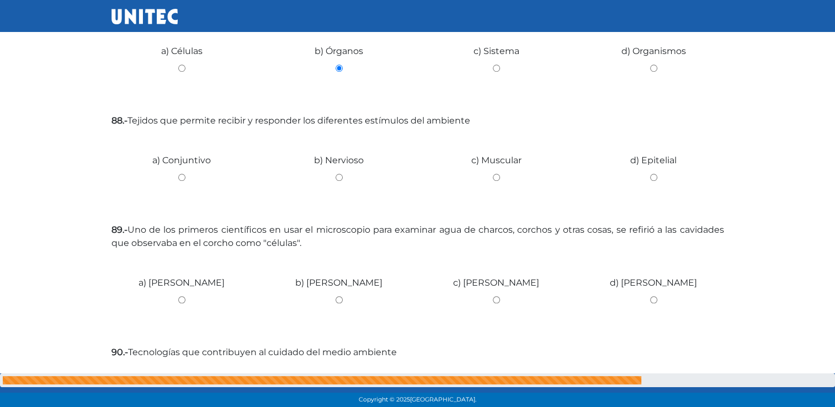
scroll to position [935, 0]
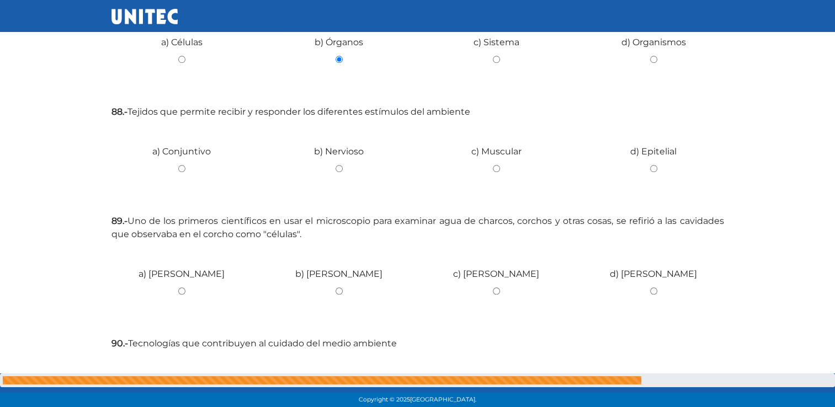
click at [339, 162] on div "b) Nervioso" at bounding box center [339, 164] width 157 height 83
click at [495, 163] on div "c) Muscular" at bounding box center [496, 164] width 157 height 83
click at [495, 169] on input "c) Muscular" at bounding box center [496, 168] width 141 height 7
radio input "true"
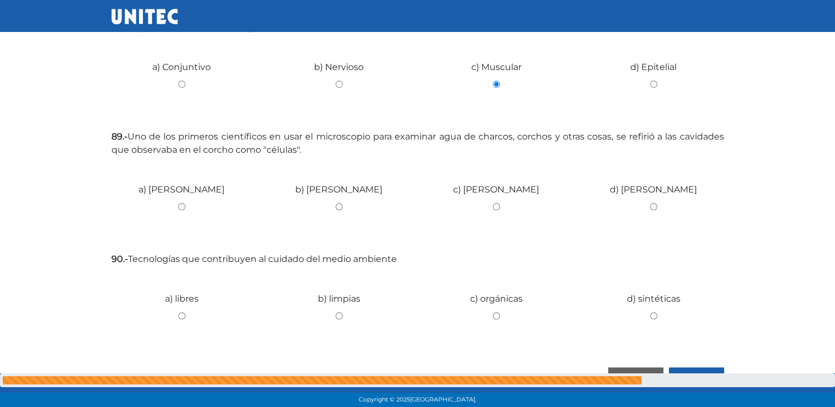
click at [182, 206] on input "a) [PERSON_NAME]" at bounding box center [182, 206] width 141 height 7
radio input "true"
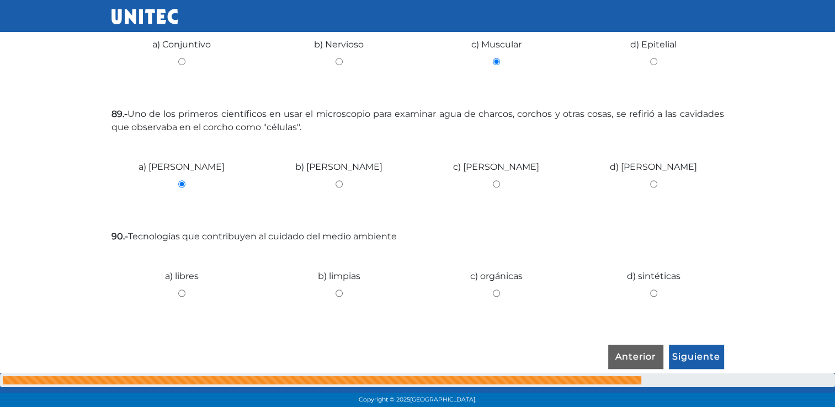
click at [497, 293] on input "c) orgánicas" at bounding box center [496, 293] width 141 height 7
radio input "true"
click at [694, 348] on input "Siguiente" at bounding box center [696, 357] width 55 height 25
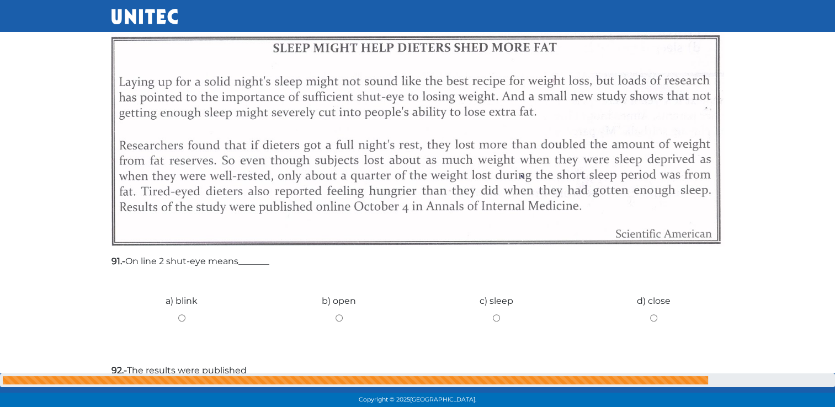
scroll to position [262, 0]
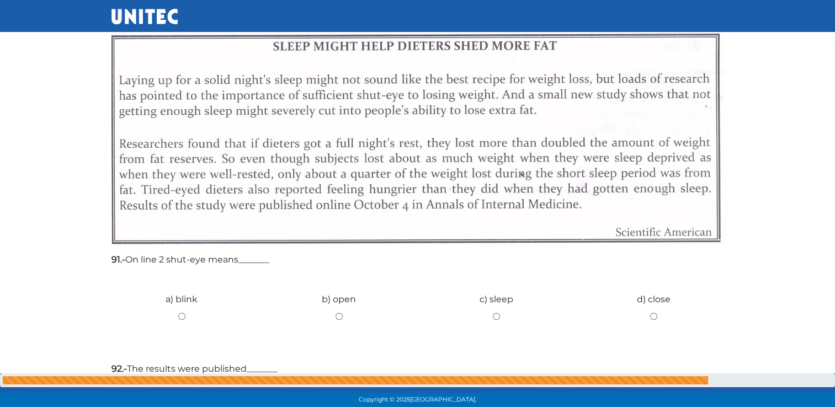
click at [494, 317] on input "c) sleep" at bounding box center [496, 316] width 141 height 7
radio input "true"
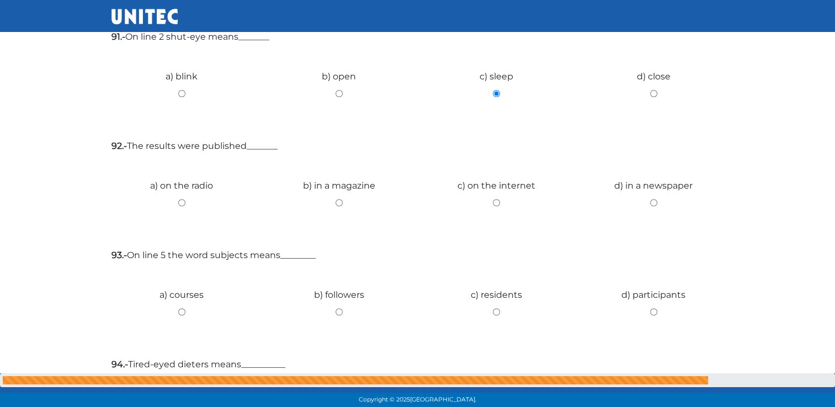
scroll to position [487, 0]
click at [335, 199] on input "b) in a magazine" at bounding box center [339, 201] width 141 height 7
radio input "true"
click at [338, 312] on input "b) followers" at bounding box center [339, 310] width 141 height 7
radio input "true"
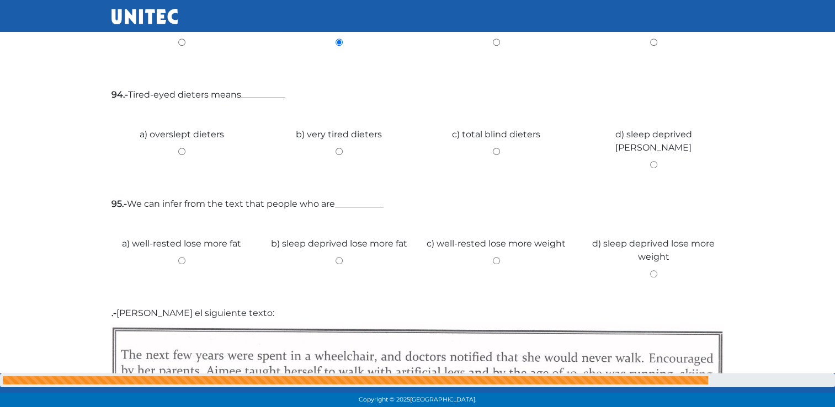
scroll to position [798, 0]
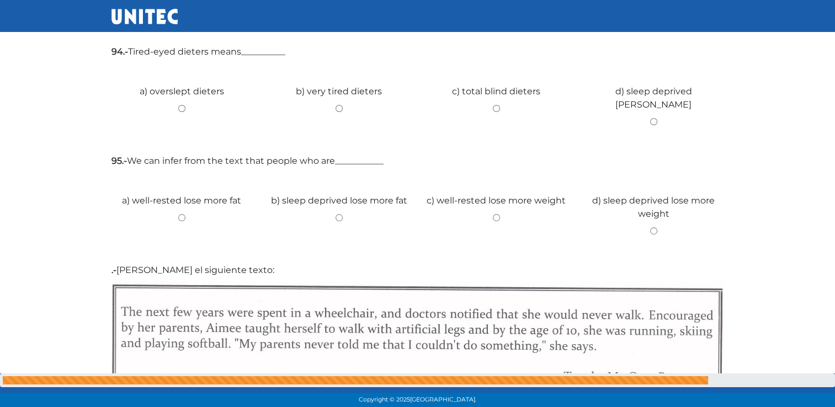
click at [181, 108] on input "a) overslept dieters" at bounding box center [182, 108] width 141 height 7
radio input "true"
click at [493, 218] on input "c) well-rested lose more weight" at bounding box center [496, 217] width 141 height 7
radio input "true"
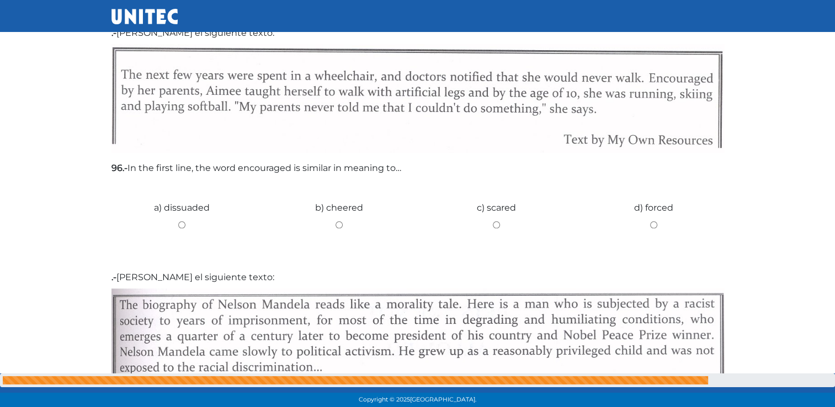
scroll to position [1100, 0]
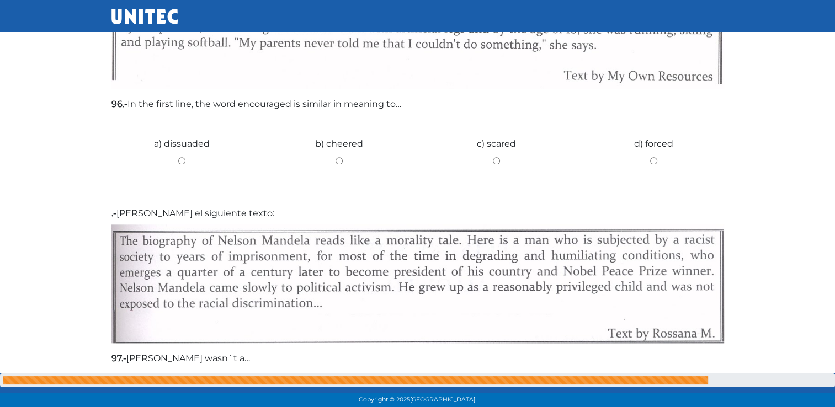
click at [341, 160] on input "b) cheered" at bounding box center [339, 160] width 141 height 7
radio input "true"
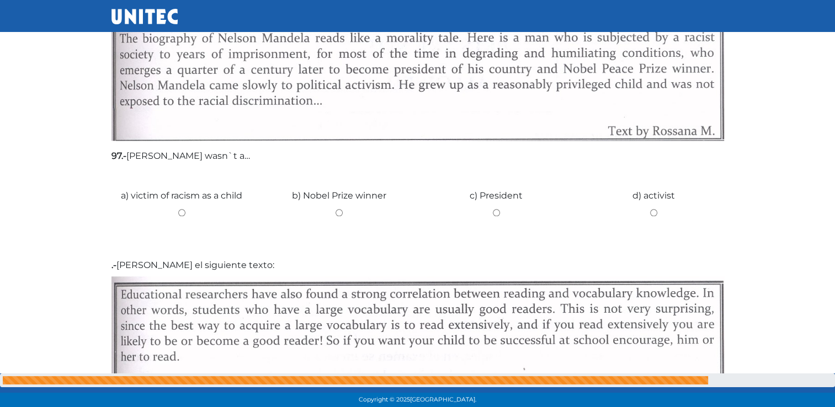
scroll to position [1303, 0]
click at [177, 209] on input "a) victim of racism as a child" at bounding box center [182, 212] width 141 height 7
radio input "true"
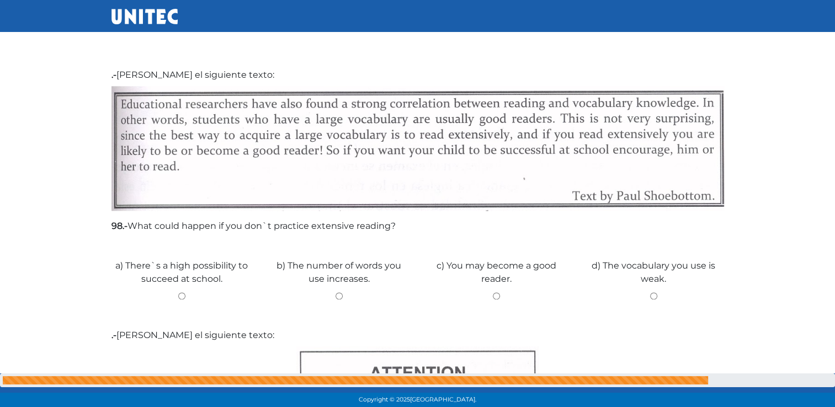
scroll to position [1548, 0]
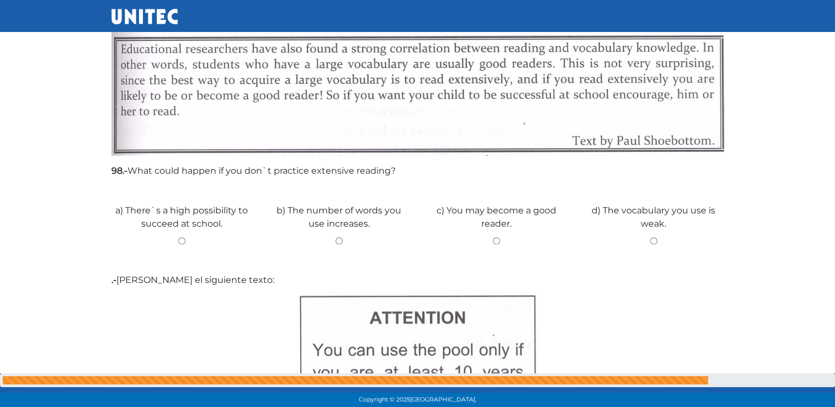
click at [655, 242] on input "d) The vocabulary you use is weak." at bounding box center [654, 240] width 141 height 7
radio input "true"
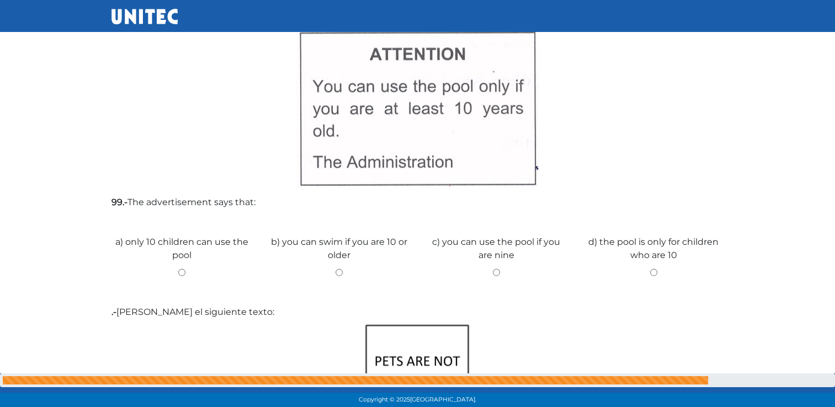
scroll to position [1812, 0]
click at [181, 271] on input "a) only 10 children can use the pool" at bounding box center [182, 271] width 141 height 7
radio input "true"
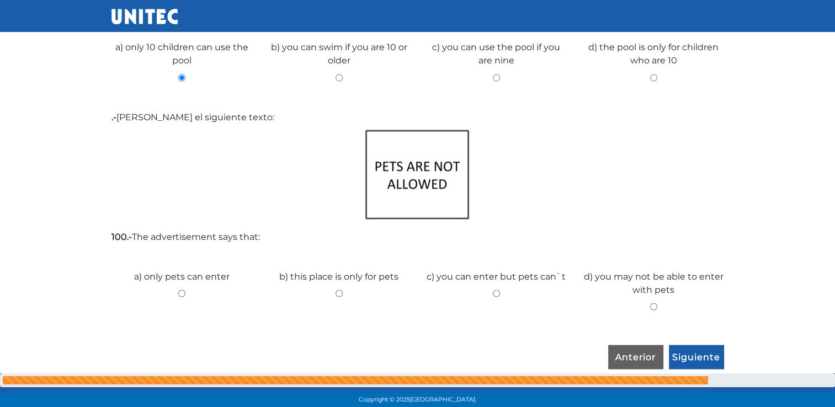
click at [339, 292] on input "b) this place is only for pets" at bounding box center [339, 293] width 141 height 7
radio input "true"
click at [694, 355] on input "Siguiente" at bounding box center [696, 357] width 55 height 25
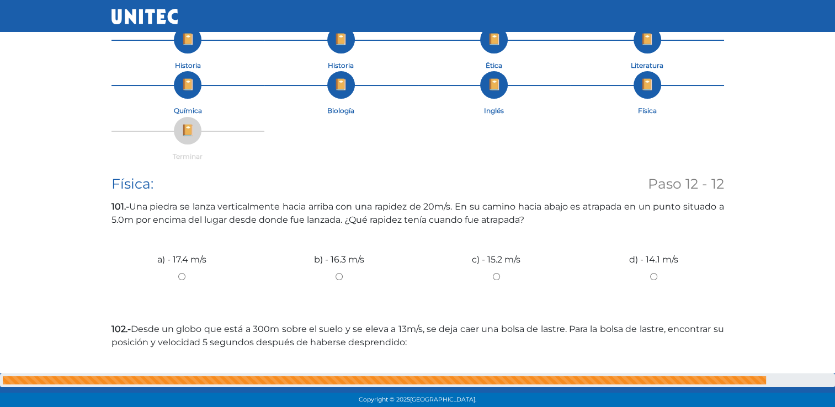
scroll to position [77, 0]
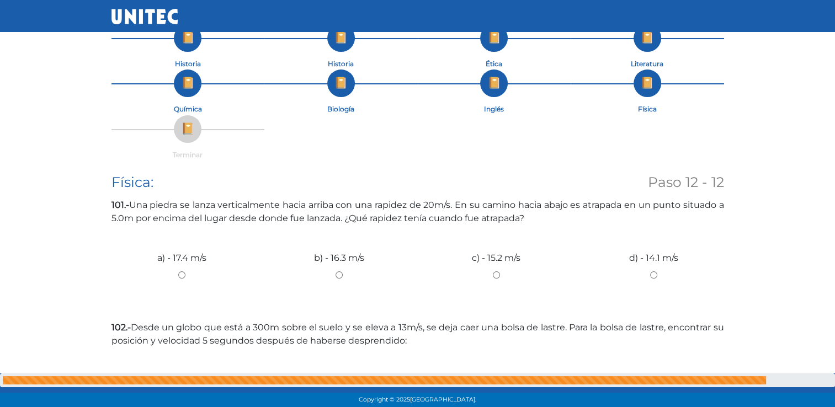
click at [181, 272] on input "a) - 17.4 m/s" at bounding box center [182, 275] width 141 height 7
radio input "true"
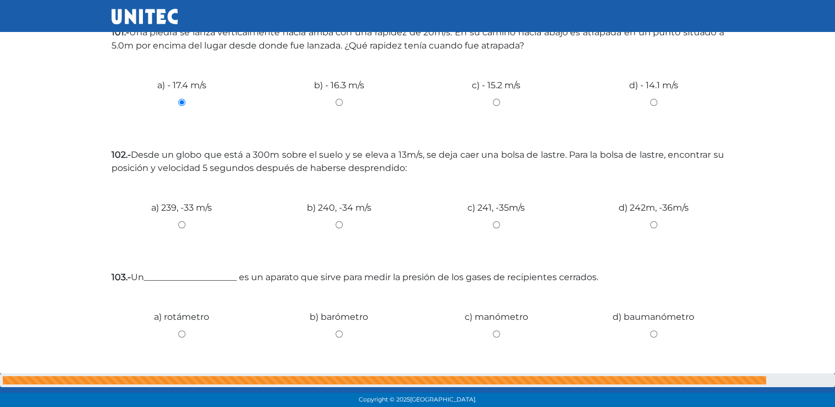
scroll to position [254, 0]
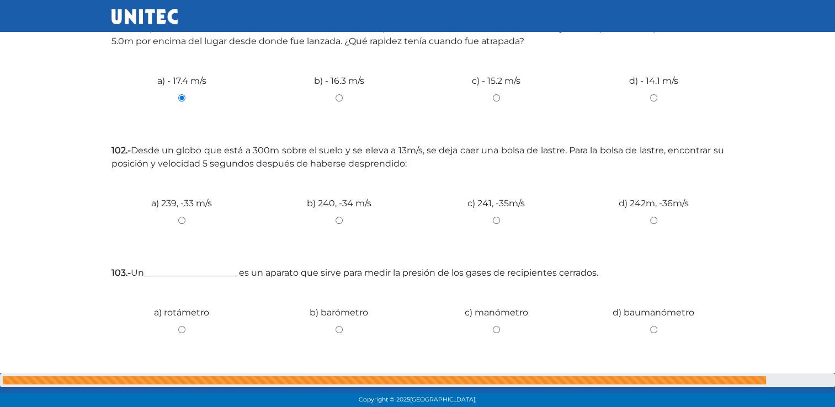
click at [337, 222] on input "b) 240, -34 m/s" at bounding box center [339, 220] width 141 height 7
radio input "true"
click at [497, 327] on input "c) manómetro" at bounding box center [496, 329] width 141 height 7
radio input "true"
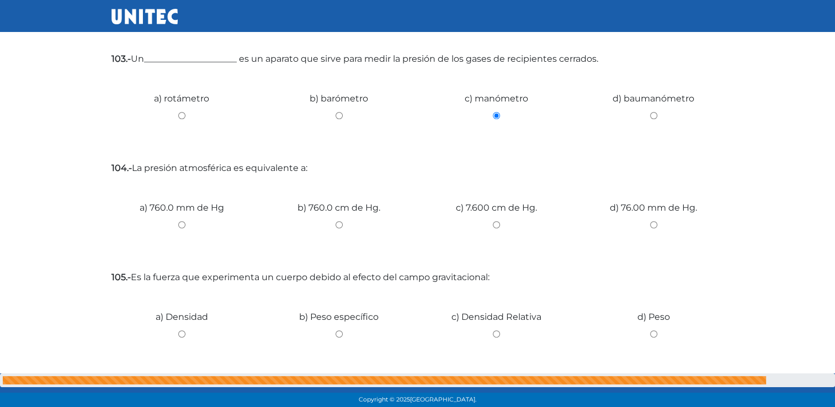
scroll to position [468, 0]
click at [340, 225] on input "b) 760.0 cm de Hg." at bounding box center [339, 224] width 141 height 7
radio input "true"
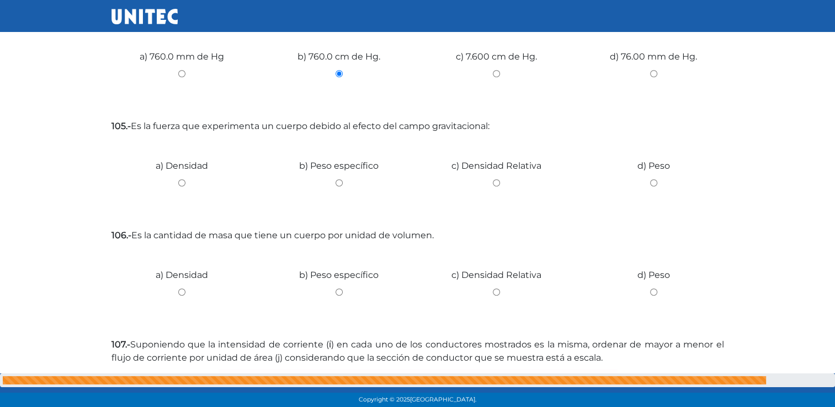
scroll to position [620, 0]
click at [497, 182] on input "c) Densidad Relativa" at bounding box center [496, 182] width 141 height 7
radio input "true"
click at [497, 182] on input "c) Densidad Relativa" at bounding box center [496, 182] width 141 height 7
click at [340, 293] on input "b) Peso específico" at bounding box center [339, 291] width 141 height 7
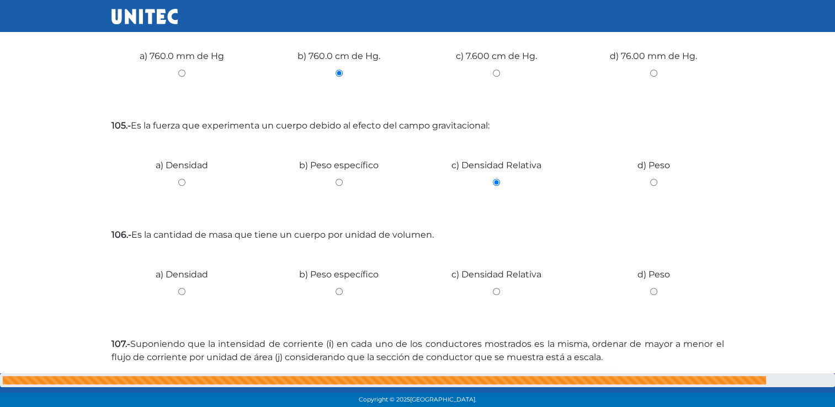
radio input "true"
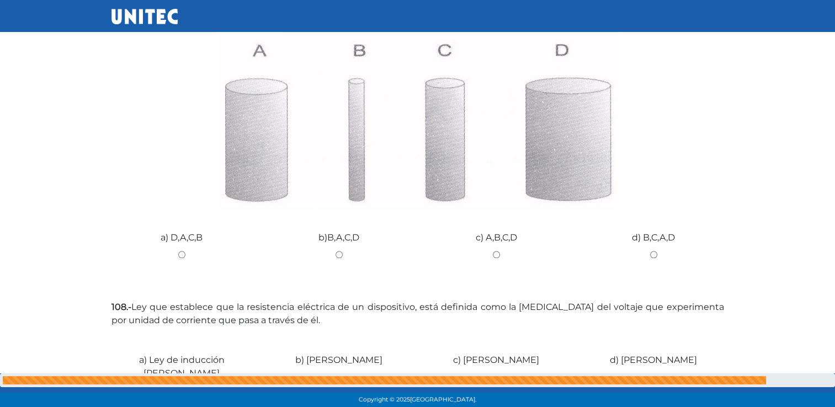
scroll to position [965, 0]
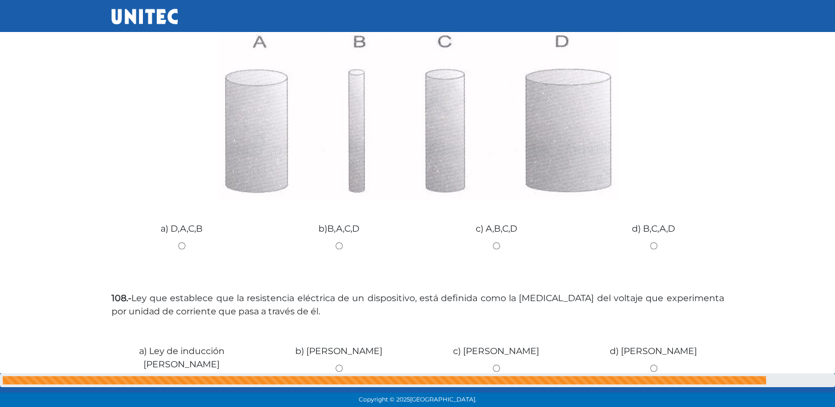
click at [496, 246] on input "c) A,B,C,D" at bounding box center [496, 245] width 141 height 7
radio input "true"
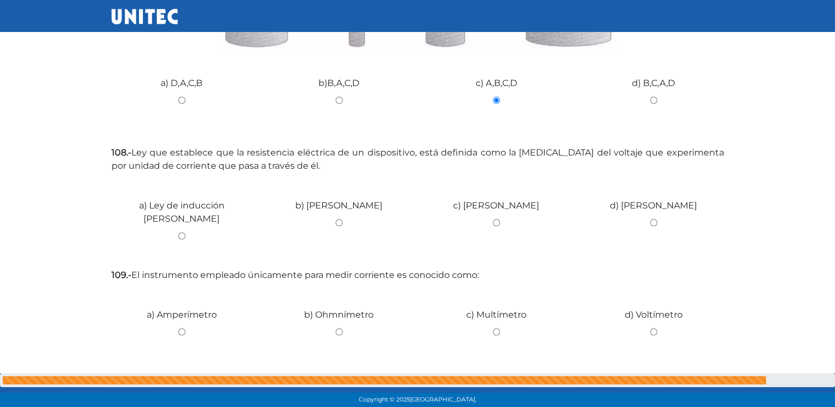
scroll to position [1112, 0]
click at [497, 223] on input "c) [PERSON_NAME]" at bounding box center [496, 221] width 141 height 7
radio input "true"
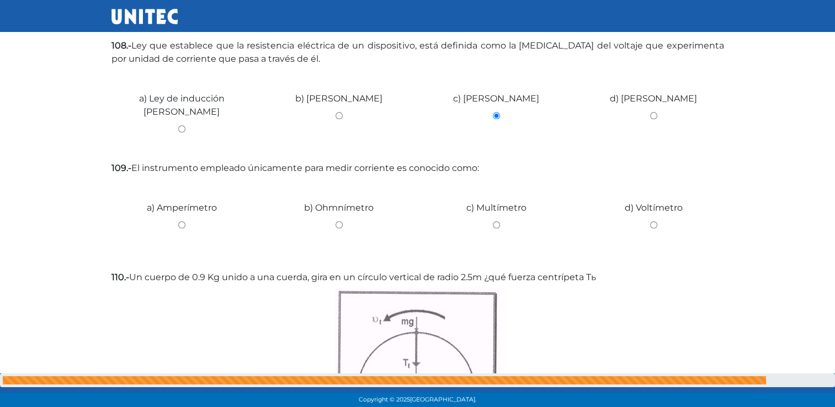
scroll to position [1218, 0]
click at [495, 222] on input "c) Multímetro" at bounding box center [496, 224] width 141 height 7
radio input "true"
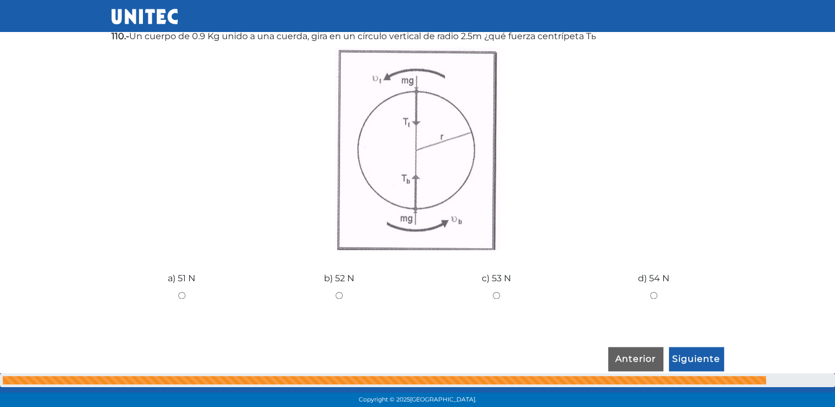
scroll to position [1462, 0]
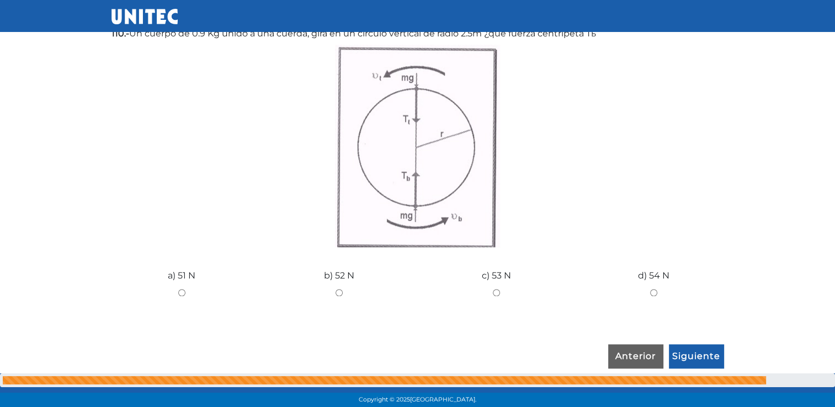
click at [340, 292] on input "b) 52 N" at bounding box center [339, 292] width 141 height 7
radio input "true"
click at [707, 354] on input "Siguiente" at bounding box center [696, 356] width 55 height 25
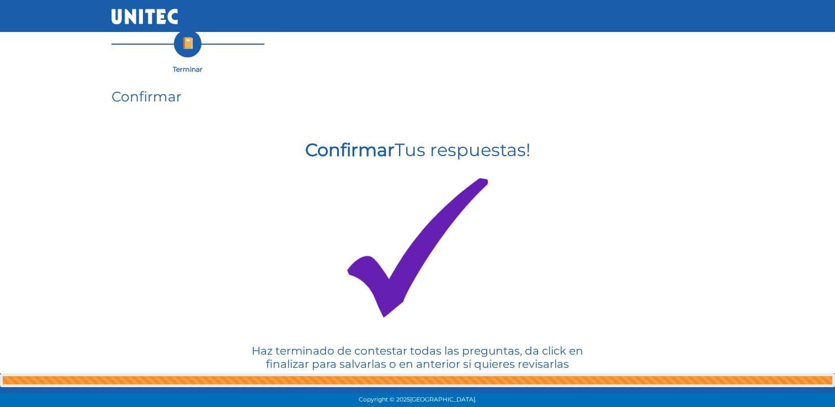
scroll to position [199, 0]
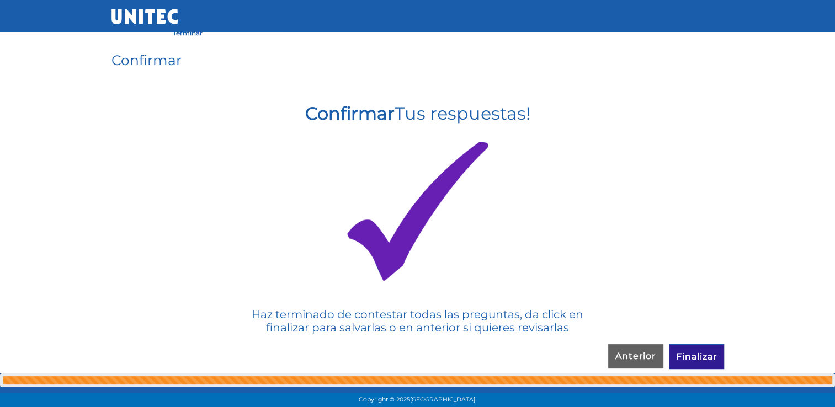
click at [708, 361] on input "Finalizar" at bounding box center [696, 356] width 55 height 25
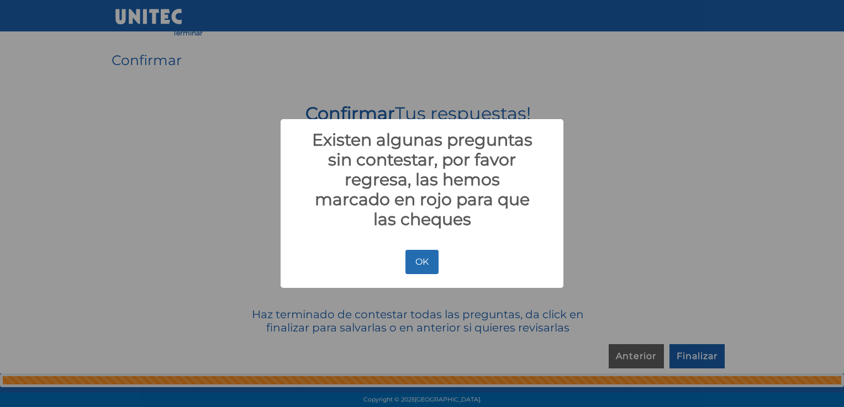
click at [426, 269] on button "OK" at bounding box center [421, 262] width 33 height 24
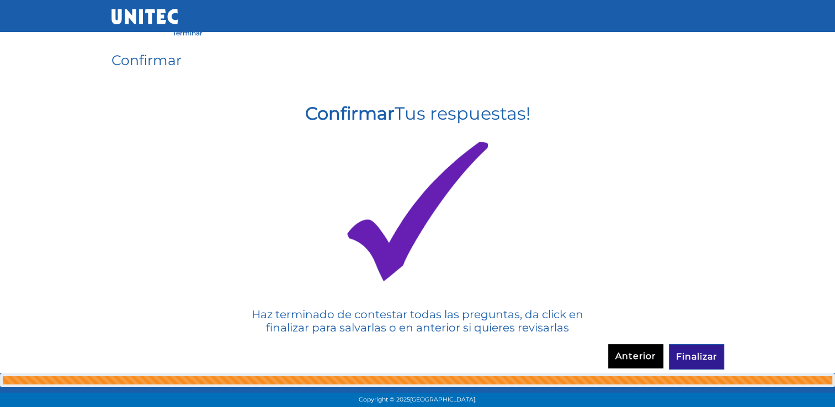
scroll to position [199, 0]
click at [636, 353] on input "Anterior" at bounding box center [635, 356] width 55 height 25
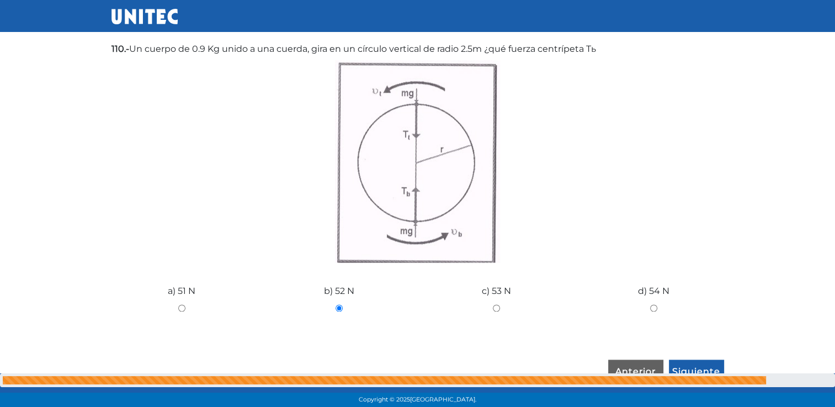
scroll to position [1462, 0]
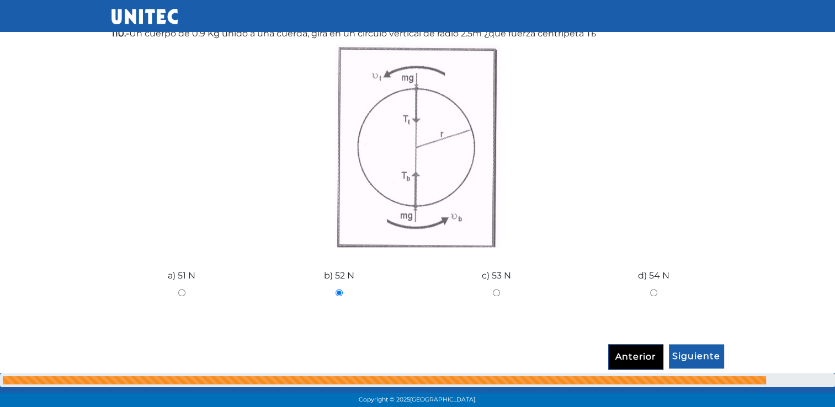
click at [636, 357] on input "Anterior" at bounding box center [635, 356] width 55 height 25
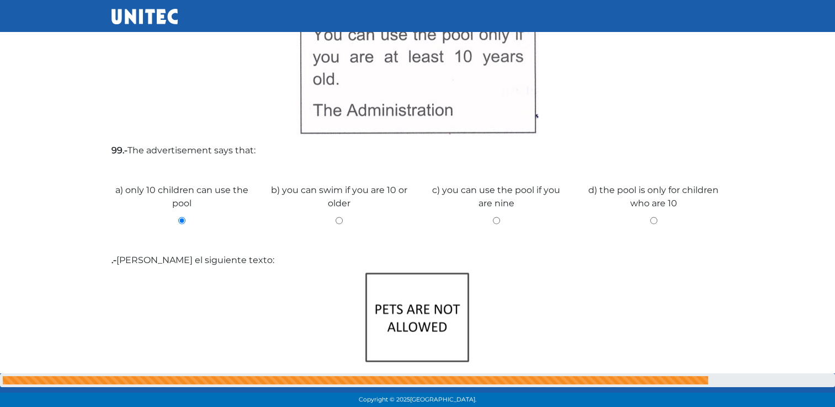
scroll to position [2007, 0]
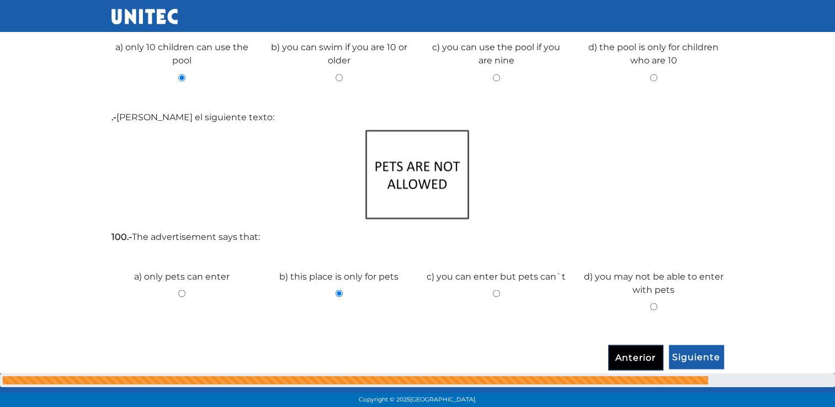
click at [645, 351] on input "Anterior" at bounding box center [635, 357] width 55 height 25
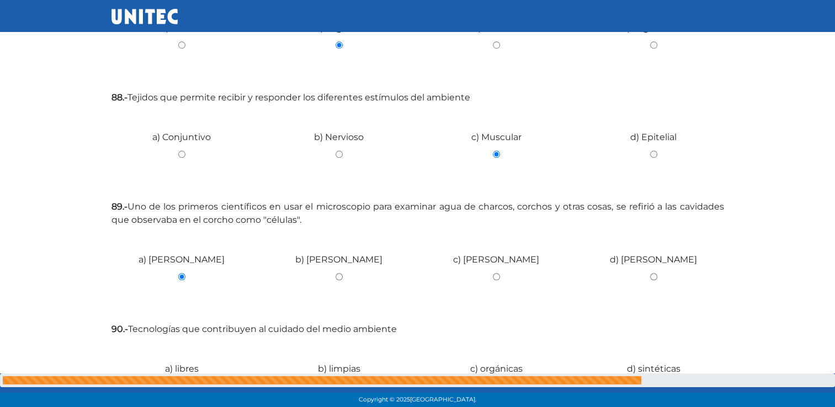
scroll to position [1042, 0]
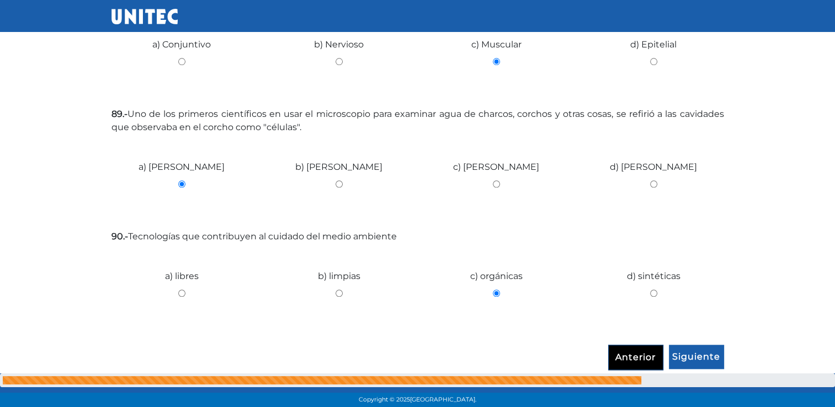
click at [645, 351] on input "Anterior" at bounding box center [635, 357] width 55 height 25
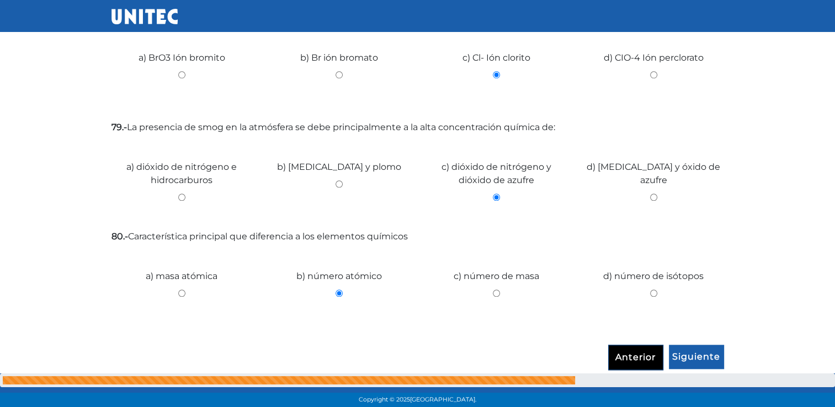
click at [645, 351] on input "Anterior" at bounding box center [635, 357] width 55 height 25
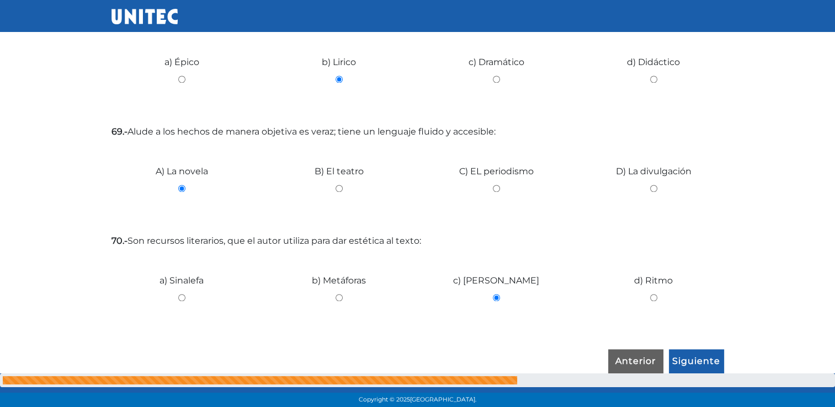
scroll to position [1641, 0]
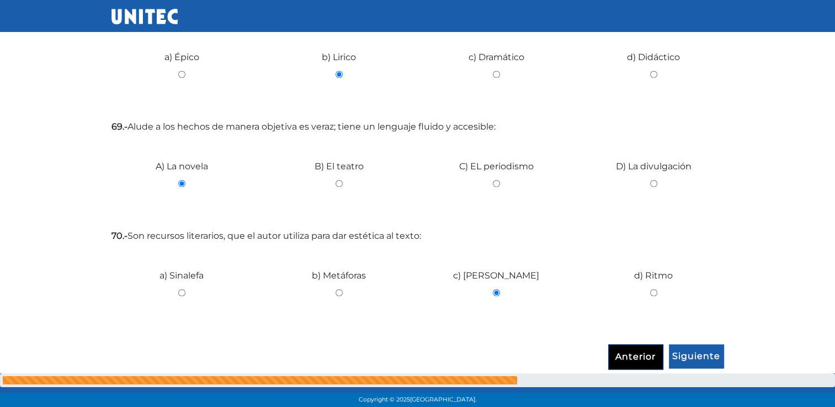
click at [627, 349] on input "Anterior" at bounding box center [635, 356] width 55 height 25
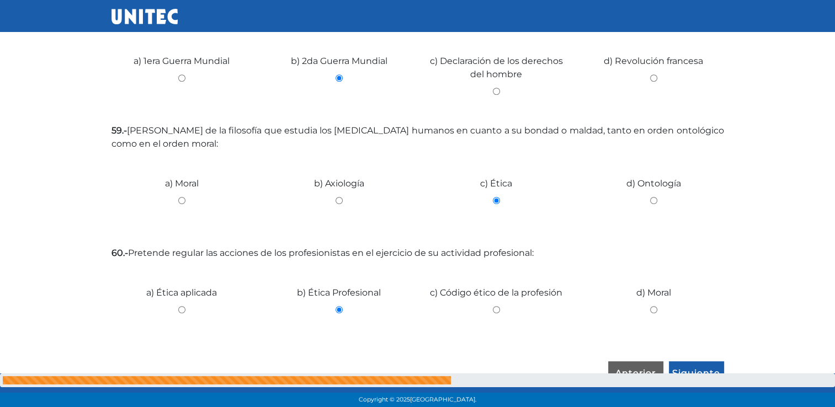
scroll to position [496, 0]
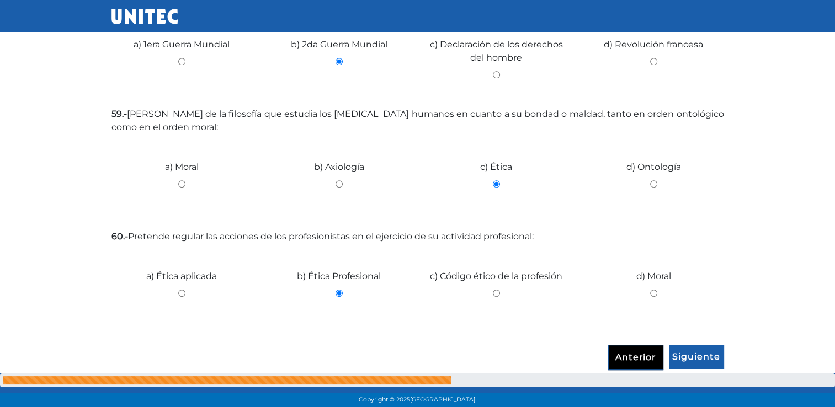
click at [637, 349] on input "Anterior" at bounding box center [635, 357] width 55 height 25
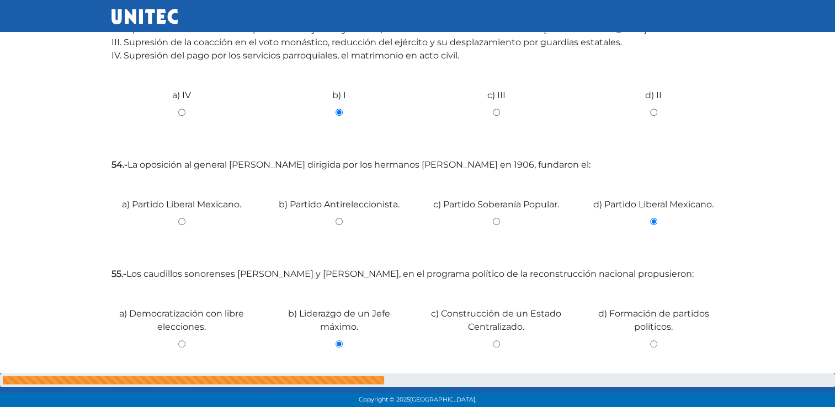
scroll to position [681, 0]
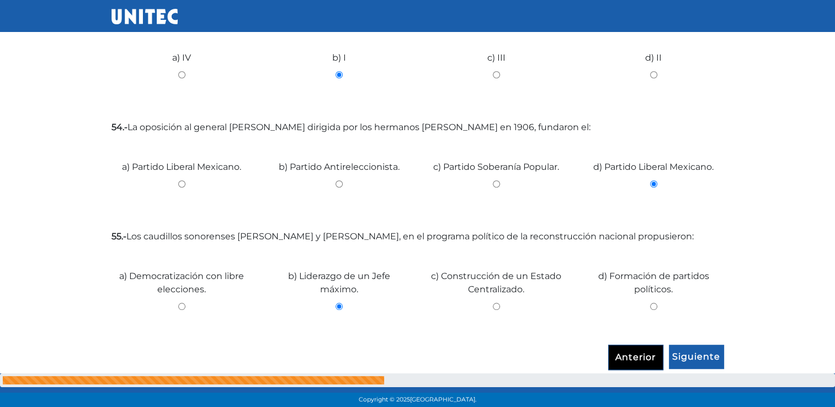
click at [638, 352] on input "Anterior" at bounding box center [635, 357] width 55 height 25
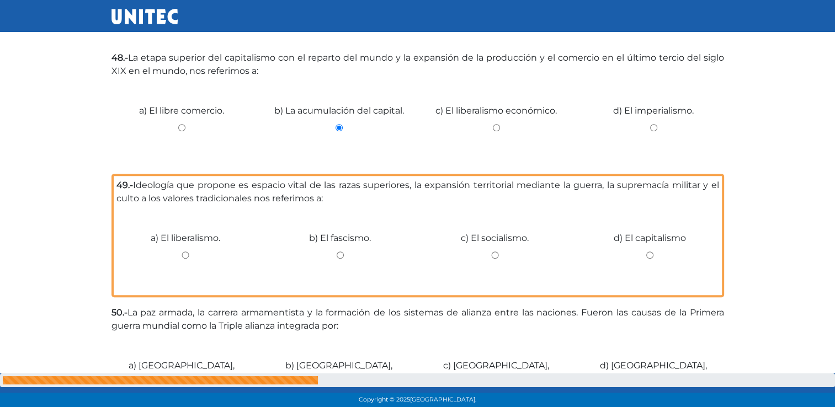
scroll to position [446, 0]
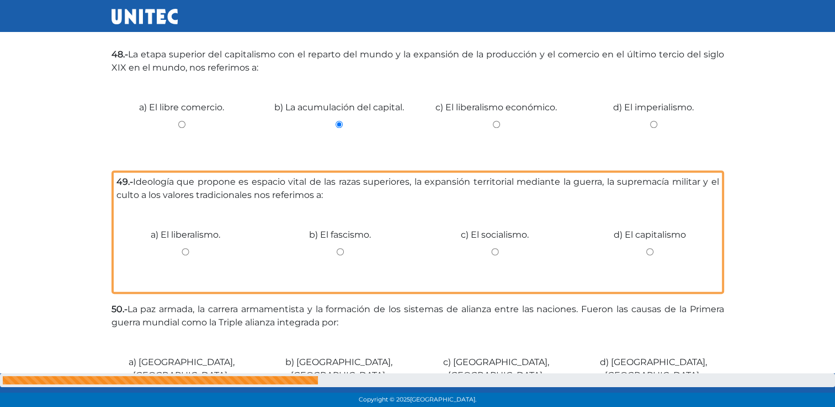
click at [495, 254] on input "c) El socialismo." at bounding box center [495, 251] width 139 height 7
radio input "true"
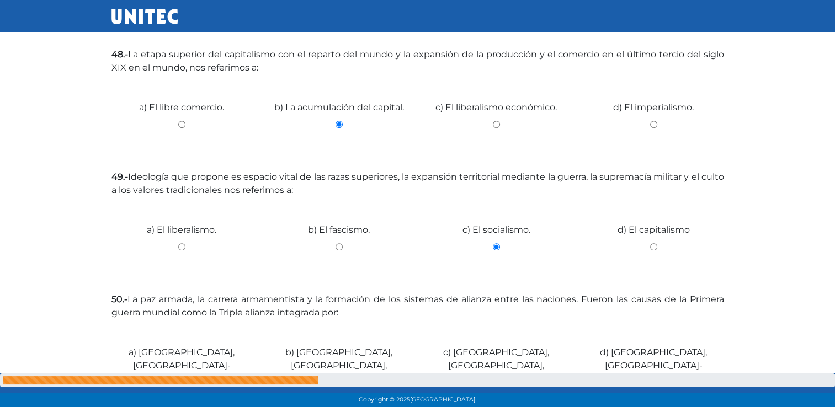
scroll to position [522, 0]
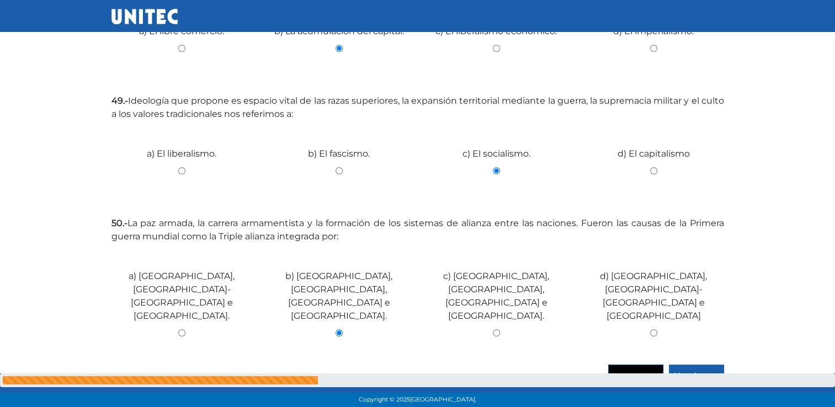
click at [634, 365] on input "Anterior" at bounding box center [635, 377] width 55 height 25
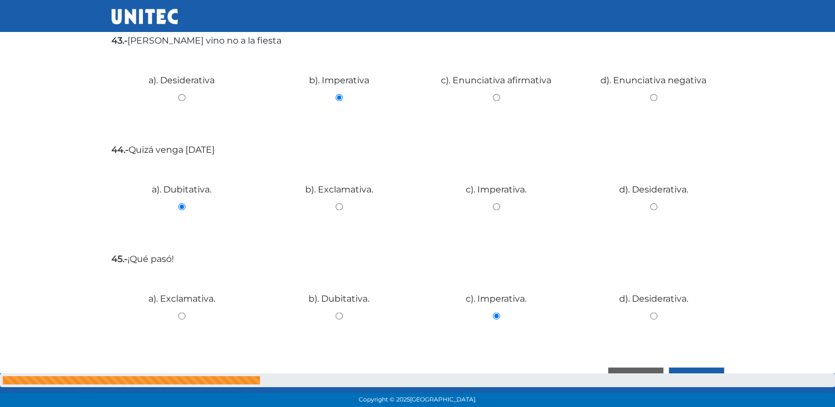
scroll to position [1799, 0]
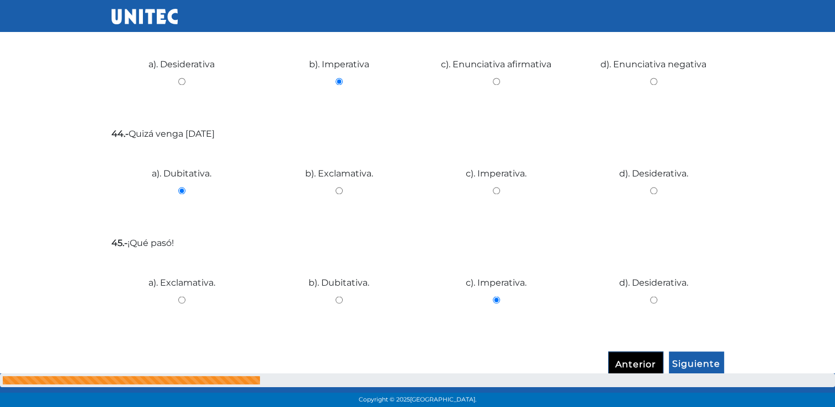
click at [627, 352] on input "Anterior" at bounding box center [635, 364] width 55 height 25
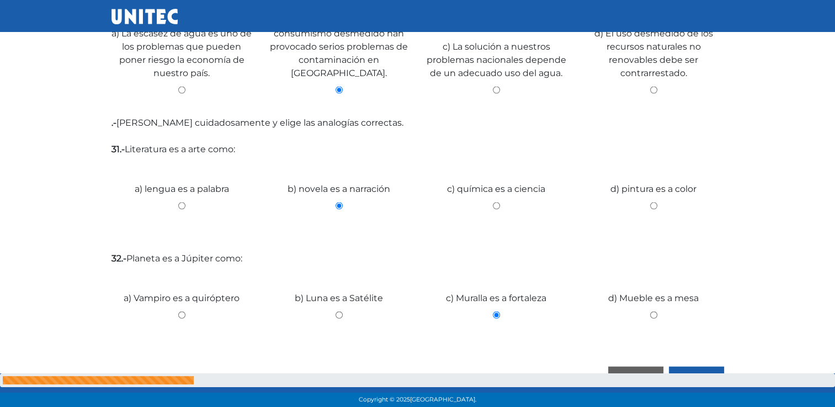
scroll to position [2394, 0]
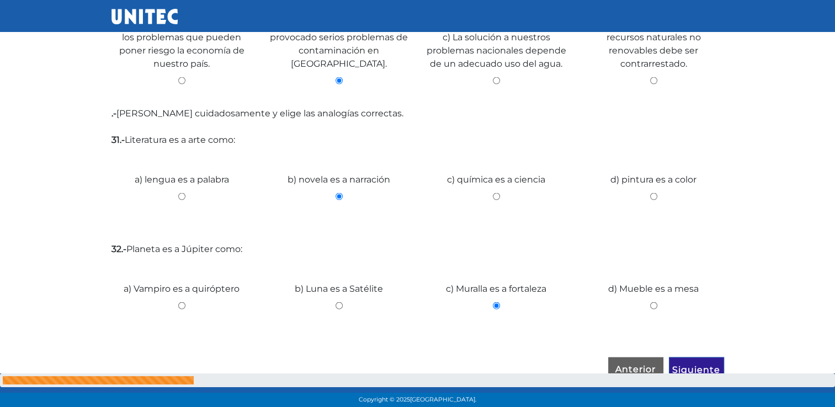
click at [691, 358] on input "Siguiente" at bounding box center [696, 370] width 55 height 25
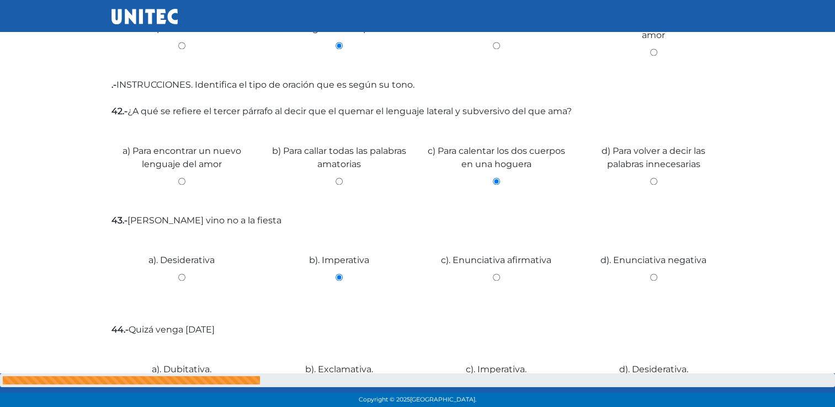
scroll to position [1799, 0]
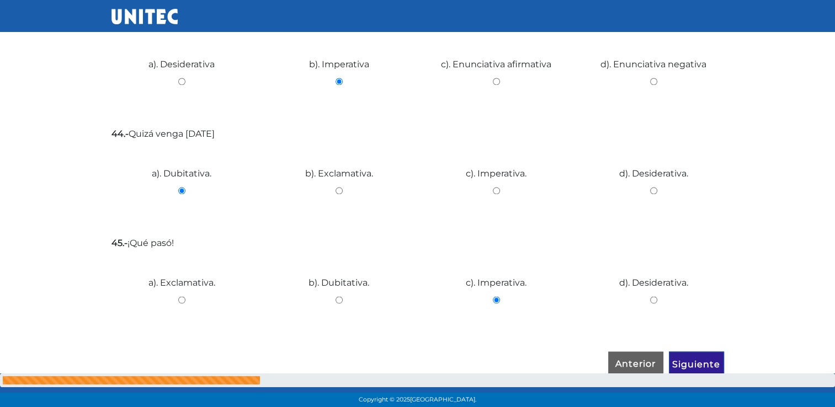
click at [704, 352] on input "Siguiente" at bounding box center [696, 364] width 55 height 25
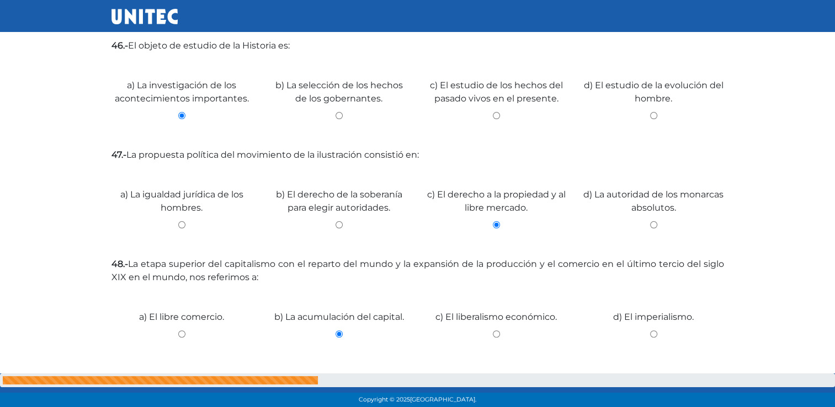
scroll to position [522, 0]
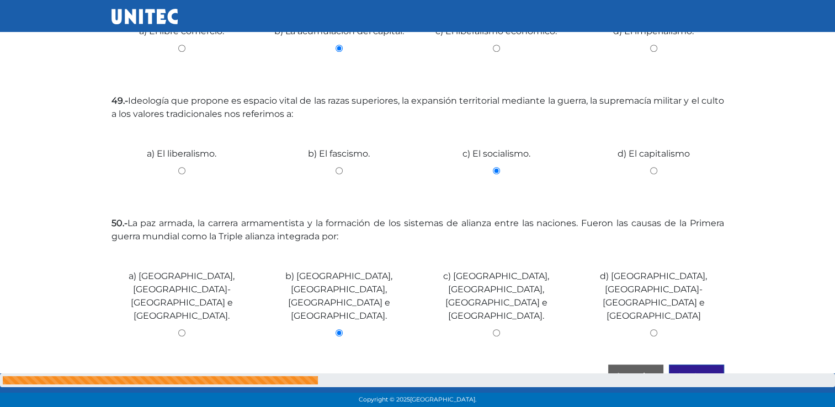
click at [704, 365] on input "Siguiente" at bounding box center [696, 377] width 55 height 25
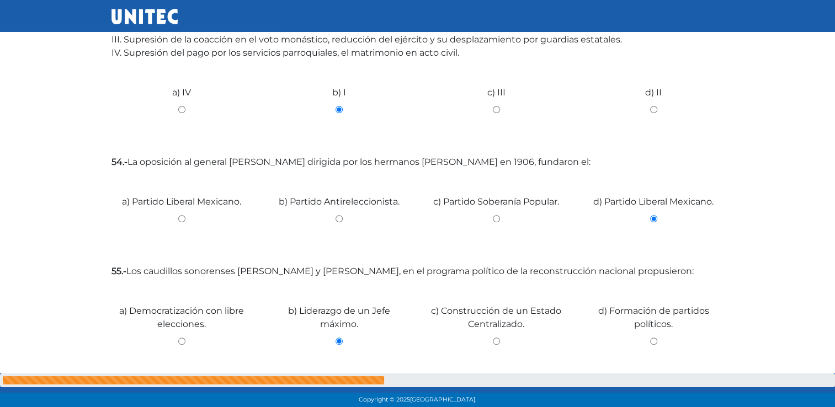
scroll to position [681, 0]
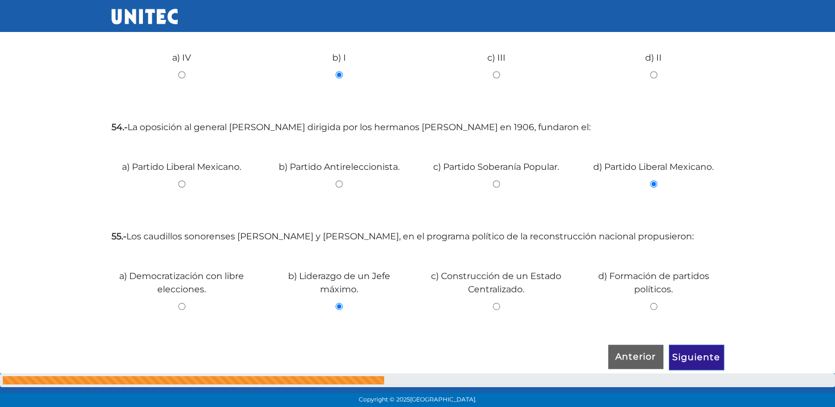
click at [704, 353] on input "Siguiente" at bounding box center [696, 357] width 55 height 25
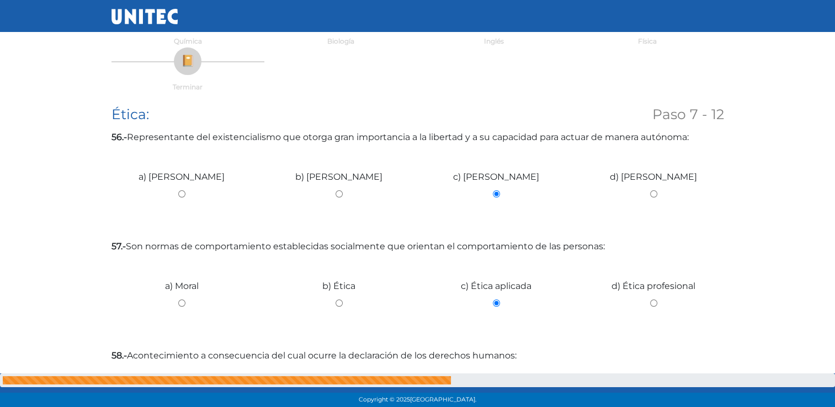
scroll to position [27, 0]
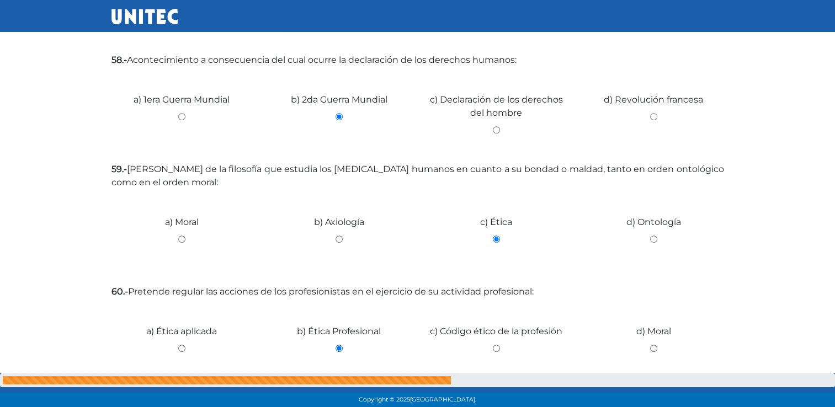
scroll to position [496, 0]
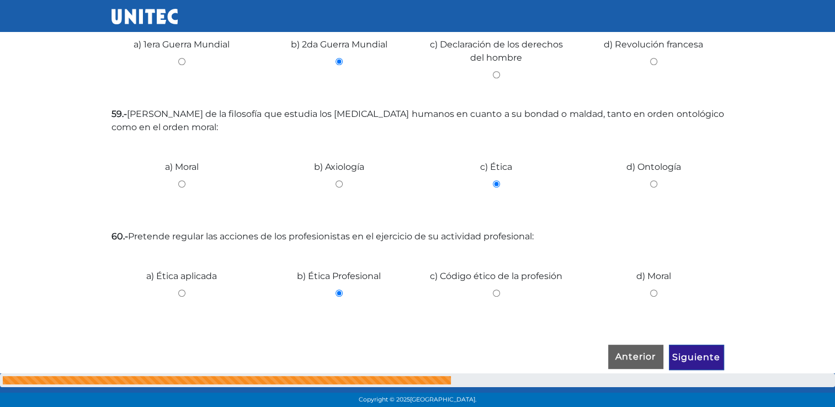
click at [704, 353] on input "Siguiente" at bounding box center [696, 357] width 55 height 25
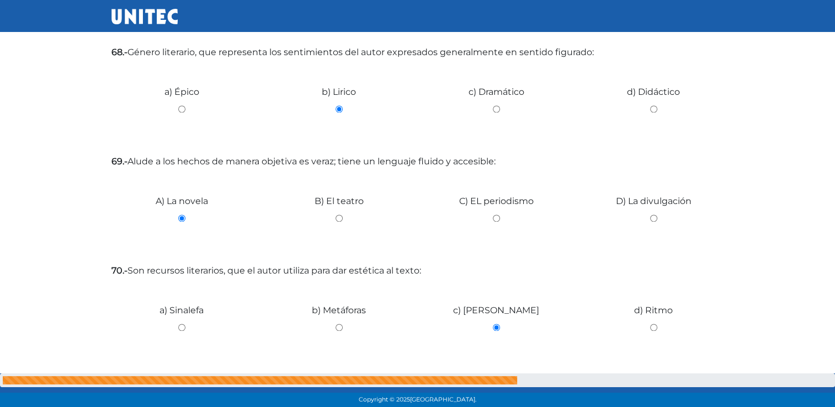
scroll to position [1641, 0]
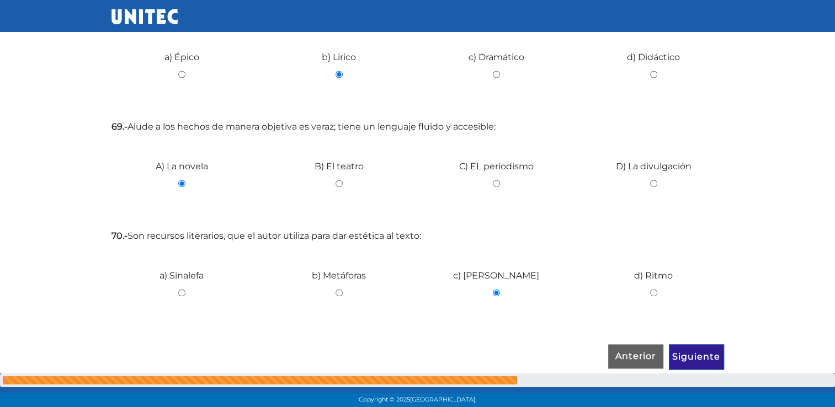
click at [704, 353] on input "Siguiente" at bounding box center [696, 356] width 55 height 25
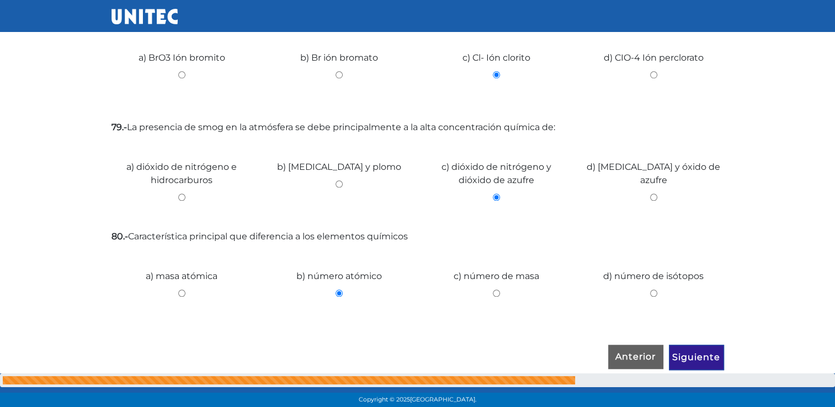
click at [704, 353] on input "Siguiente" at bounding box center [696, 357] width 55 height 25
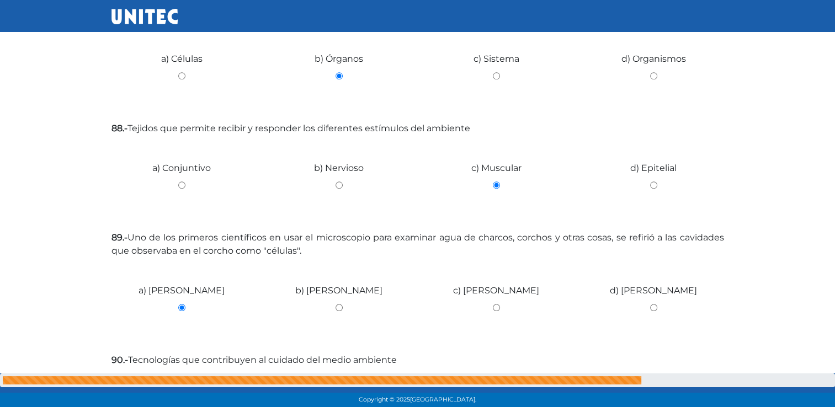
scroll to position [1042, 0]
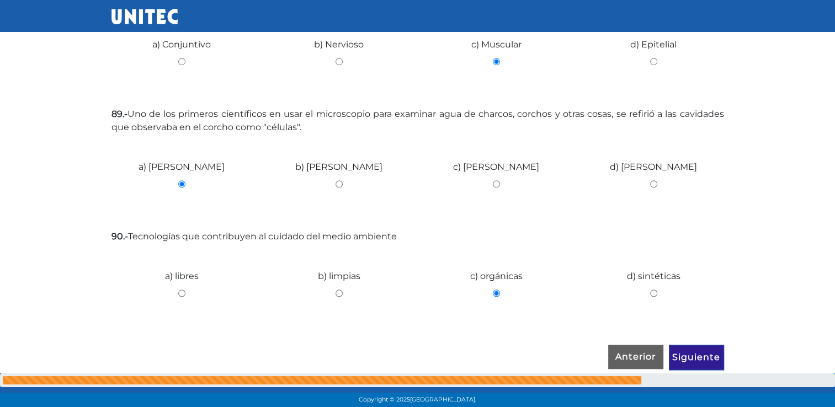
click at [704, 353] on input "Siguiente" at bounding box center [696, 357] width 55 height 25
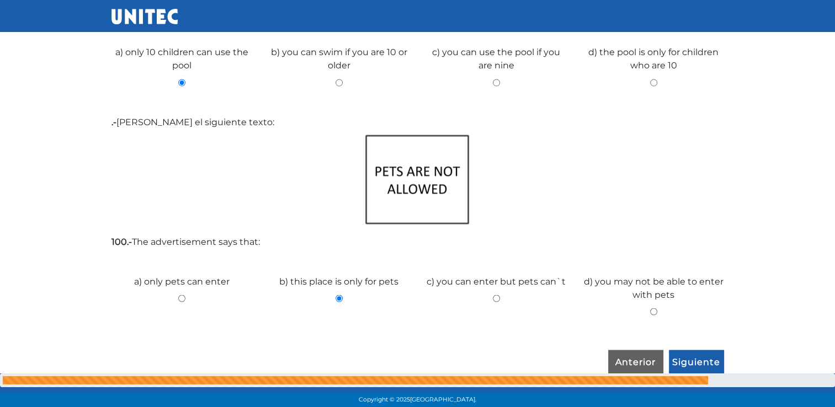
scroll to position [2007, 0]
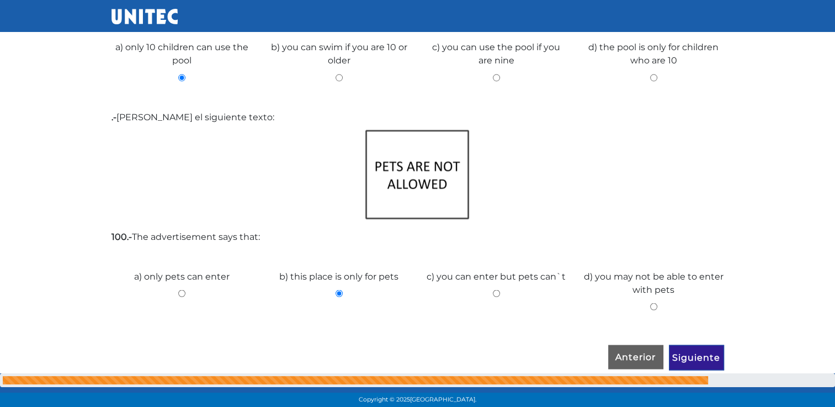
click at [704, 353] on input "Siguiente" at bounding box center [696, 357] width 55 height 25
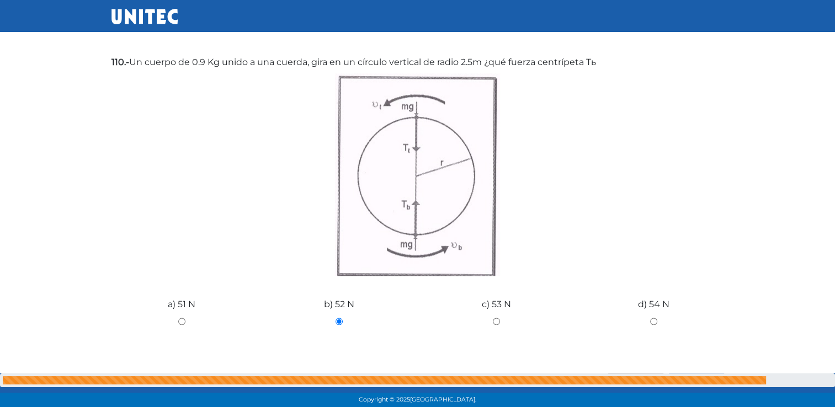
scroll to position [1462, 0]
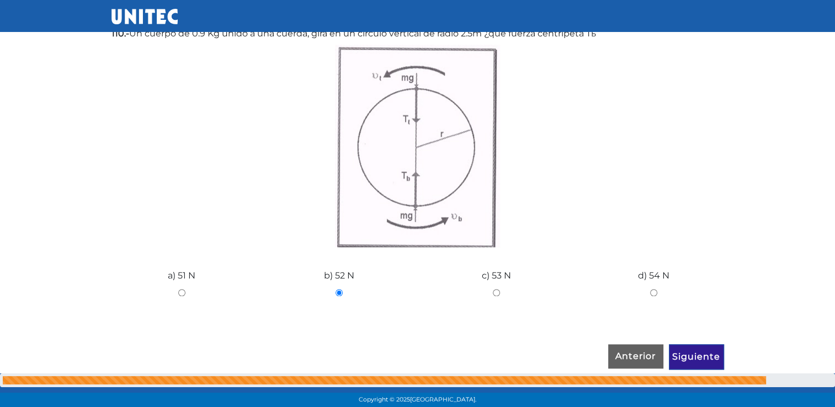
click at [704, 353] on input "Siguiente" at bounding box center [696, 356] width 55 height 25
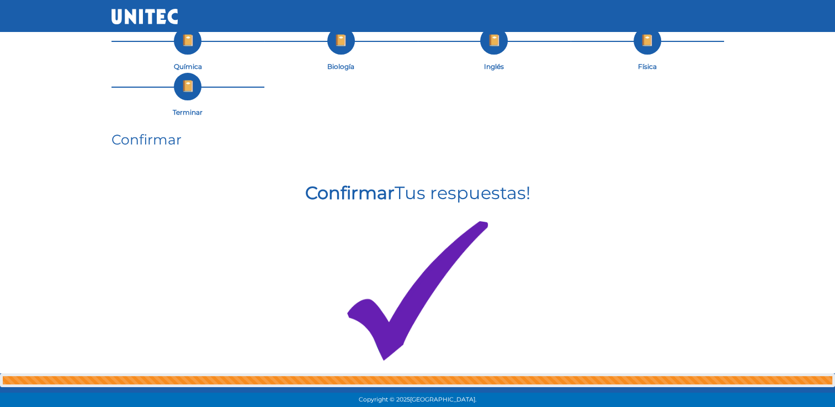
scroll to position [199, 0]
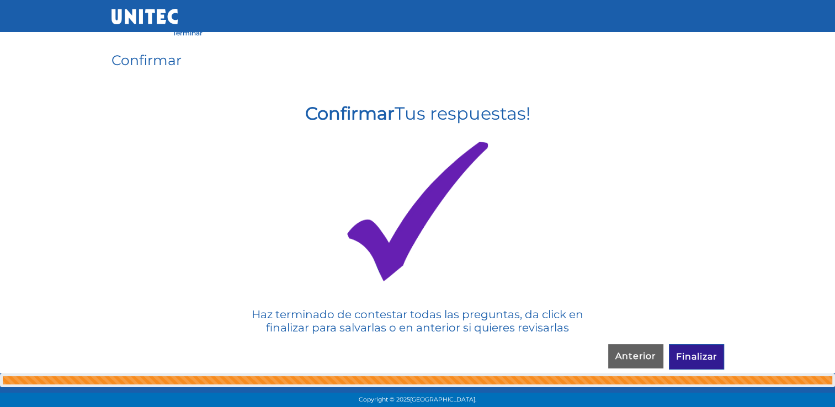
click at [704, 353] on input "Finalizar" at bounding box center [696, 356] width 55 height 25
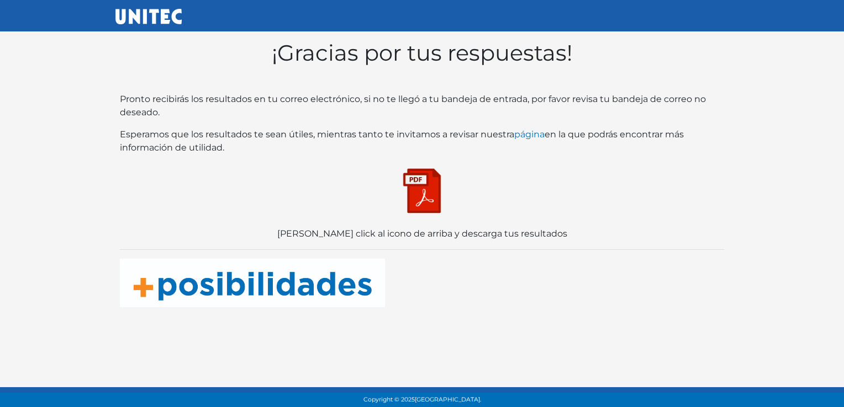
click at [426, 192] on img at bounding box center [421, 190] width 55 height 55
